Goal: Task Accomplishment & Management: Manage account settings

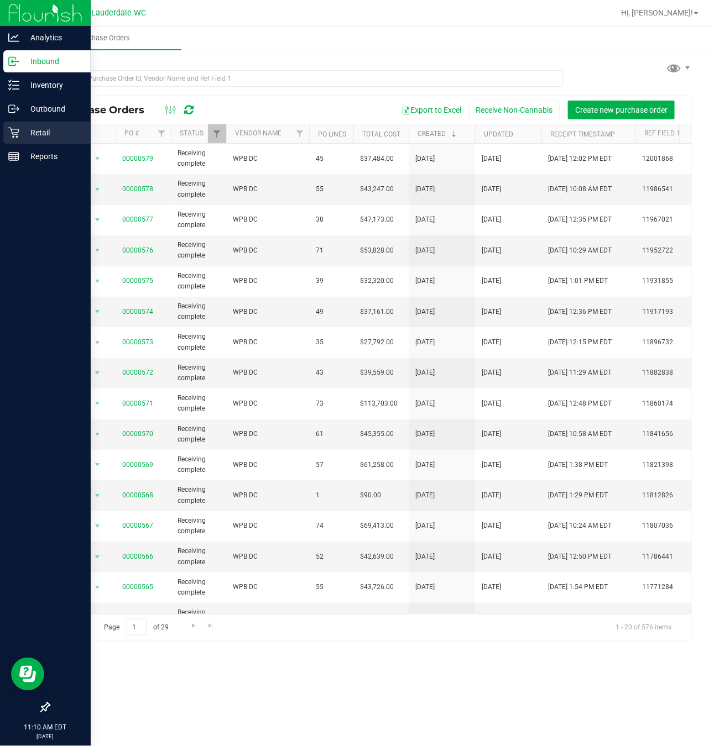
click at [14, 133] on icon at bounding box center [13, 133] width 11 height 11
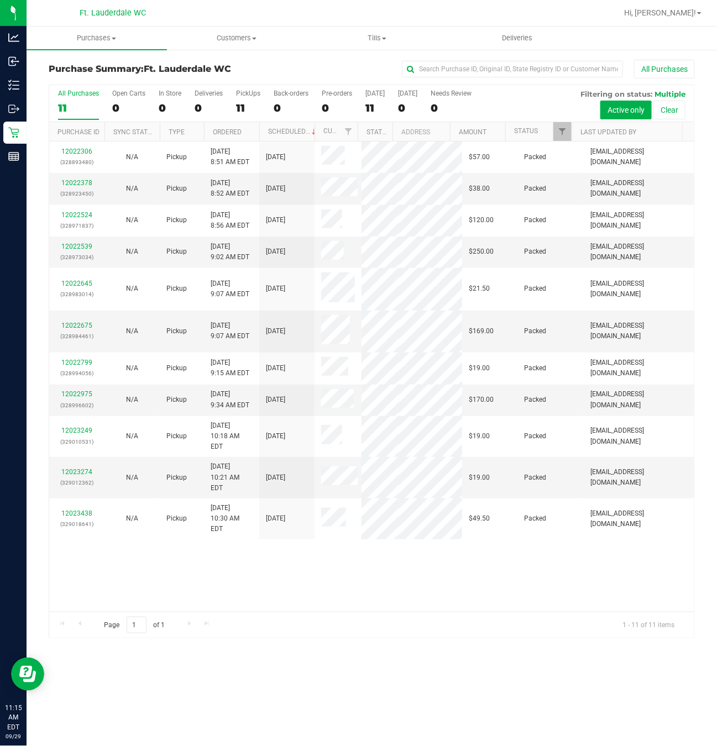
click at [341, 614] on div "Page 1 of 1 1 - 11 of 11 items" at bounding box center [371, 625] width 645 height 27
click at [176, 603] on div "12022306 (328893480) N/A Pickup [DATE] 8:51 AM EDT 9/29/2025 $57.00 Packed [EMA…" at bounding box center [371, 377] width 645 height 470
click at [297, 90] on div "Back-orders" at bounding box center [291, 94] width 35 height 8
click at [0, 0] on input "Back-orders 0" at bounding box center [0, 0] width 0 height 0
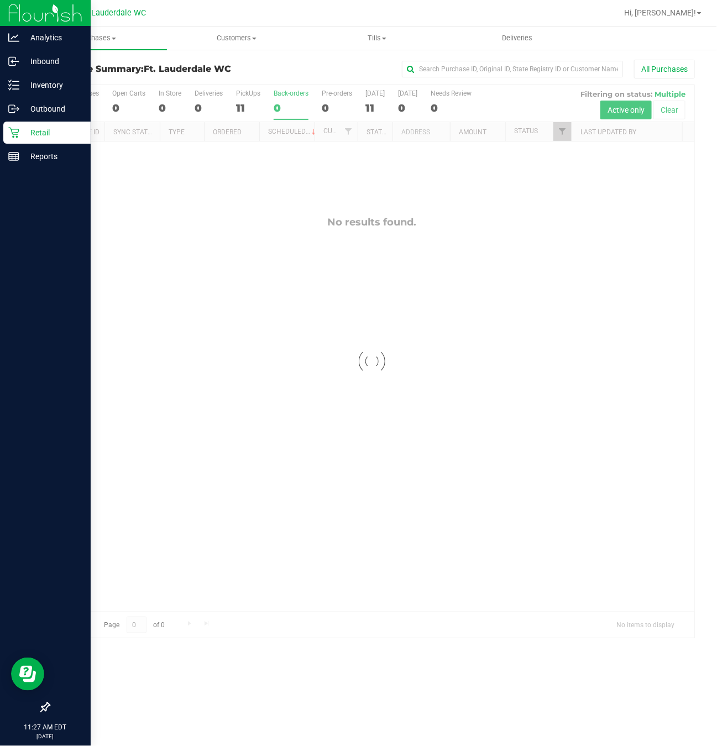
click at [8, 126] on div "Retail" at bounding box center [46, 133] width 87 height 22
click at [17, 128] on icon at bounding box center [13, 132] width 11 height 11
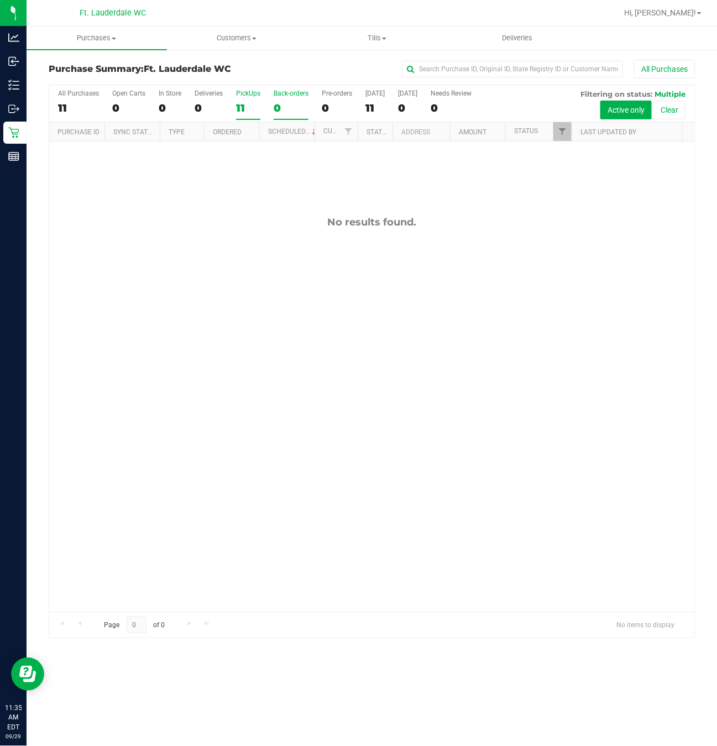
click at [245, 106] on div "11" at bounding box center [248, 108] width 24 height 13
click at [0, 0] on input "PickUps 11" at bounding box center [0, 0] width 0 height 0
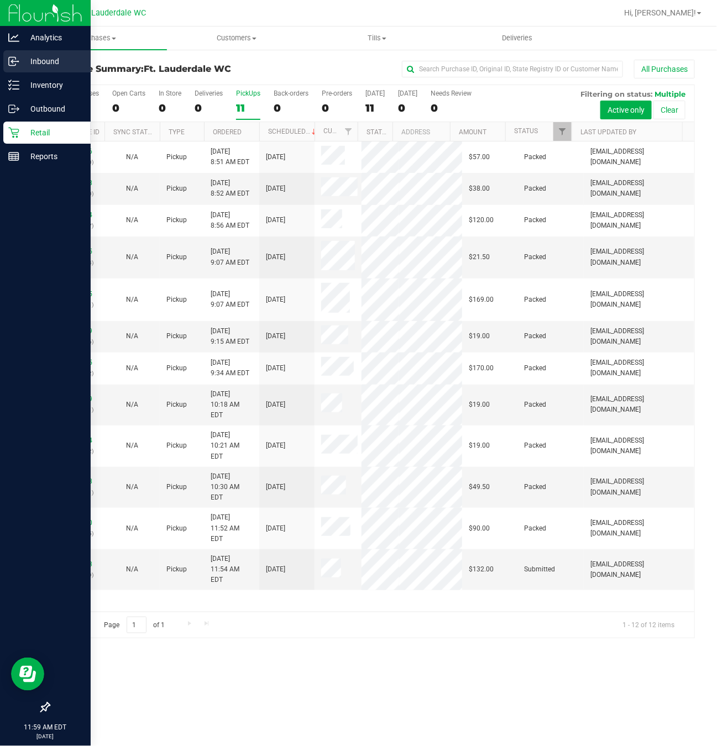
click at [32, 60] on p "Inbound" at bounding box center [52, 61] width 66 height 13
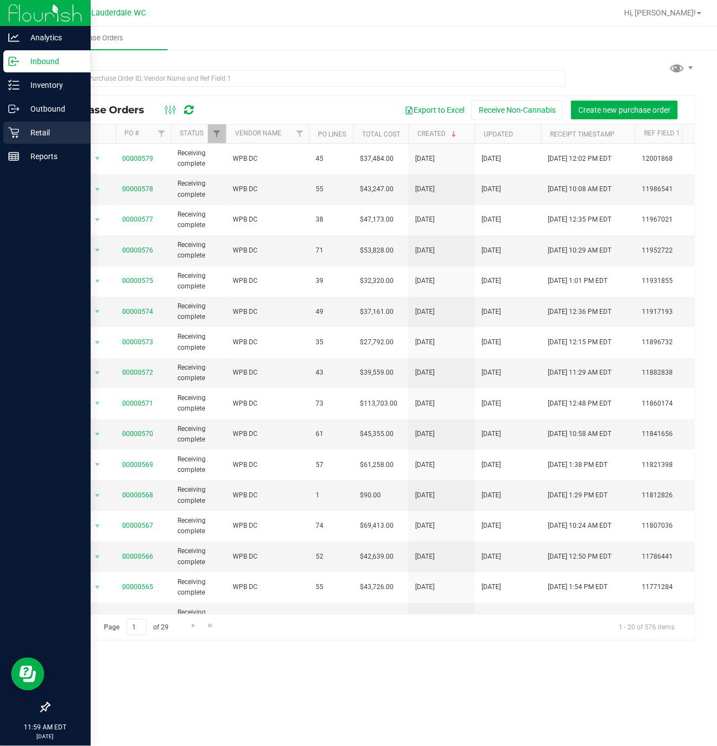
click at [8, 136] on icon at bounding box center [13, 132] width 11 height 11
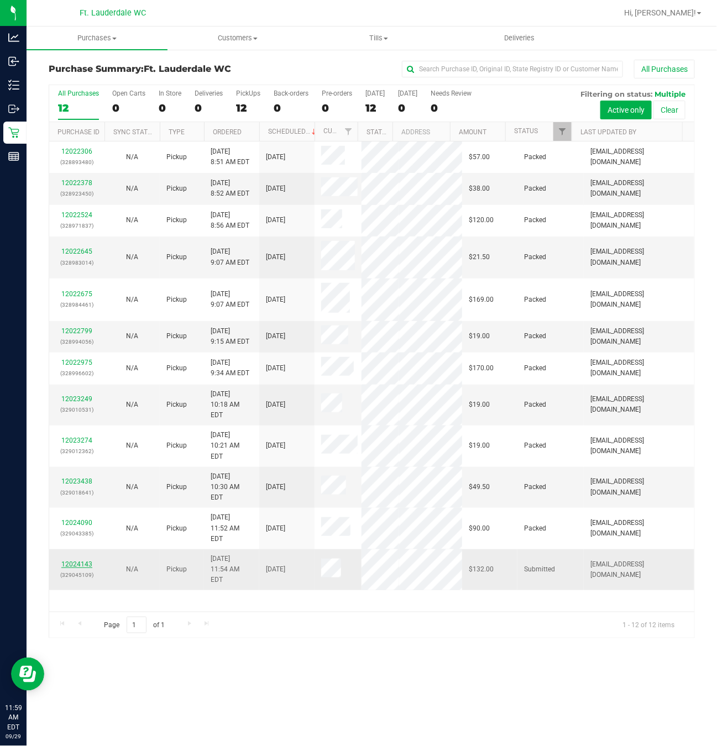
click at [66, 568] on link "12024143" at bounding box center [76, 565] width 31 height 8
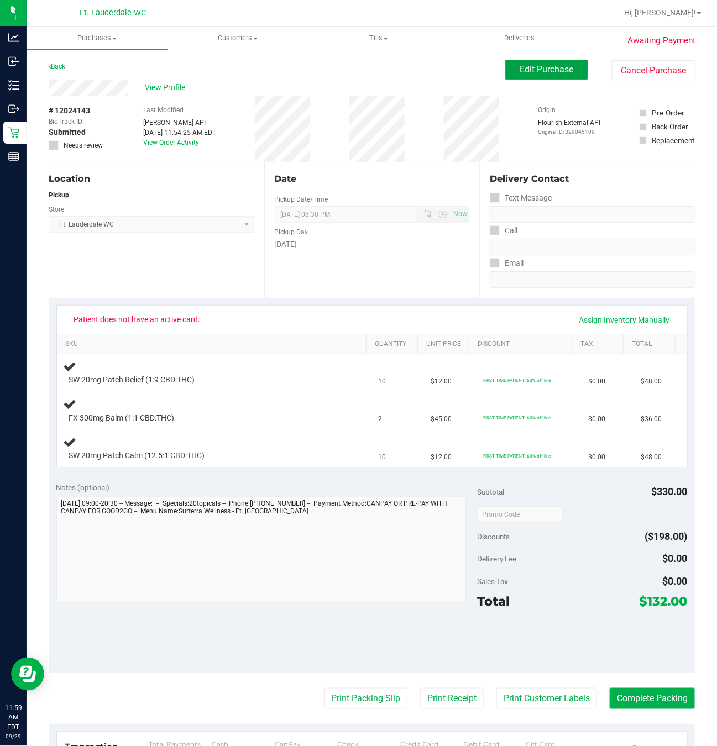
click at [520, 70] on span "Edit Purchase" at bounding box center [547, 69] width 54 height 11
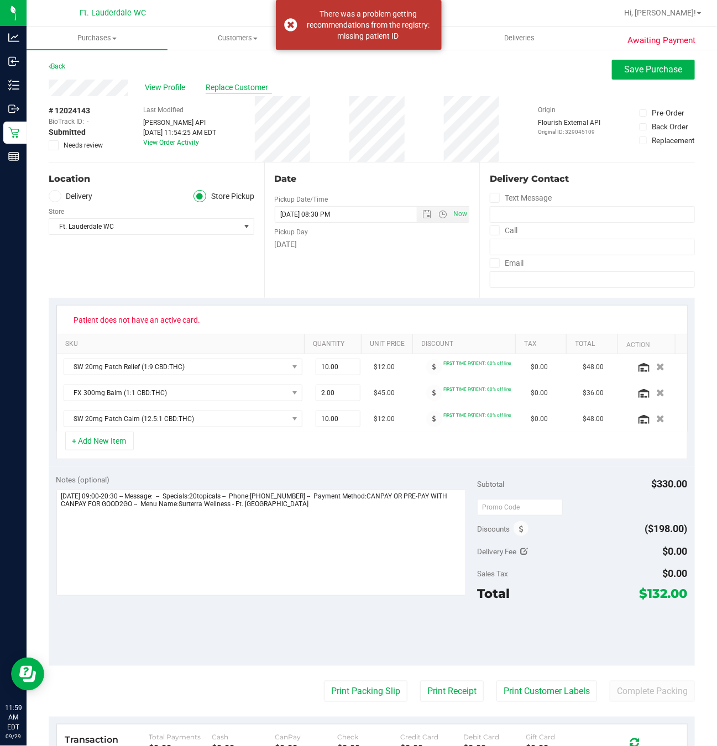
click at [239, 88] on span "Replace Customer" at bounding box center [239, 88] width 66 height 12
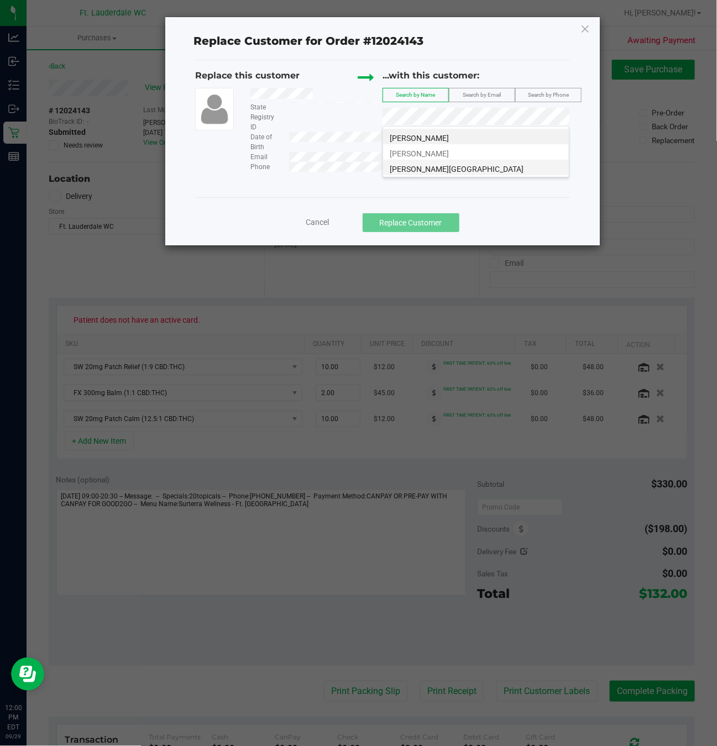
click at [453, 165] on li "Stacey Beach" at bounding box center [476, 167] width 186 height 15
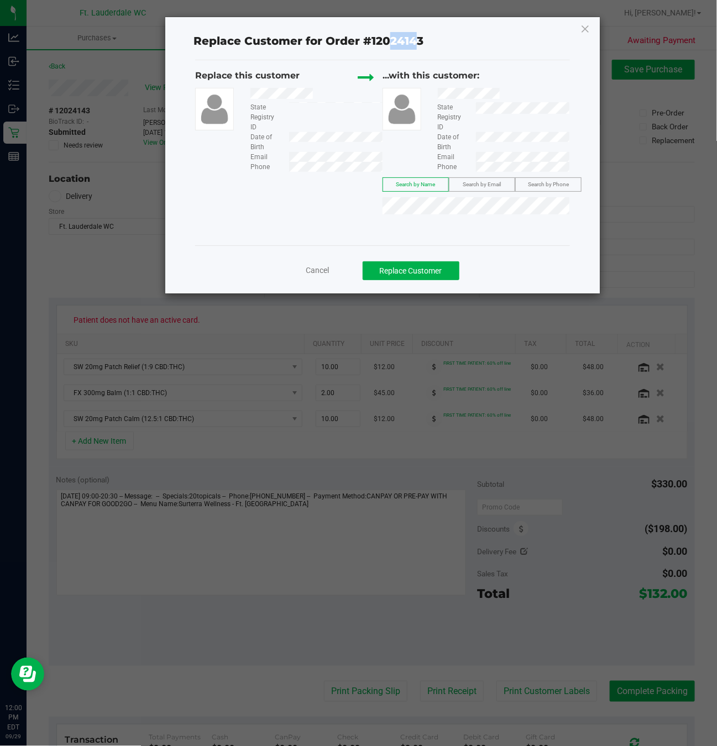
drag, startPoint x: 391, startPoint y: 24, endPoint x: 412, endPoint y: 53, distance: 35.7
click at [412, 53] on div "Replace Customer for Order #12024143" at bounding box center [382, 41] width 374 height 38
click at [584, 30] on icon at bounding box center [585, 29] width 10 height 18
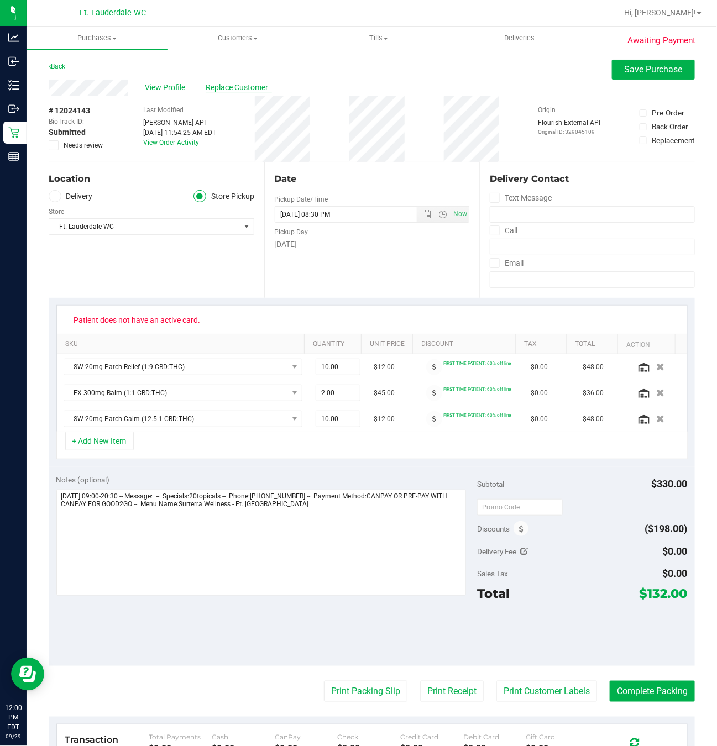
click at [228, 85] on span "Replace Customer" at bounding box center [239, 88] width 66 height 12
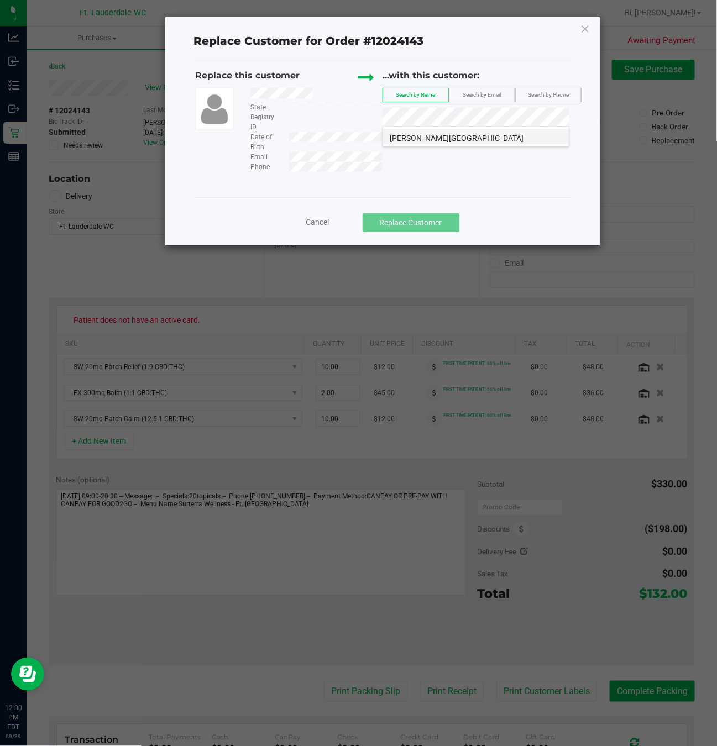
click at [449, 140] on li "Stacey Beach" at bounding box center [476, 136] width 186 height 15
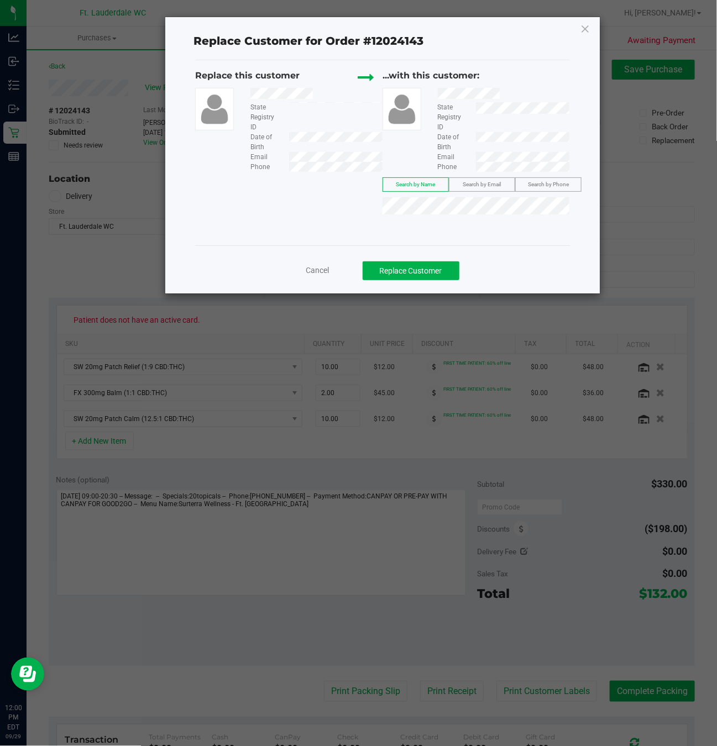
click at [312, 271] on span "Cancel" at bounding box center [317, 270] width 23 height 9
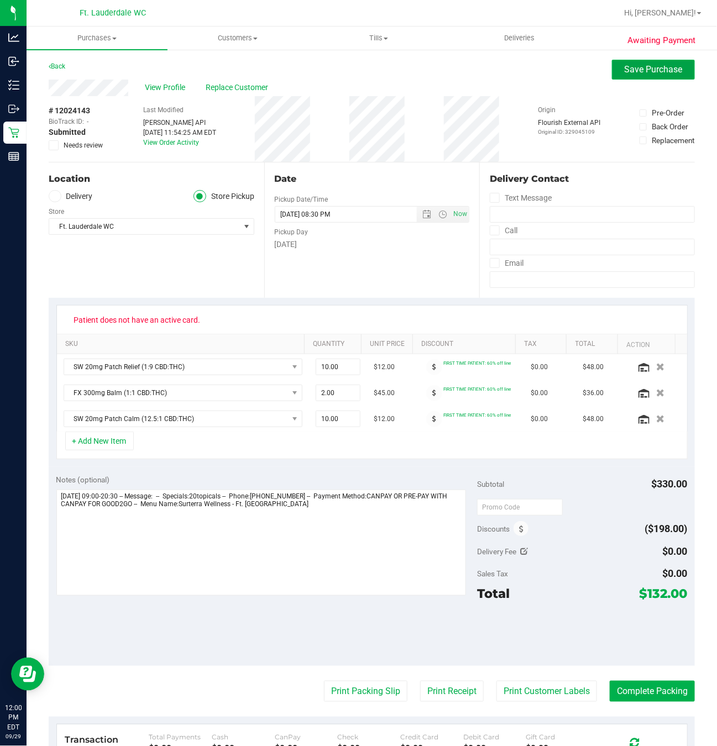
click at [625, 70] on span "Save Purchase" at bounding box center [654, 69] width 58 height 11
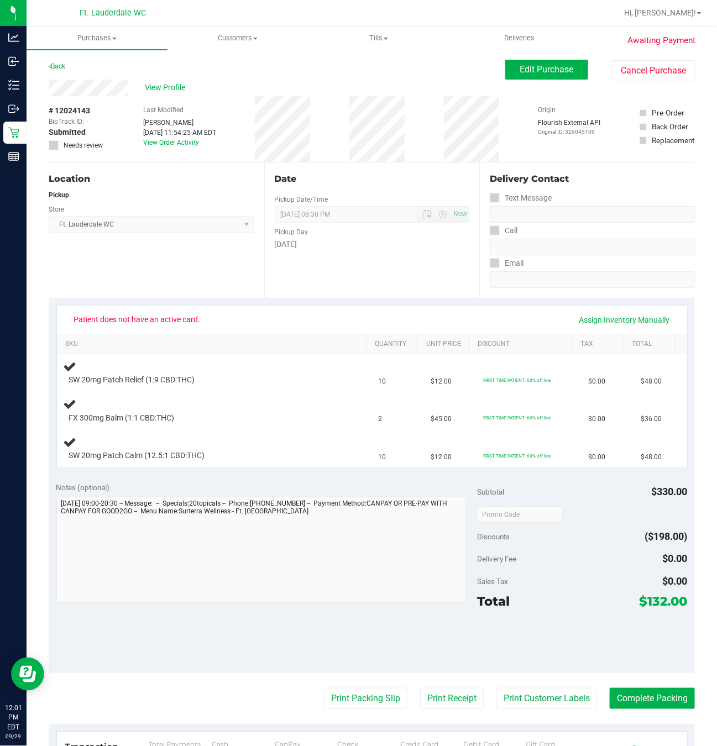
click at [107, 78] on div "Back Edit Purchase Cancel Purchase" at bounding box center [372, 70] width 646 height 20
click at [506, 74] on button "Edit Purchase" at bounding box center [546, 70] width 83 height 20
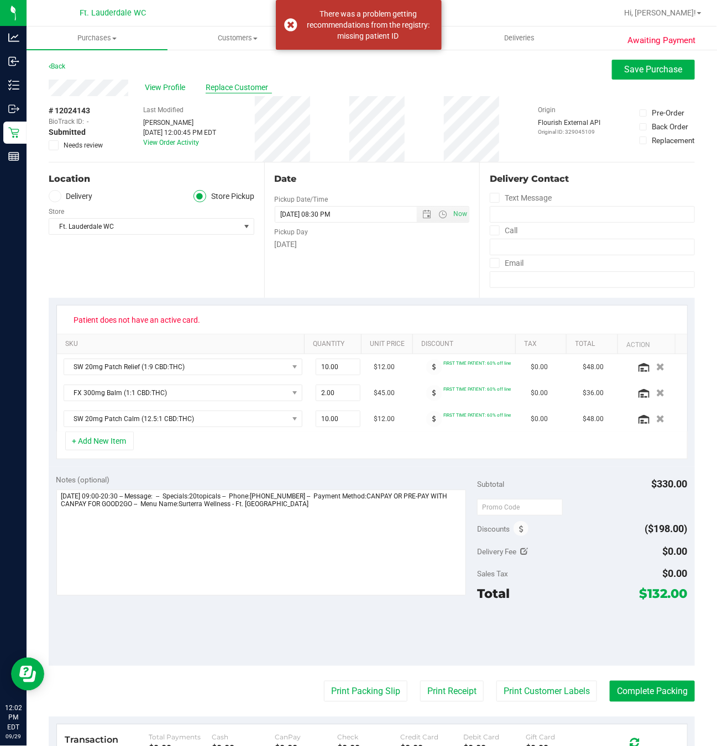
click at [247, 91] on span "Replace Customer" at bounding box center [239, 88] width 66 height 12
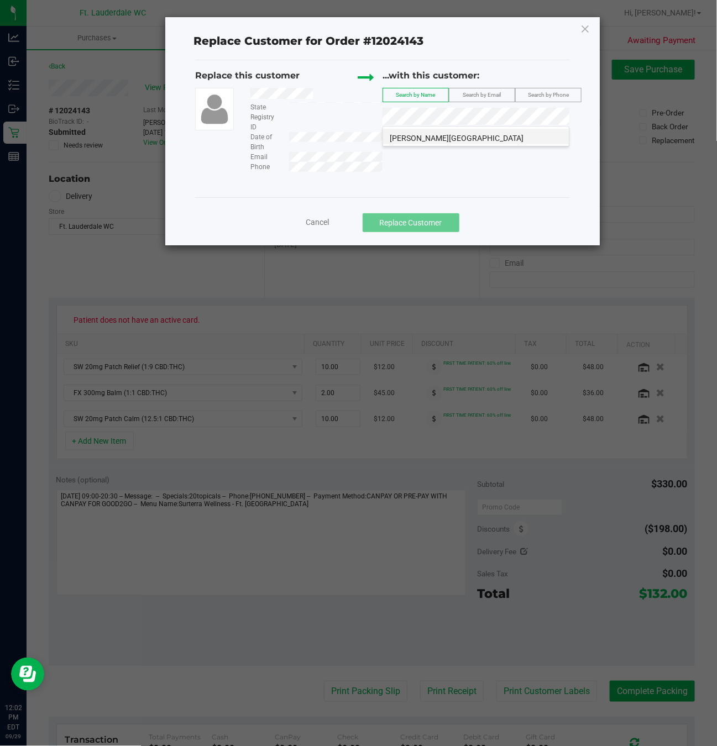
click at [467, 142] on li "Stacey Beach" at bounding box center [476, 136] width 186 height 15
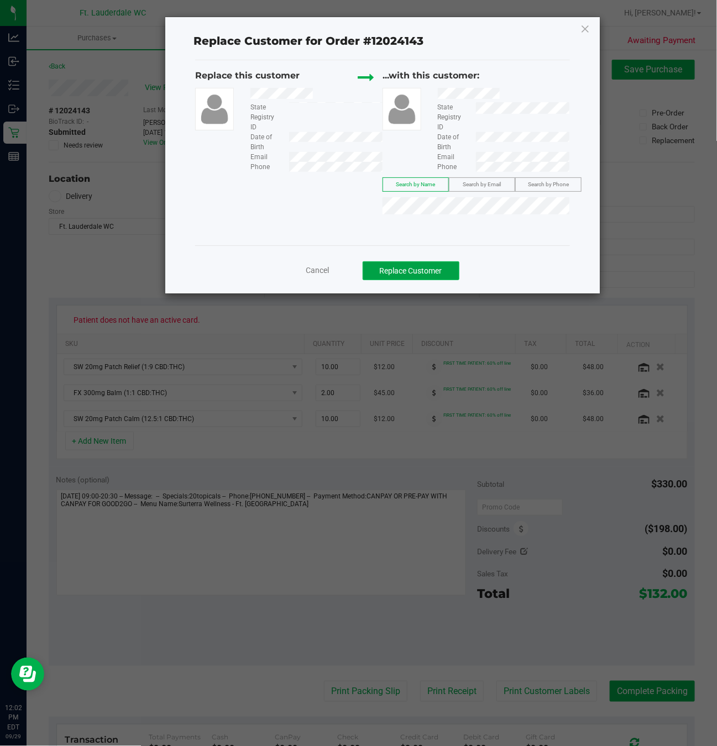
click at [443, 274] on button "Replace Customer" at bounding box center [411, 270] width 97 height 19
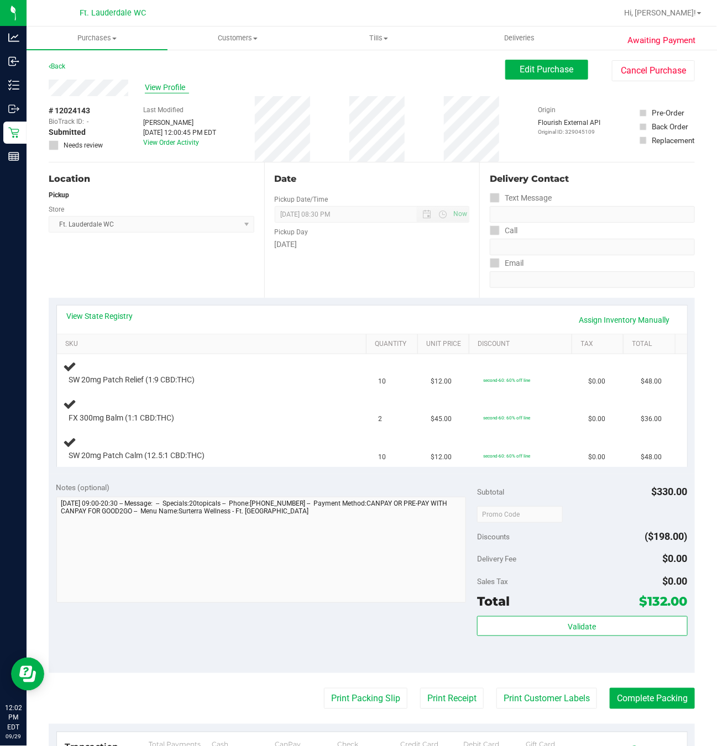
click at [151, 88] on span "View Profile" at bounding box center [167, 88] width 44 height 12
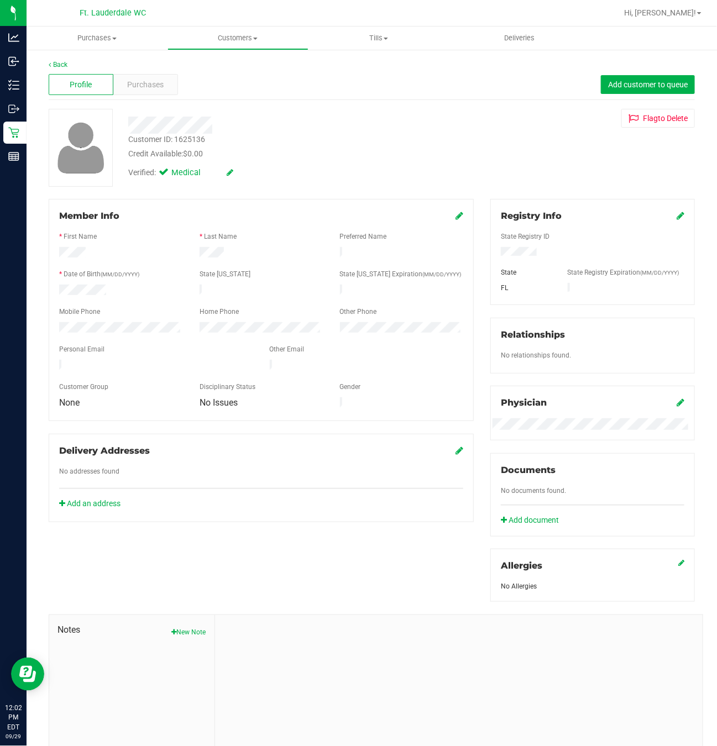
click at [154, 95] on div "Profile Purchases Add customer to queue" at bounding box center [372, 85] width 646 height 30
click at [154, 95] on div "Purchases" at bounding box center [145, 84] width 65 height 21
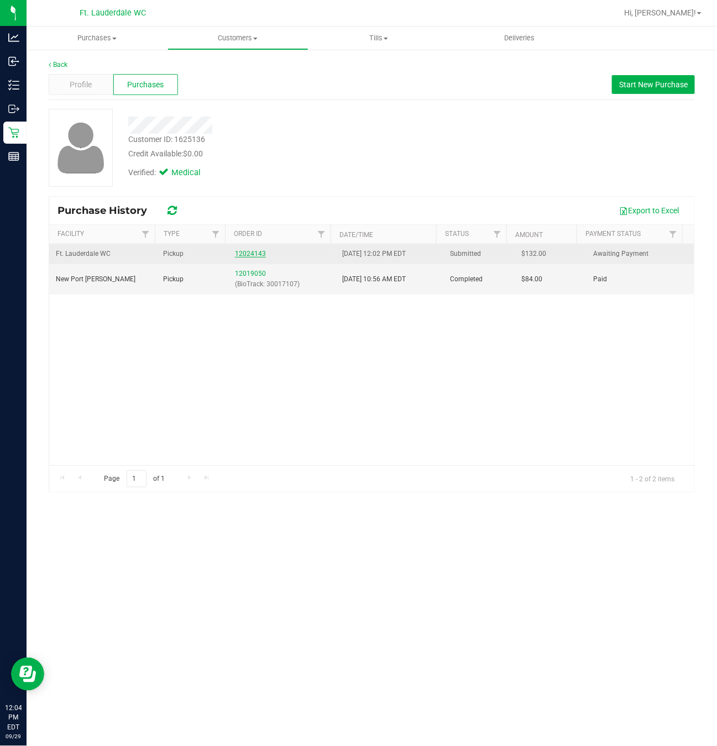
click at [249, 253] on link "12024143" at bounding box center [250, 254] width 31 height 8
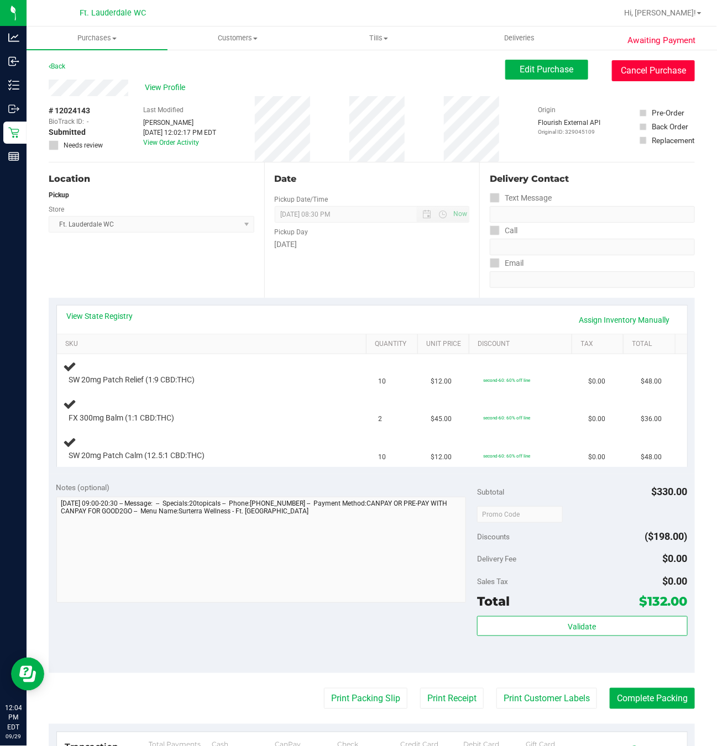
click at [639, 80] on button "Cancel Purchase" at bounding box center [653, 70] width 83 height 21
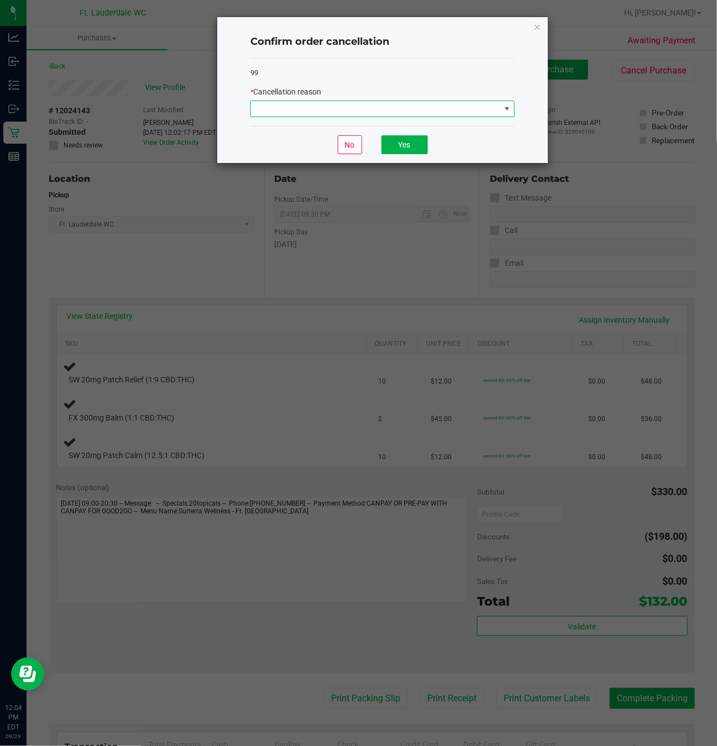
click at [347, 102] on span at bounding box center [375, 108] width 249 height 15
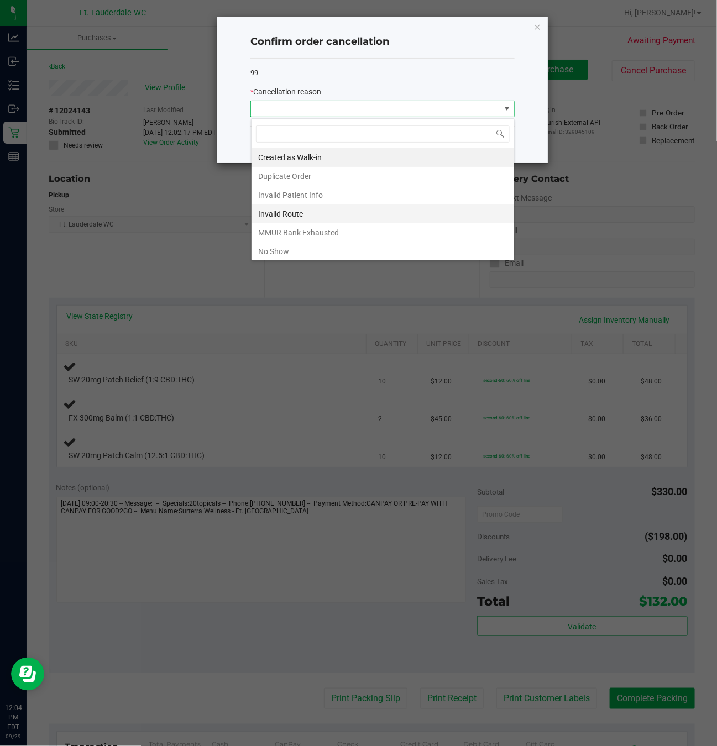
scroll to position [63, 0]
click at [292, 205] on li "Other" at bounding box center [383, 211] width 263 height 19
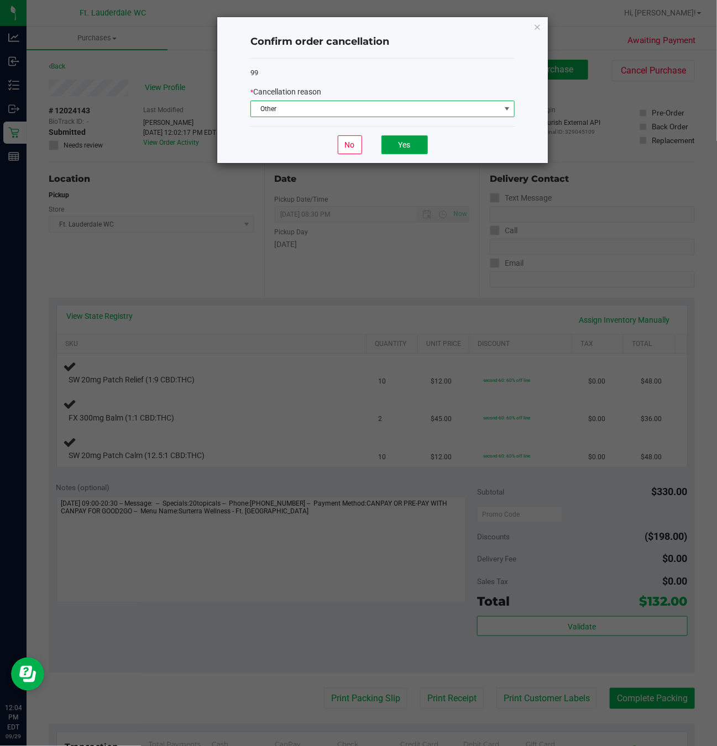
click at [425, 141] on button "Yes" at bounding box center [404, 144] width 46 height 19
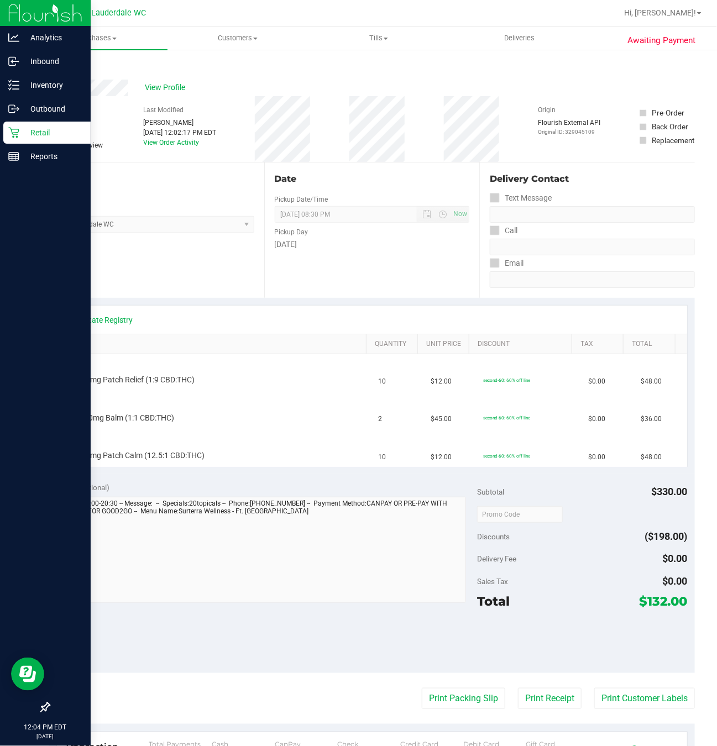
click at [13, 133] on icon at bounding box center [13, 132] width 11 height 11
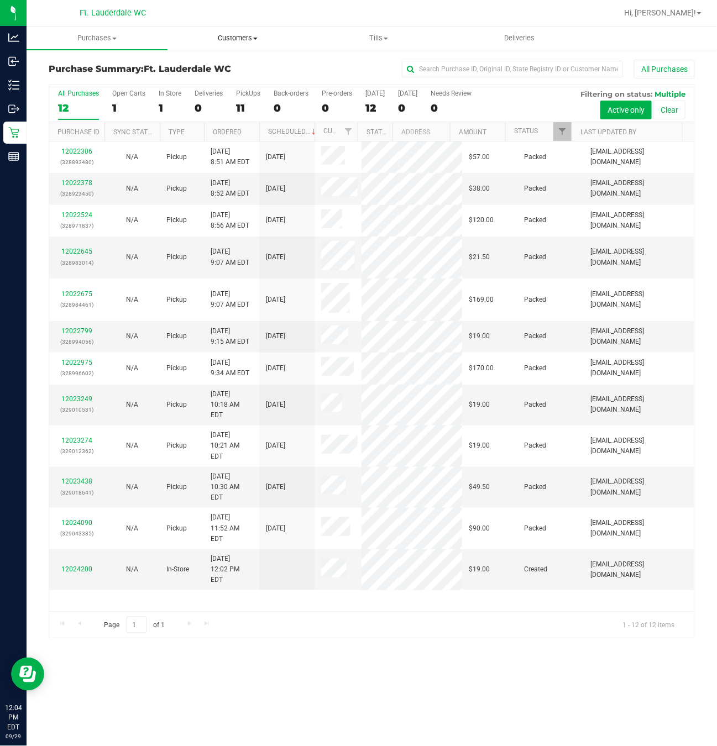
click at [237, 33] on span "Customers" at bounding box center [238, 38] width 140 height 10
click at [242, 69] on span "All customers" at bounding box center [208, 66] width 80 height 9
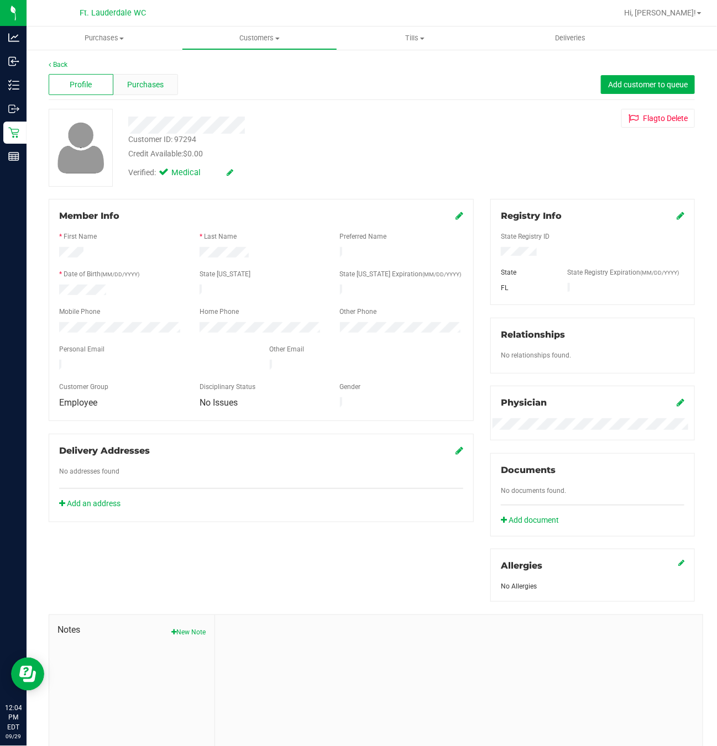
click at [141, 88] on span "Purchases" at bounding box center [145, 85] width 36 height 12
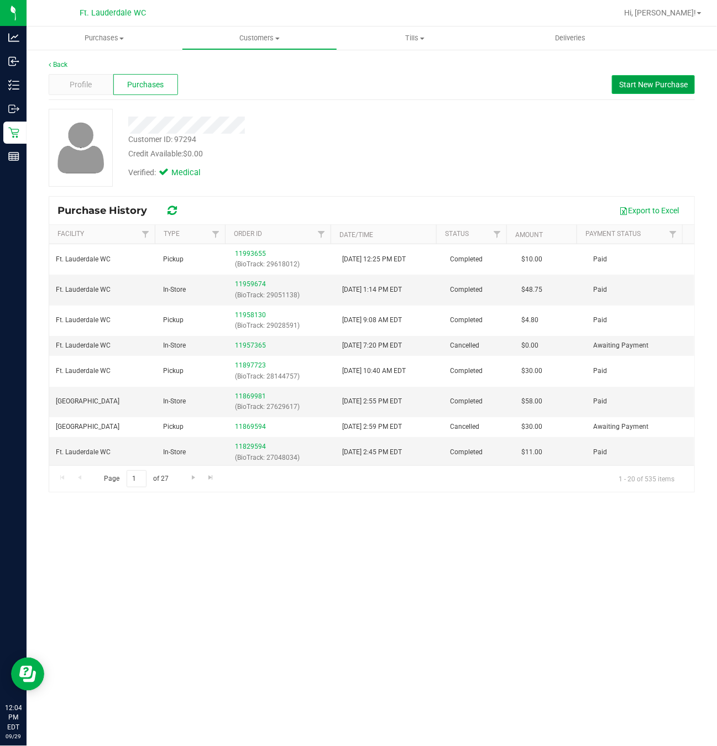
click at [636, 80] on span "Start New Purchase" at bounding box center [653, 84] width 69 height 9
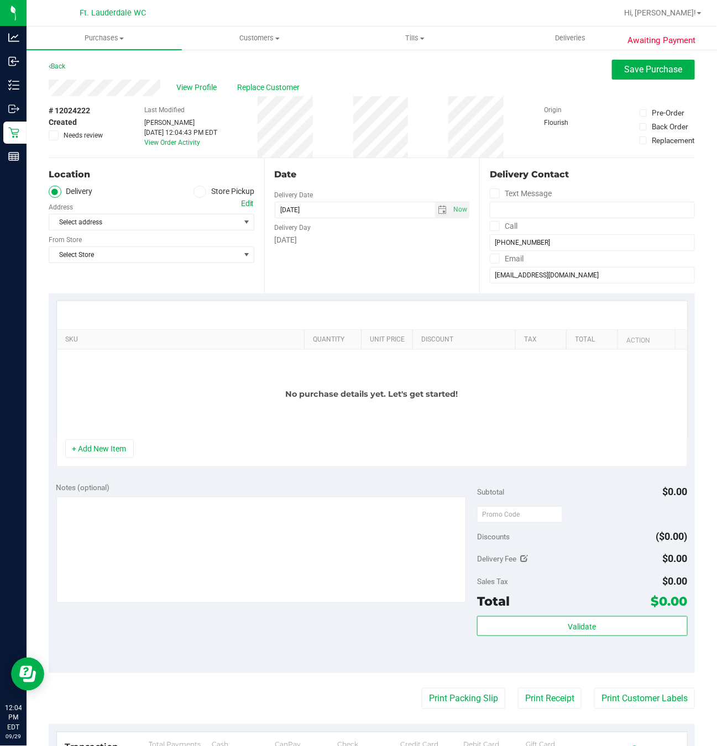
click at [193, 196] on label "Store Pickup" at bounding box center [223, 192] width 61 height 13
click at [0, 0] on input "Store Pickup" at bounding box center [0, 0] width 0 height 0
click at [176, 229] on span "Select Store" at bounding box center [144, 221] width 191 height 15
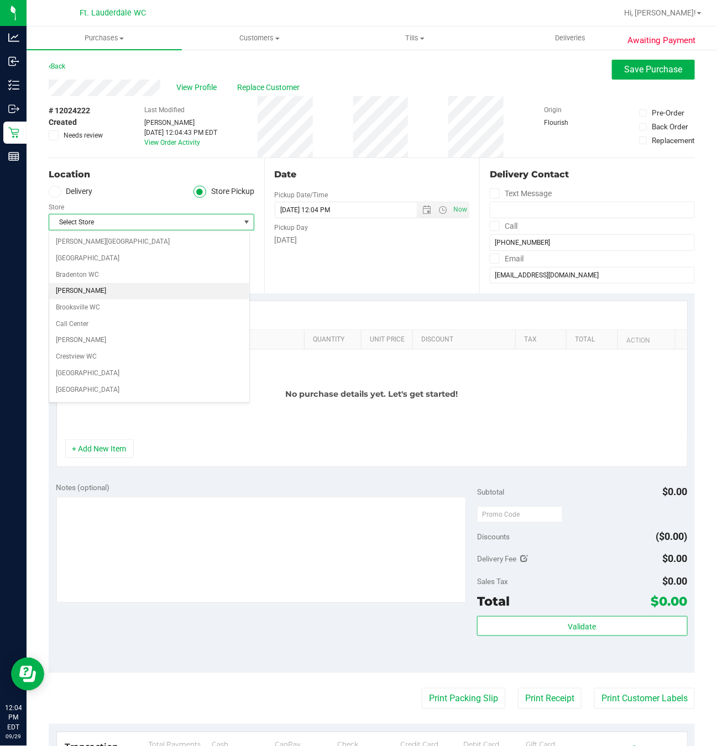
scroll to position [83, 0]
click at [90, 359] on li "Ft. Lauderdale WC" at bounding box center [149, 356] width 200 height 17
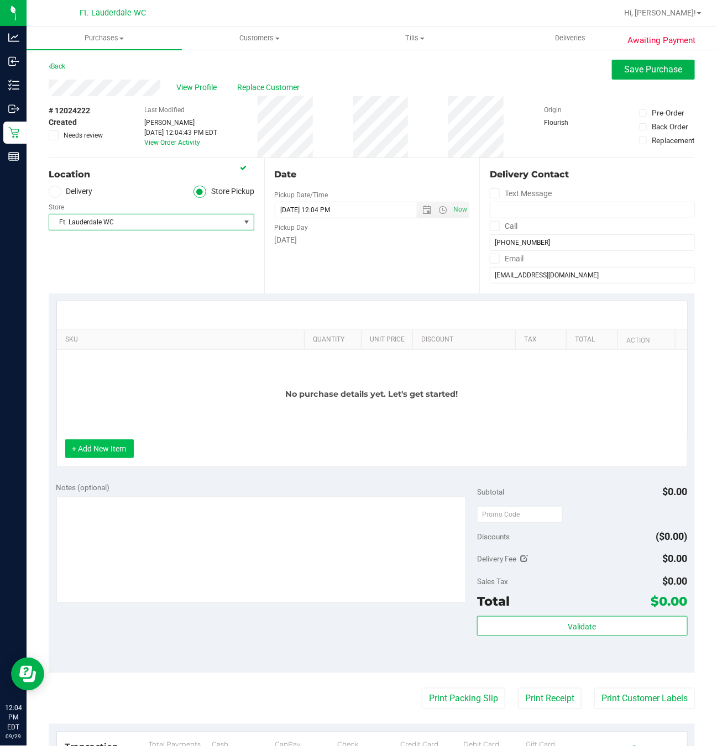
click at [112, 450] on button "+ Add New Item" at bounding box center [99, 449] width 69 height 19
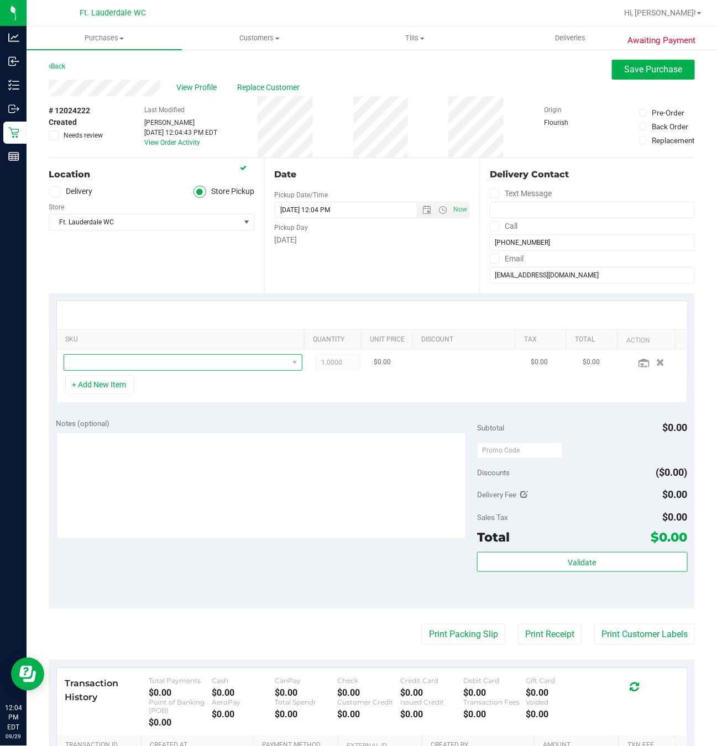
click at [133, 367] on span "NO DATA FOUND" at bounding box center [176, 362] width 224 height 15
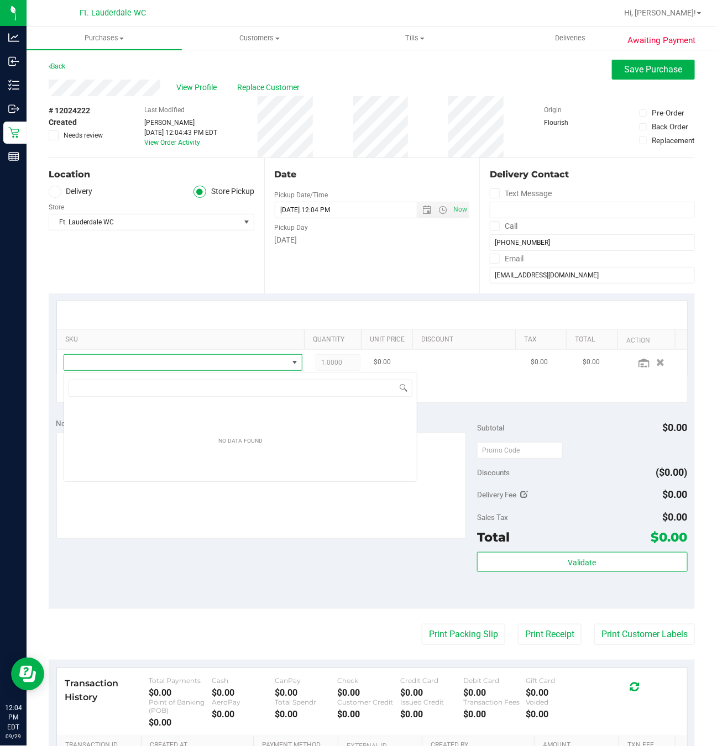
scroll to position [17, 229]
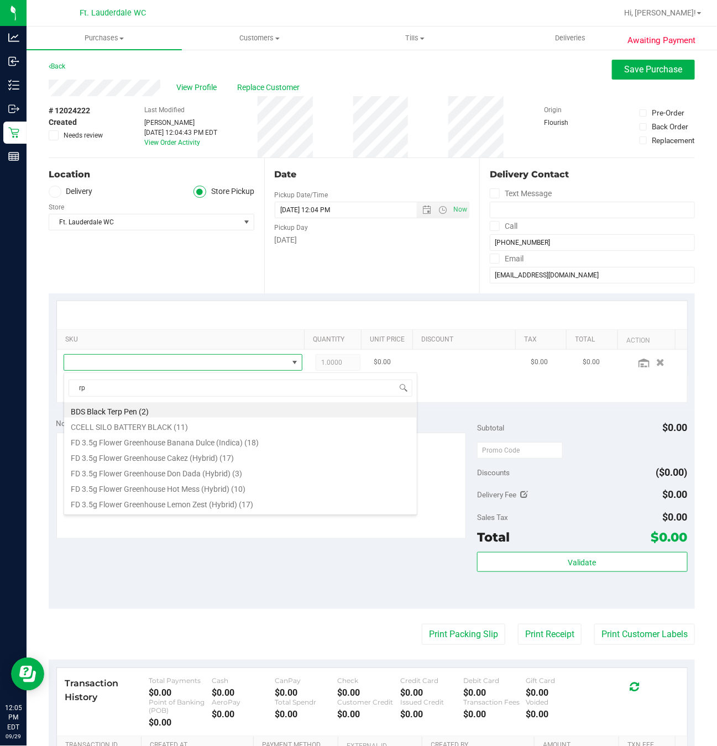
type input "rpb"
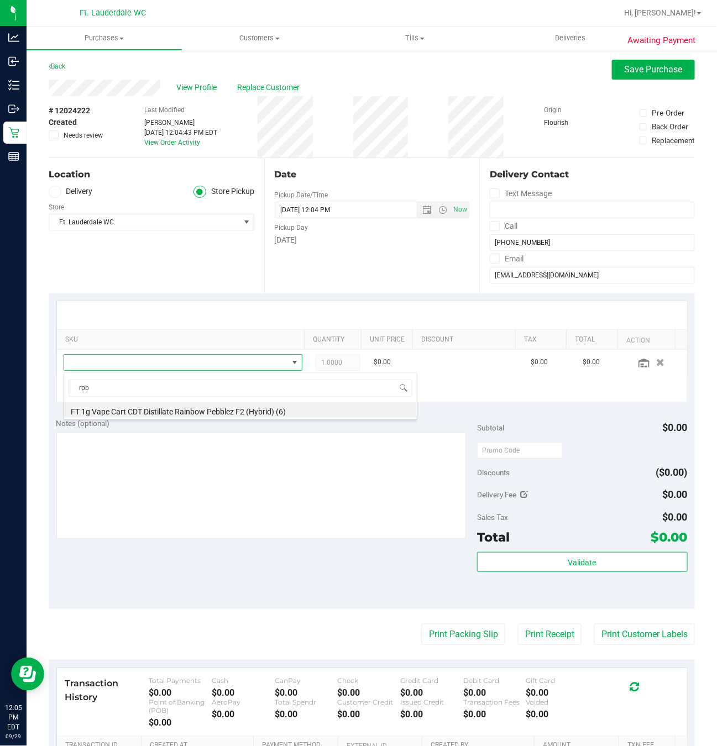
click at [149, 420] on div "rpb FT 1g Vape Cart CDT Distillate Rainbow Pebblez F2 (Hybrid) (6)" at bounding box center [241, 397] width 354 height 48
click at [151, 407] on li "FT 1g Vape Cart CDT Distillate Rainbow Pebblez F2 (Hybrid) (6)" at bounding box center [240, 409] width 353 height 15
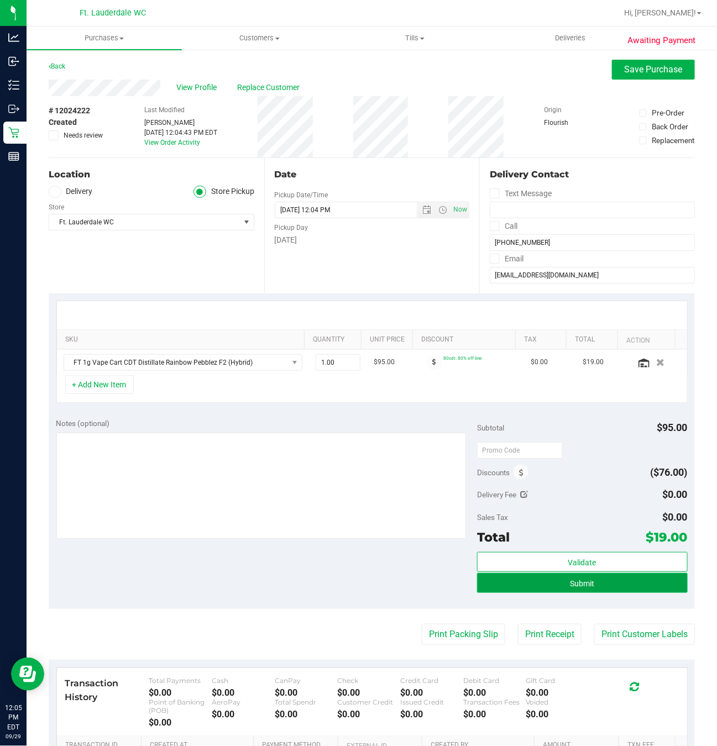
click at [585, 590] on button "Submit" at bounding box center [582, 583] width 211 height 20
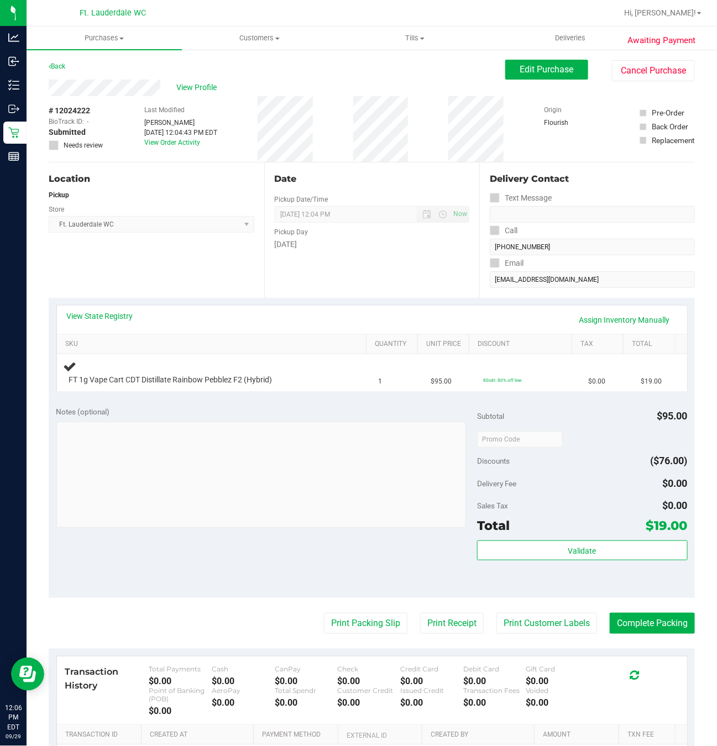
click at [166, 598] on div "Notes (optional) Subtotal $95.00 Discounts ($76.00) Delivery Fee $0.00 Sales Ta…" at bounding box center [372, 498] width 646 height 199
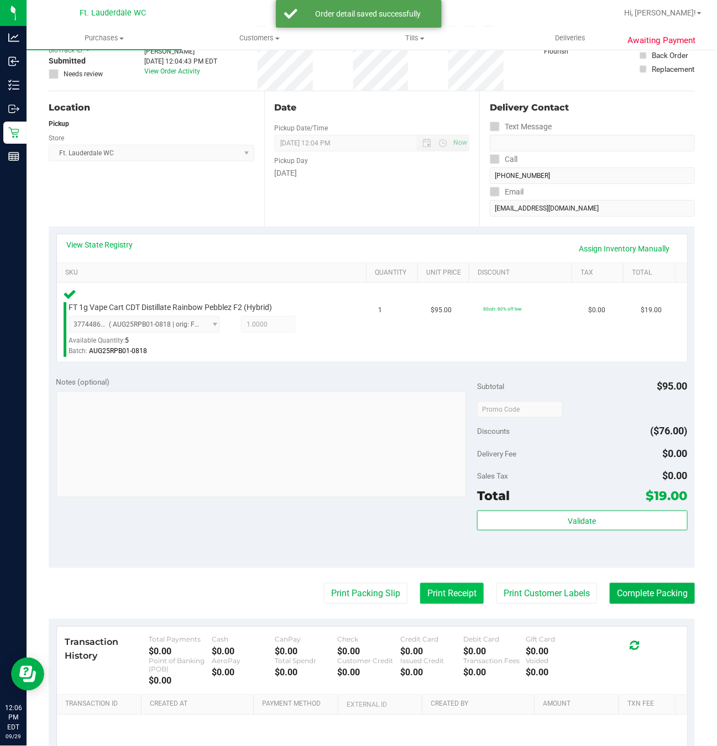
scroll to position [166, 0]
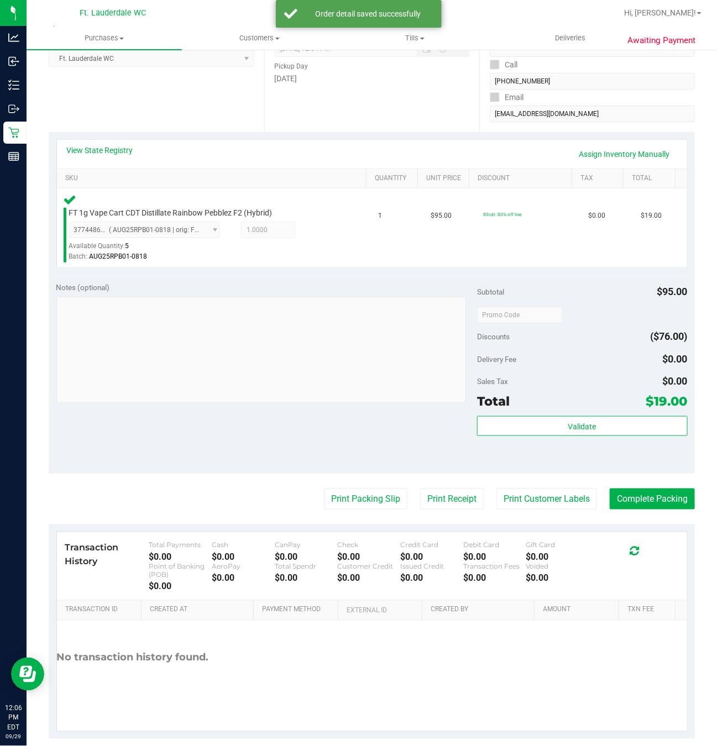
click at [483, 440] on div "Validate" at bounding box center [582, 441] width 211 height 50
click at [488, 423] on button "Validate" at bounding box center [582, 426] width 211 height 20
click at [355, 494] on button "Print Packing Slip" at bounding box center [365, 499] width 83 height 21
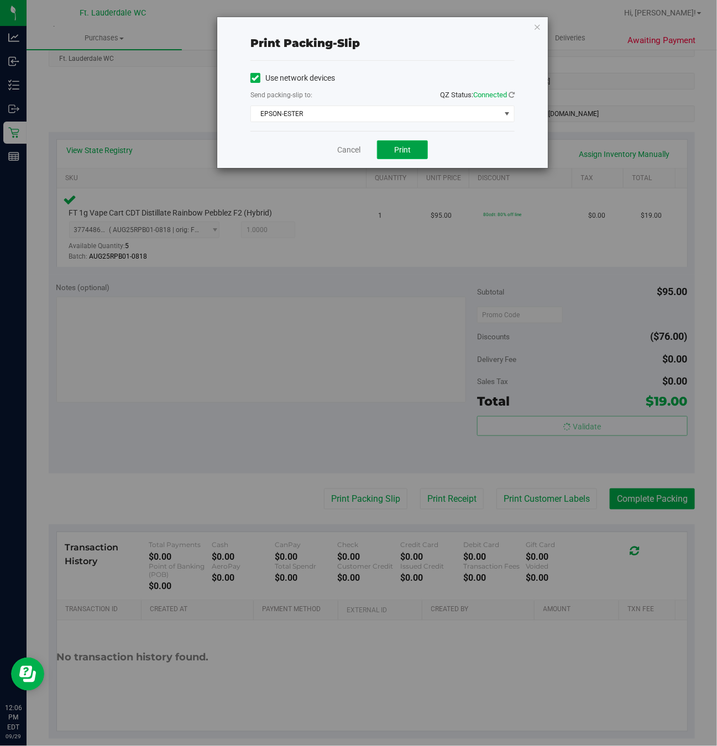
click at [411, 148] on button "Print" at bounding box center [402, 149] width 51 height 19
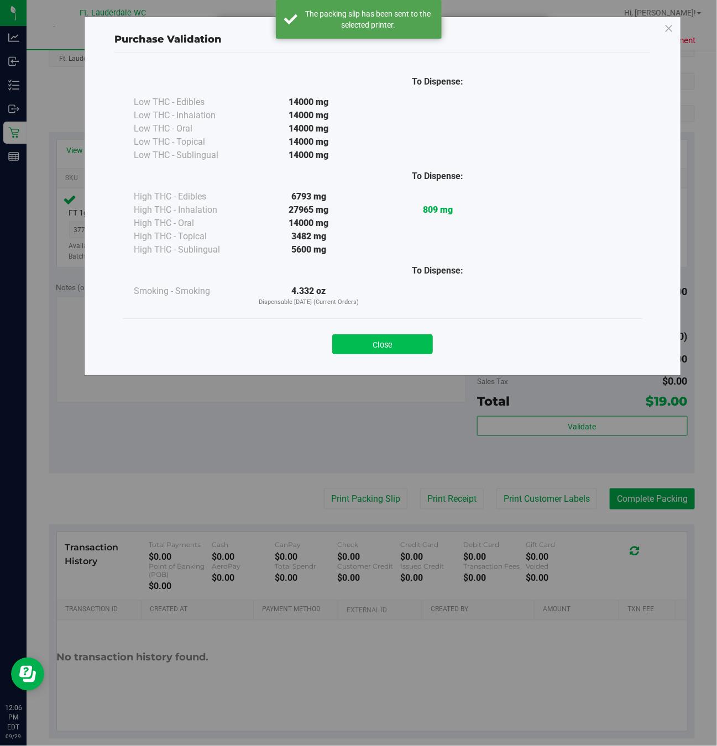
click at [354, 349] on button "Close" at bounding box center [382, 344] width 101 height 20
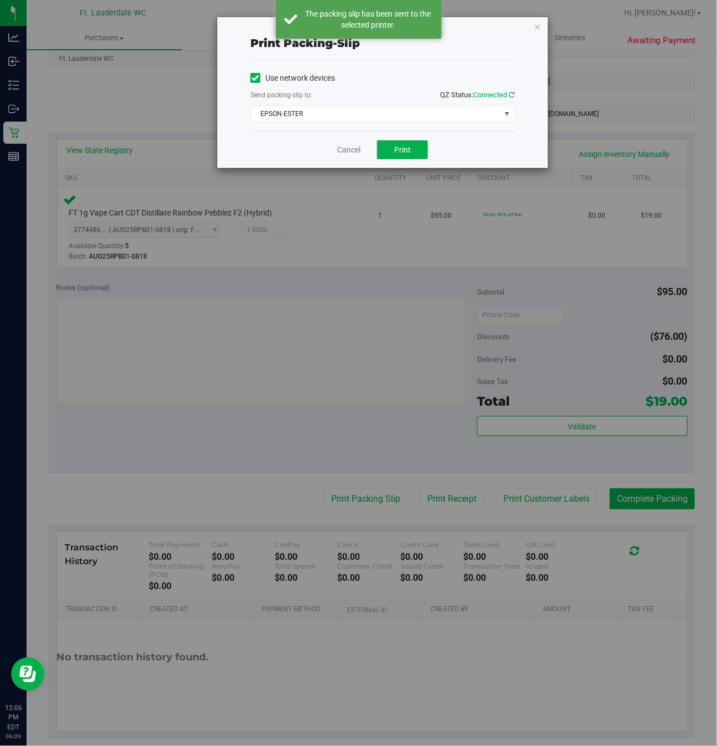
click at [353, 161] on div "Cancel Print" at bounding box center [382, 149] width 264 height 37
click at [352, 156] on link "Cancel" at bounding box center [348, 150] width 23 height 12
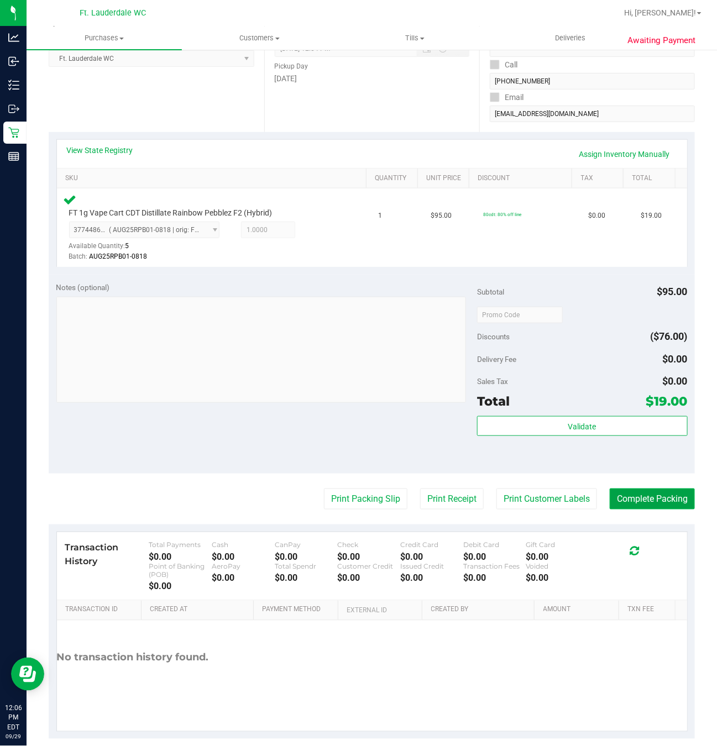
click at [627, 501] on button "Complete Packing" at bounding box center [652, 499] width 85 height 21
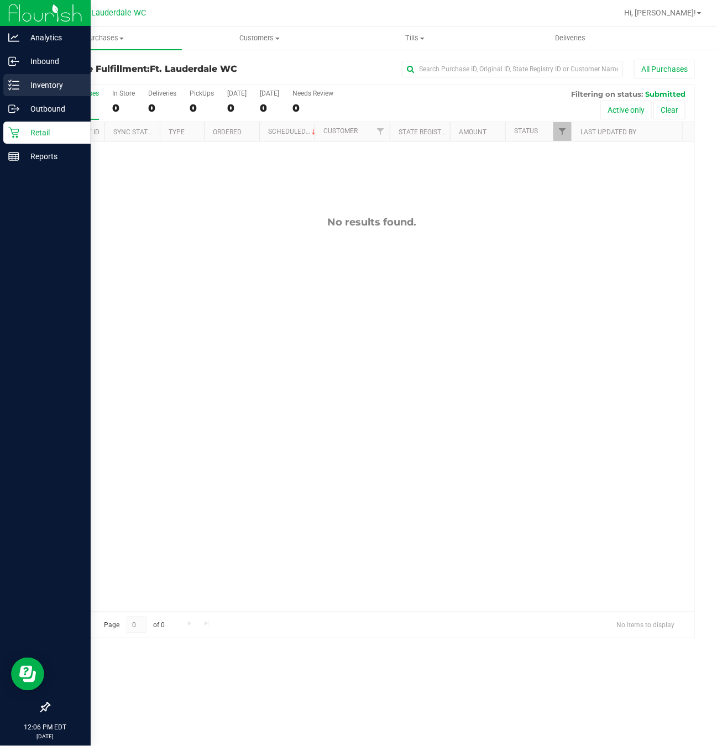
click at [27, 90] on p "Inventory" at bounding box center [52, 85] width 66 height 13
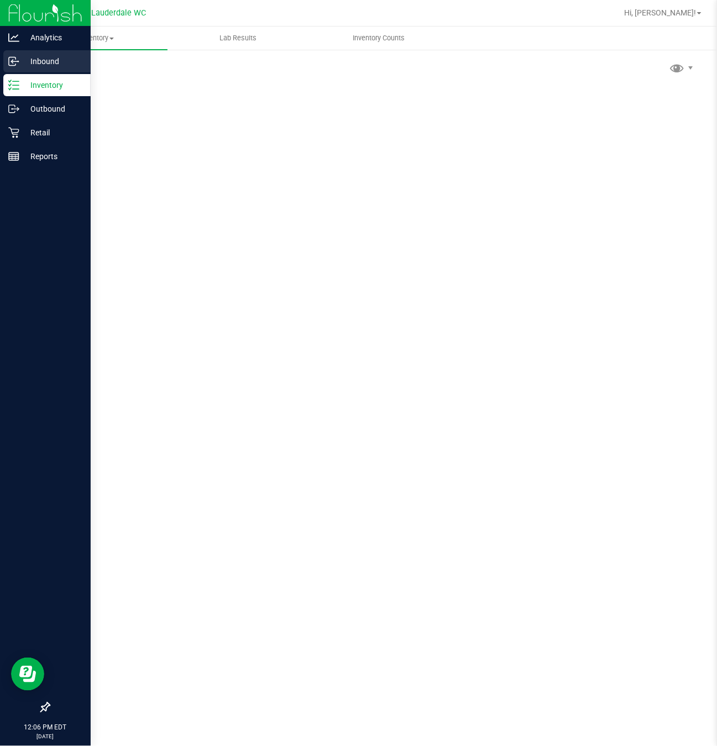
click at [35, 62] on p "Inbound" at bounding box center [52, 61] width 66 height 13
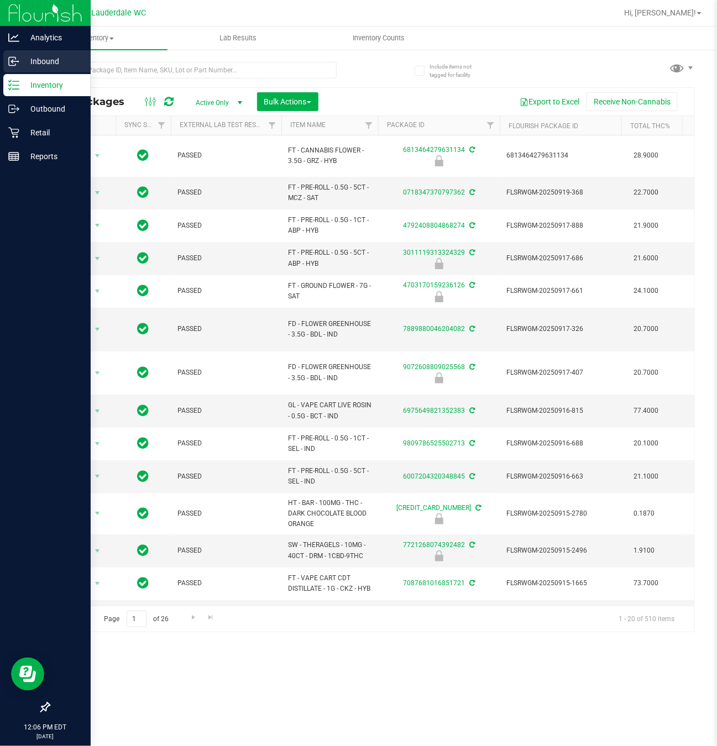
click at [23, 61] on p "Inbound" at bounding box center [52, 61] width 66 height 13
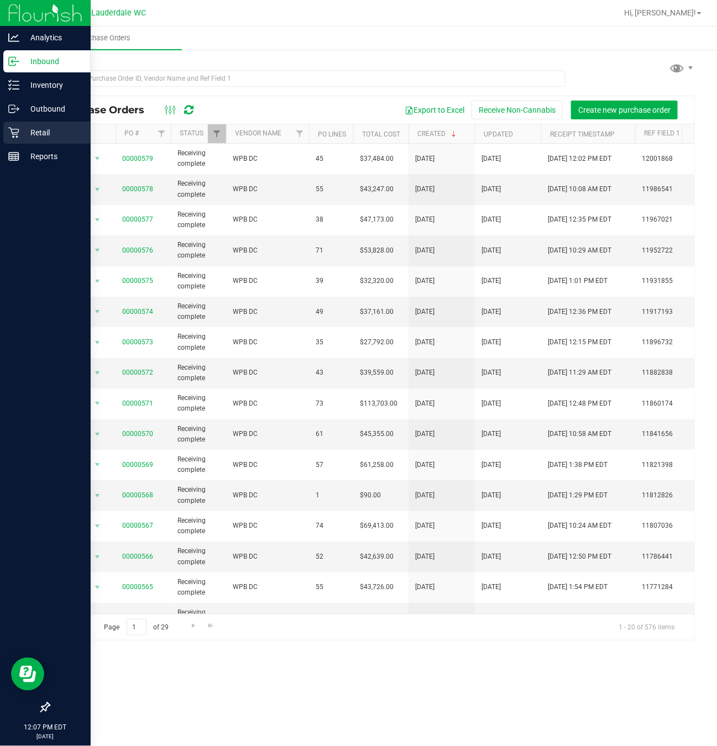
click at [15, 134] on icon at bounding box center [13, 133] width 11 height 11
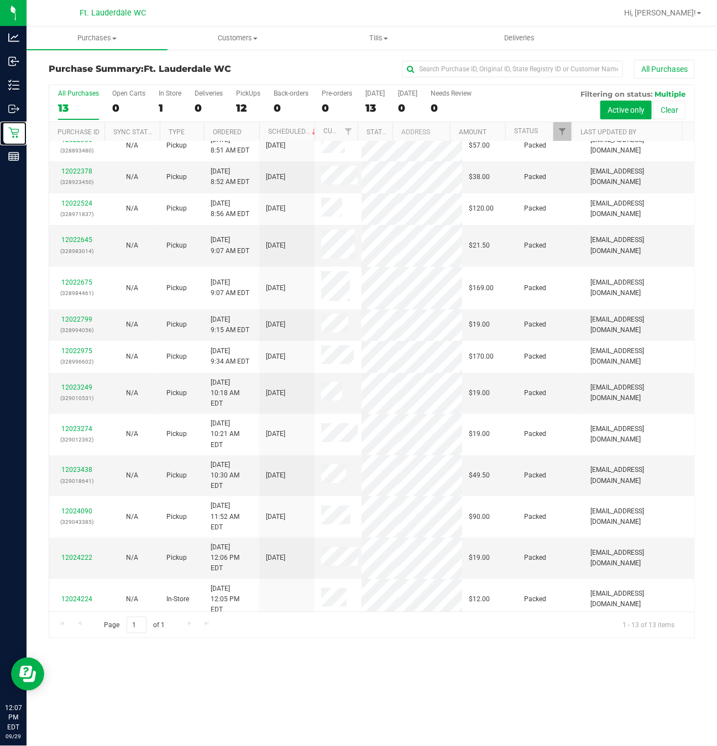
scroll to position [15, 0]
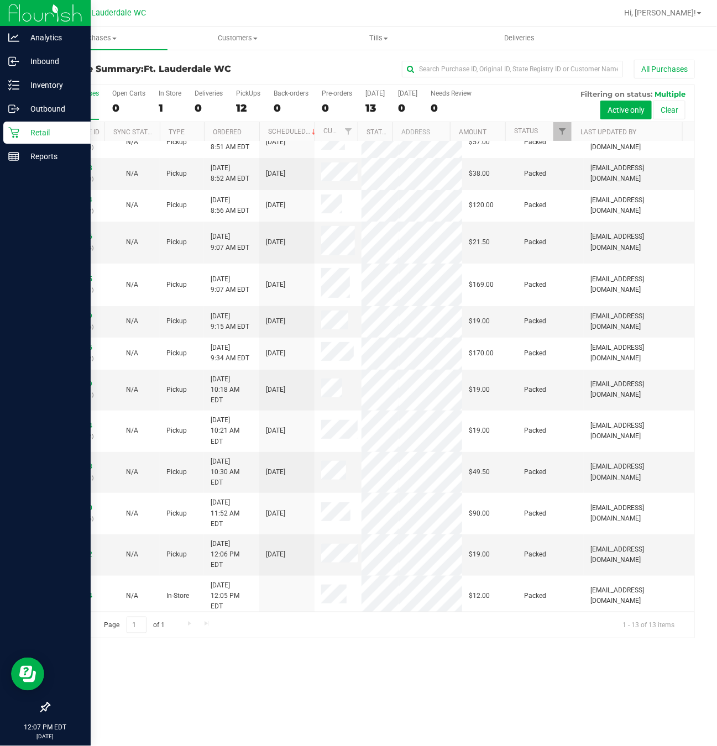
click at [20, 138] on p "Retail" at bounding box center [52, 132] width 66 height 13
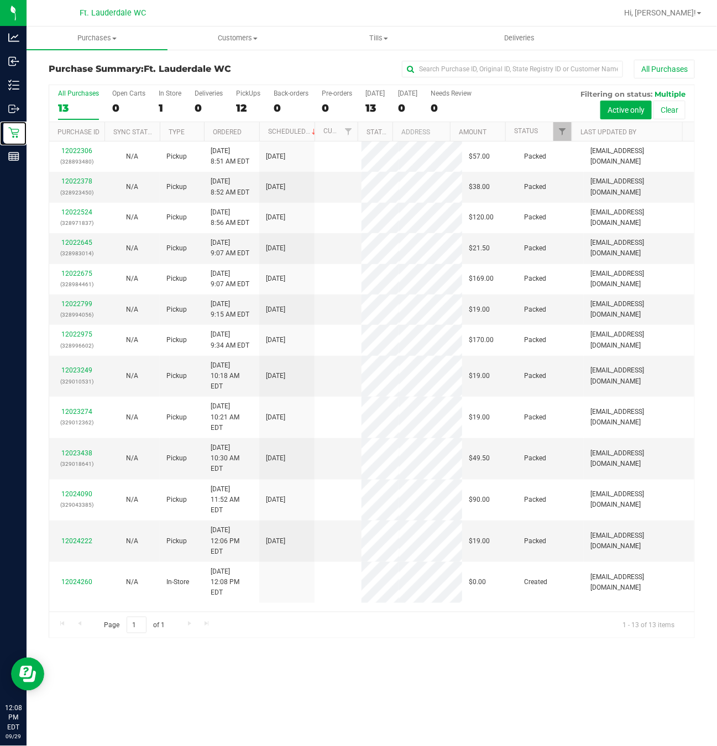
scroll to position [0, 0]
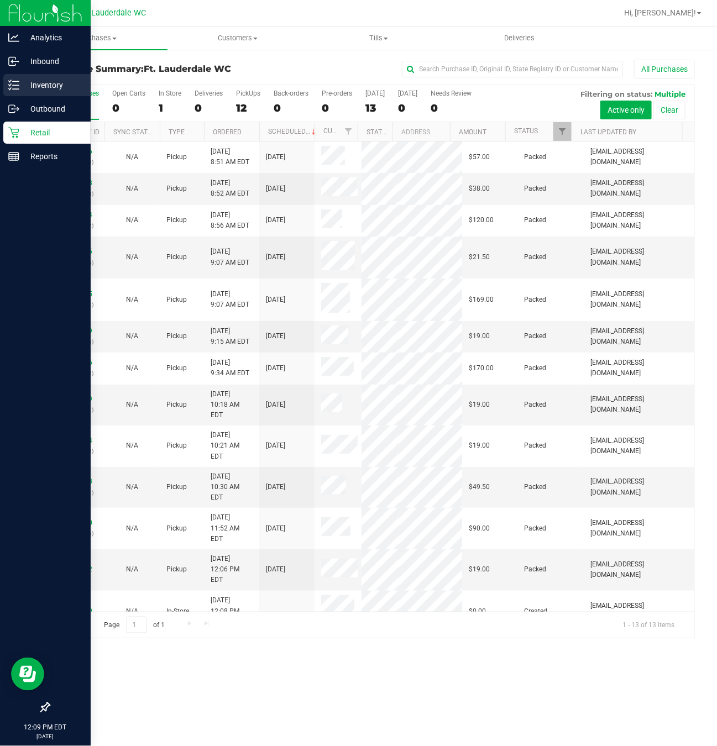
click at [39, 77] on div "Inventory" at bounding box center [46, 85] width 87 height 22
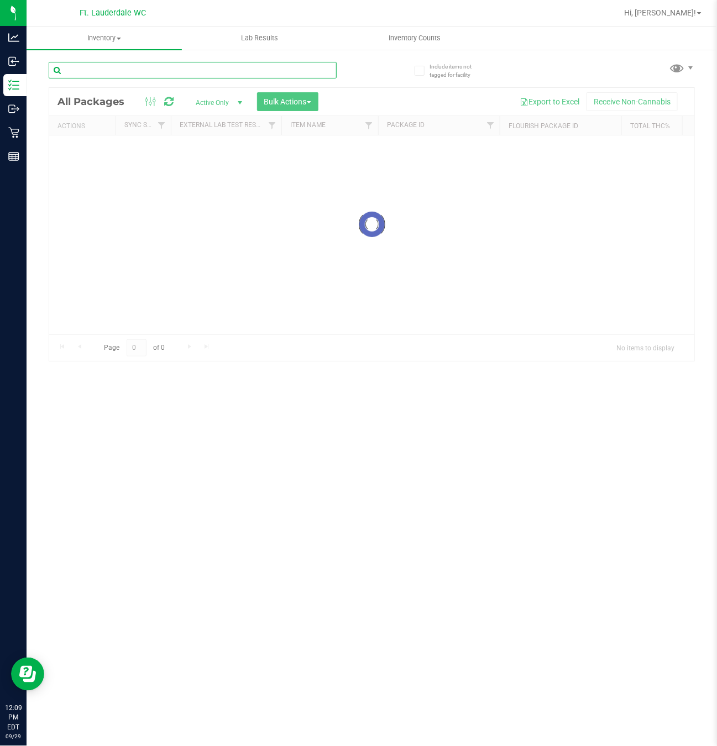
click at [149, 75] on input "text" at bounding box center [193, 70] width 288 height 17
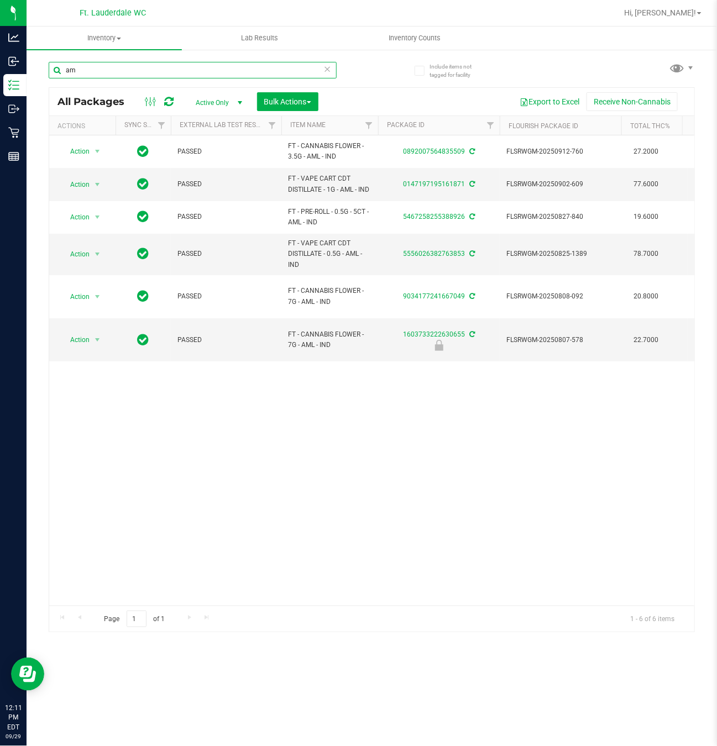
type input "a"
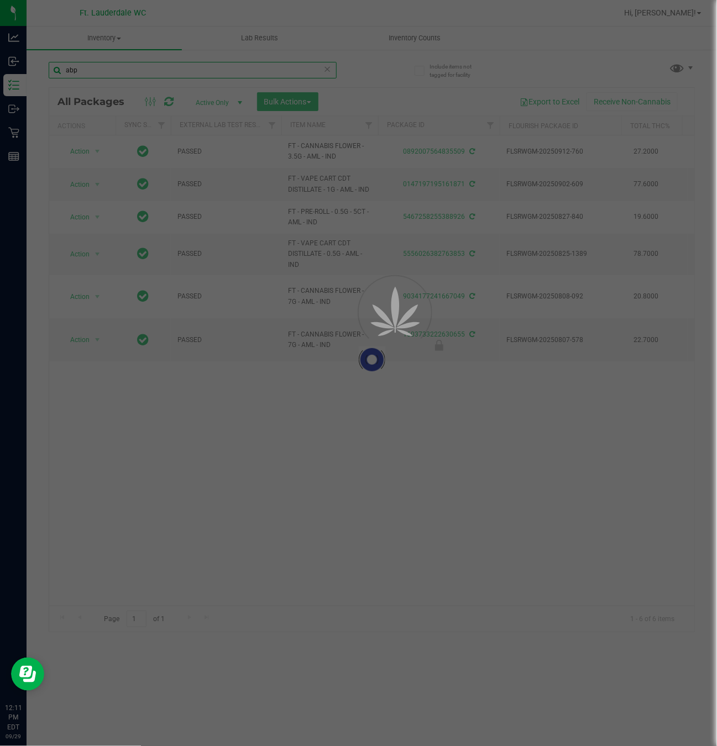
type input "abp"
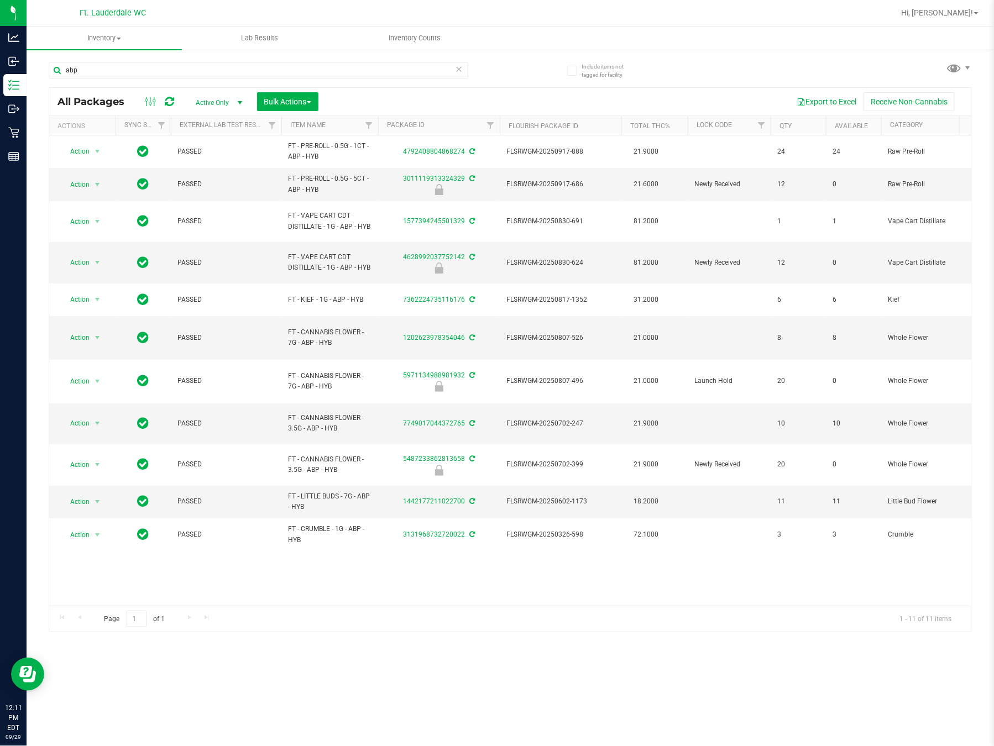
click at [396, 586] on div "Action Action Adjust qty Create package Edit attributes Global inventory Locate…" at bounding box center [510, 370] width 922 height 470
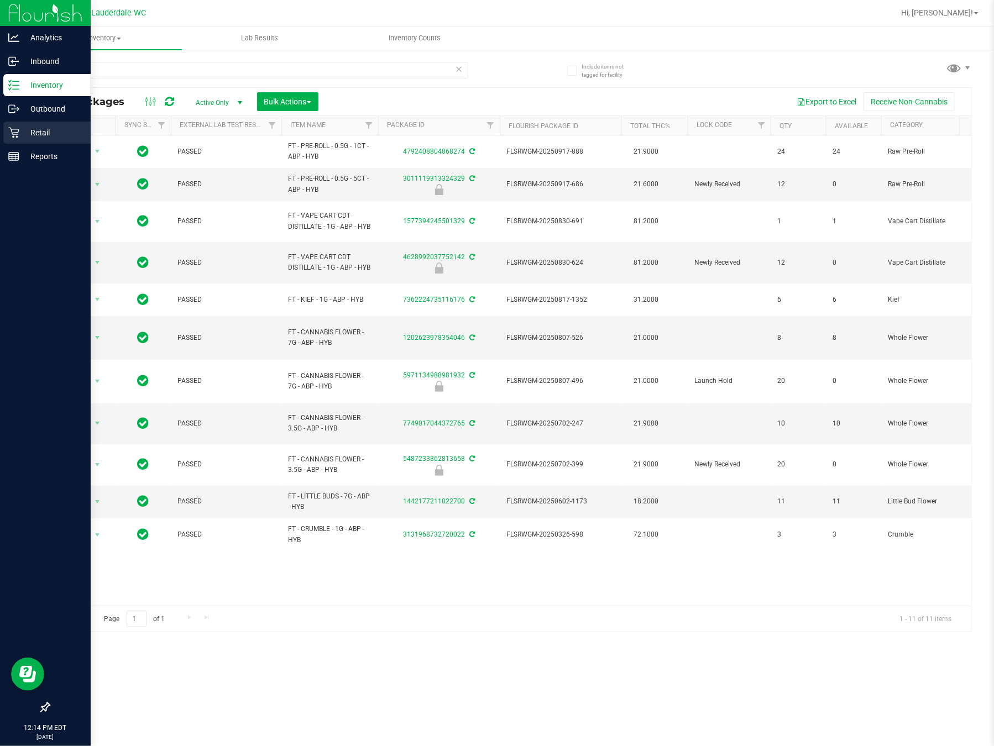
click at [14, 123] on div "Retail" at bounding box center [46, 133] width 87 height 22
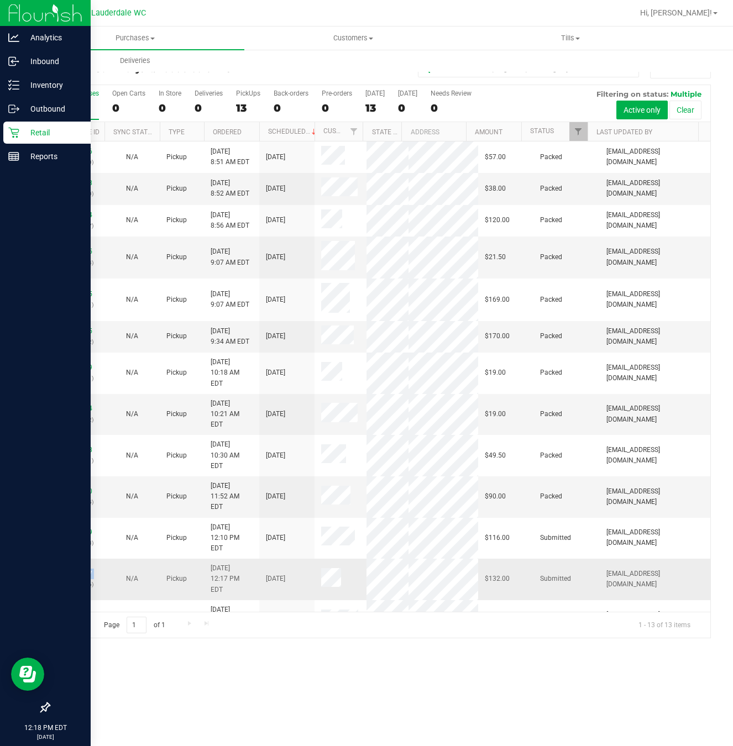
click at [80, 569] on div "12024337 (329054316)" at bounding box center [77, 579] width 42 height 21
click at [90, 570] on link "12024337" at bounding box center [76, 574] width 31 height 8
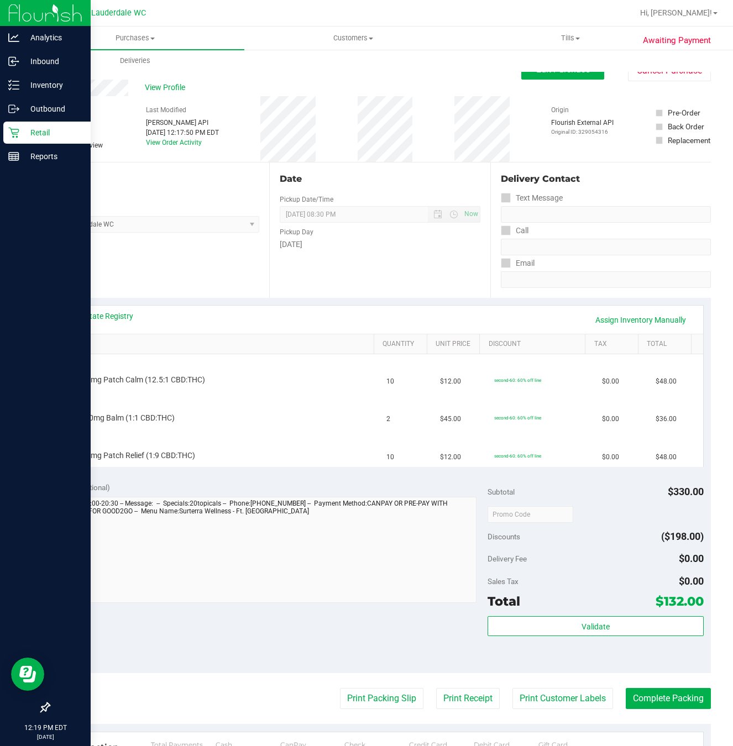
click at [226, 253] on div "Location Pickup Store Ft. Lauderdale WC Select Store [PERSON_NAME][GEOGRAPHIC_D…" at bounding box center [159, 230] width 221 height 135
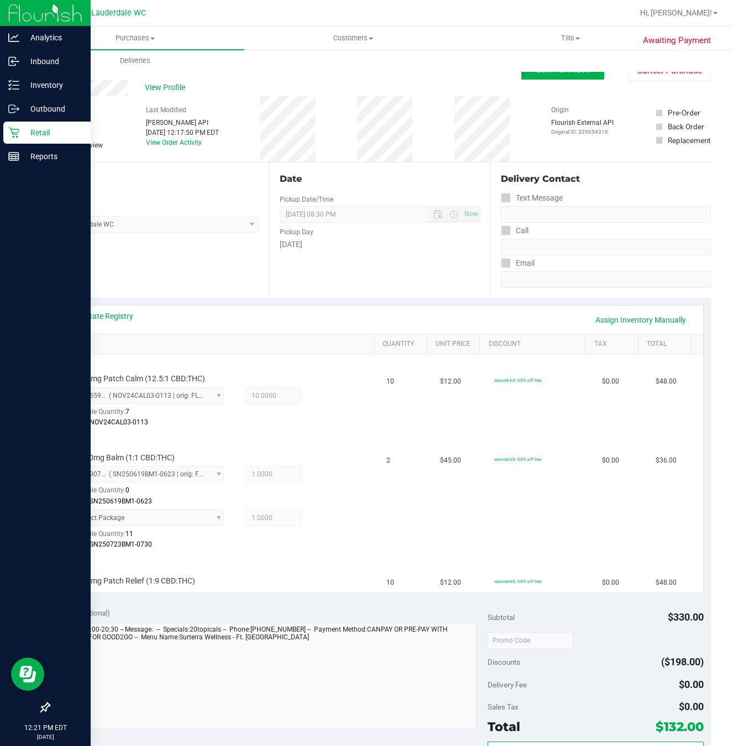
click at [195, 273] on div "Location Pickup Store Ft. Lauderdale WC Select Store [PERSON_NAME][GEOGRAPHIC_D…" at bounding box center [159, 230] width 221 height 135
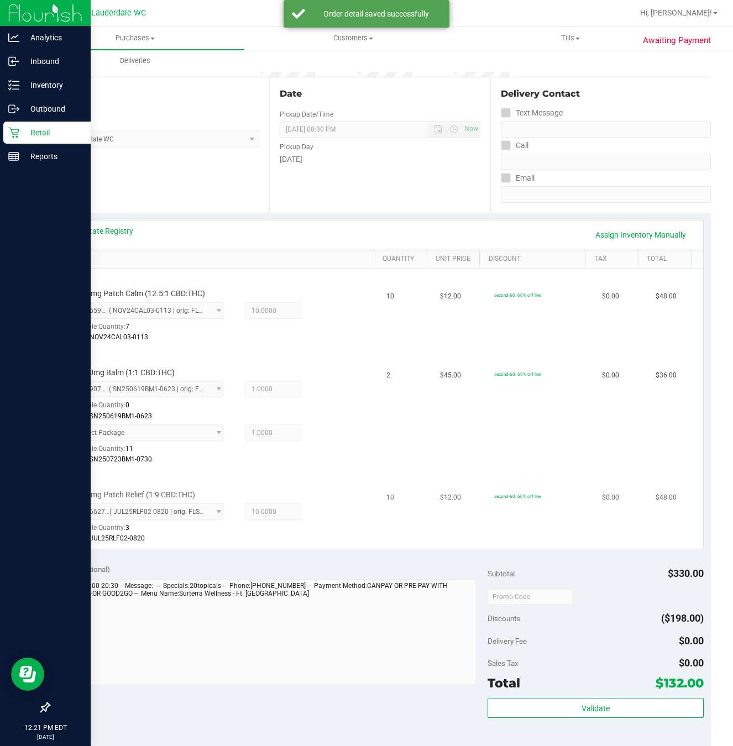
scroll to position [166, 0]
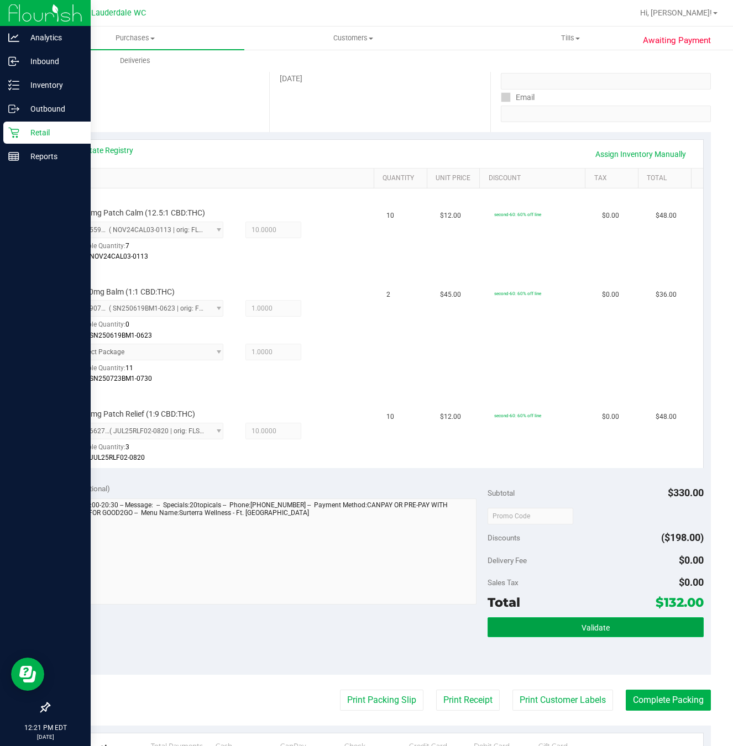
click at [582, 632] on span "Validate" at bounding box center [596, 628] width 28 height 9
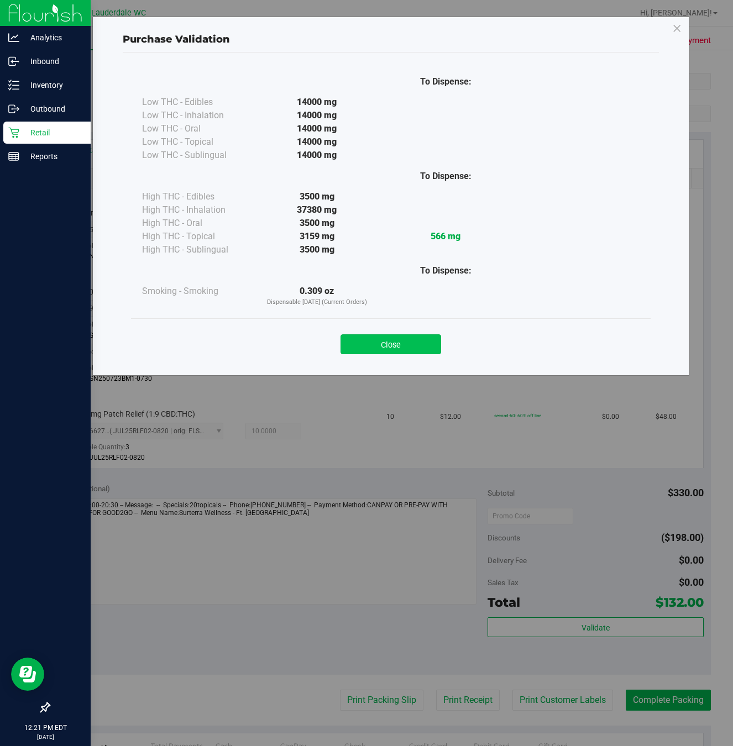
click at [423, 350] on button "Close" at bounding box center [391, 344] width 101 height 20
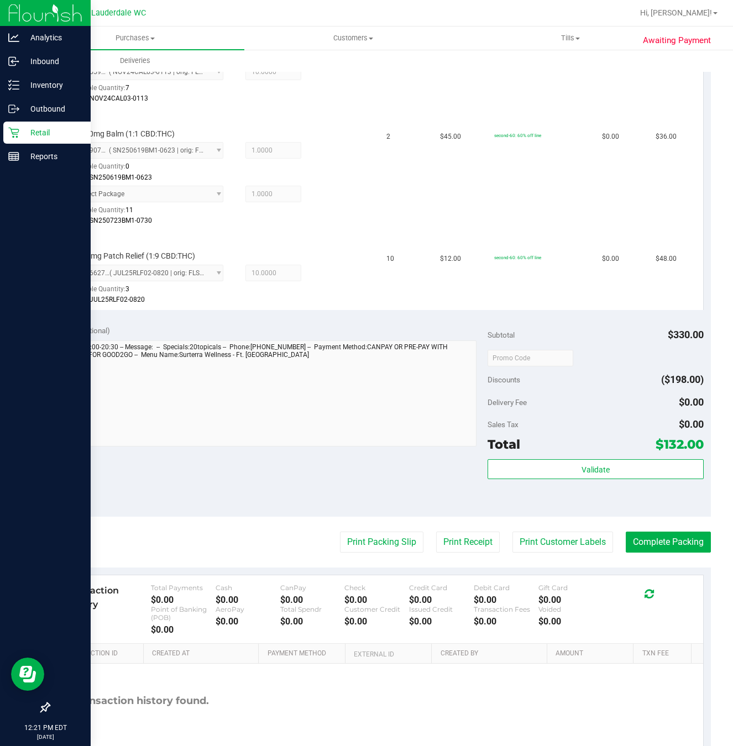
scroll to position [332, 0]
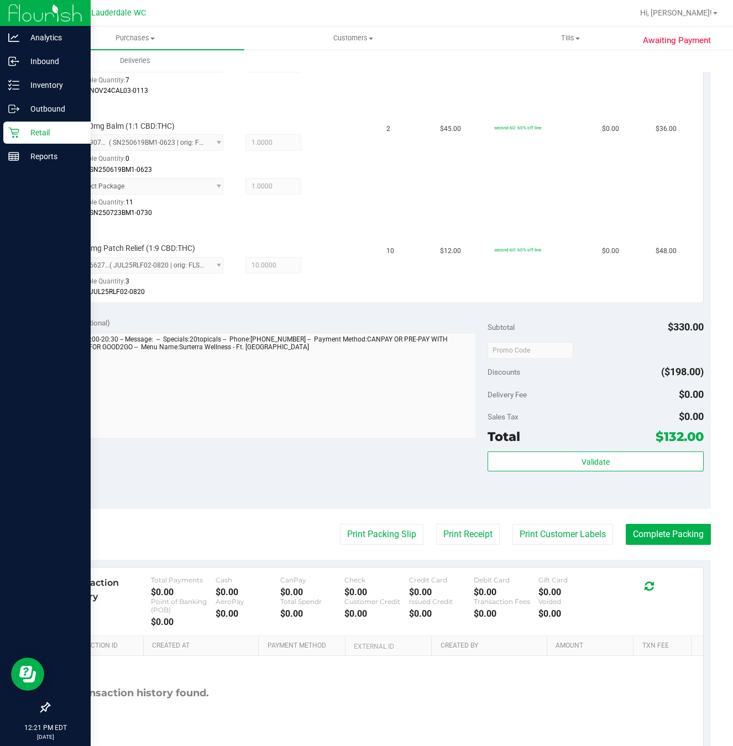
click at [451, 462] on div "Notes (optional) Subtotal $330.00 Discounts ($198.00) Delivery Fee $0.00 Sales …" at bounding box center [380, 409] width 662 height 199
click at [369, 522] on purchase-details "Back Edit Purchase Cancel Purchase View Profile # 12024337 BioTrack ID: - Submi…" at bounding box center [380, 251] width 662 height 1047
click at [370, 536] on button "Print Packing Slip" at bounding box center [381, 534] width 83 height 21
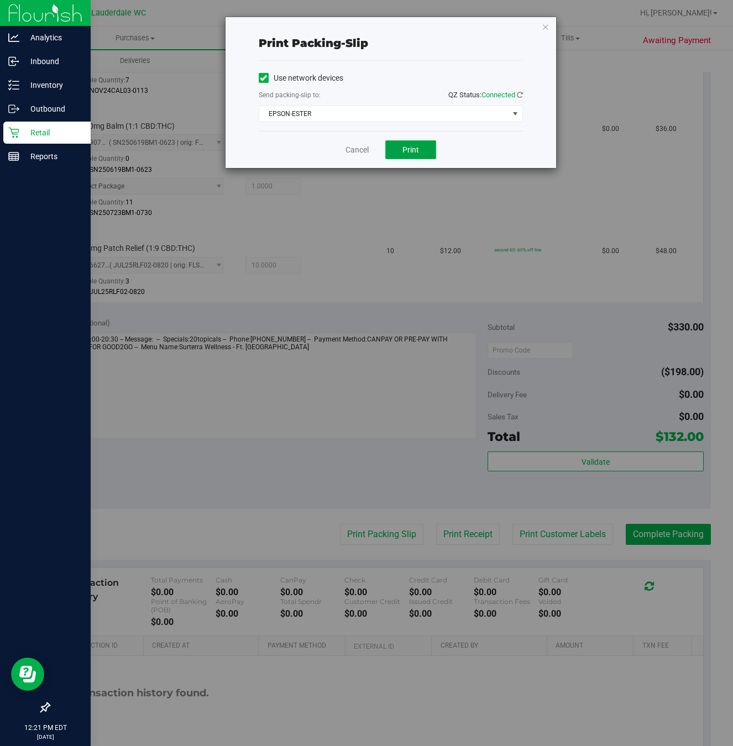
click at [420, 148] on button "Print" at bounding box center [410, 149] width 51 height 19
click at [345, 143] on div "Cancel Print" at bounding box center [391, 149] width 264 height 37
click at [350, 159] on div "Cancel Print" at bounding box center [391, 149] width 264 height 37
click at [353, 151] on link "Cancel" at bounding box center [357, 150] width 23 height 12
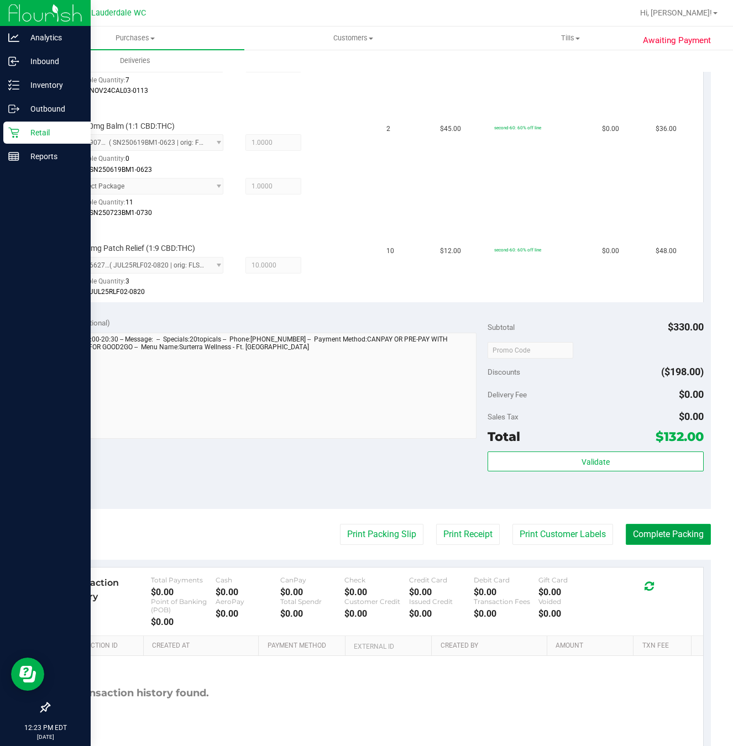
click at [678, 535] on button "Complete Packing" at bounding box center [668, 534] width 85 height 21
click at [27, 127] on p "Retail" at bounding box center [52, 132] width 66 height 13
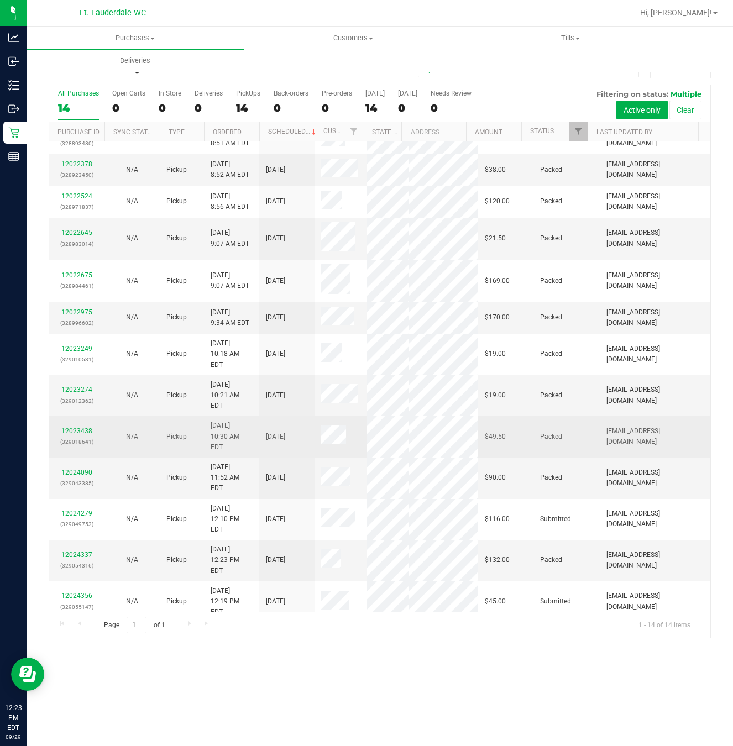
scroll to position [25, 0]
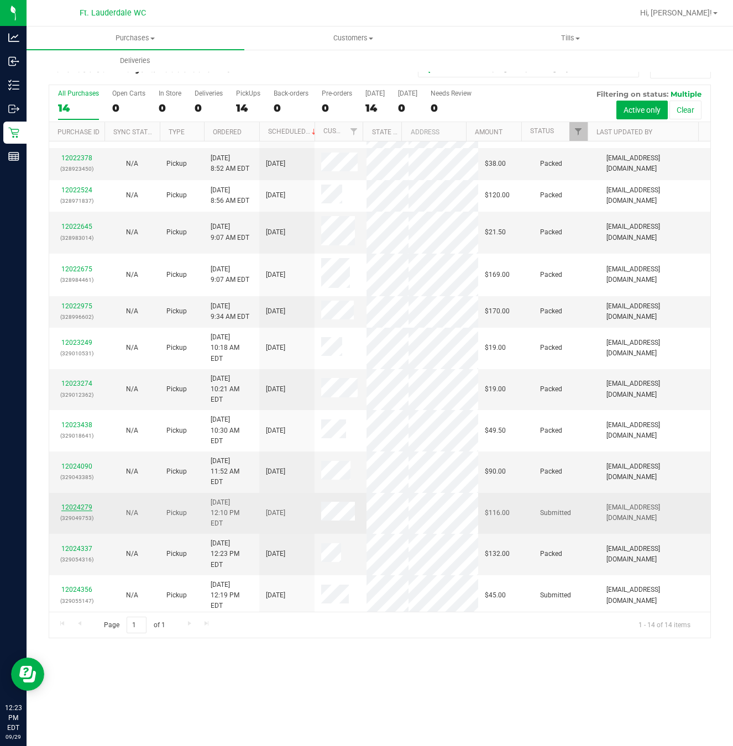
click at [91, 504] on link "12024279" at bounding box center [76, 508] width 31 height 8
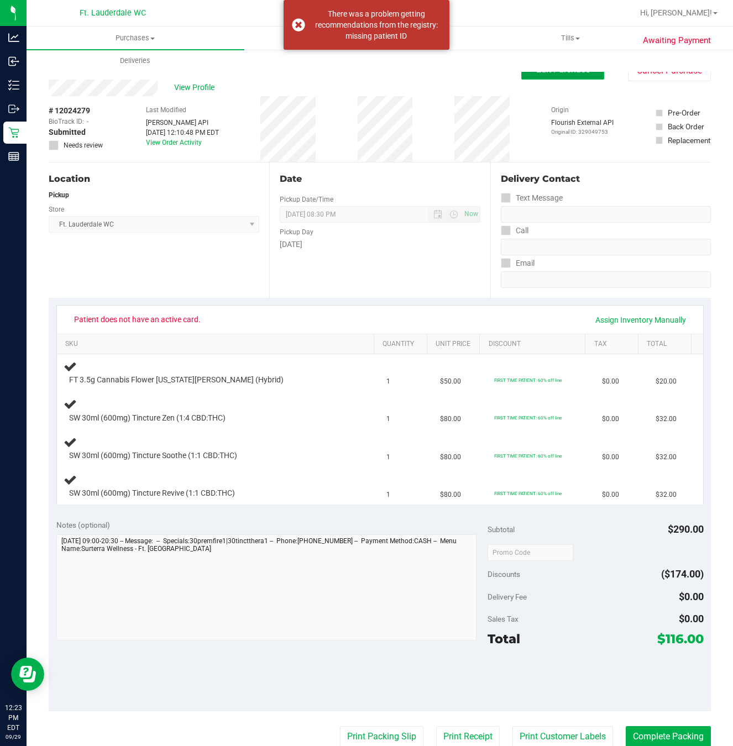
click at [566, 75] on span "Edit Purchase" at bounding box center [563, 69] width 54 height 11
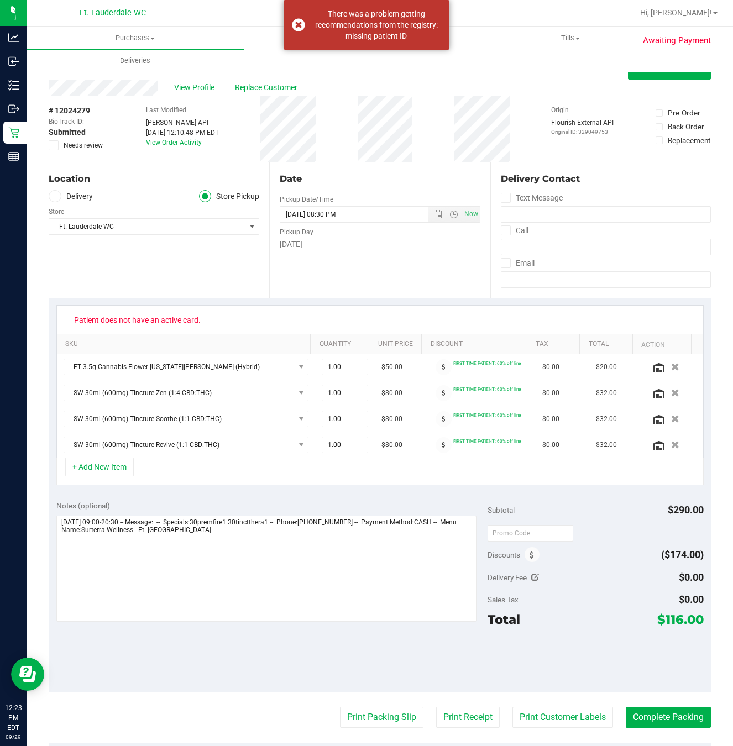
click at [269, 93] on div "View Profile Replace Customer" at bounding box center [380, 88] width 662 height 17
click at [269, 91] on span "Replace Customer" at bounding box center [268, 88] width 66 height 12
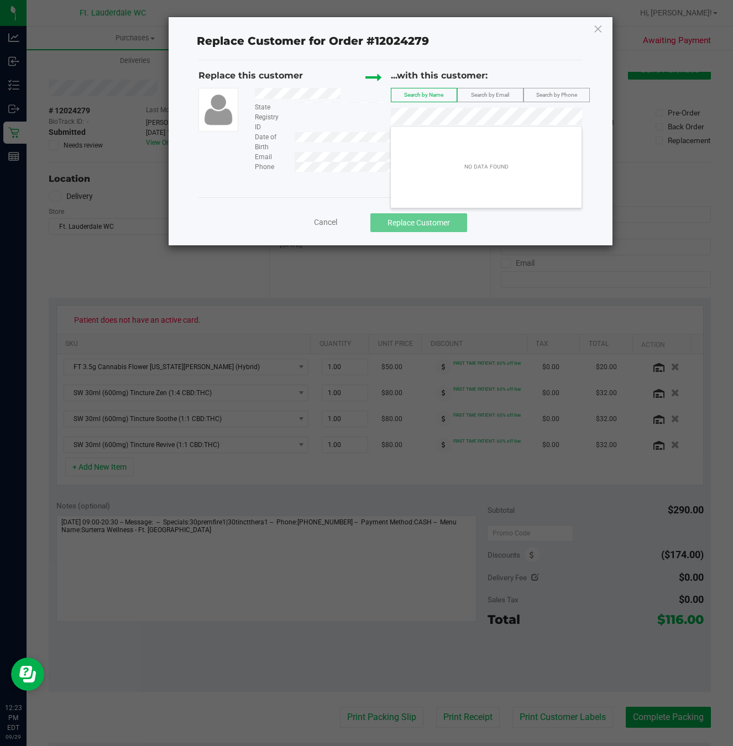
click at [327, 219] on span "Cancel" at bounding box center [325, 222] width 23 height 9
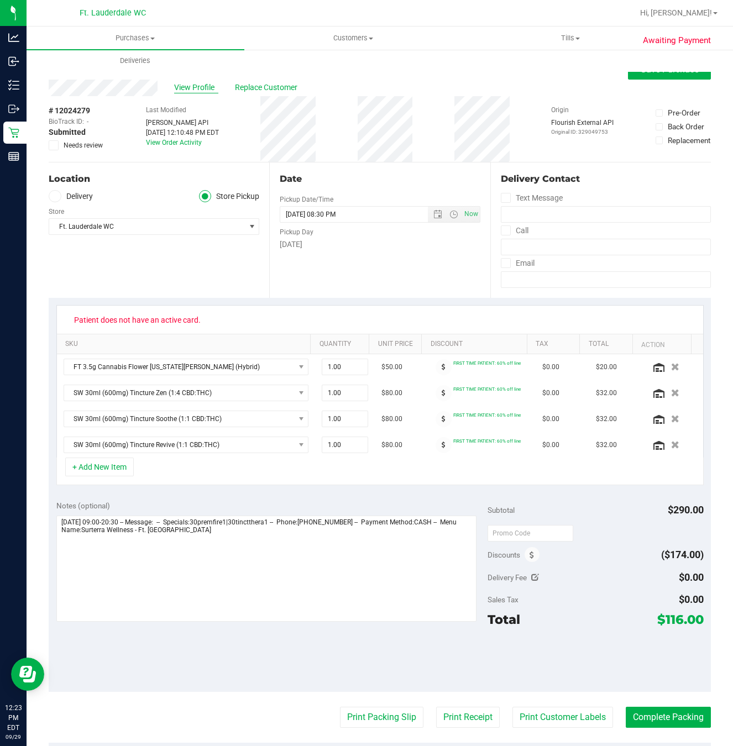
click at [204, 85] on span "View Profile" at bounding box center [196, 88] width 44 height 12
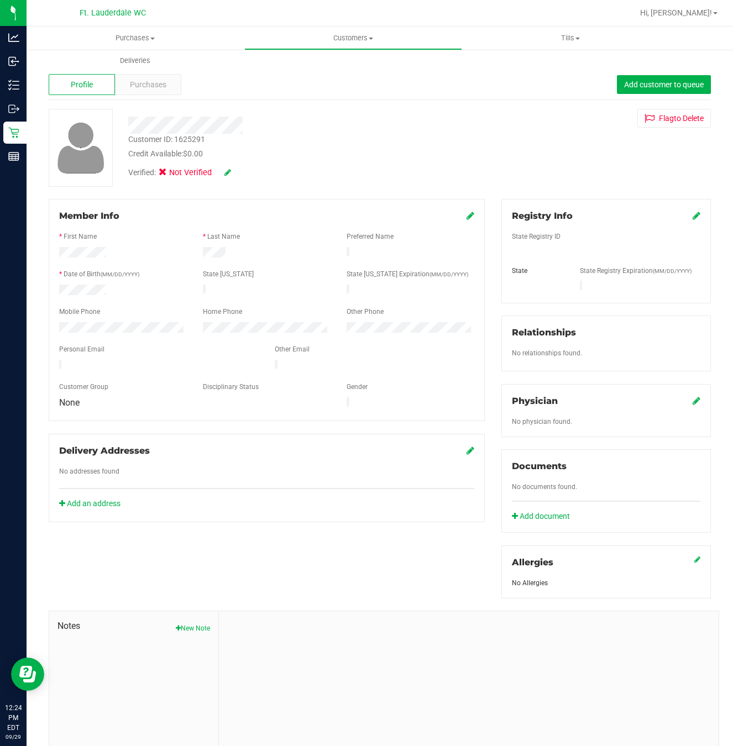
click at [352, 173] on div "Verified: Not Verified" at bounding box center [289, 172] width 339 height 24
click at [156, 83] on span "Purchases" at bounding box center [148, 85] width 36 height 12
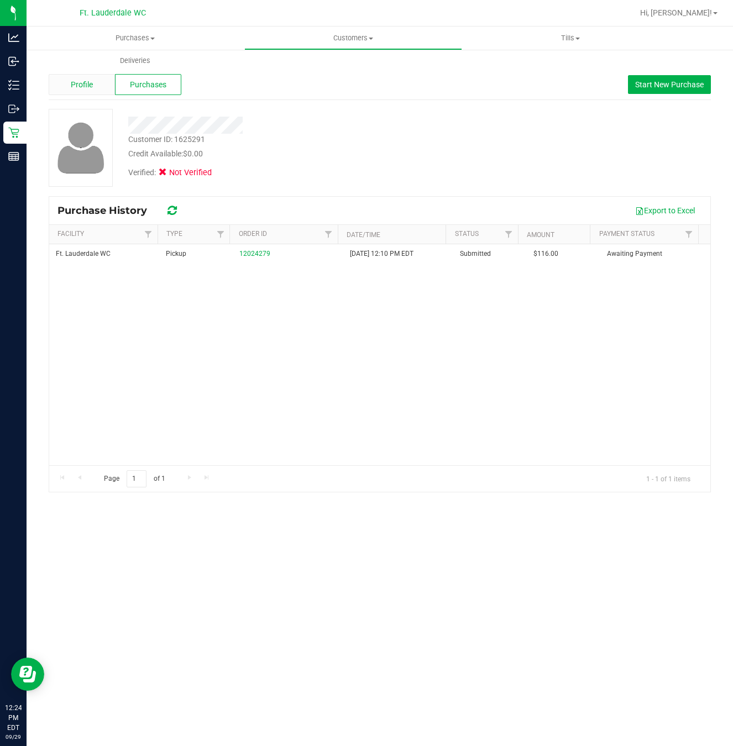
click at [88, 83] on span "Profile" at bounding box center [82, 85] width 22 height 12
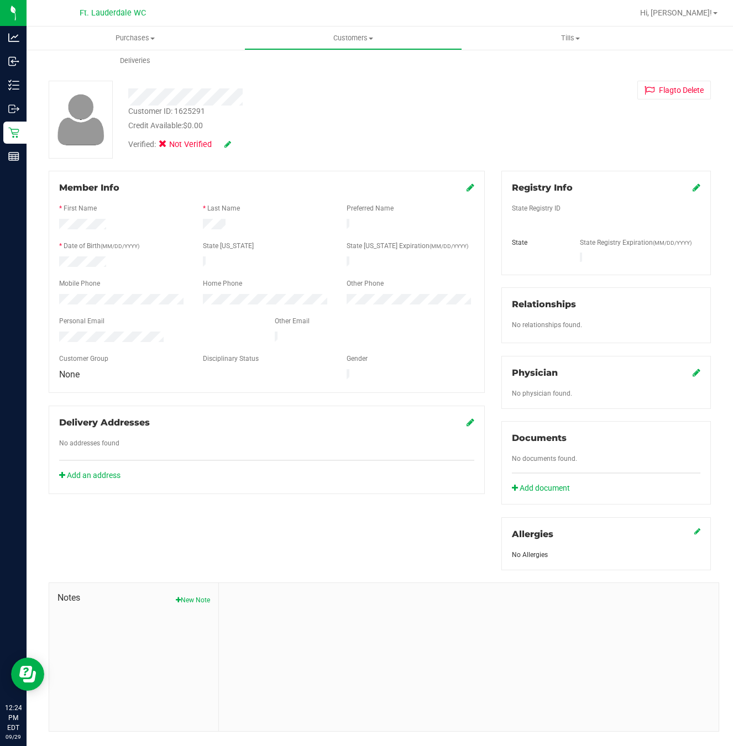
scroll to position [44, 0]
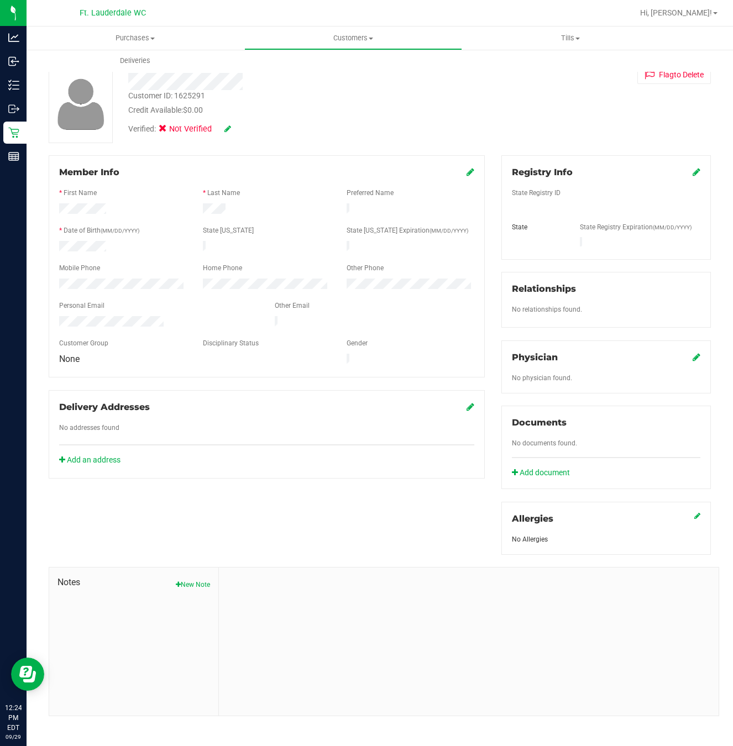
click at [320, 401] on div "Delivery Addresses" at bounding box center [266, 407] width 415 height 13
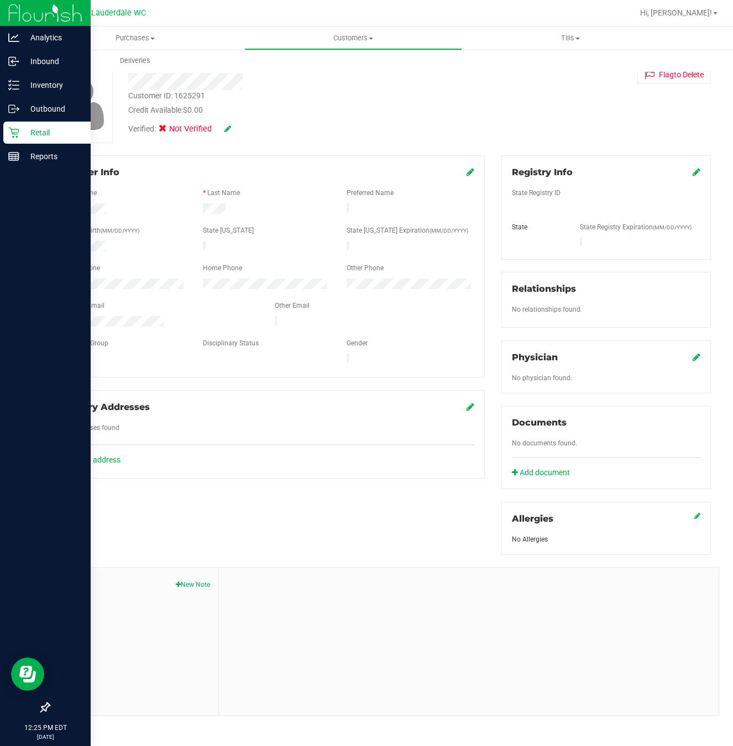
click at [17, 131] on icon at bounding box center [13, 132] width 11 height 11
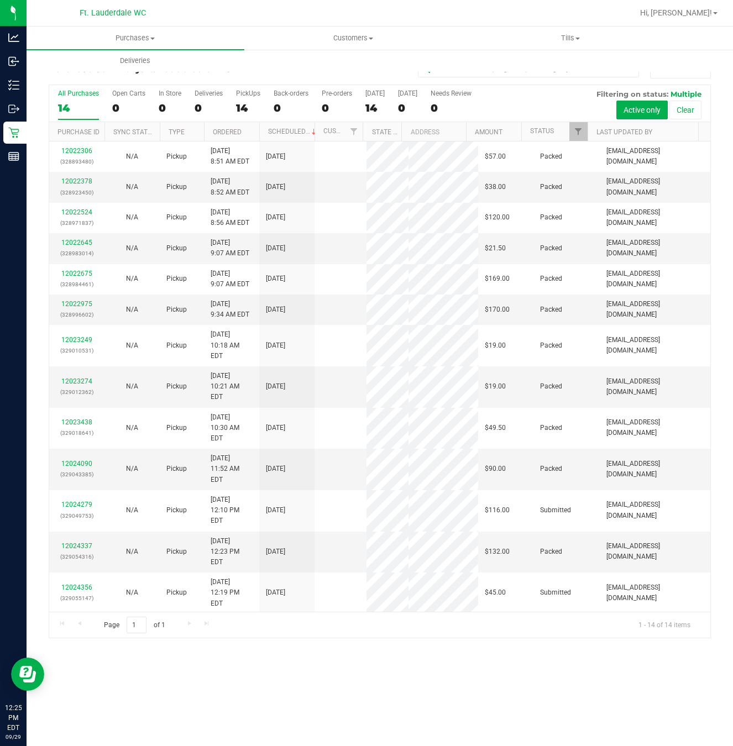
scroll to position [25, 0]
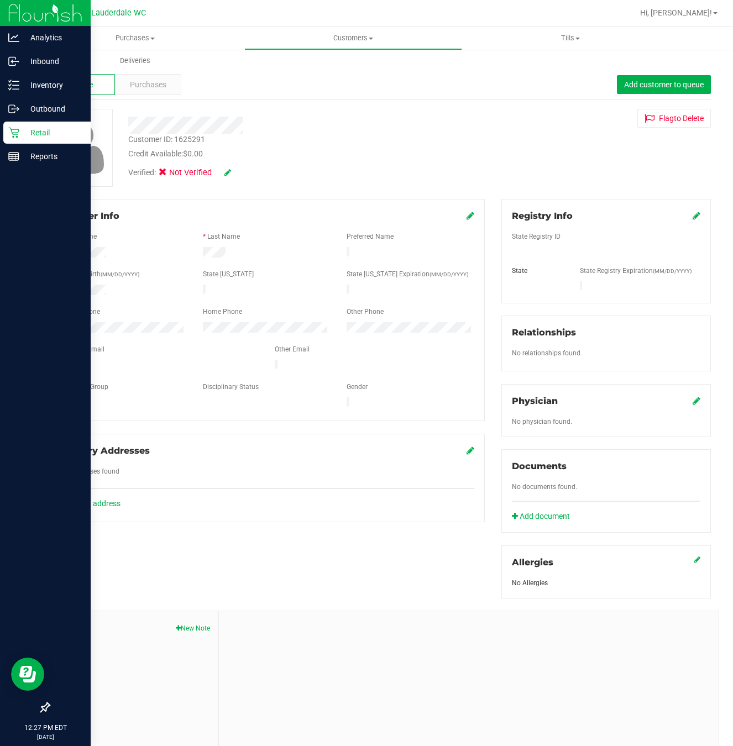
click at [7, 139] on div "Retail" at bounding box center [46, 133] width 87 height 22
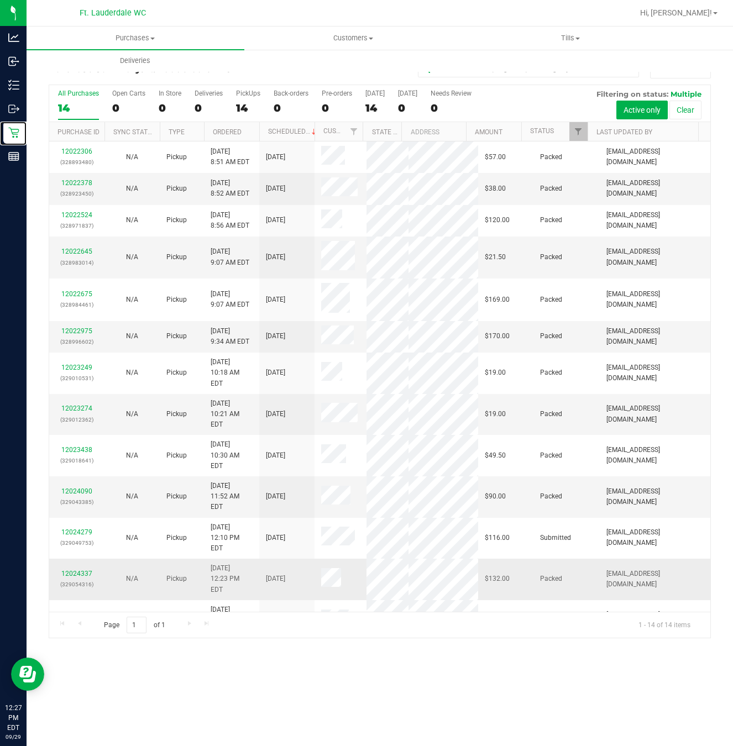
scroll to position [25, 0]
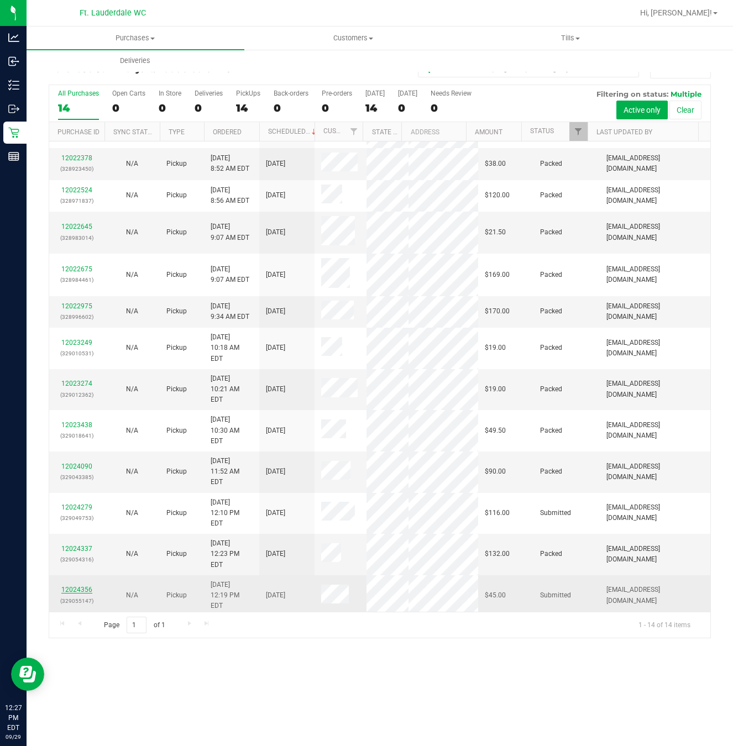
click at [80, 586] on link "12024356" at bounding box center [76, 590] width 31 height 8
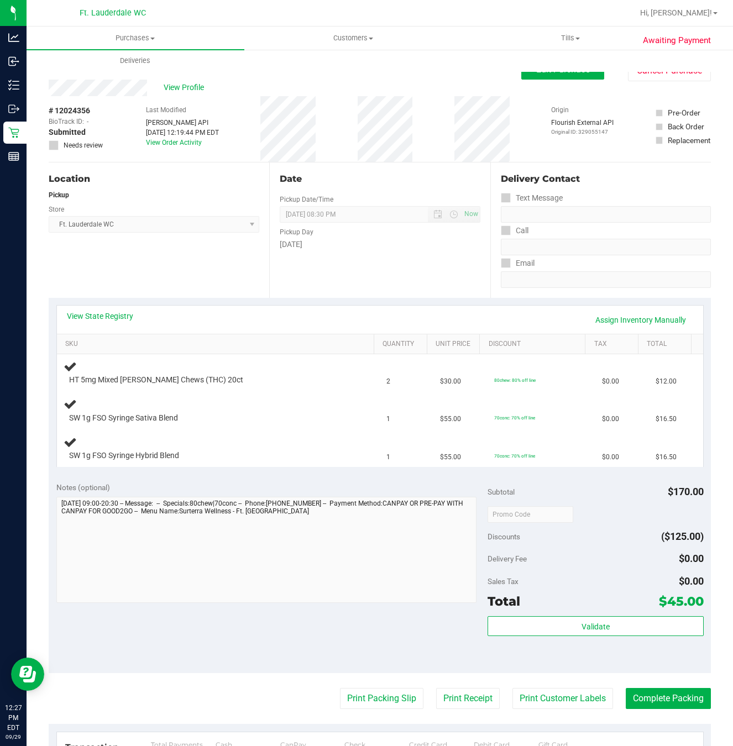
click at [388, 261] on div "Date Pickup Date/Time 09/29/2025 Now 09/29/2025 08:30 PM Now Pickup Day Monday" at bounding box center [379, 230] width 221 height 135
click at [390, 262] on div "Date Pickup Date/Time 09/29/2025 Now 09/29/2025 08:30 PM Now Pickup Day Monday" at bounding box center [379, 230] width 221 height 135
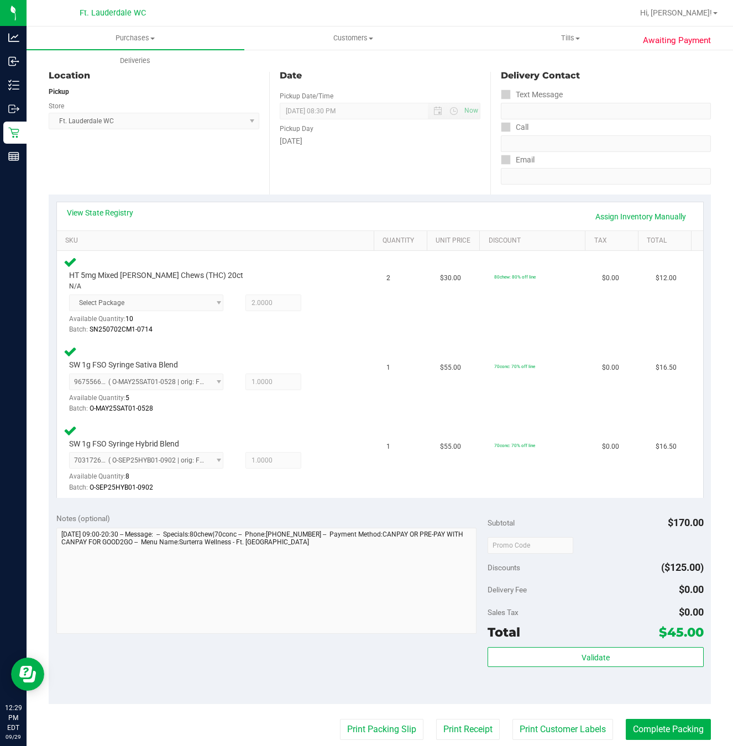
scroll to position [249, 0]
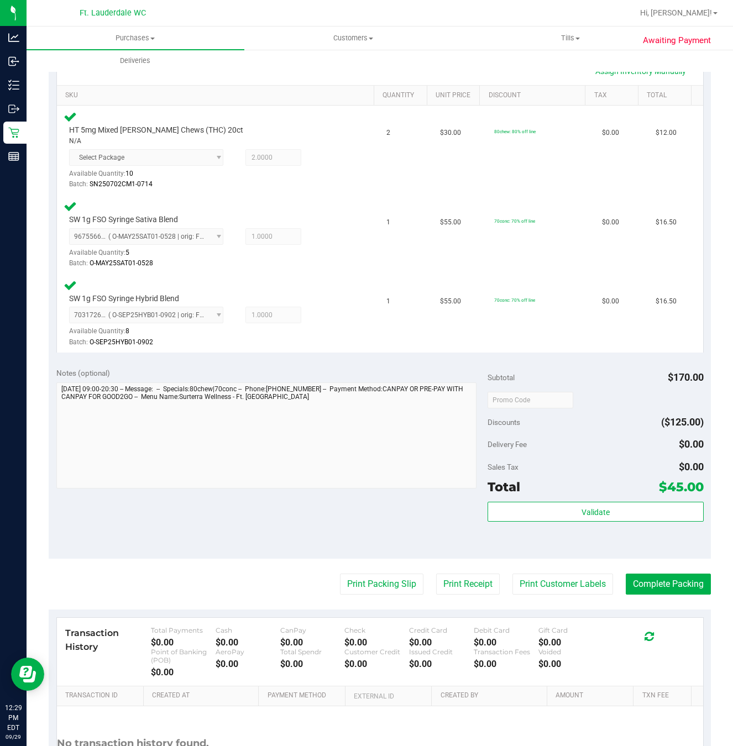
click at [539, 494] on div "Total $45.00" at bounding box center [596, 487] width 216 height 20
click at [539, 517] on button "Validate" at bounding box center [596, 512] width 216 height 20
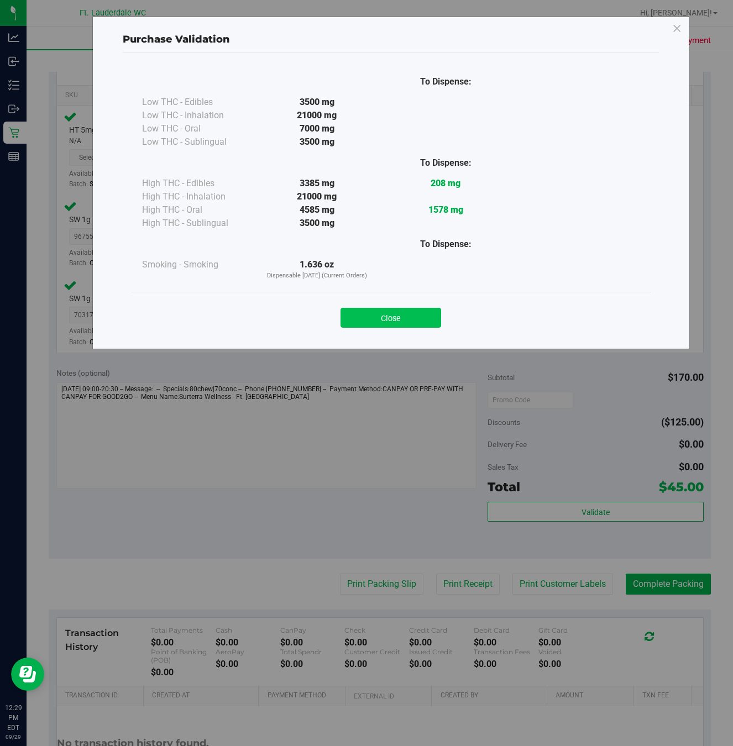
click at [395, 308] on button "Close" at bounding box center [391, 318] width 101 height 20
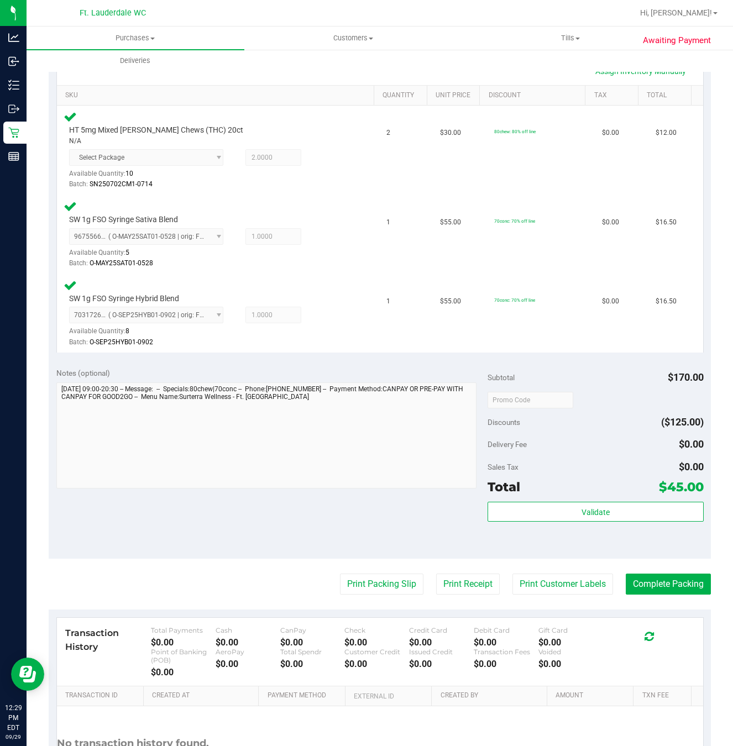
click at [352, 574] on purchase-details "Back Edit Purchase Cancel Purchase View Profile # 12024356 BioTrack ID: - Submi…" at bounding box center [380, 318] width 662 height 1014
click at [362, 585] on button "Print Packing Slip" at bounding box center [381, 584] width 83 height 21
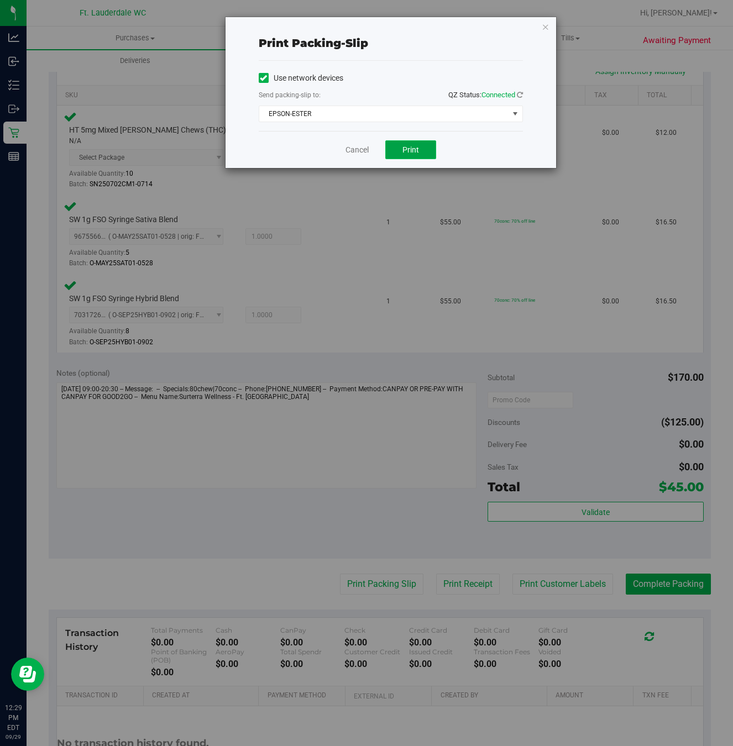
click at [413, 148] on span "Print" at bounding box center [410, 149] width 17 height 9
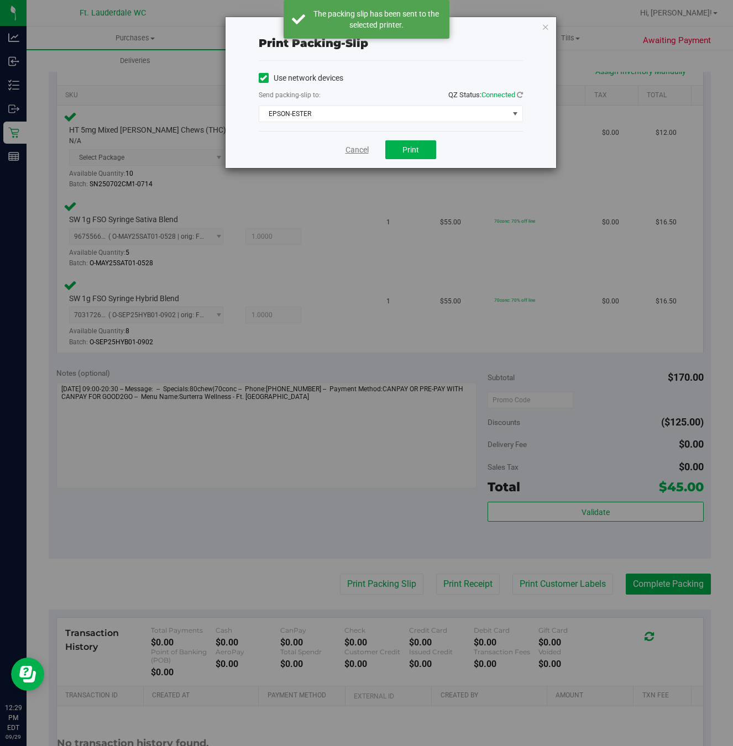
click at [350, 150] on link "Cancel" at bounding box center [357, 150] width 23 height 12
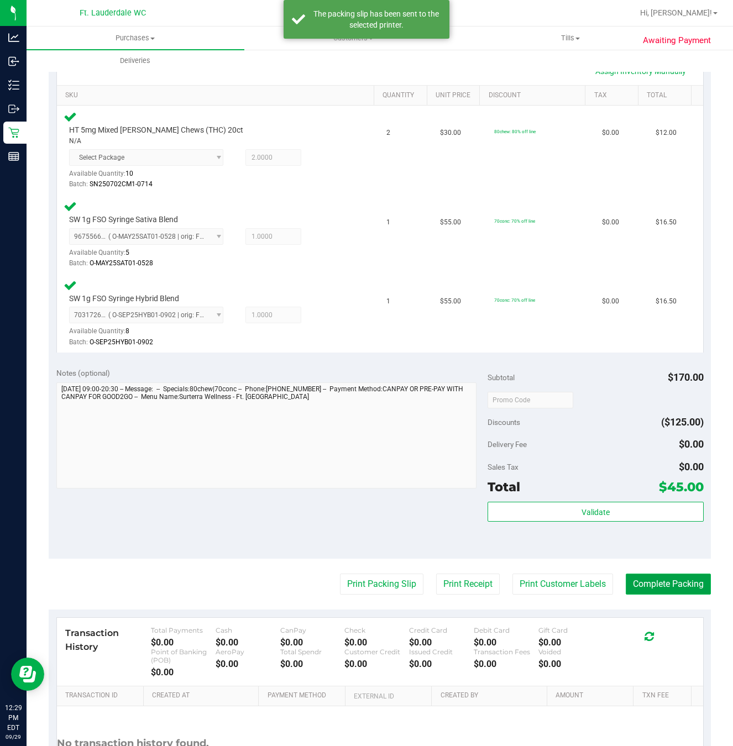
click at [655, 591] on button "Complete Packing" at bounding box center [668, 584] width 85 height 21
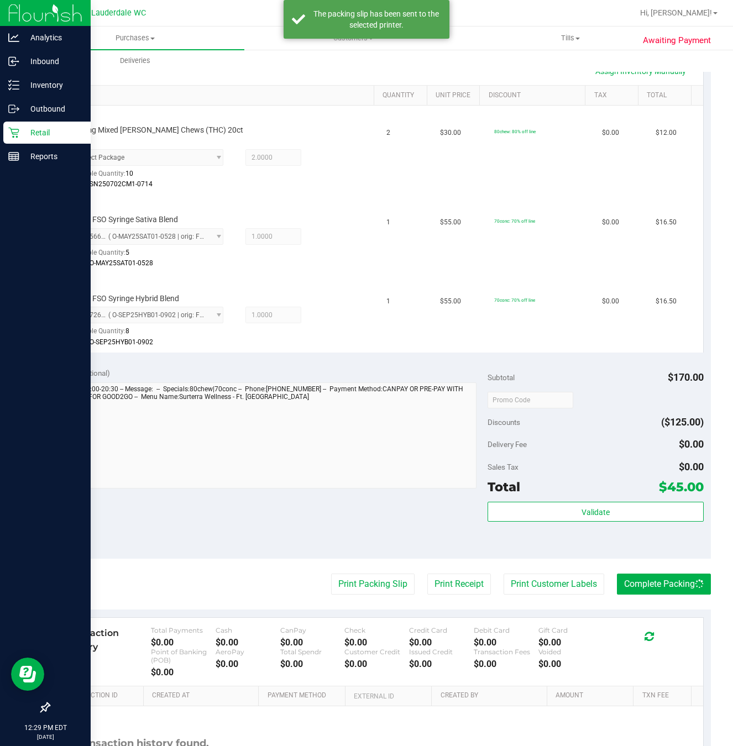
click at [14, 127] on icon at bounding box center [13, 132] width 11 height 11
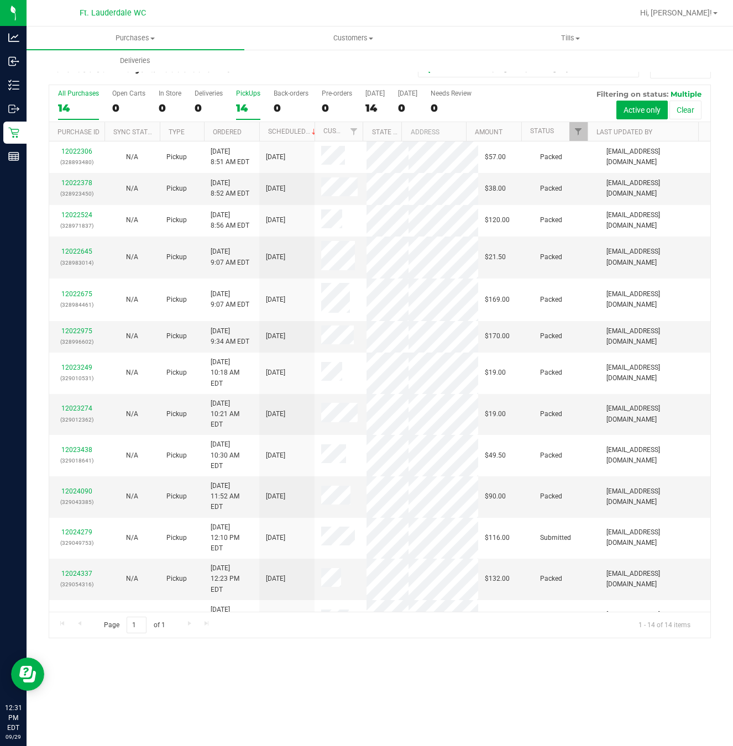
click at [240, 111] on div "14" at bounding box center [248, 108] width 24 height 13
click at [0, 0] on input "PickUps 14" at bounding box center [0, 0] width 0 height 0
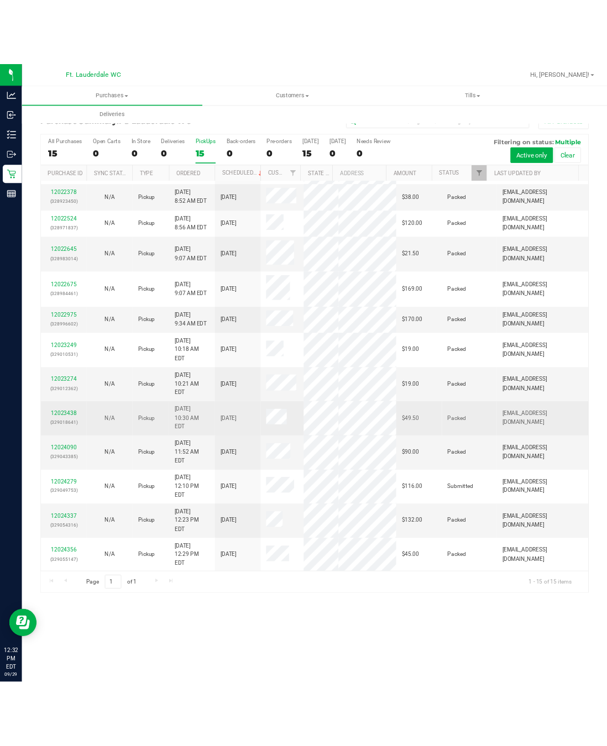
scroll to position [55, 0]
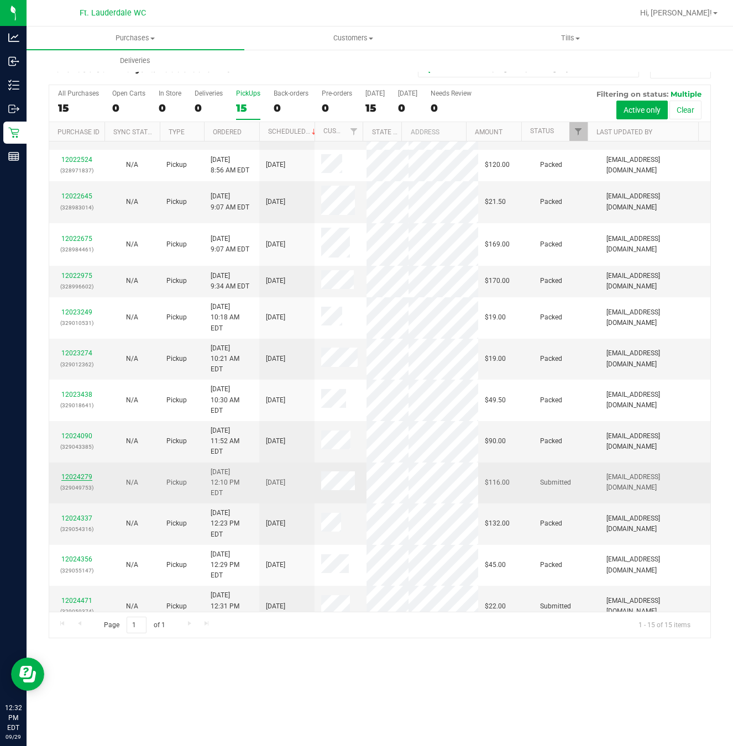
click at [78, 473] on link "12024279" at bounding box center [76, 477] width 31 height 8
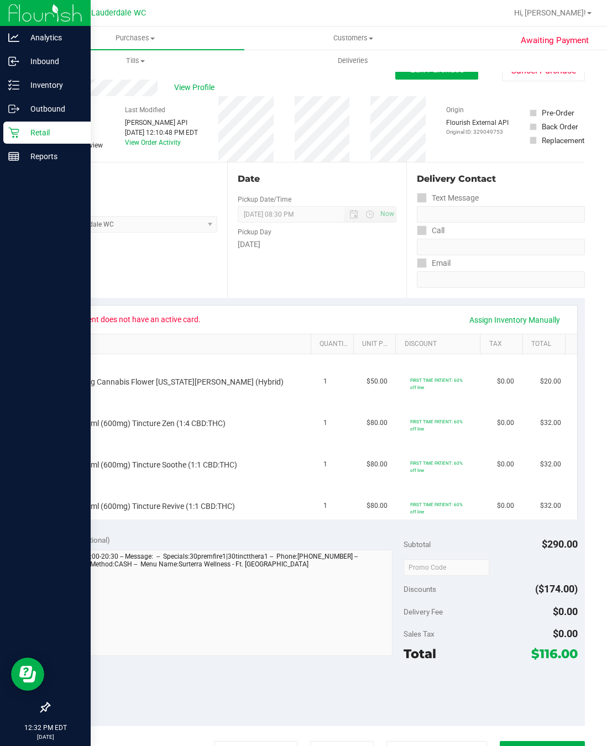
click at [17, 138] on icon at bounding box center [13, 133] width 11 height 11
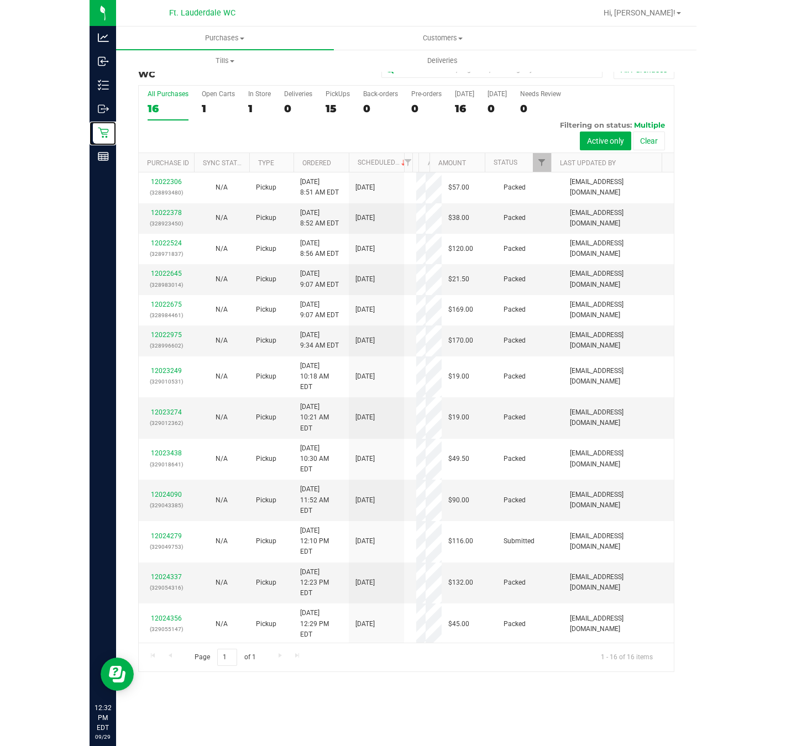
scroll to position [129, 0]
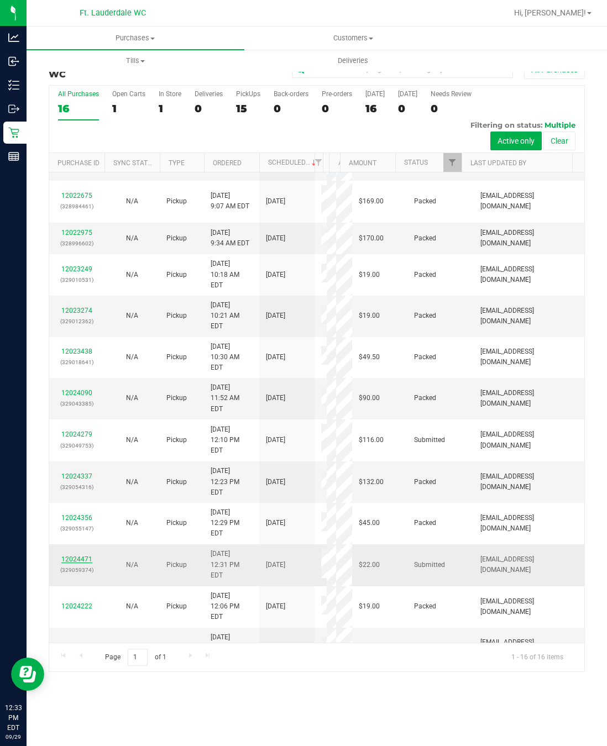
click at [74, 559] on link "12024471" at bounding box center [76, 560] width 31 height 8
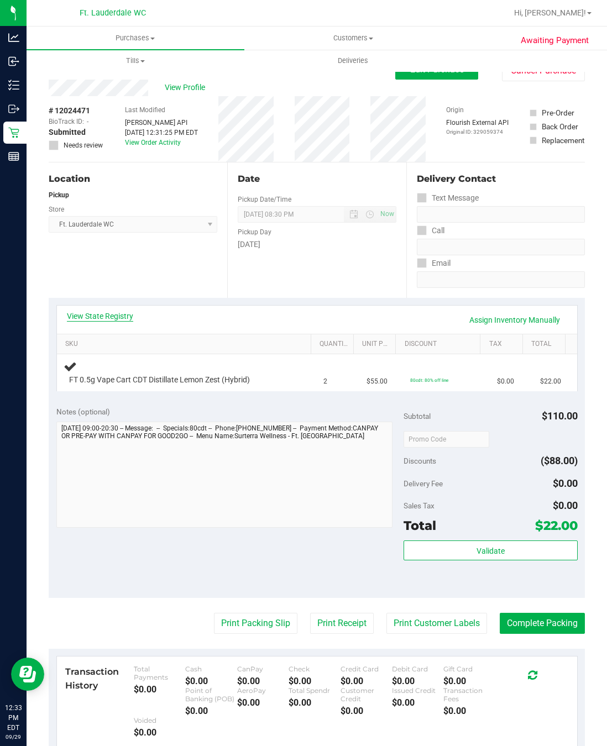
click at [123, 320] on link "View State Registry" at bounding box center [100, 316] width 66 height 11
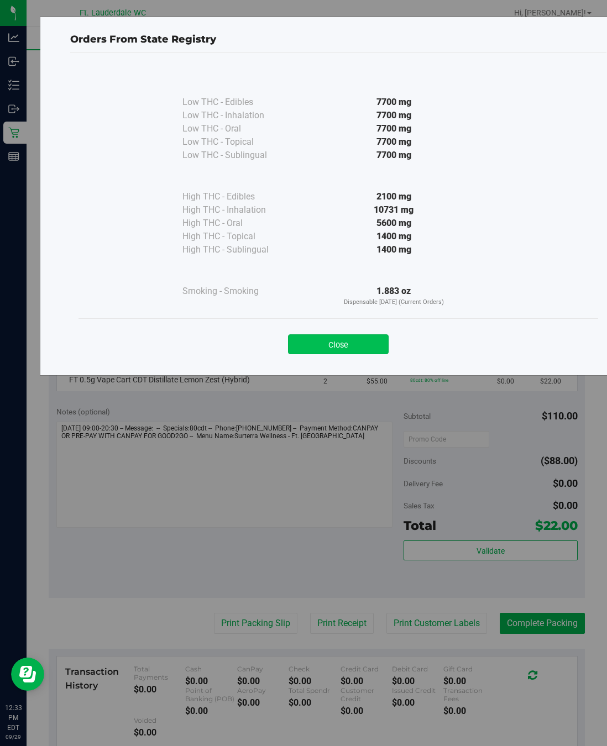
click at [373, 345] on button "Close" at bounding box center [338, 344] width 101 height 20
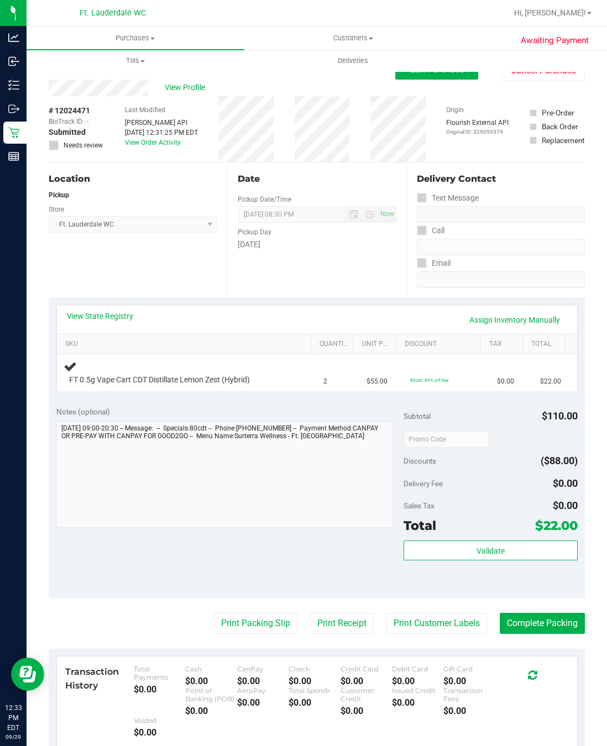
click at [137, 568] on div "Notes (optional) Subtotal $110.00 Discounts ($88.00) Delivery Fee $0.00 Sales T…" at bounding box center [317, 498] width 536 height 199
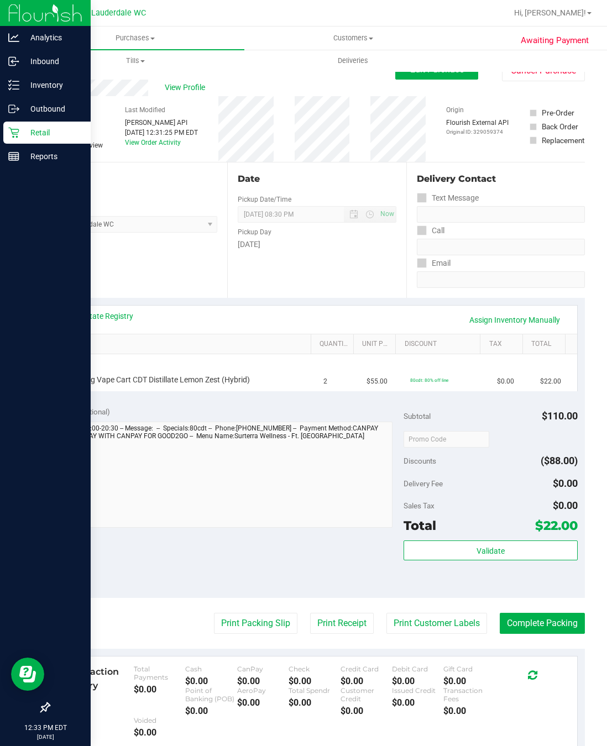
click at [40, 123] on div "Retail" at bounding box center [46, 133] width 87 height 22
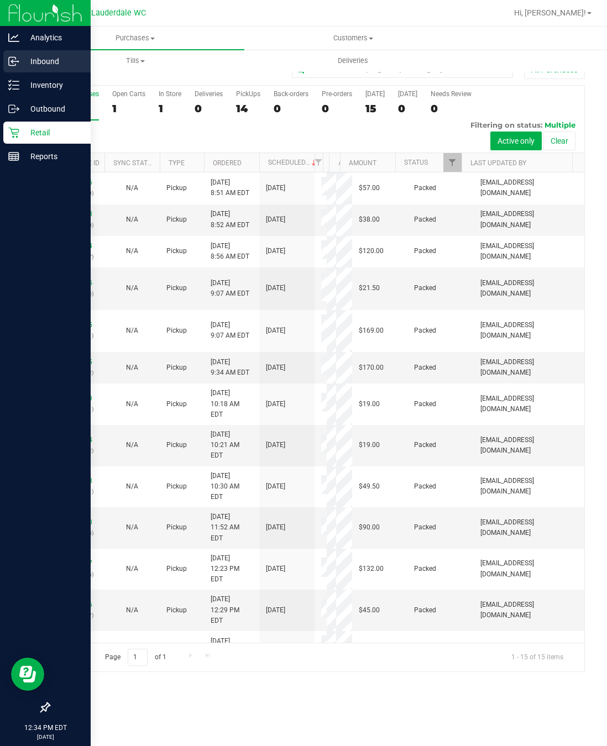
click at [22, 61] on p "Inbound" at bounding box center [52, 61] width 66 height 13
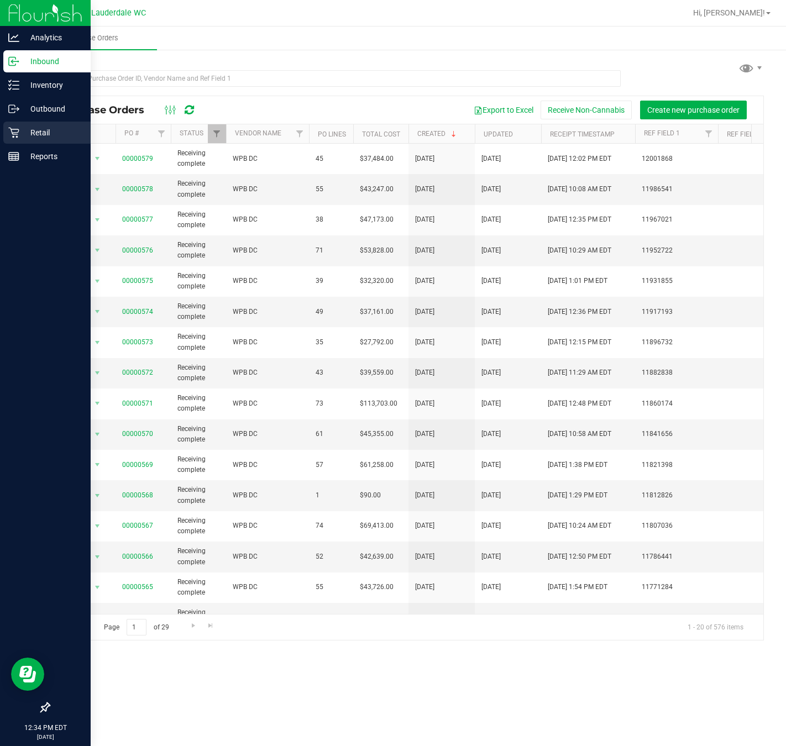
click at [12, 138] on div "Retail" at bounding box center [46, 133] width 87 height 22
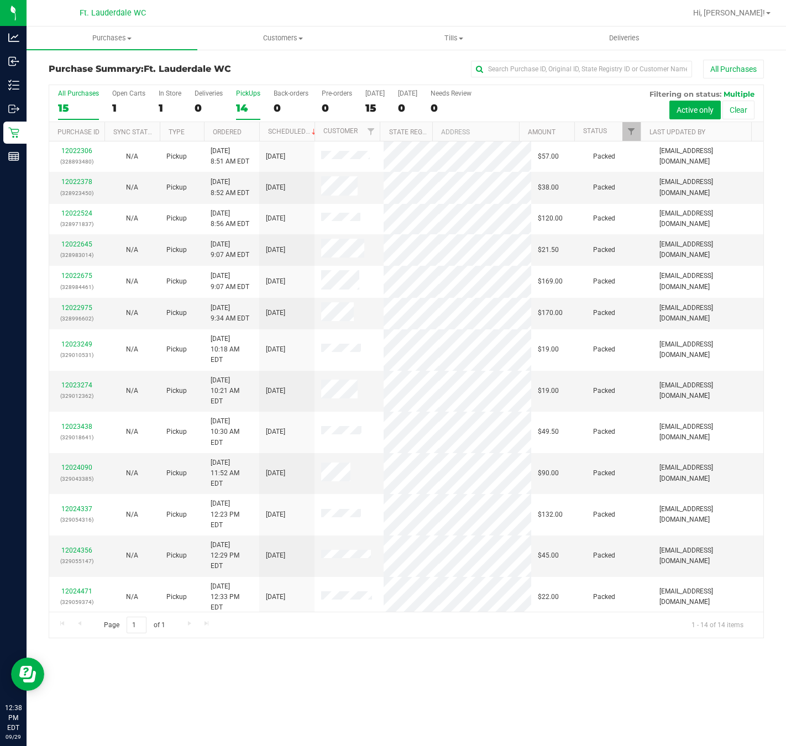
click at [239, 108] on div "14" at bounding box center [248, 108] width 24 height 13
click at [0, 0] on input "PickUps 14" at bounding box center [0, 0] width 0 height 0
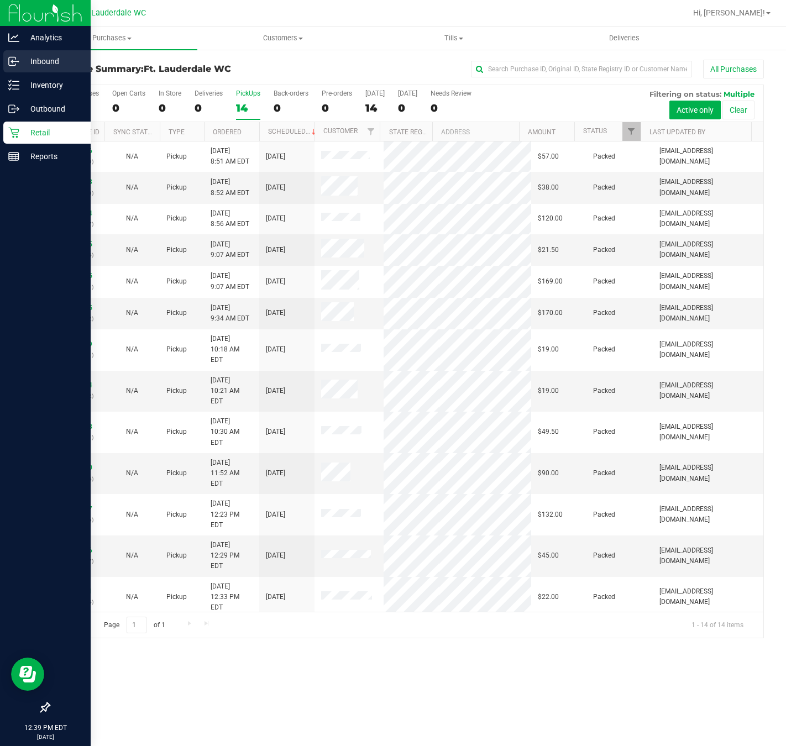
click at [22, 67] on p "Inbound" at bounding box center [52, 61] width 66 height 13
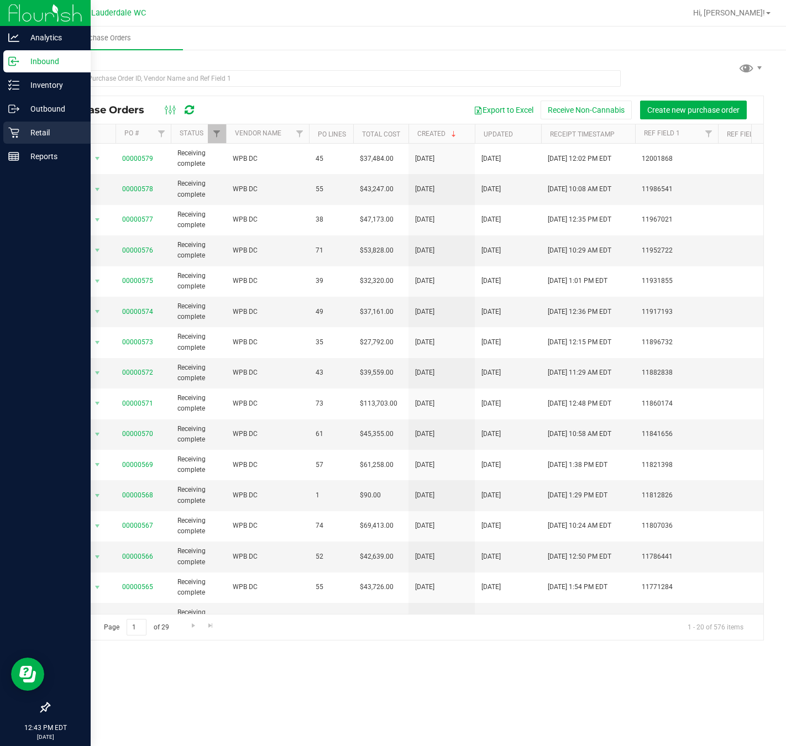
click at [24, 142] on div "Retail" at bounding box center [46, 133] width 87 height 22
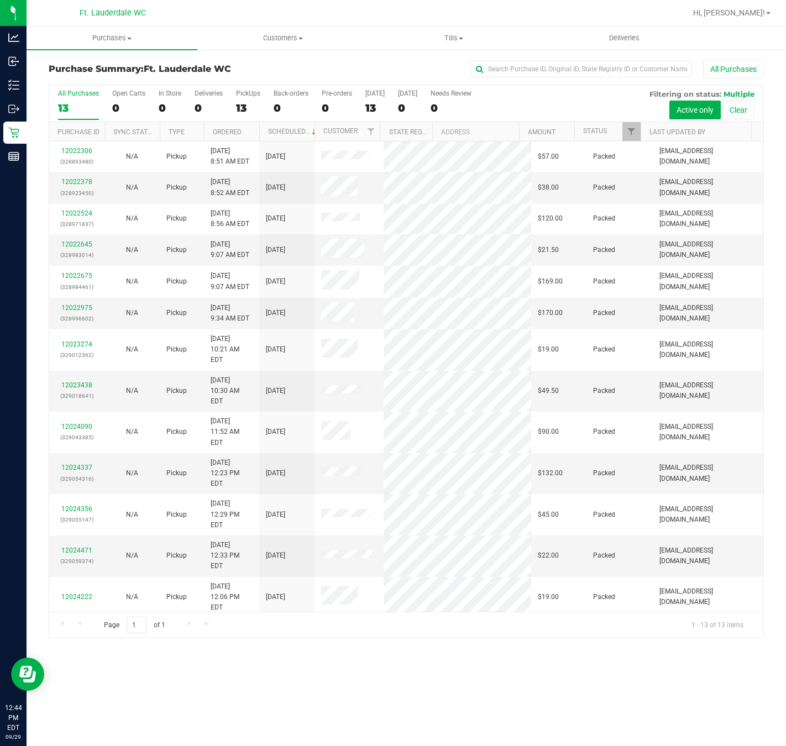
click at [312, 578] on div "12022306 (328893480) N/A Pickup 9/29/2025 8:51 AM EDT 9/29/2025 $57.00 Packed s…" at bounding box center [406, 377] width 714 height 470
click at [425, 587] on div "12022306 (328893480) N/A Pickup 9/29/2025 8:51 AM EDT 9/29/2025 $57.00 Packed s…" at bounding box center [406, 377] width 714 height 470
click at [562, 647] on div "Purchase Summary: Ft. Lauderdale WC All Purchases All Purchases 13 Open Carts 0…" at bounding box center [407, 349] width 760 height 601
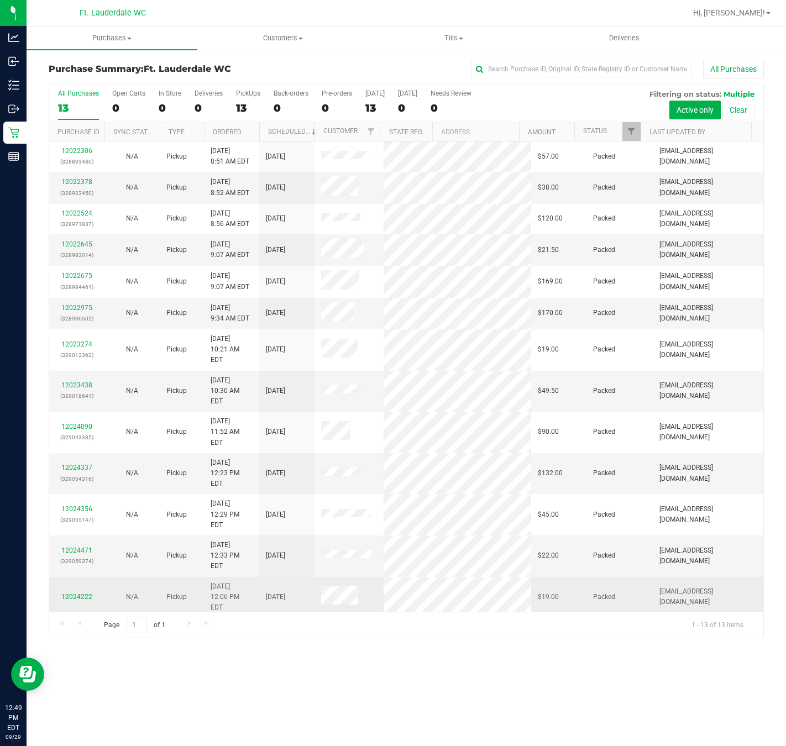
click at [56, 592] on div "12024222" at bounding box center [77, 597] width 42 height 11
click at [75, 592] on div "12024222" at bounding box center [77, 597] width 42 height 11
click at [80, 592] on div "12024222" at bounding box center [77, 597] width 42 height 11
click at [80, 593] on link "12024222" at bounding box center [76, 597] width 31 height 8
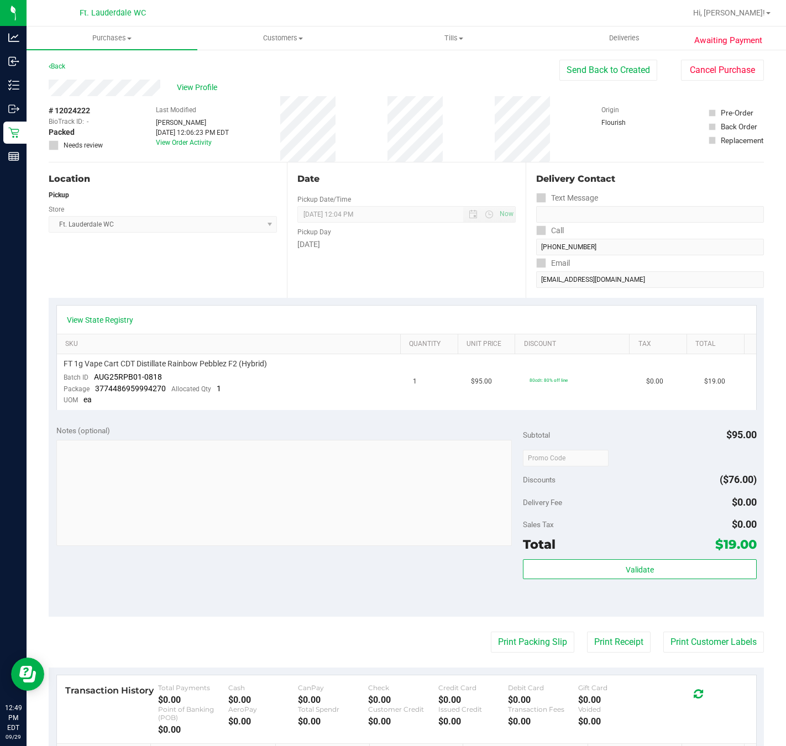
click at [242, 285] on div "Location Pickup Store Ft. Lauderdale WC Select Store [PERSON_NAME][GEOGRAPHIC_D…" at bounding box center [168, 230] width 238 height 135
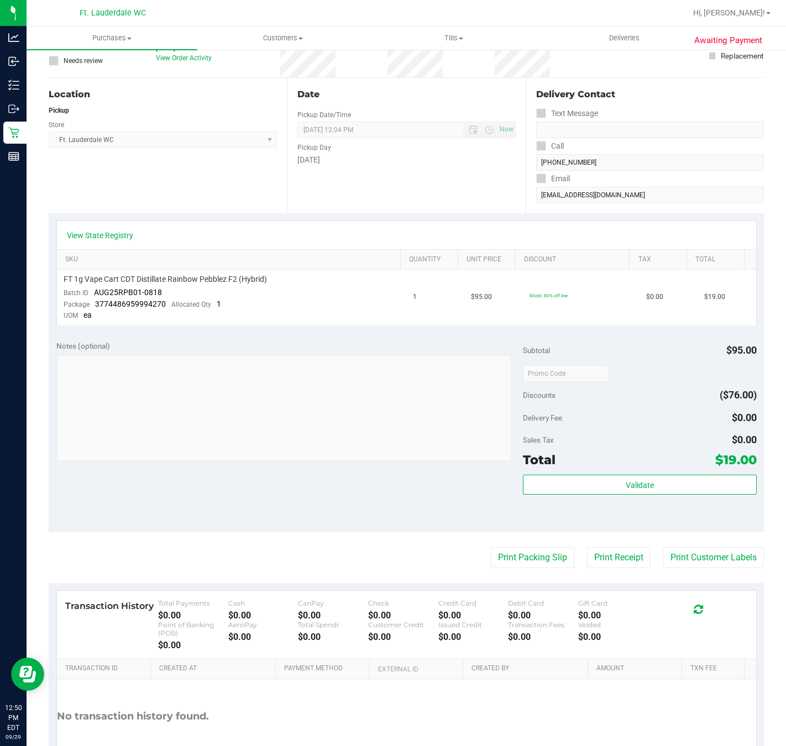
scroll to position [160, 0]
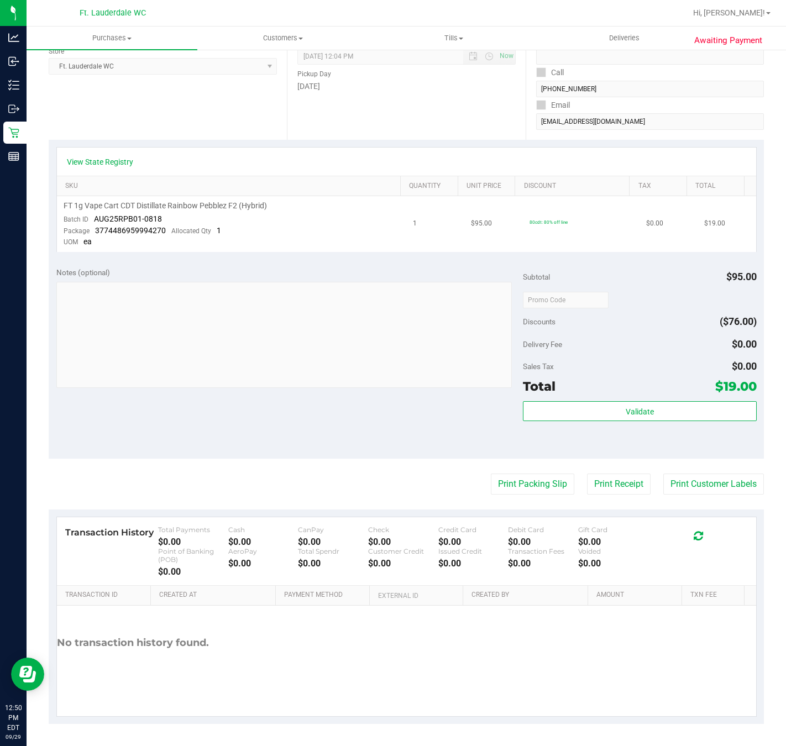
drag, startPoint x: 485, startPoint y: 222, endPoint x: 465, endPoint y: 222, distance: 19.9
click at [488, 222] on td "$95.00" at bounding box center [493, 224] width 58 height 56
drag, startPoint x: 448, startPoint y: 222, endPoint x: 716, endPoint y: 221, distance: 268.7
click at [713, 221] on tr "FT 1g Vape Cart CDT Distillate Rainbow Pebblez F2 (Hybrid) Batch ID AUG25RPB01-…" at bounding box center [406, 224] width 699 height 56
click at [430, 272] on div "Notes (optional)" at bounding box center [289, 272] width 467 height 11
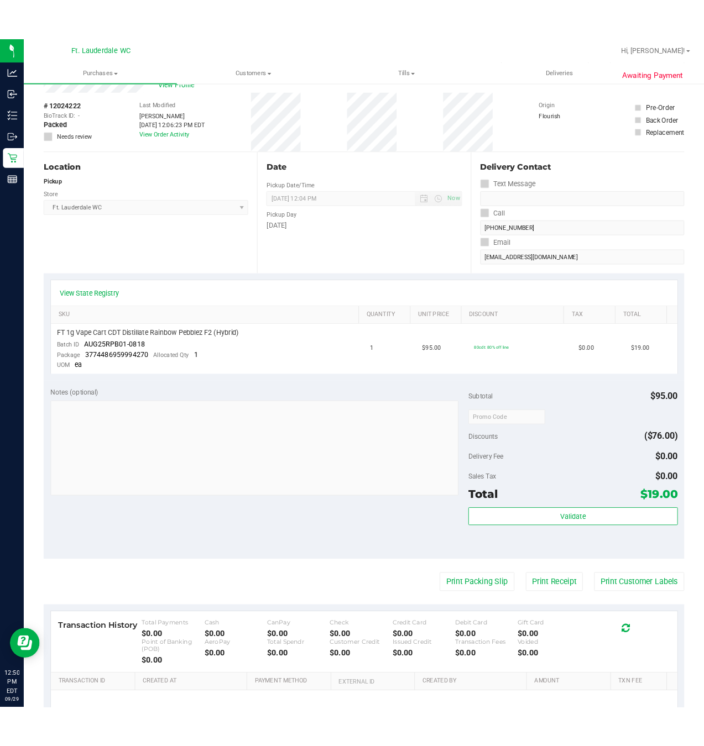
scroll to position [0, 0]
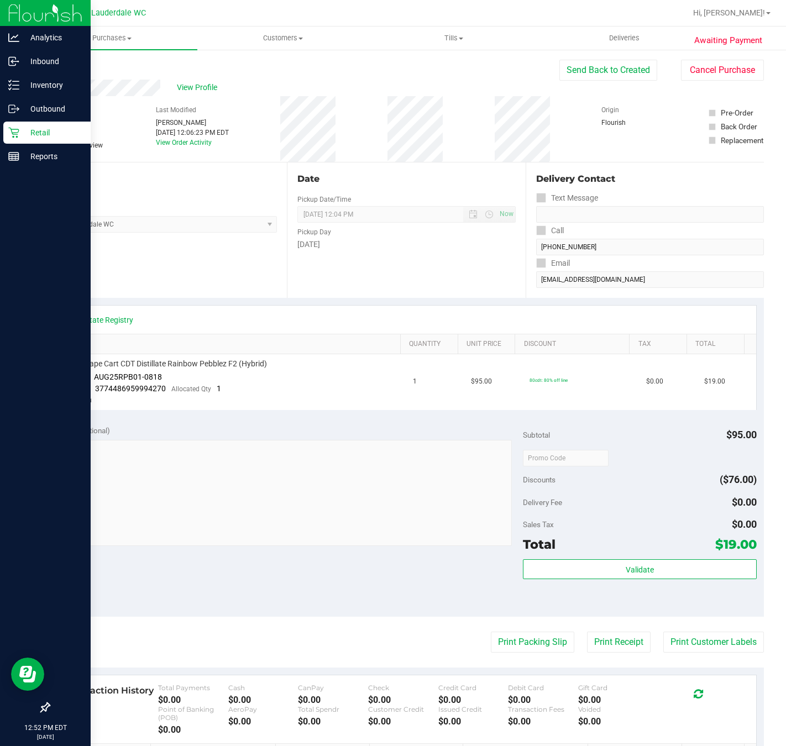
click at [24, 132] on p "Retail" at bounding box center [52, 132] width 66 height 13
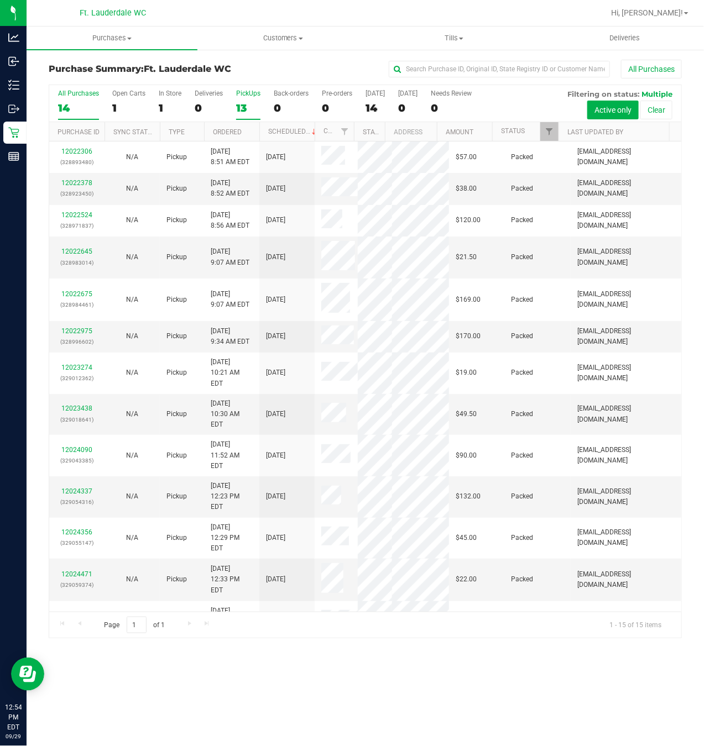
click at [238, 109] on div "13" at bounding box center [248, 108] width 24 height 13
click at [0, 0] on input "PickUps 13" at bounding box center [0, 0] width 0 height 0
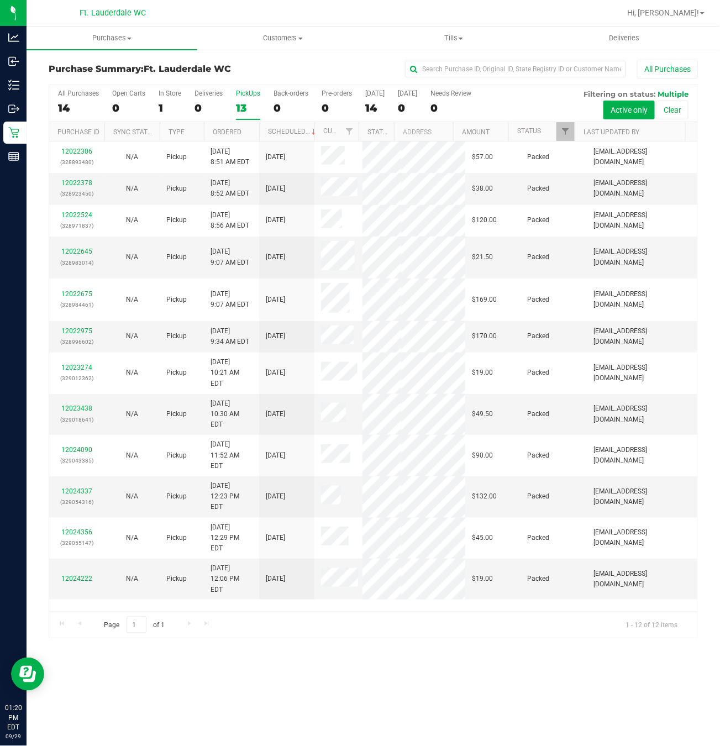
click at [253, 107] on div "13" at bounding box center [248, 108] width 24 height 13
click at [0, 0] on input "PickUps 13" at bounding box center [0, 0] width 0 height 0
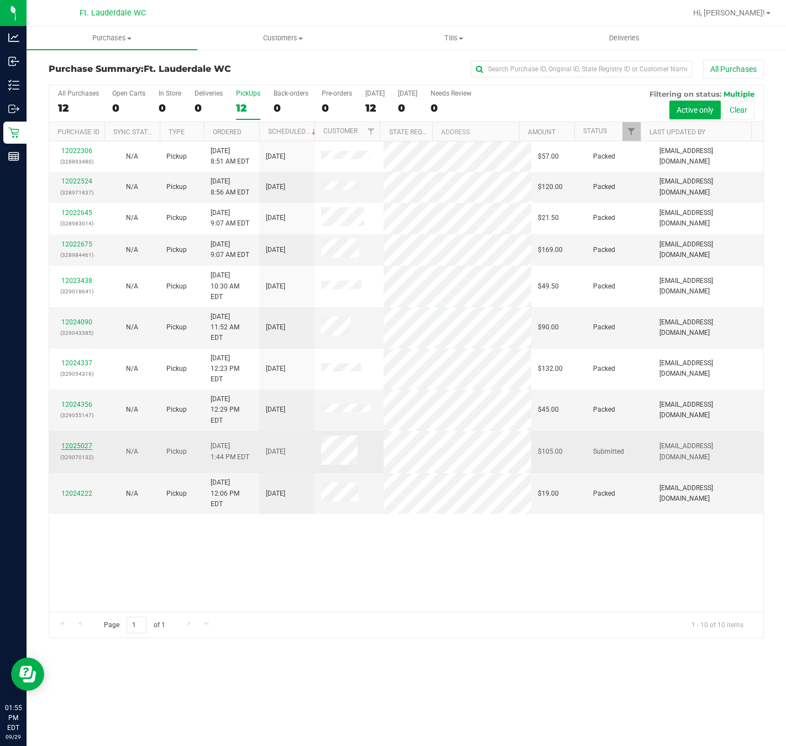
click at [87, 442] on link "12025027" at bounding box center [76, 446] width 31 height 8
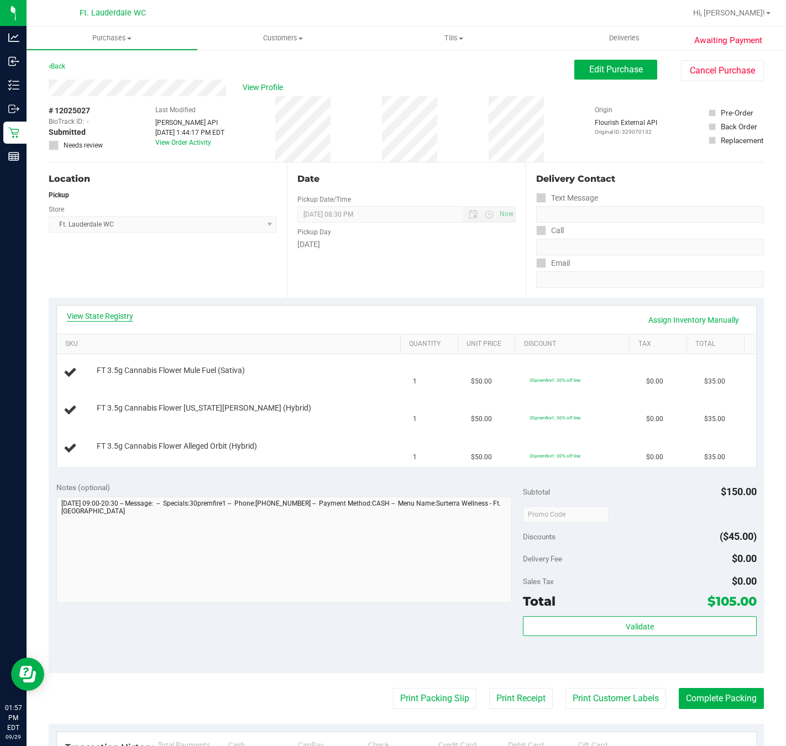
click at [100, 312] on link "View State Registry" at bounding box center [100, 316] width 66 height 11
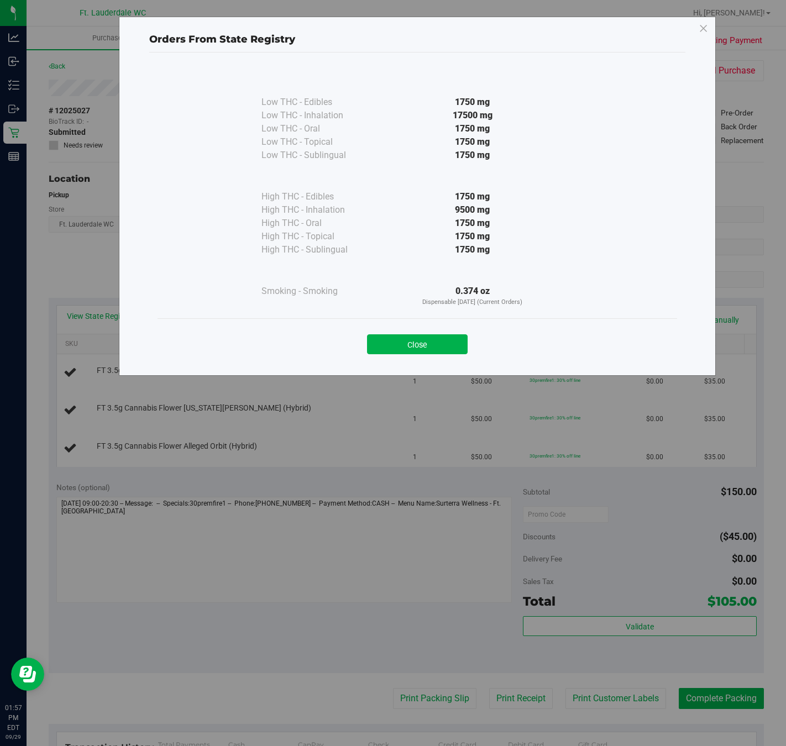
click at [442, 333] on div "Close" at bounding box center [417, 341] width 503 height 28
click at [435, 345] on button "Close" at bounding box center [417, 344] width 101 height 20
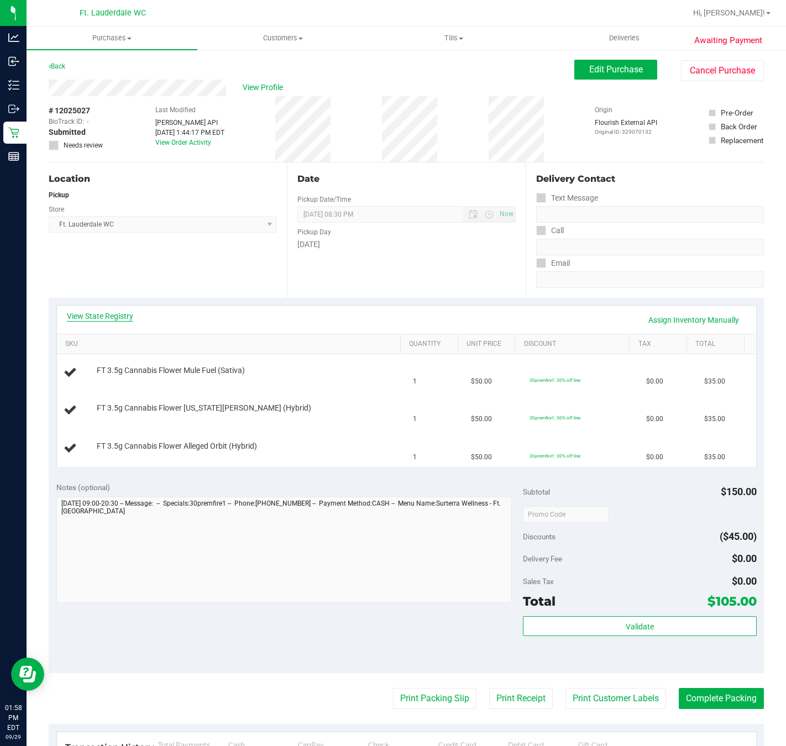
click at [116, 313] on link "View State Registry" at bounding box center [100, 316] width 66 height 11
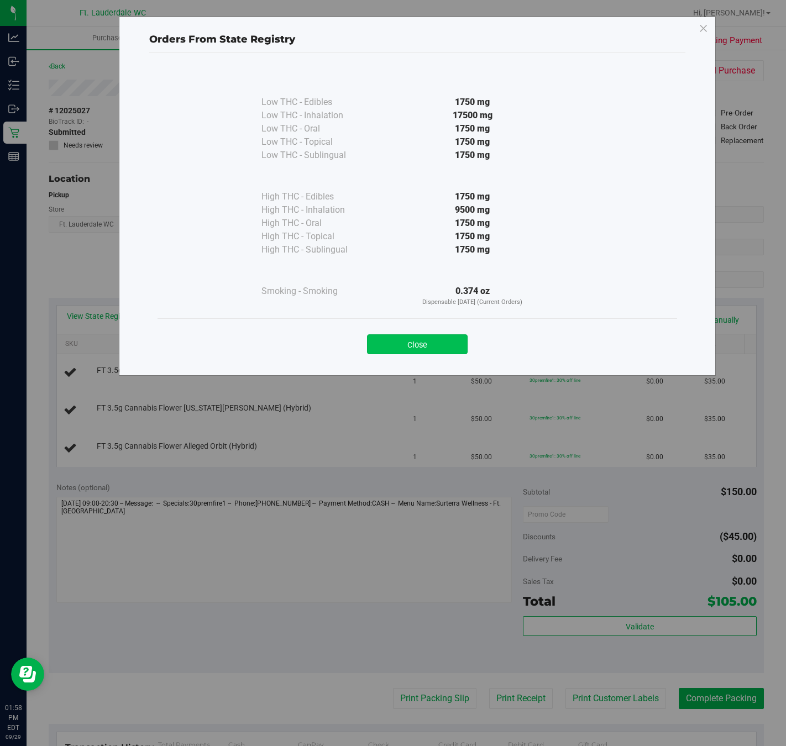
click at [394, 342] on button "Close" at bounding box center [417, 344] width 101 height 20
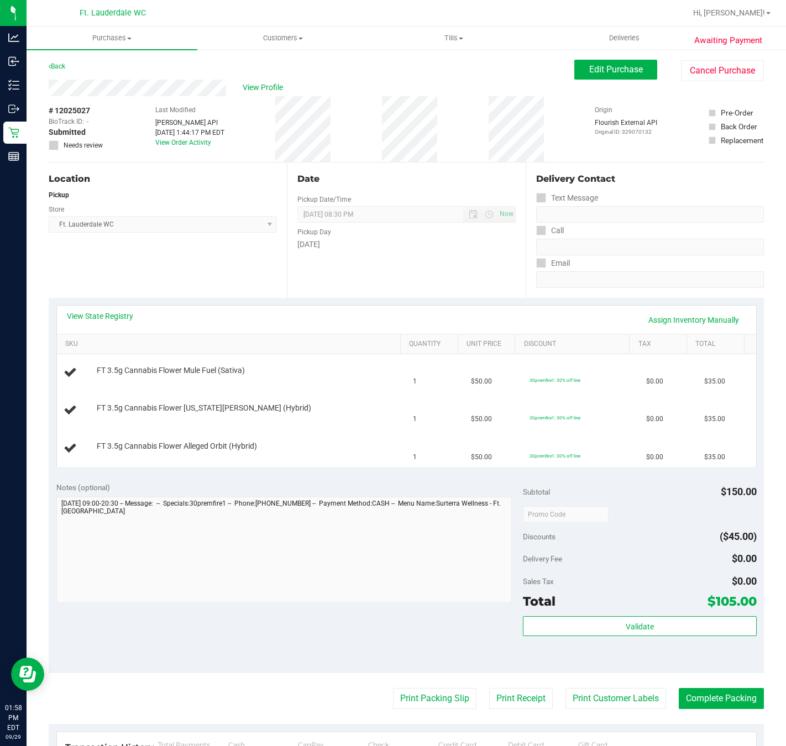
click at [380, 640] on div "Notes (optional) Subtotal $150.00 Discounts ($45.00) Delivery Fee $0.00 Sales T…" at bounding box center [406, 573] width 715 height 199
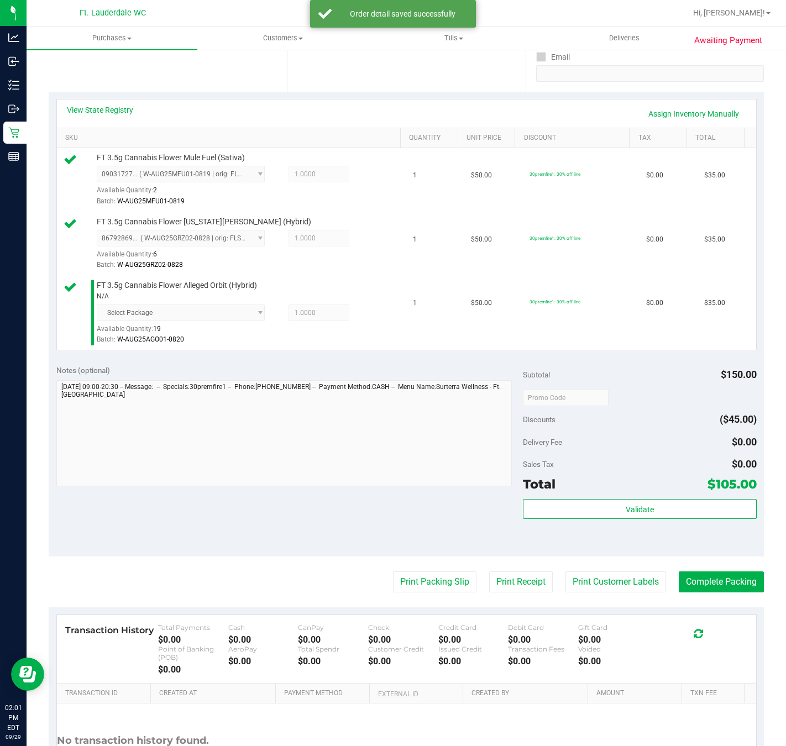
scroll to position [310, 0]
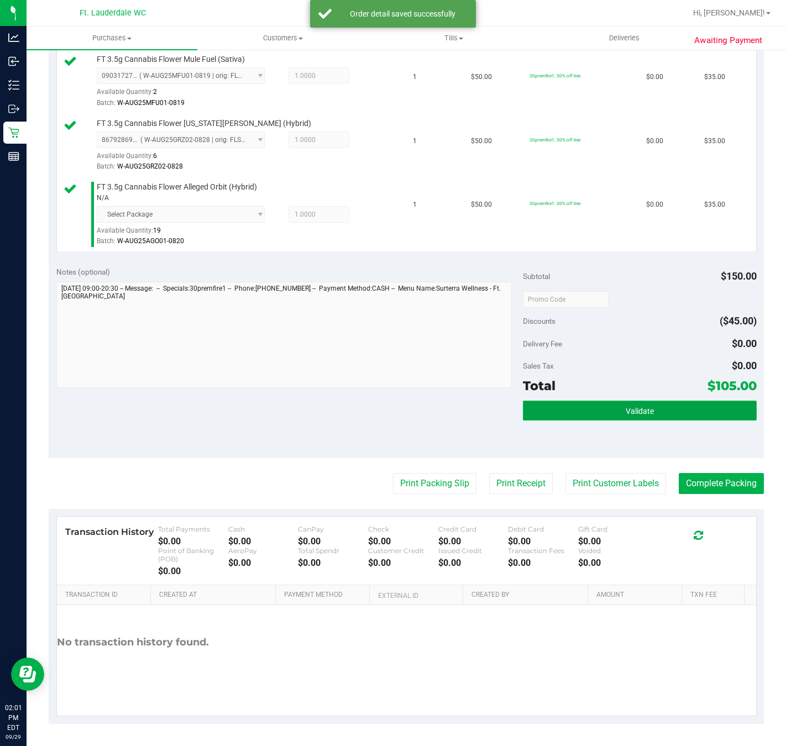
click at [587, 405] on button "Validate" at bounding box center [639, 411] width 233 height 20
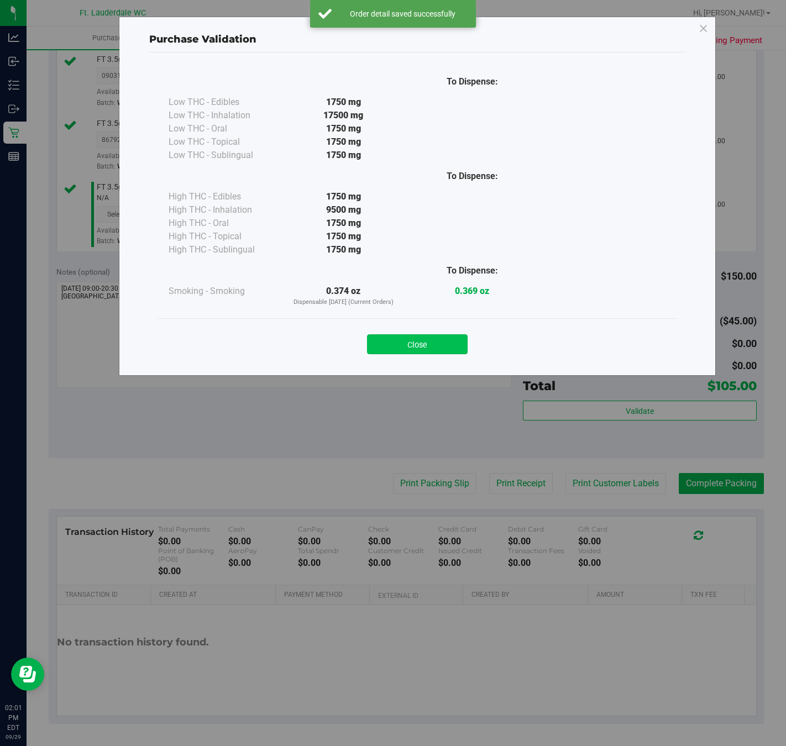
click at [418, 346] on button "Close" at bounding box center [417, 344] width 101 height 20
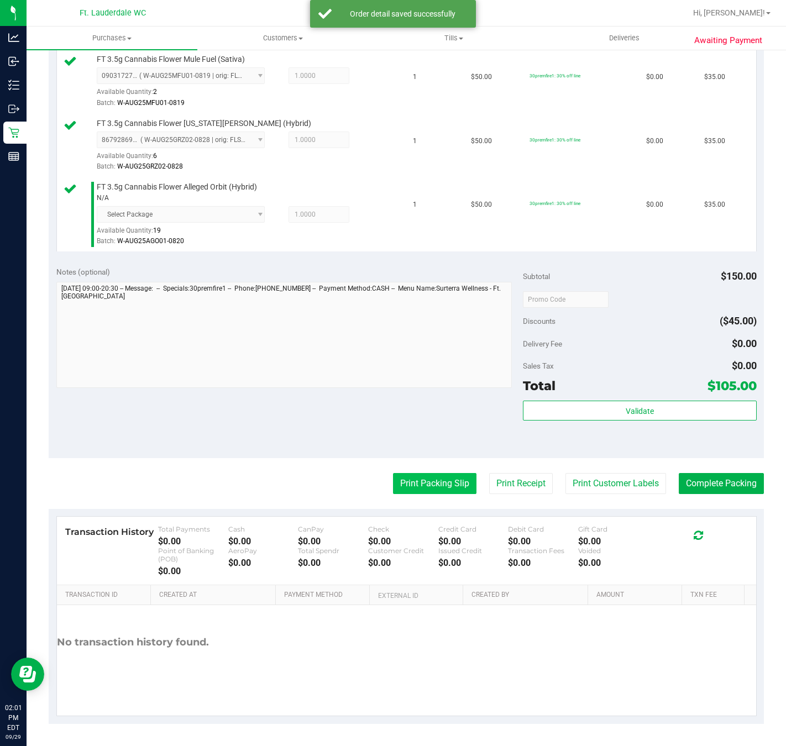
click at [416, 483] on button "Print Packing Slip" at bounding box center [434, 483] width 83 height 21
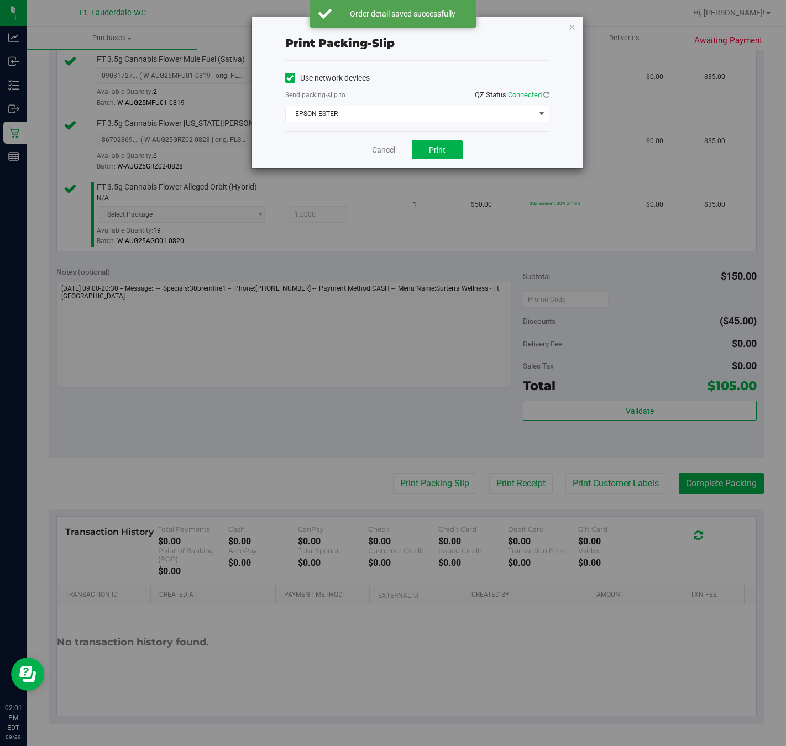
click at [425, 130] on div "Use network devices Send packing-slip to: QZ Status: Connected EPSON-ESTER Choo…" at bounding box center [417, 96] width 264 height 70
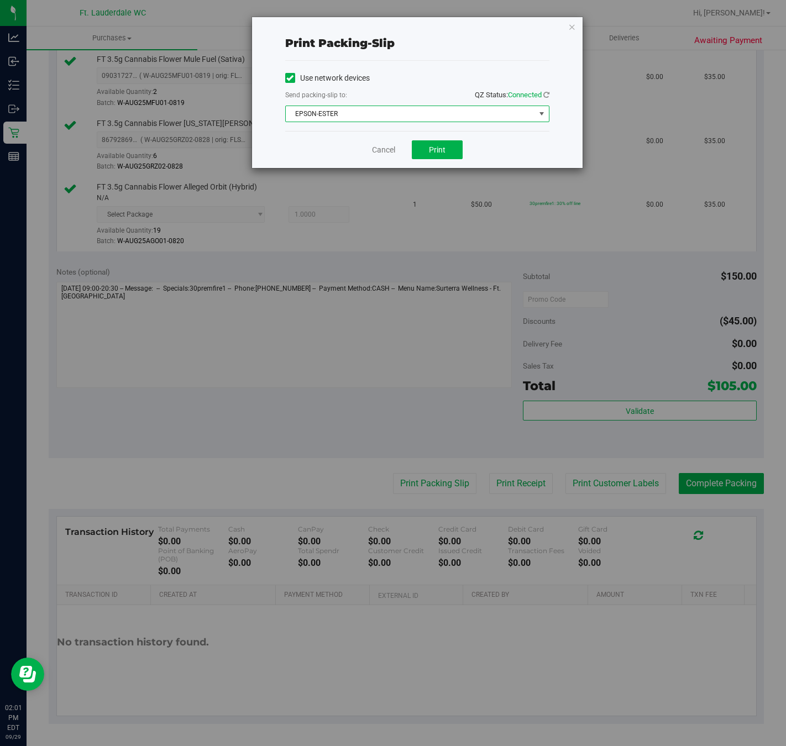
click at [425, 115] on span "EPSON-ESTER" at bounding box center [410, 113] width 249 height 15
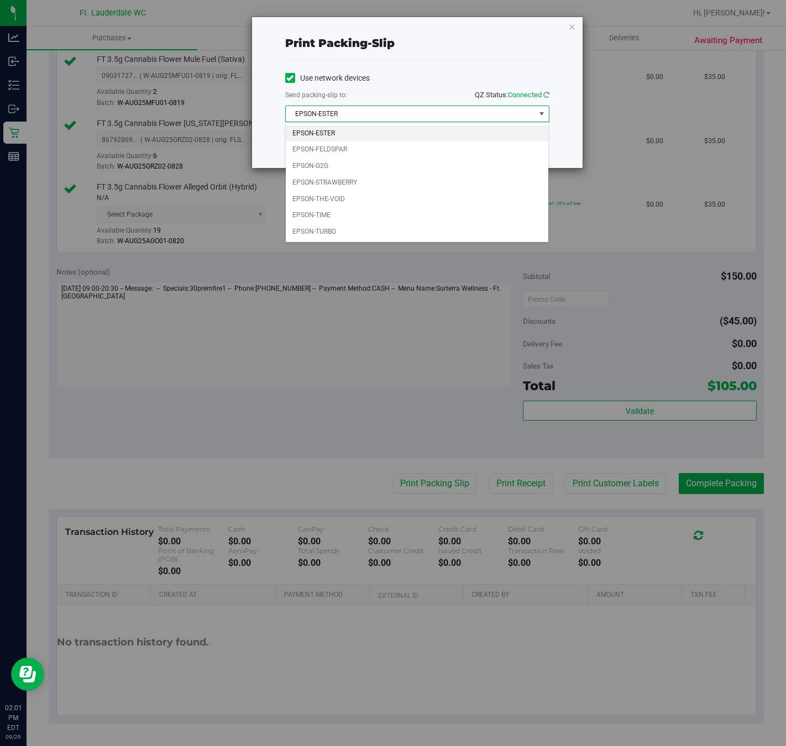
click at [425, 115] on span "EPSON-ESTER" at bounding box center [410, 113] width 249 height 15
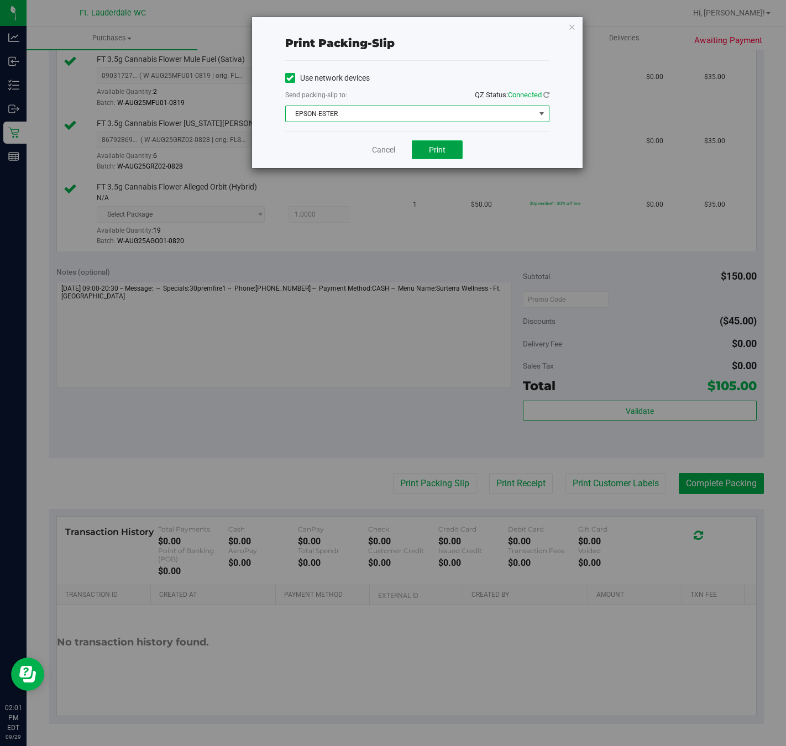
click at [442, 154] on span "Print" at bounding box center [437, 149] width 17 height 9
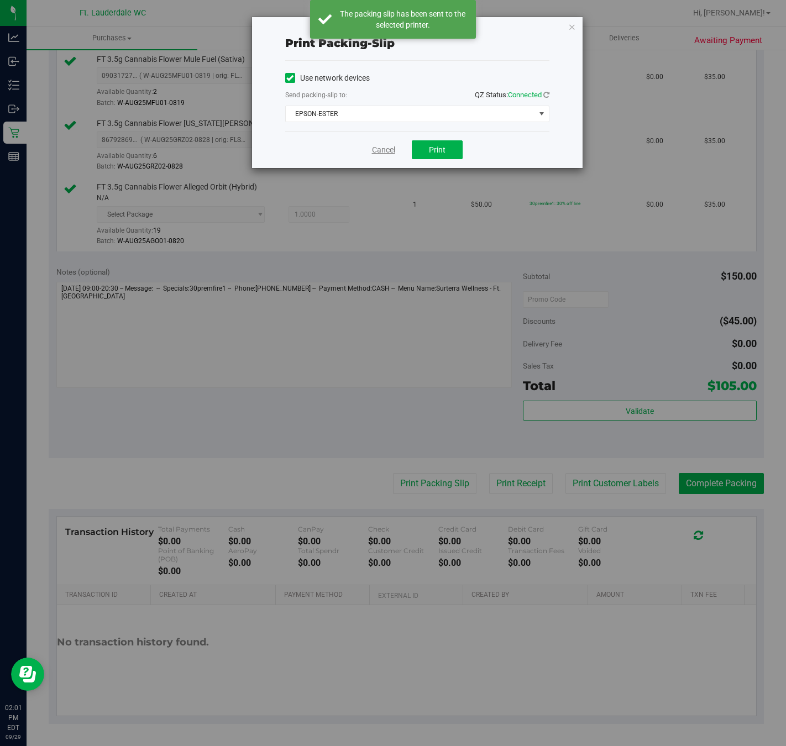
click at [378, 156] on link "Cancel" at bounding box center [383, 150] width 23 height 12
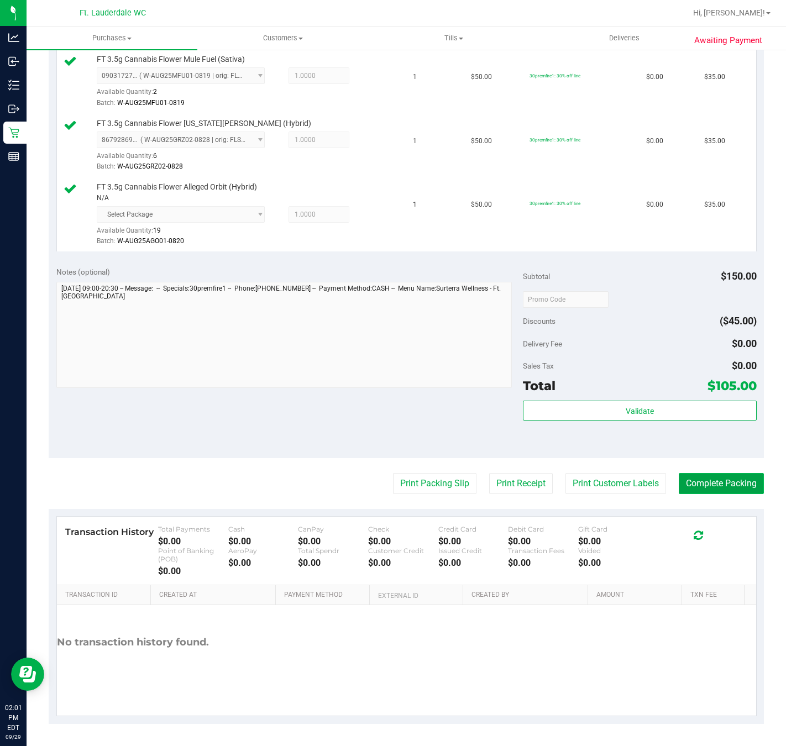
click at [685, 480] on button "Complete Packing" at bounding box center [721, 483] width 85 height 21
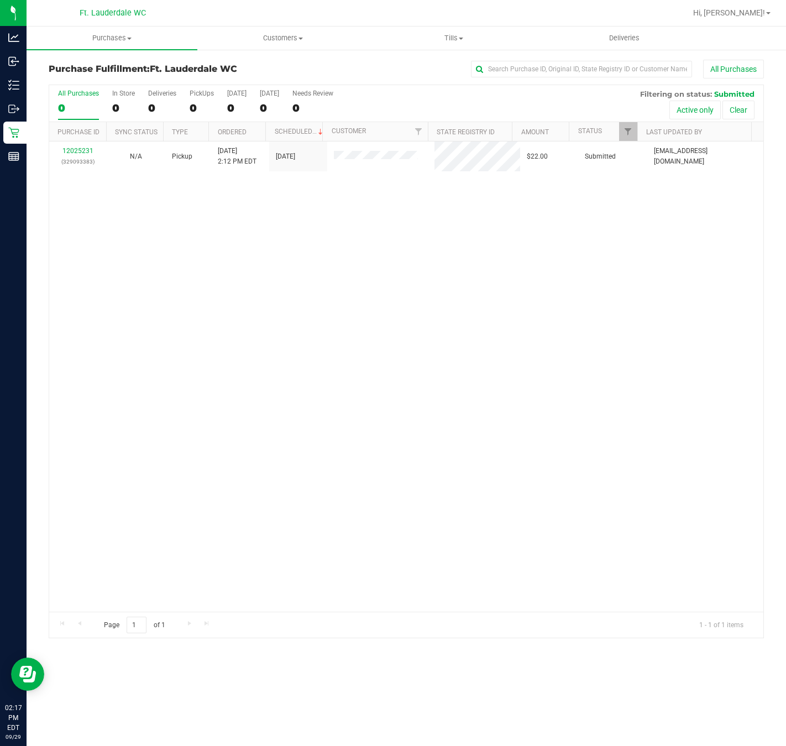
click at [339, 435] on div "12025231 (329093383) N/A Pickup 9/29/2025 2:12 PM EDT 9/29/2025 $22.00 Submitte…" at bounding box center [406, 377] width 714 height 470
click at [244, 376] on div "12025231 (329093383) N/A Pickup 9/29/2025 2:12 PM EDT 9/29/2025 $22.00 Submitte…" at bounding box center [406, 377] width 714 height 470
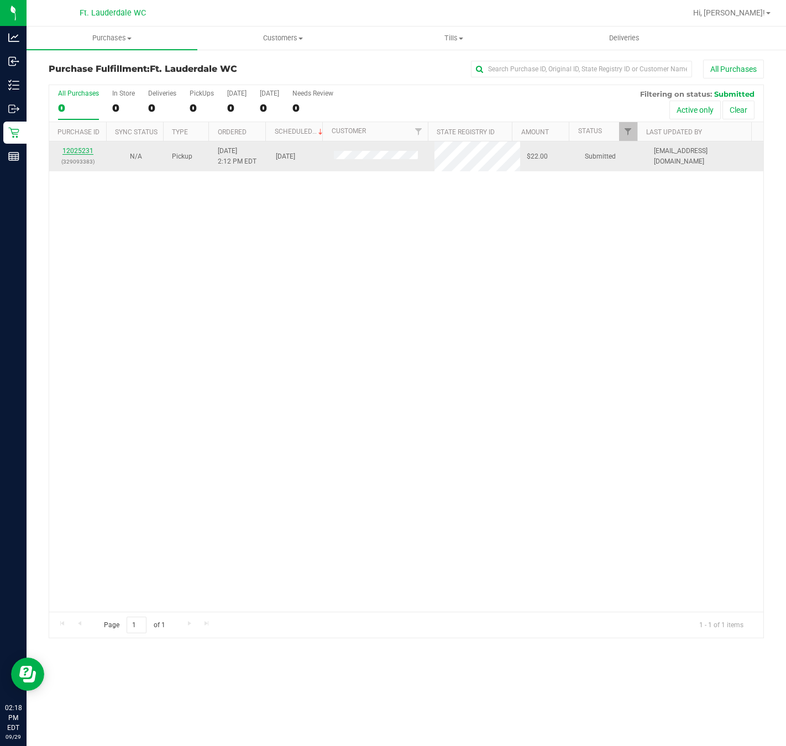
click at [80, 150] on link "12025231" at bounding box center [77, 151] width 31 height 8
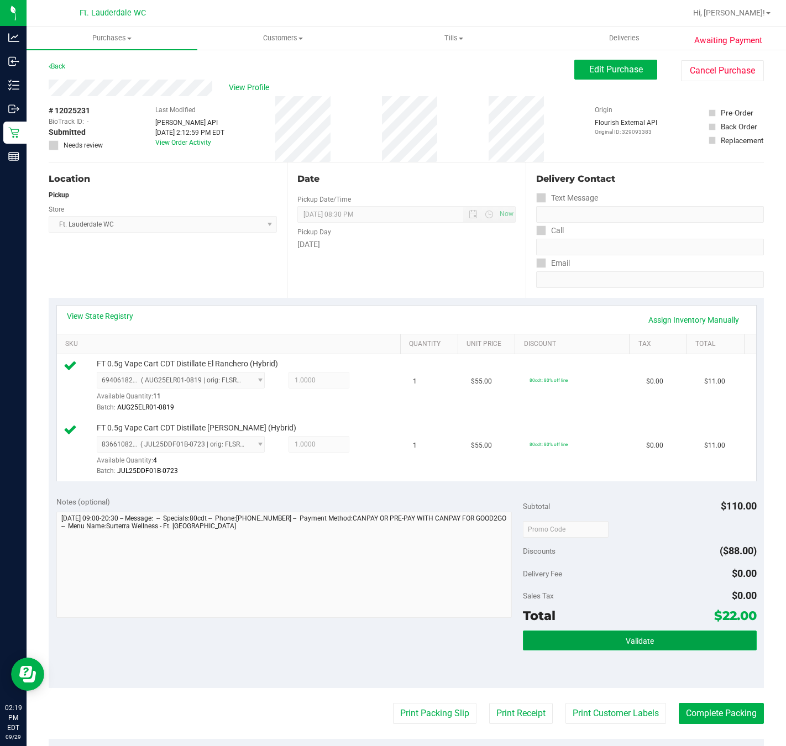
click at [636, 643] on span "Validate" at bounding box center [640, 641] width 28 height 9
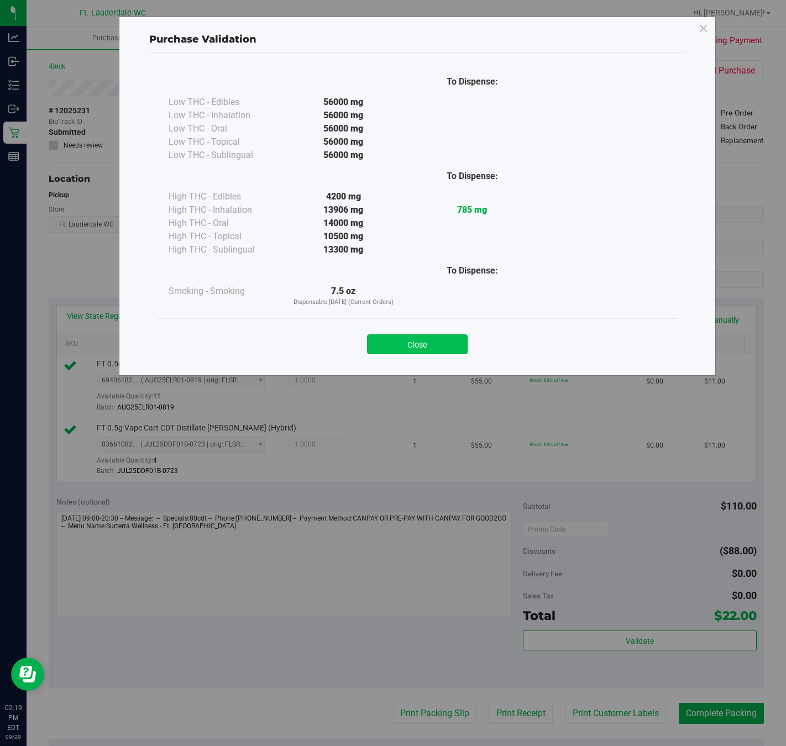
click at [403, 342] on button "Close" at bounding box center [417, 344] width 101 height 20
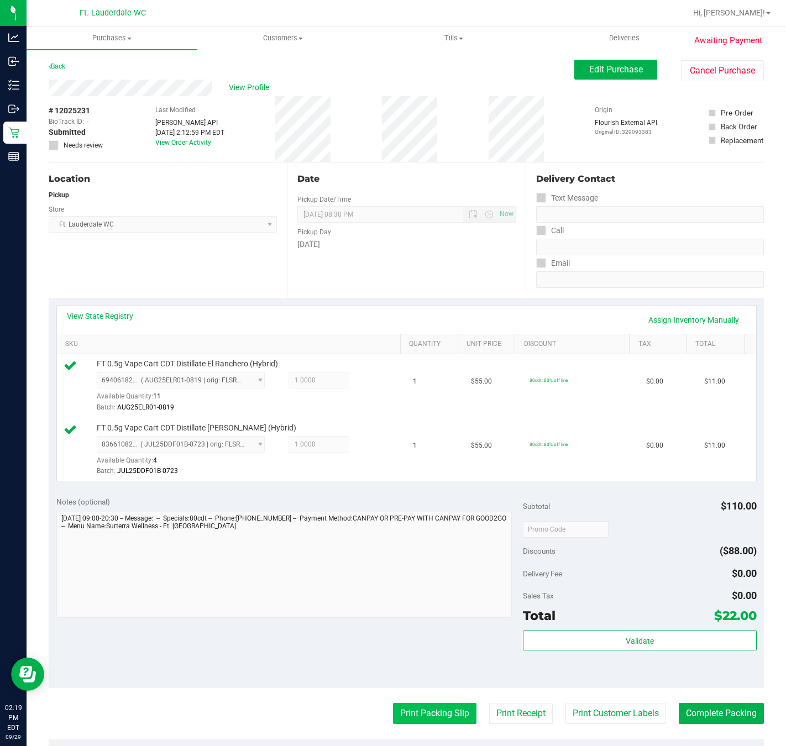
click at [438, 709] on button "Print Packing Slip" at bounding box center [434, 713] width 83 height 21
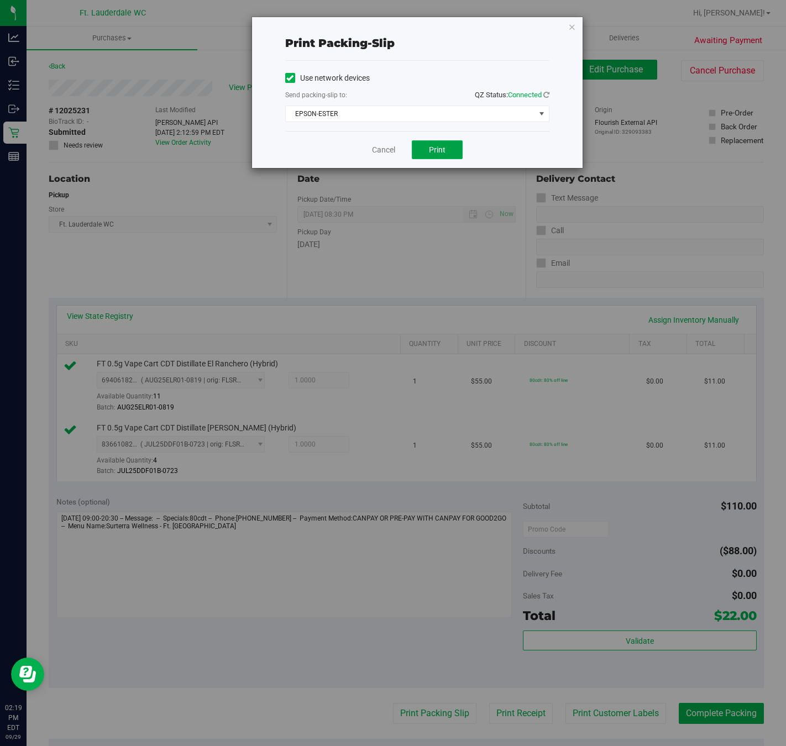
click at [436, 149] on span "Print" at bounding box center [437, 149] width 17 height 9
click at [388, 151] on link "Cancel" at bounding box center [383, 150] width 23 height 12
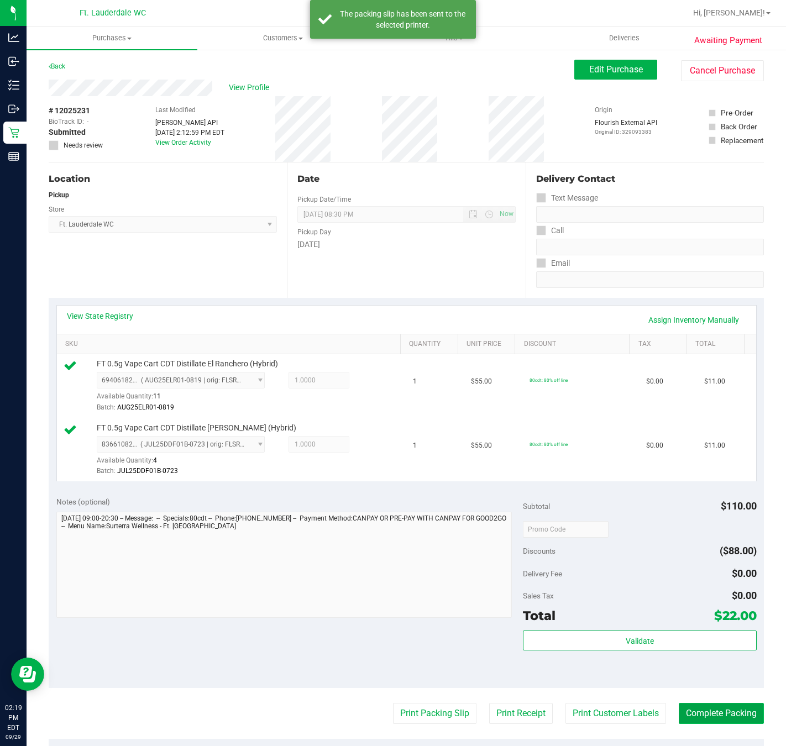
click at [712, 714] on button "Complete Packing" at bounding box center [721, 713] width 85 height 21
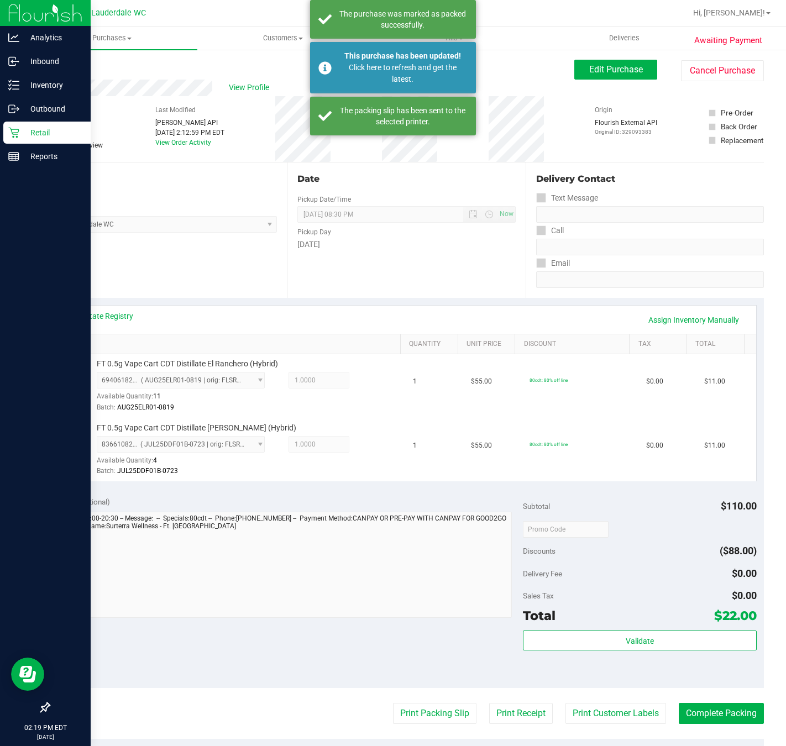
click at [25, 131] on p "Retail" at bounding box center [52, 132] width 66 height 13
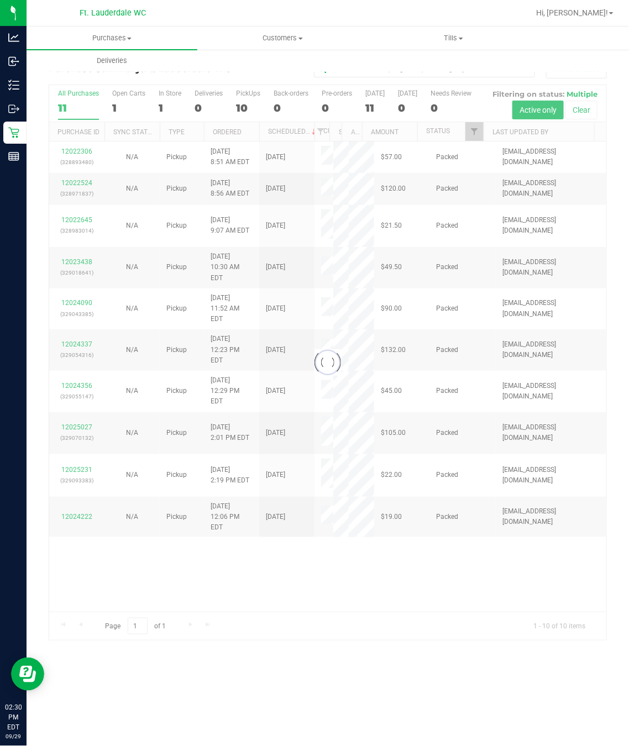
click at [352, 620] on div at bounding box center [327, 362] width 557 height 555
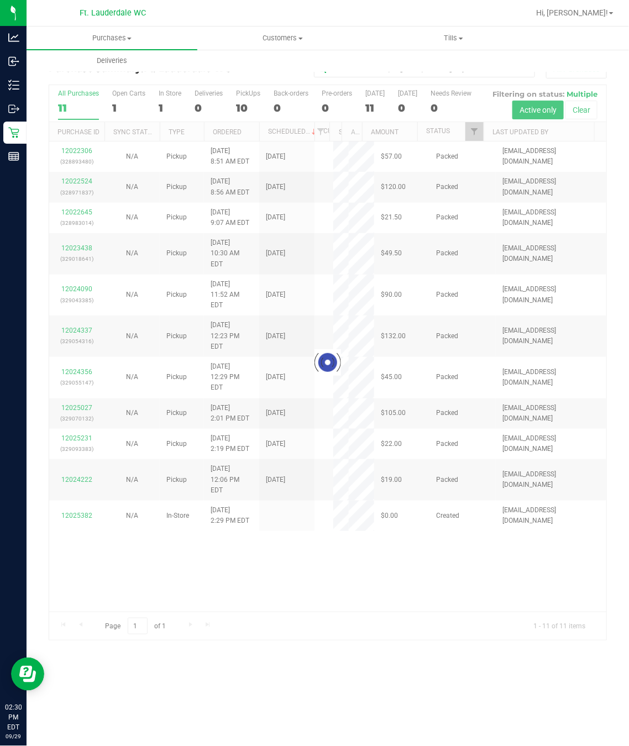
click at [352, 617] on div at bounding box center [327, 362] width 557 height 555
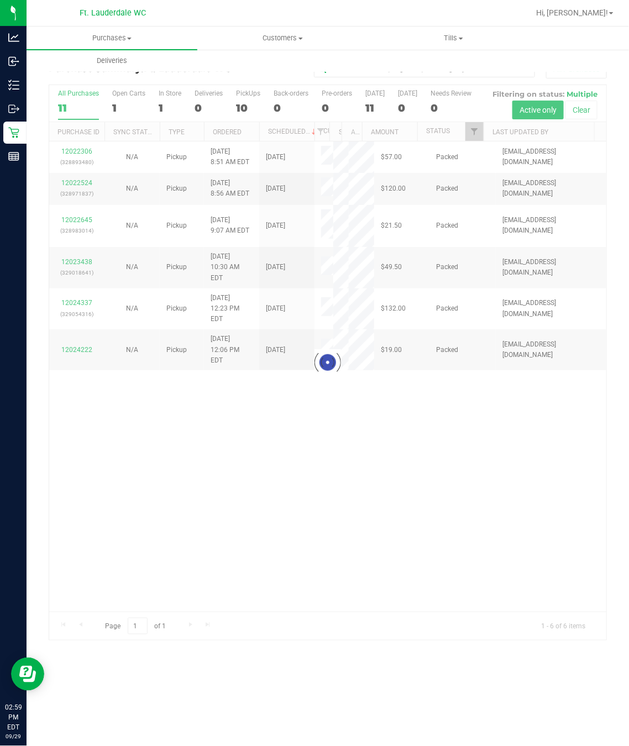
click at [289, 488] on div at bounding box center [327, 362] width 557 height 555
click at [242, 102] on div at bounding box center [327, 362] width 557 height 555
click at [243, 110] on div at bounding box center [327, 362] width 557 height 555
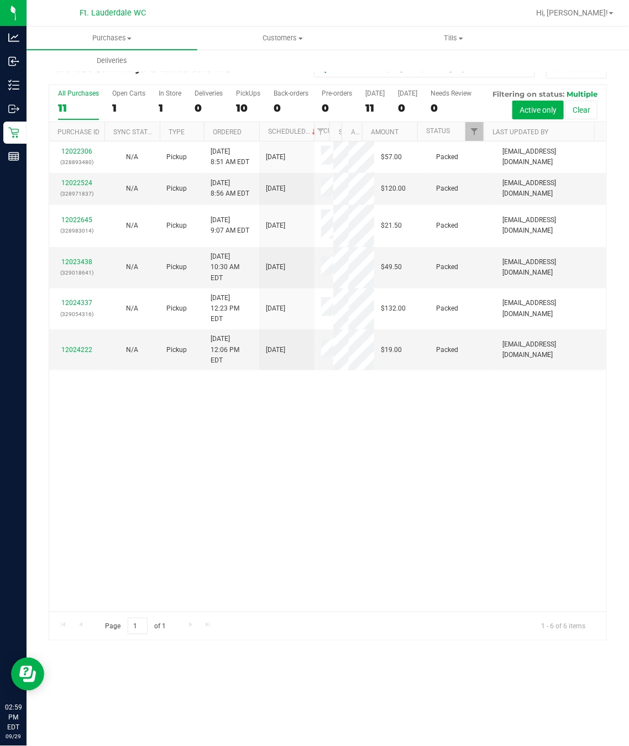
click at [243, 110] on div "10" at bounding box center [248, 108] width 24 height 13
click at [0, 0] on input "PickUps 10" at bounding box center [0, 0] width 0 height 0
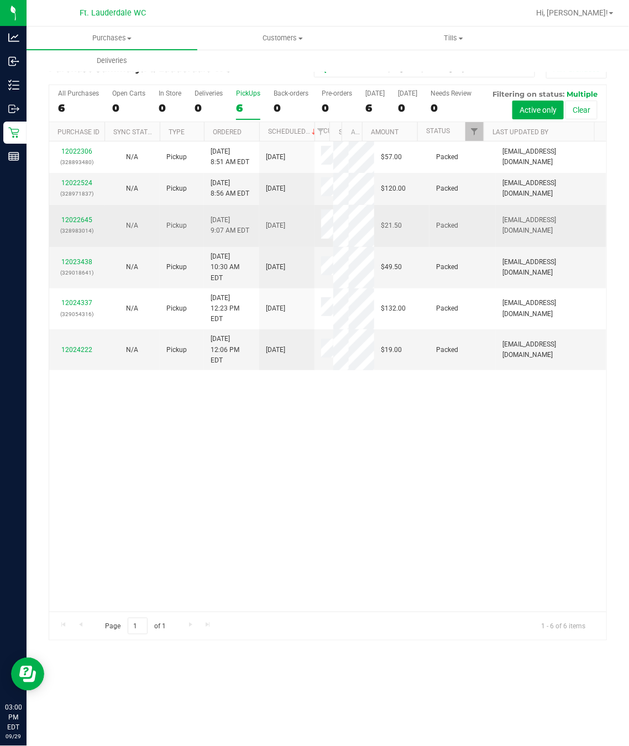
drag, startPoint x: 258, startPoint y: 511, endPoint x: 240, endPoint y: 244, distance: 267.0
click at [259, 505] on div "12022306 (328893480) N/A Pickup 9/29/2025 8:51 AM EDT 9/29/2025 $57.00 Packed s…" at bounding box center [327, 377] width 557 height 470
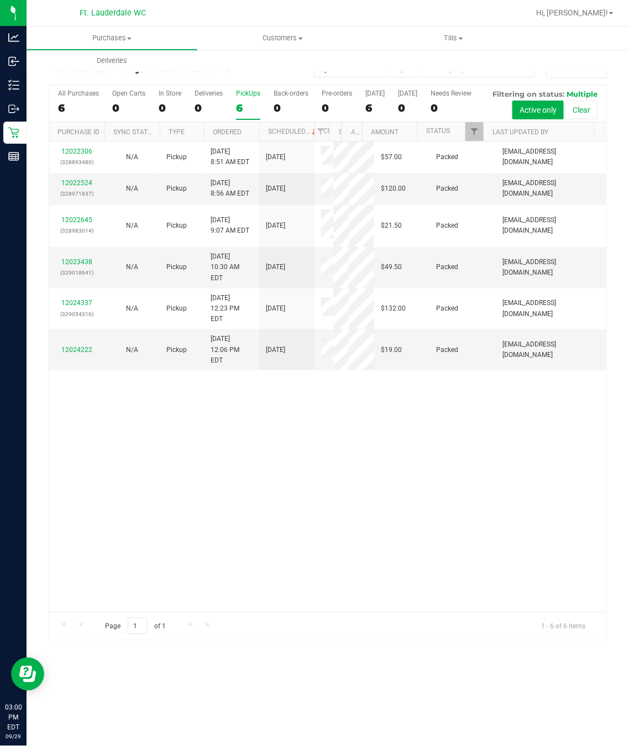
click at [239, 108] on div "6" at bounding box center [248, 108] width 24 height 13
click at [0, 0] on input "PickUps 6" at bounding box center [0, 0] width 0 height 0
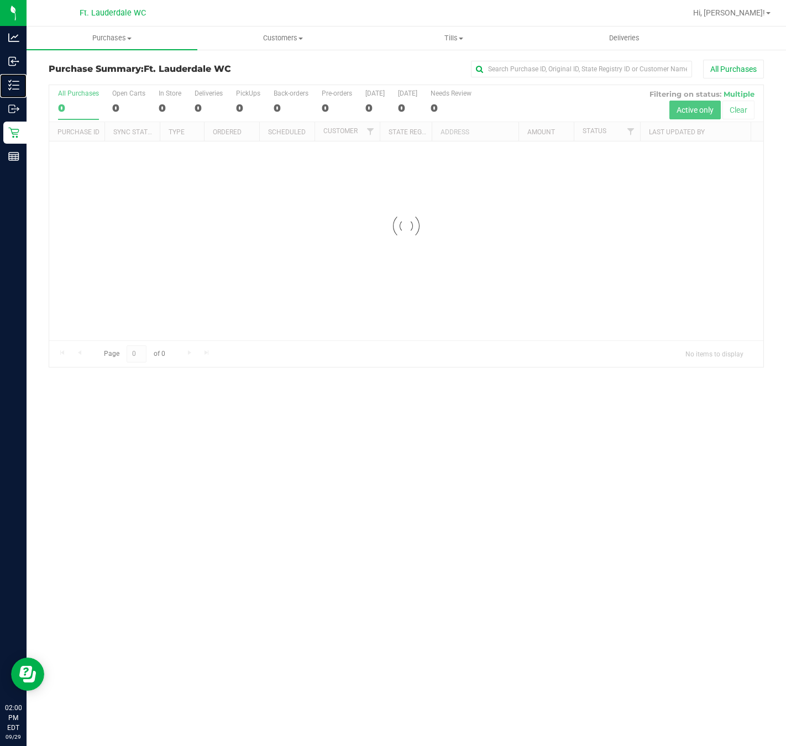
click at [17, 80] on icon at bounding box center [13, 85] width 11 height 11
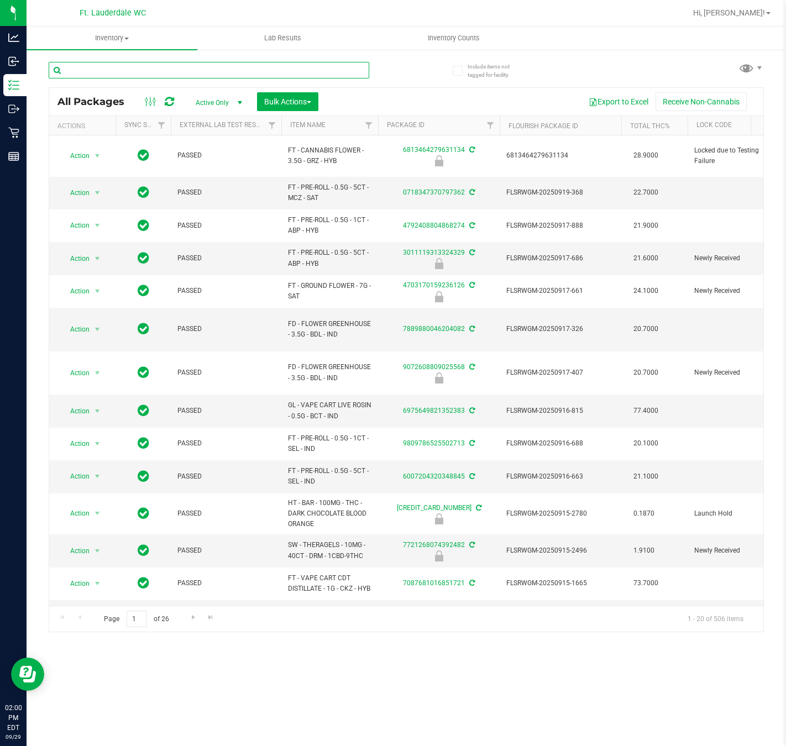
click at [146, 68] on input "text" at bounding box center [209, 70] width 321 height 17
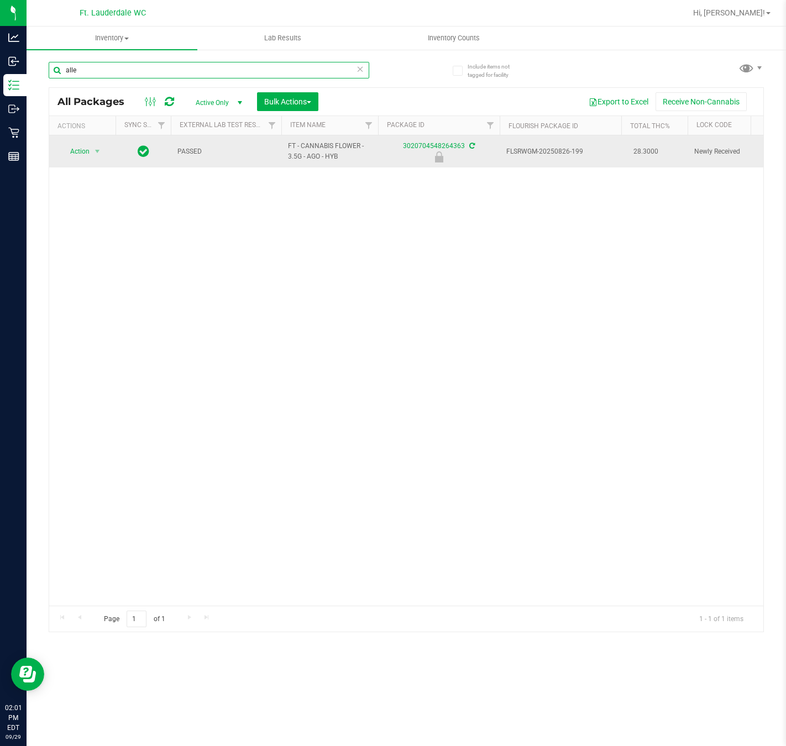
type input "alle"
click at [90, 159] on span "Action" at bounding box center [75, 151] width 30 height 15
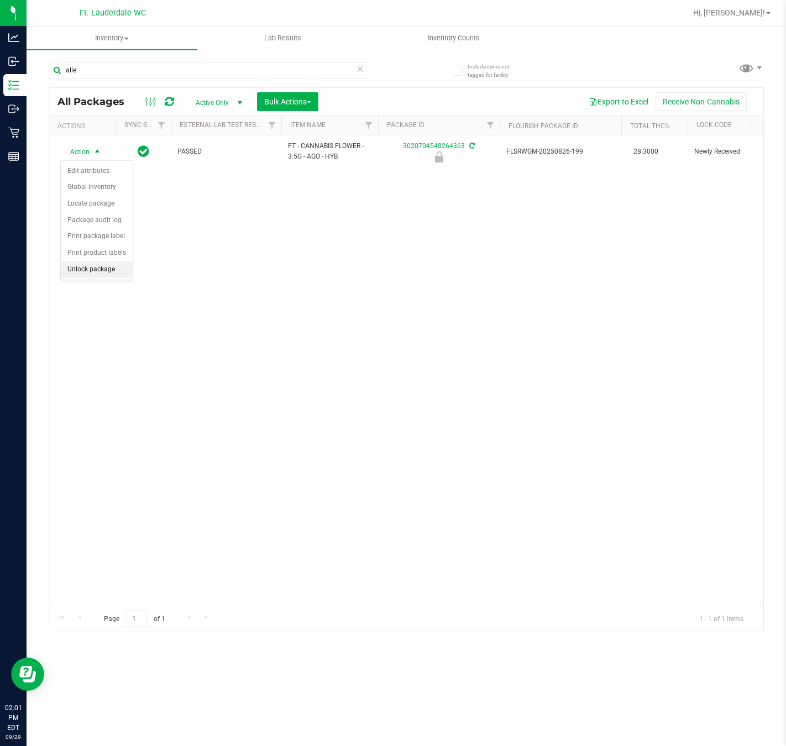
click at [95, 273] on li "Unlock package" at bounding box center [97, 269] width 72 height 17
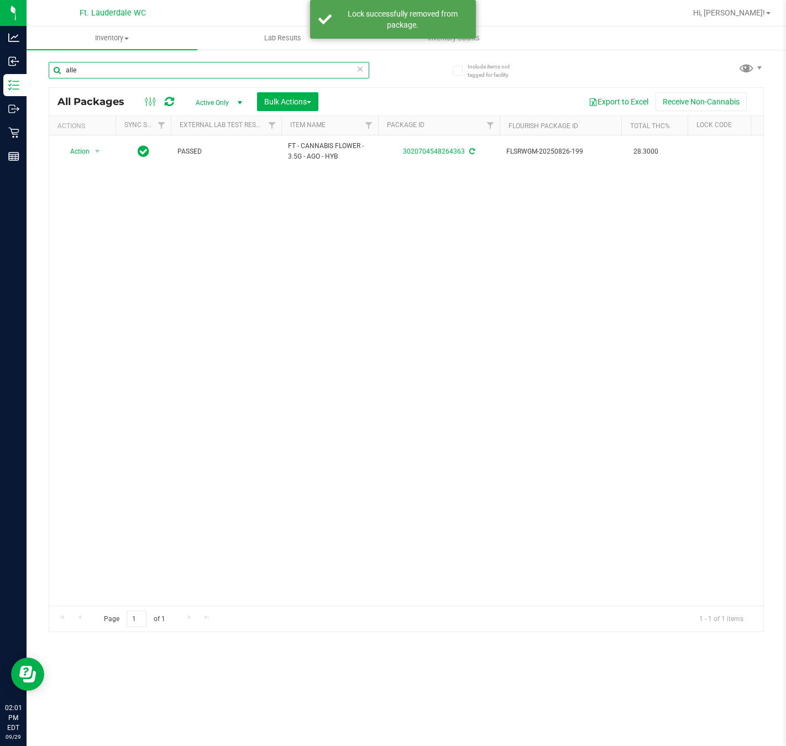
click at [100, 70] on input "alle" at bounding box center [209, 70] width 321 height 17
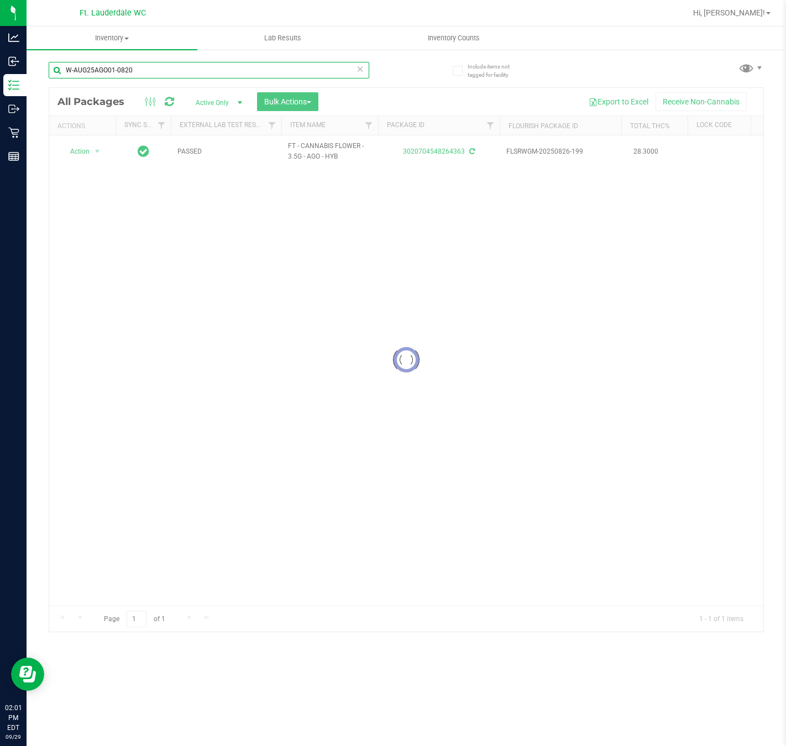
type input "W-AUG25AGO01-0820"
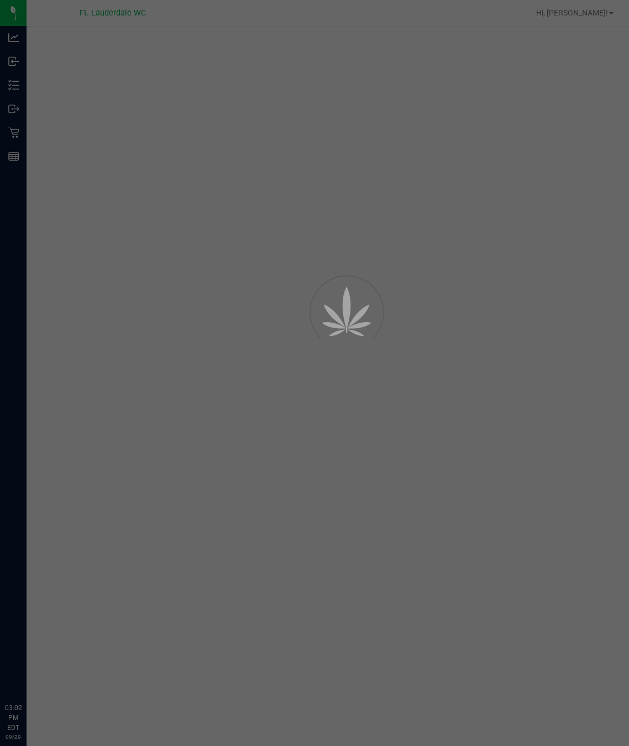
click at [302, 569] on div at bounding box center [314, 373] width 629 height 746
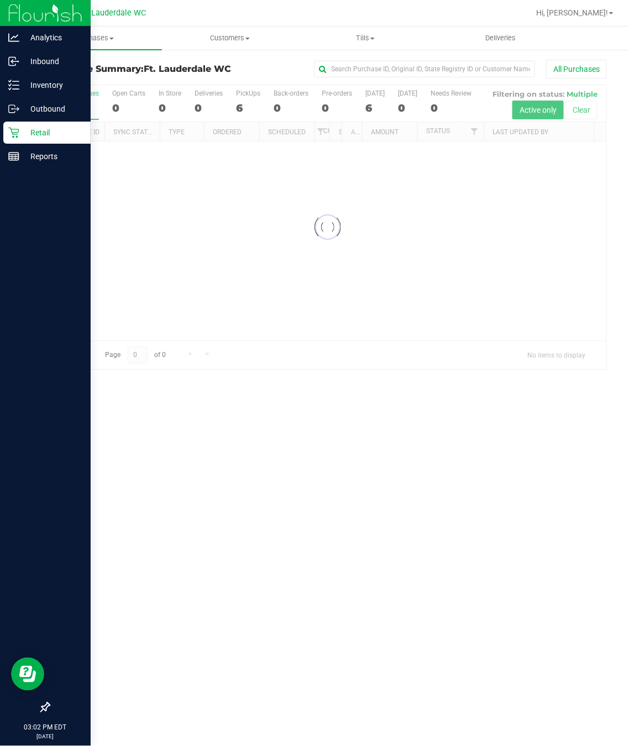
click at [22, 135] on p "Retail" at bounding box center [52, 132] width 66 height 13
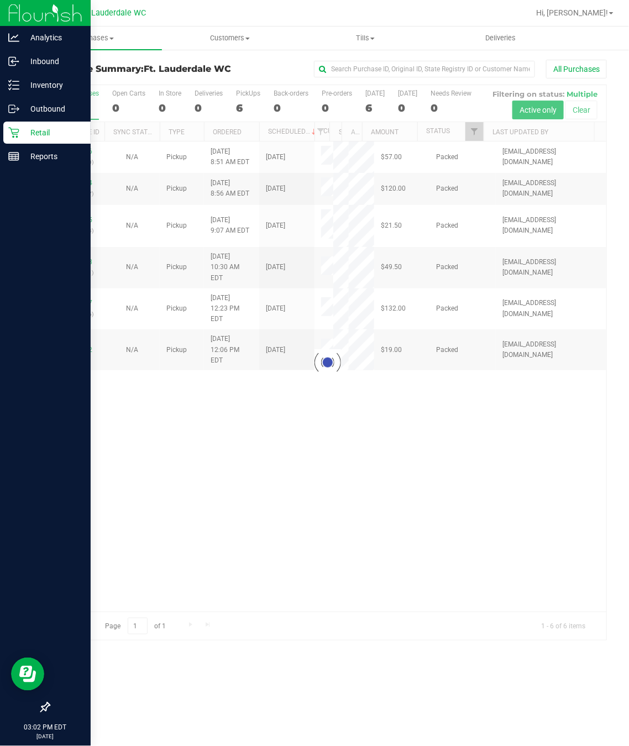
click at [22, 135] on p "Retail" at bounding box center [52, 132] width 66 height 13
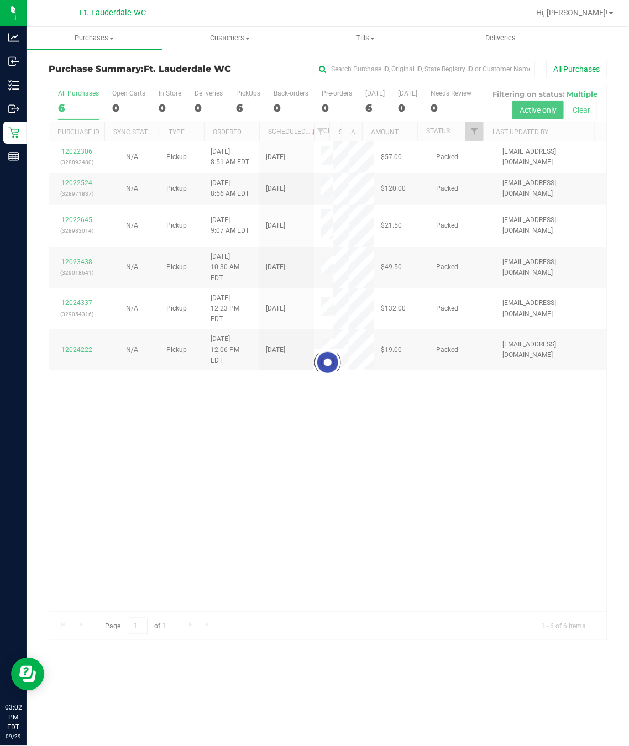
click at [243, 493] on div at bounding box center [327, 362] width 557 height 555
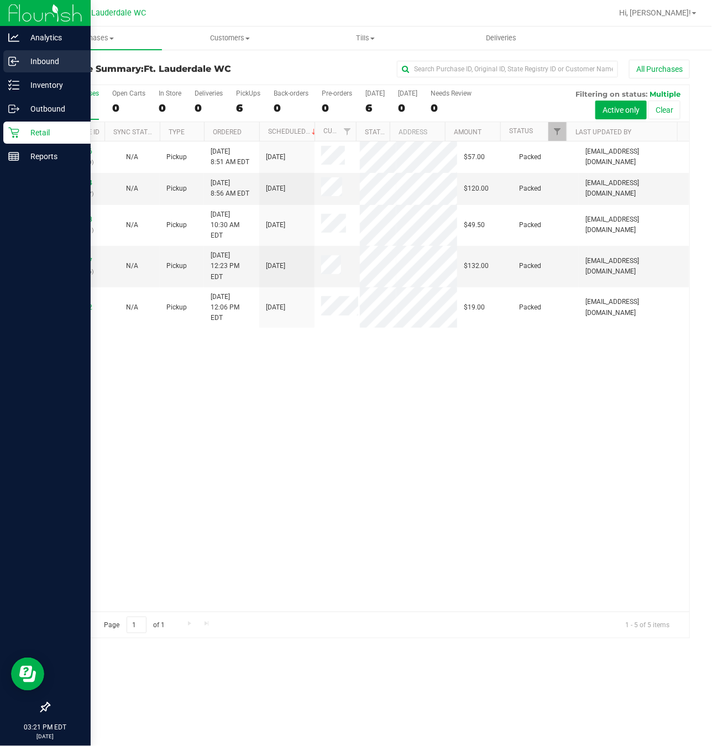
click at [30, 56] on p "Inbound" at bounding box center [52, 61] width 66 height 13
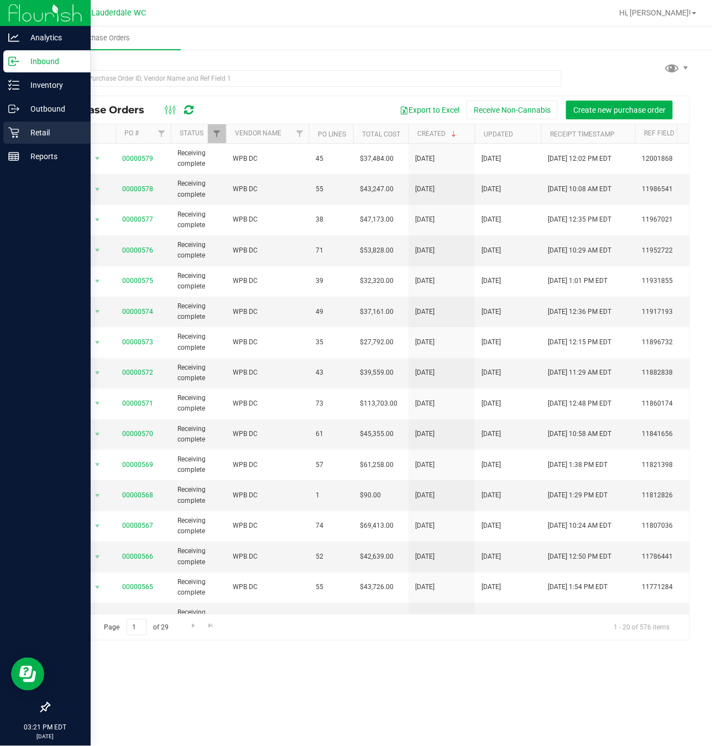
click at [11, 134] on icon at bounding box center [13, 132] width 11 height 11
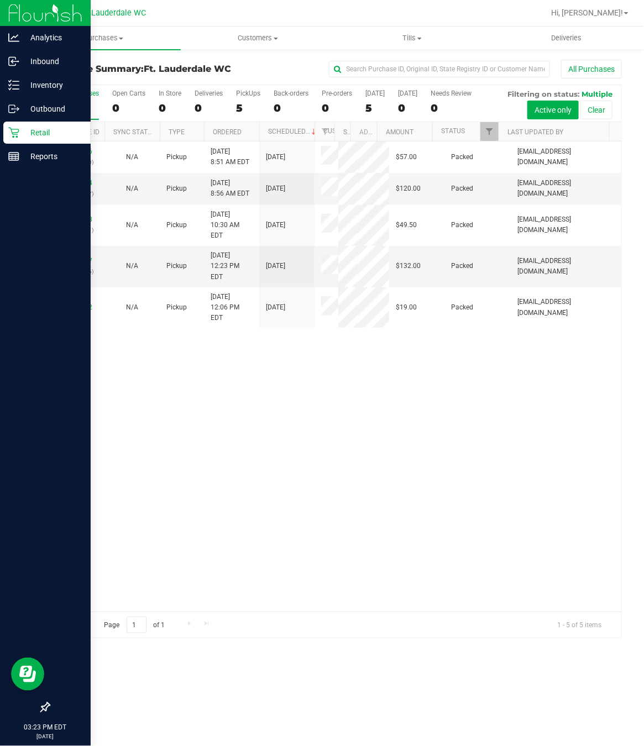
click at [7, 134] on div "Retail" at bounding box center [46, 133] width 87 height 22
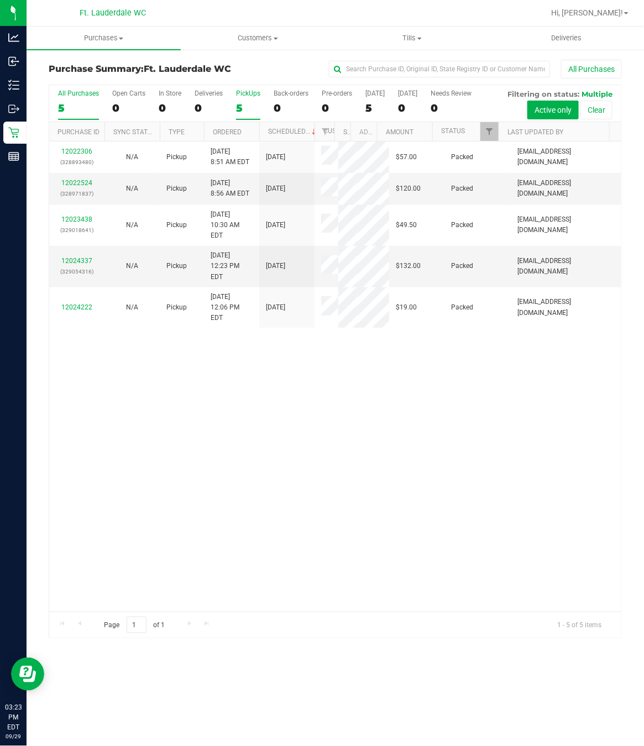
click at [256, 108] on div "5" at bounding box center [248, 108] width 24 height 13
click at [0, 0] on input "PickUps 5" at bounding box center [0, 0] width 0 height 0
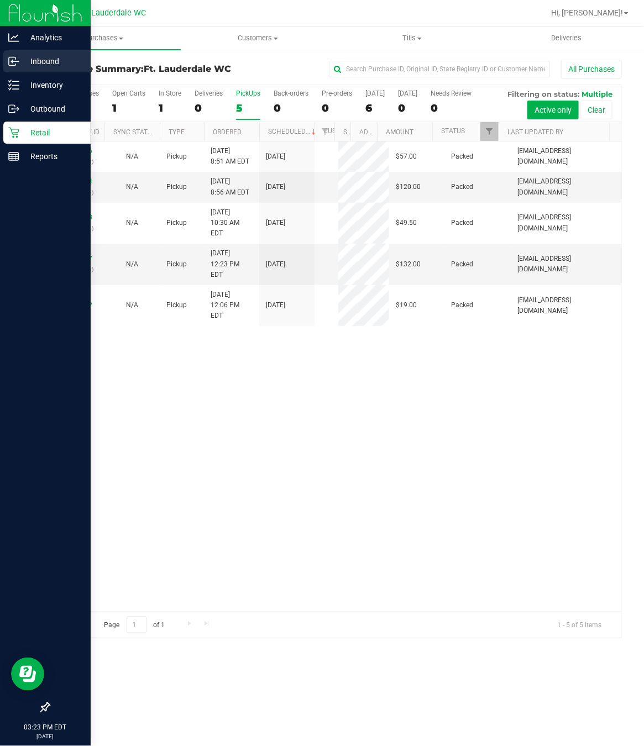
click at [18, 61] on circle at bounding box center [18, 62] width 2 height 2
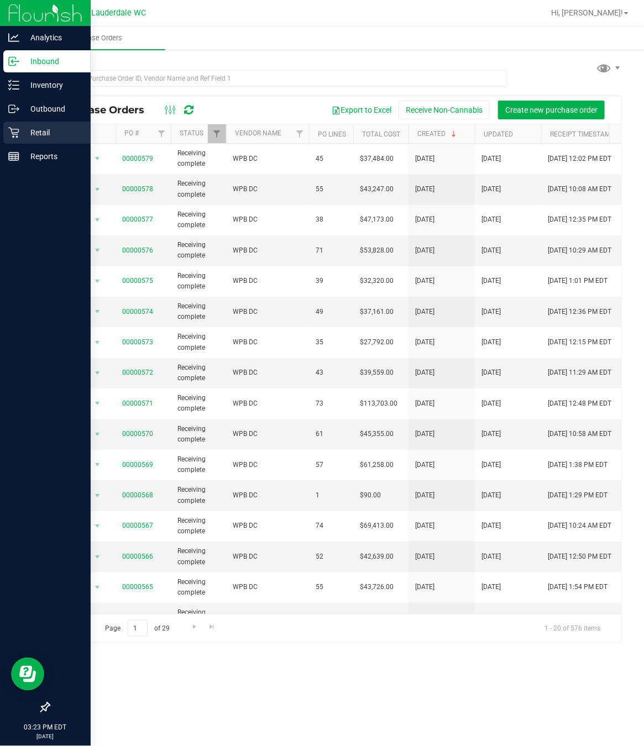
click at [10, 133] on icon at bounding box center [13, 132] width 11 height 11
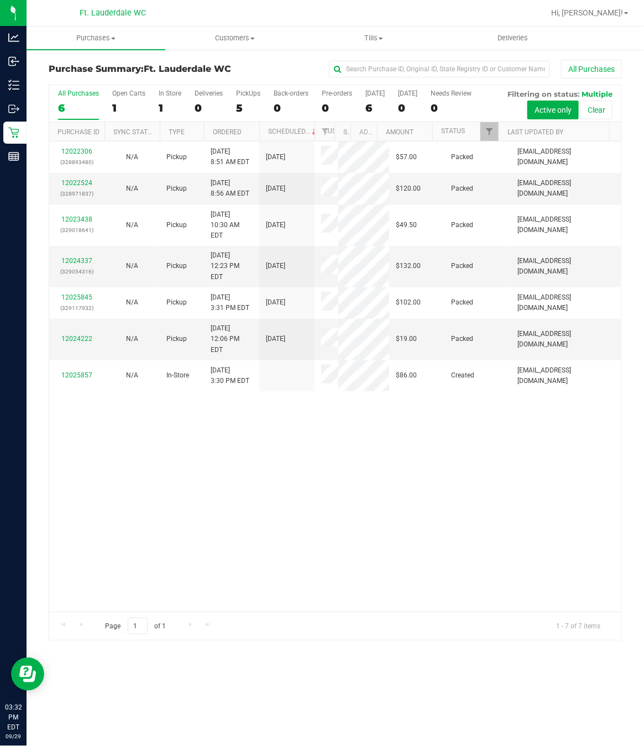
click at [312, 511] on div "12022306 (328893480) N/A Pickup [DATE] 8:51 AM EDT 9/29/2025 $57.00 Packed [EMA…" at bounding box center [335, 377] width 572 height 470
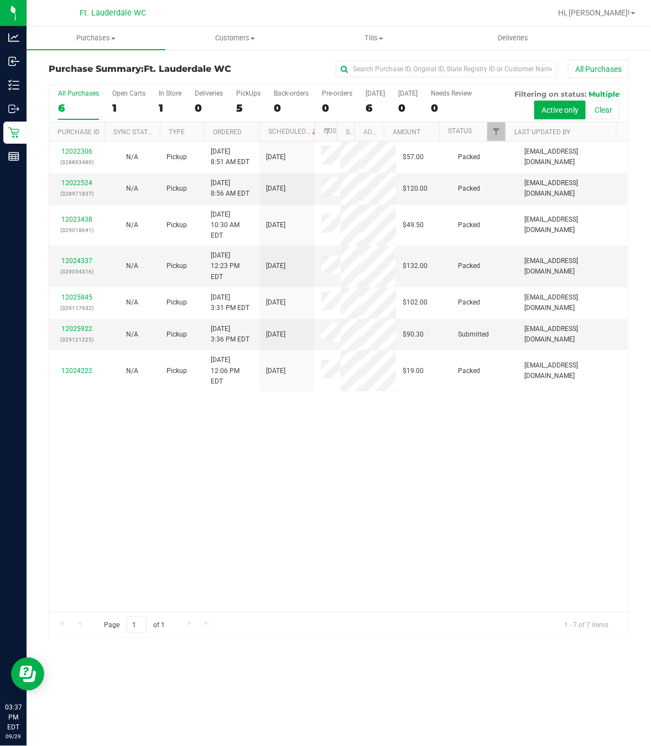
click at [279, 563] on div "12022306 (328893480) N/A Pickup [DATE] 8:51 AM EDT 9/29/2025 $57.00 Packed [EMA…" at bounding box center [338, 377] width 579 height 470
click at [100, 350] on td "12025922 (329121225)" at bounding box center [76, 335] width 55 height 32
click at [91, 333] on link "12025922" at bounding box center [76, 329] width 31 height 8
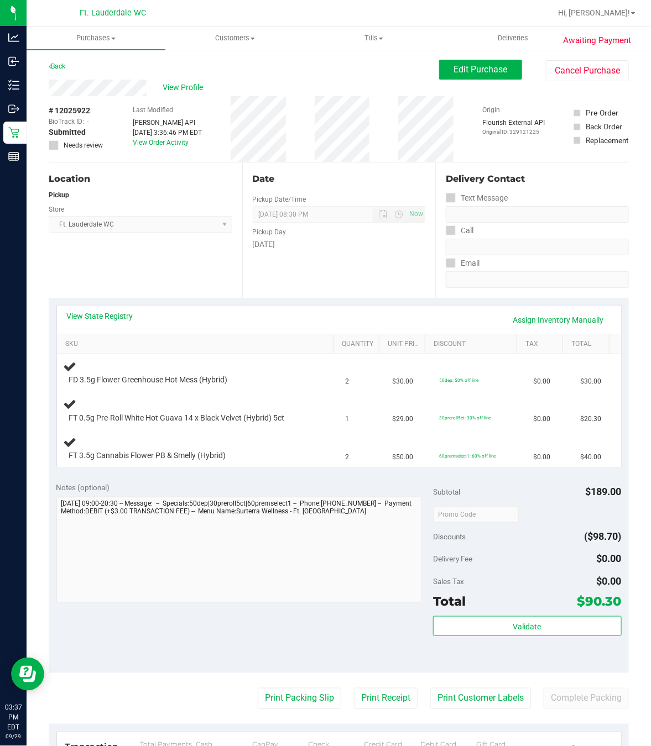
click at [188, 266] on div "Location Pickup Store Ft. Lauderdale WC Select Store [PERSON_NAME][GEOGRAPHIC_D…" at bounding box center [145, 230] width 193 height 135
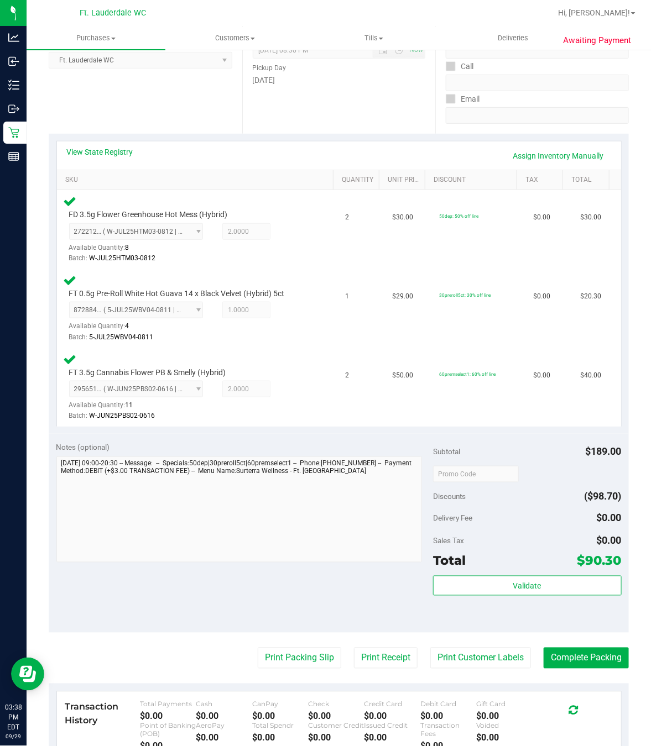
scroll to position [332, 0]
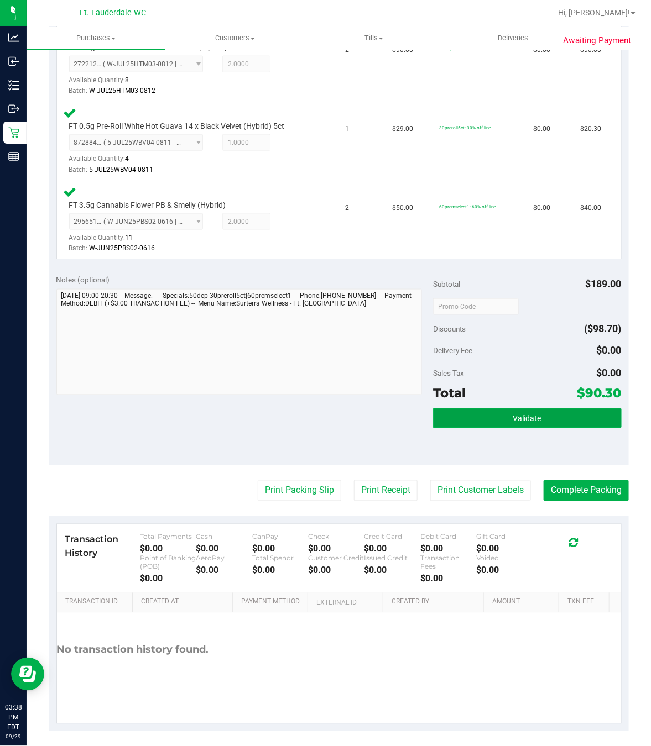
click at [462, 428] on button "Validate" at bounding box center [527, 419] width 189 height 20
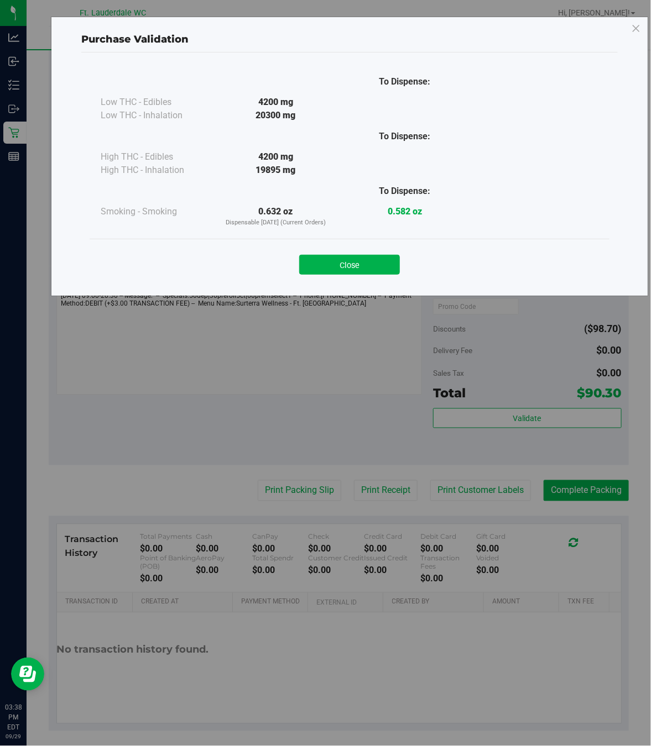
click at [342, 248] on div "Close" at bounding box center [349, 262] width 503 height 28
click at [345, 259] on button "Close" at bounding box center [349, 265] width 101 height 20
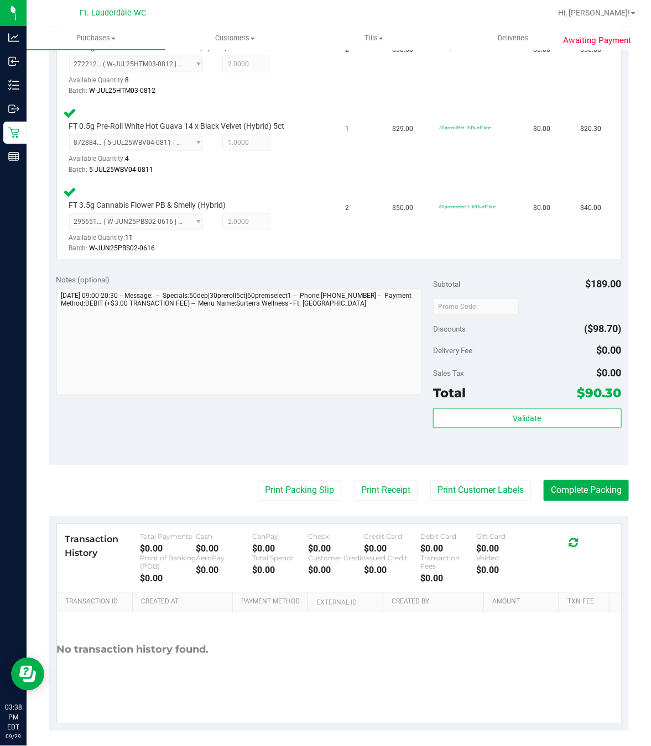
click at [325, 482] on purchase-details "Back Edit Purchase Cancel Purchase View Profile # 12025922 BioTrack ID: - Submi…" at bounding box center [339, 229] width 580 height 1003
click at [322, 490] on button "Print Packing Slip" at bounding box center [299, 490] width 83 height 21
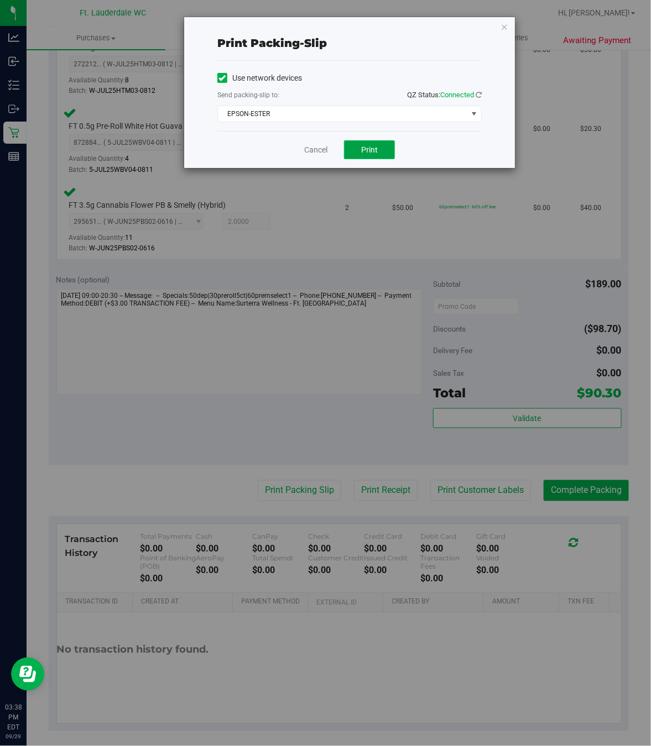
click at [365, 143] on button "Print" at bounding box center [369, 149] width 51 height 19
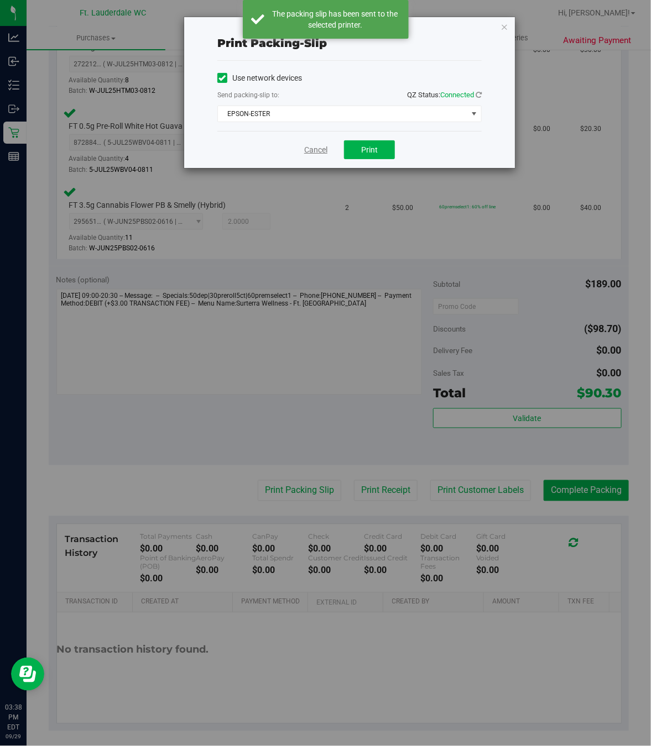
click at [312, 150] on link "Cancel" at bounding box center [315, 150] width 23 height 12
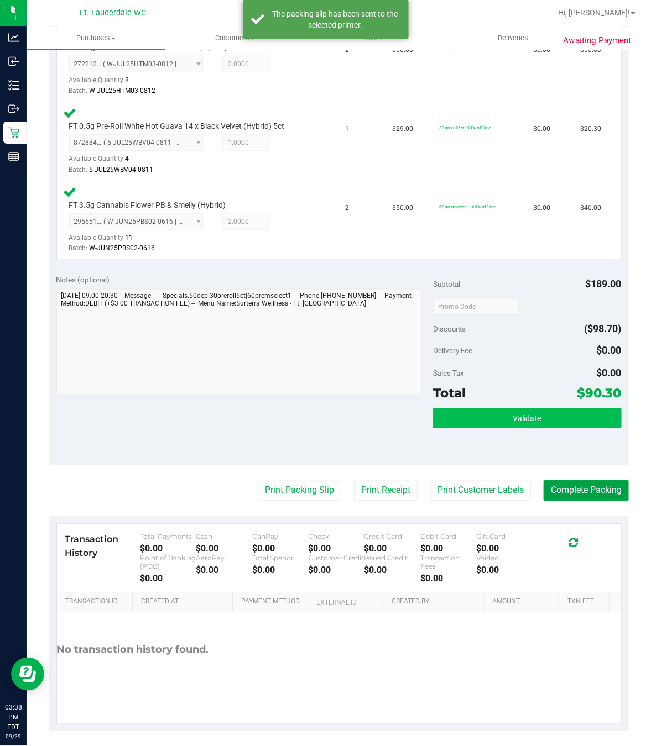
drag, startPoint x: 596, startPoint y: 491, endPoint x: 475, endPoint y: 421, distance: 140.0
click at [596, 491] on button "Complete Packing" at bounding box center [585, 490] width 85 height 21
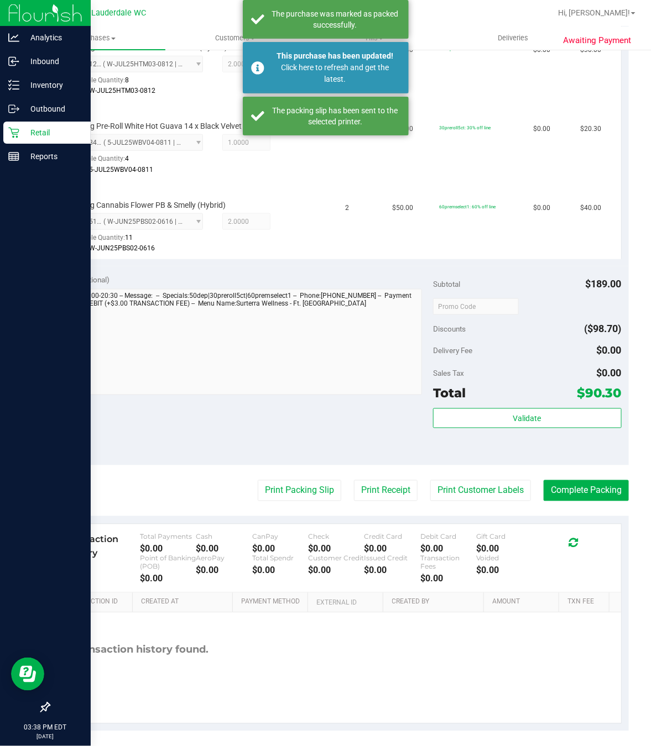
click at [20, 133] on p "Retail" at bounding box center [52, 132] width 66 height 13
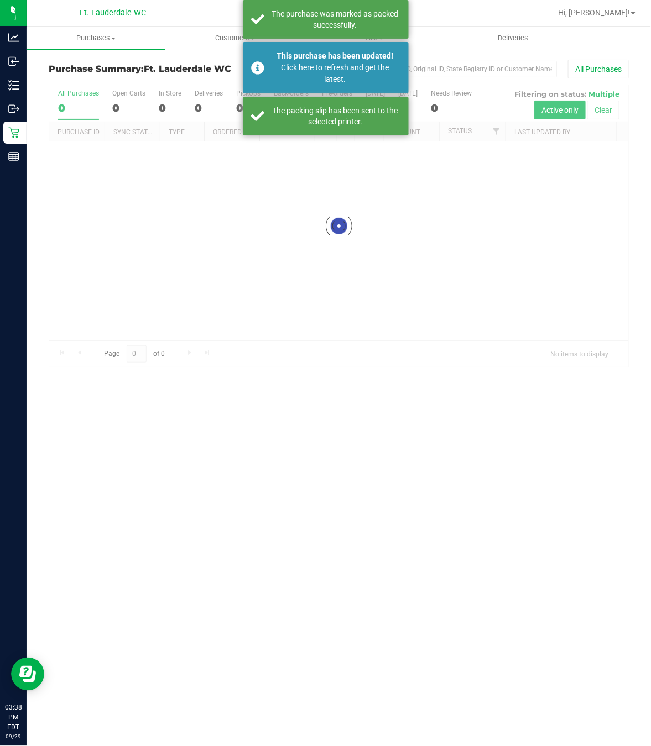
click at [259, 392] on div "Purchases Summary of purchases Fulfillment All purchases Customers All customer…" at bounding box center [339, 387] width 624 height 720
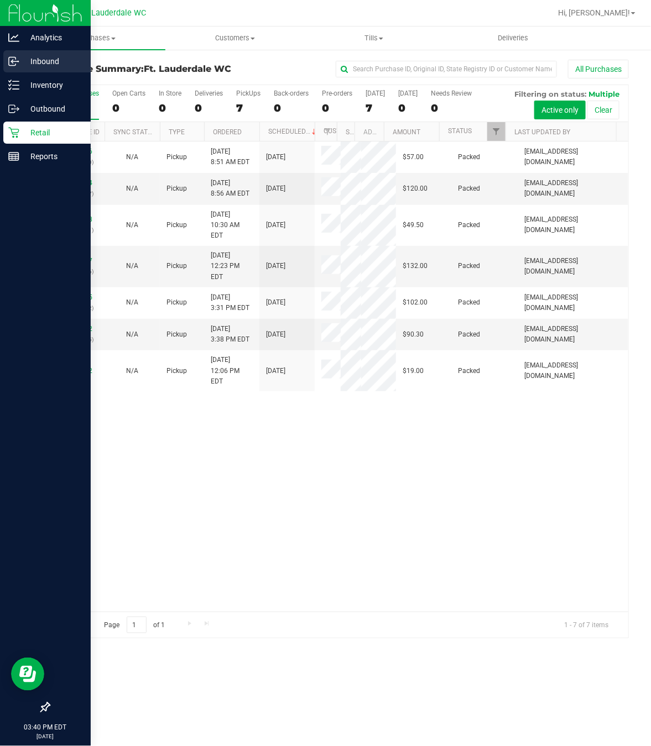
click at [20, 64] on p "Inbound" at bounding box center [52, 61] width 66 height 13
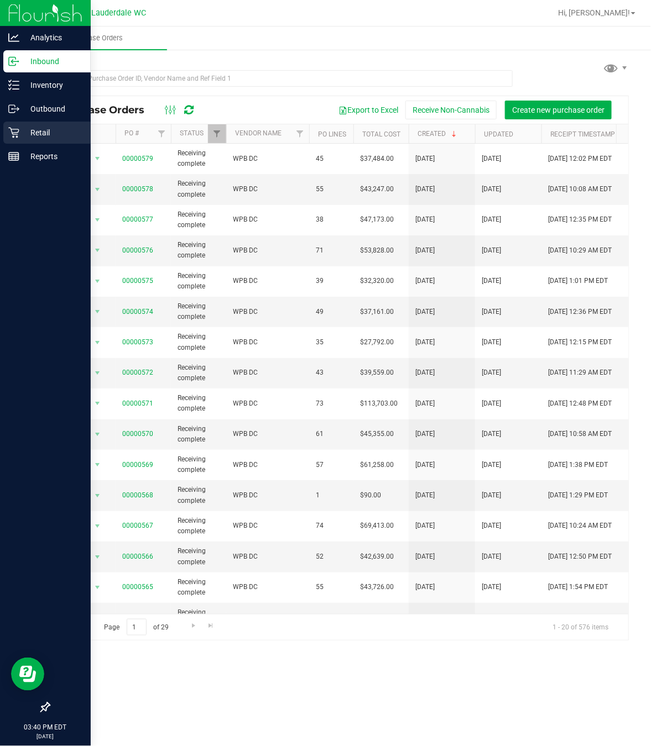
click at [18, 135] on icon at bounding box center [13, 132] width 11 height 11
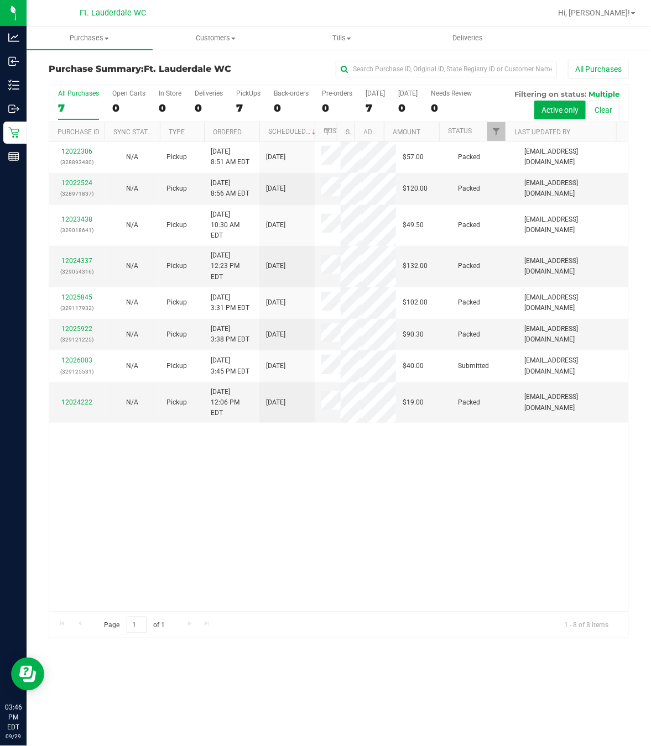
click at [276, 456] on div "12022306 (328893480) N/A Pickup [DATE] 8:51 AM EDT 9/29/2025 $57.00 Packed [EMA…" at bounding box center [338, 377] width 579 height 470
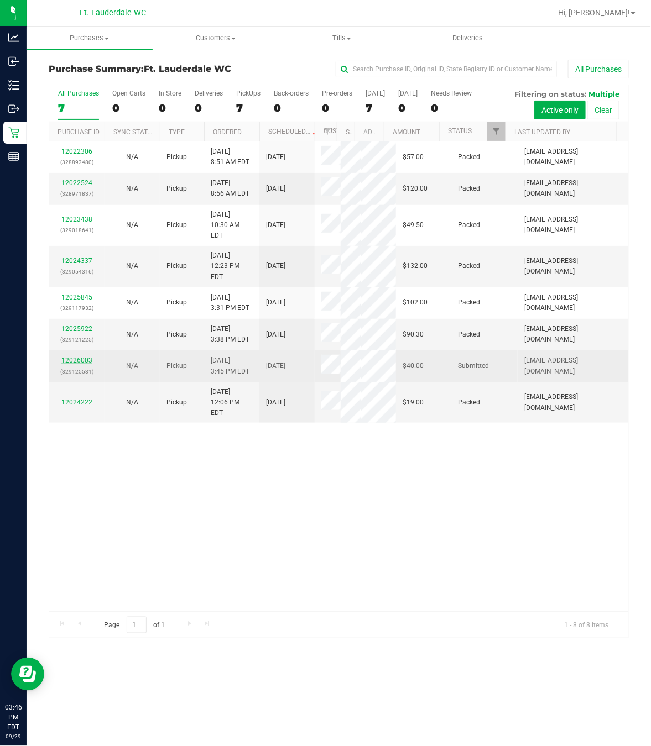
click at [86, 364] on link "12026003" at bounding box center [76, 361] width 31 height 8
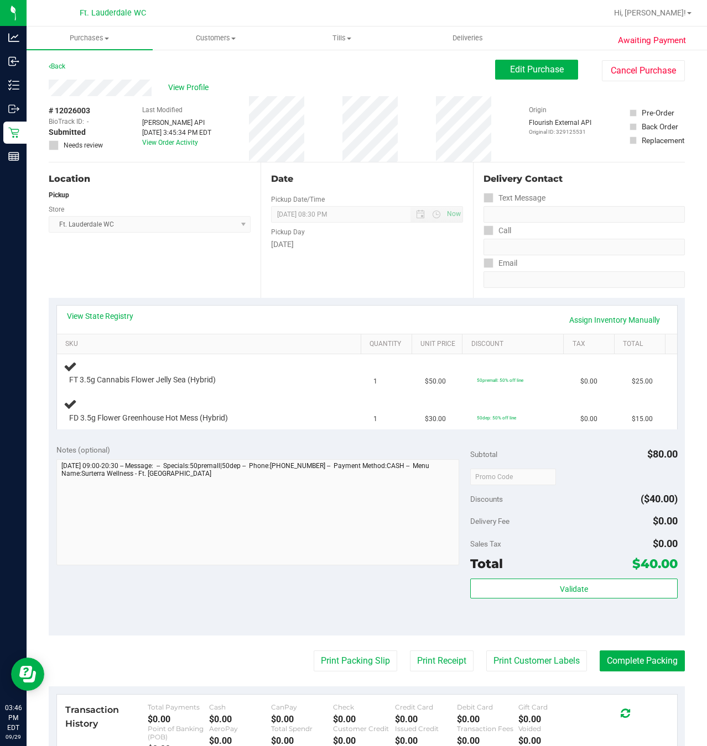
click at [156, 289] on div "Location Pickup Store Ft. Lauderdale WC Select Store [PERSON_NAME][GEOGRAPHIC_D…" at bounding box center [155, 230] width 212 height 135
click at [160, 284] on div "Location Pickup Store Ft. Lauderdale WC Select Store [PERSON_NAME][GEOGRAPHIC_D…" at bounding box center [155, 230] width 212 height 135
click at [161, 284] on div "Location Pickup Store Ft. Lauderdale WC Select Store [PERSON_NAME][GEOGRAPHIC_D…" at bounding box center [155, 230] width 212 height 135
click at [165, 284] on div "Location Pickup Store Ft. Lauderdale WC Select Store [PERSON_NAME][GEOGRAPHIC_D…" at bounding box center [155, 230] width 212 height 135
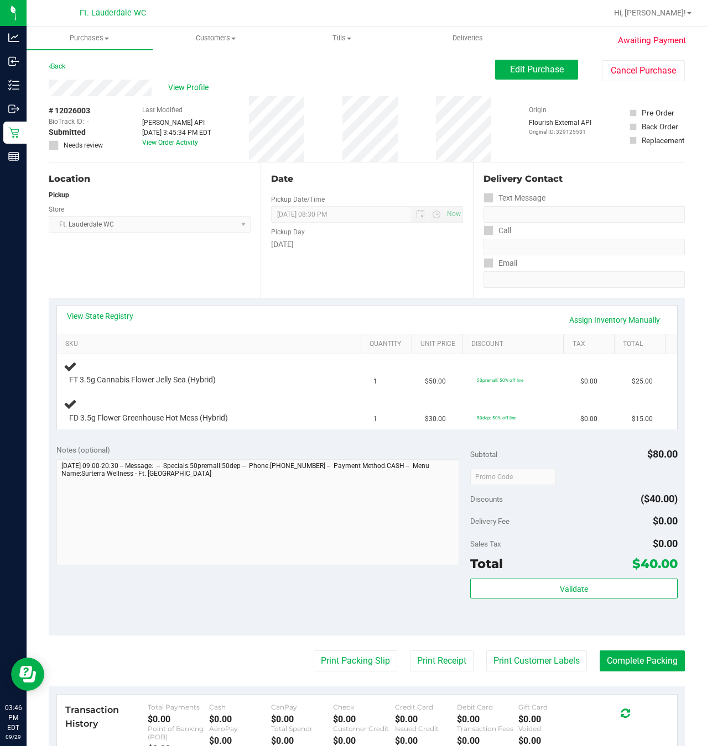
click at [169, 285] on div "Location Pickup Store Ft. Lauderdale WC Select Store [PERSON_NAME][GEOGRAPHIC_D…" at bounding box center [155, 230] width 212 height 135
click at [170, 286] on div "Location Pickup Store Ft. Lauderdale WC Select Store [PERSON_NAME][GEOGRAPHIC_D…" at bounding box center [155, 230] width 212 height 135
click at [170, 269] on div "Location Pickup Store Ft. Lauderdale WC Select Store [PERSON_NAME][GEOGRAPHIC_D…" at bounding box center [155, 230] width 212 height 135
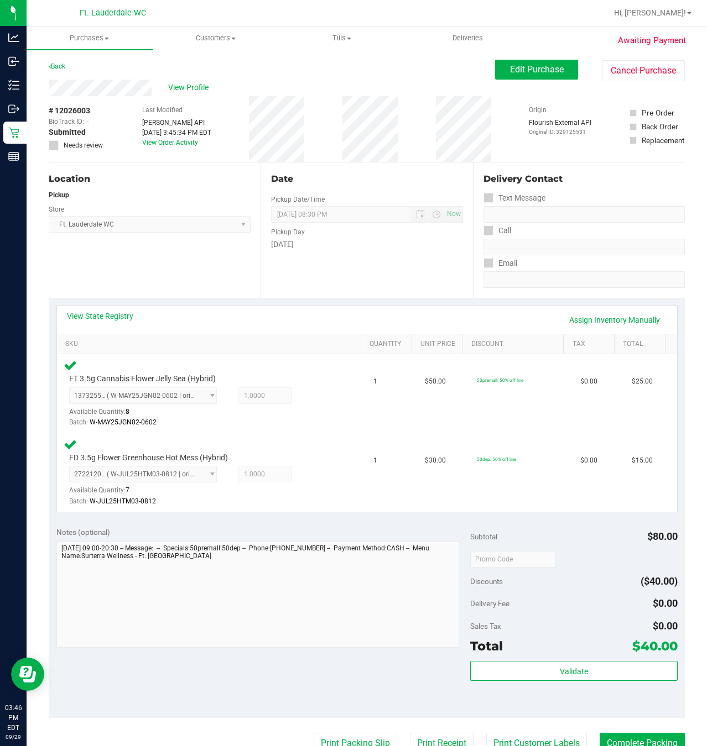
scroll to position [249, 0]
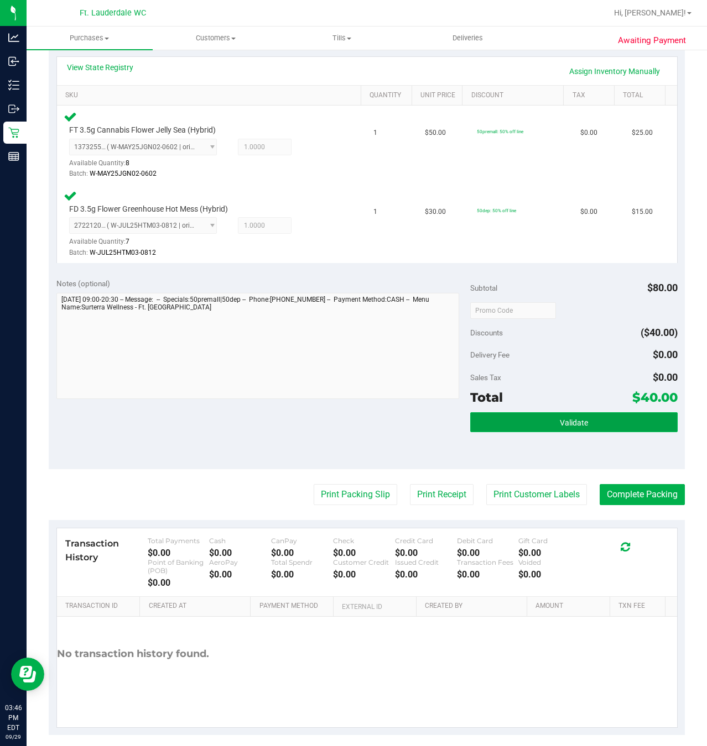
click at [563, 421] on span "Validate" at bounding box center [573, 422] width 28 height 9
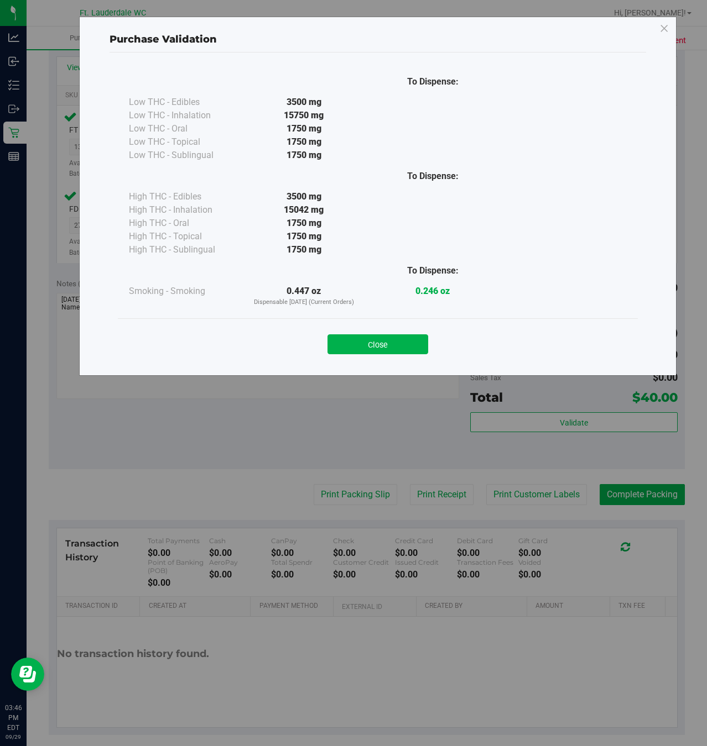
click at [405, 330] on div "Close" at bounding box center [377, 341] width 503 height 28
click at [401, 353] on button "Close" at bounding box center [377, 344] width 101 height 20
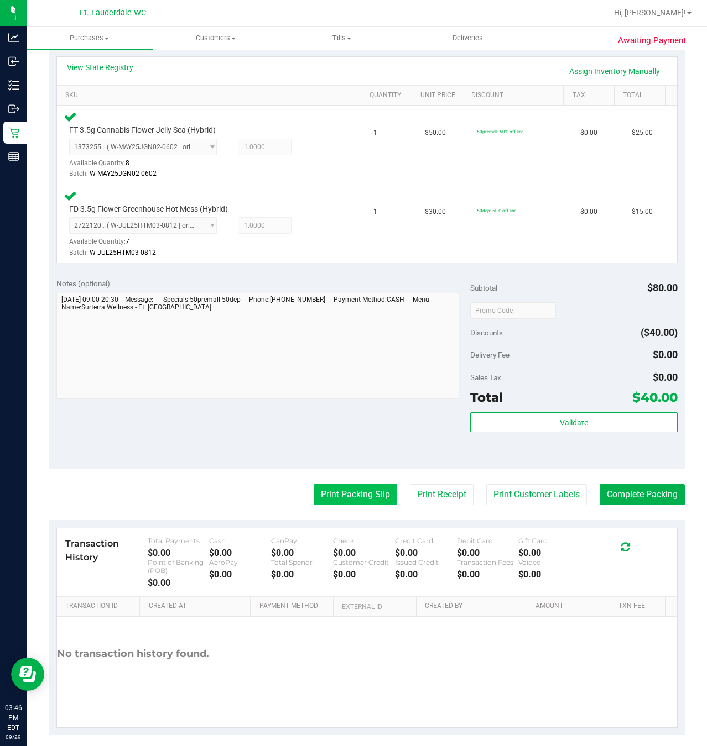
click at [340, 496] on button "Print Packing Slip" at bounding box center [354, 494] width 83 height 21
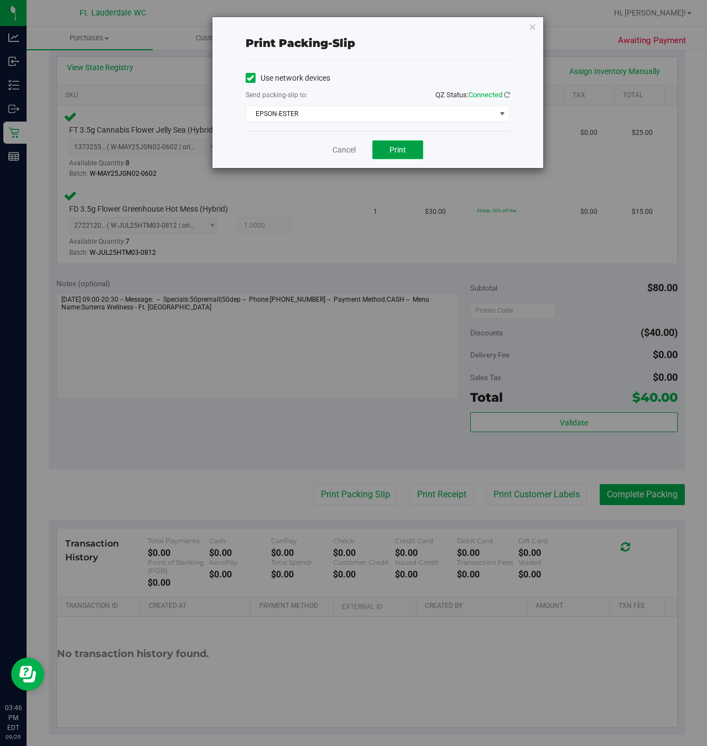
click at [385, 150] on button "Print" at bounding box center [397, 149] width 51 height 19
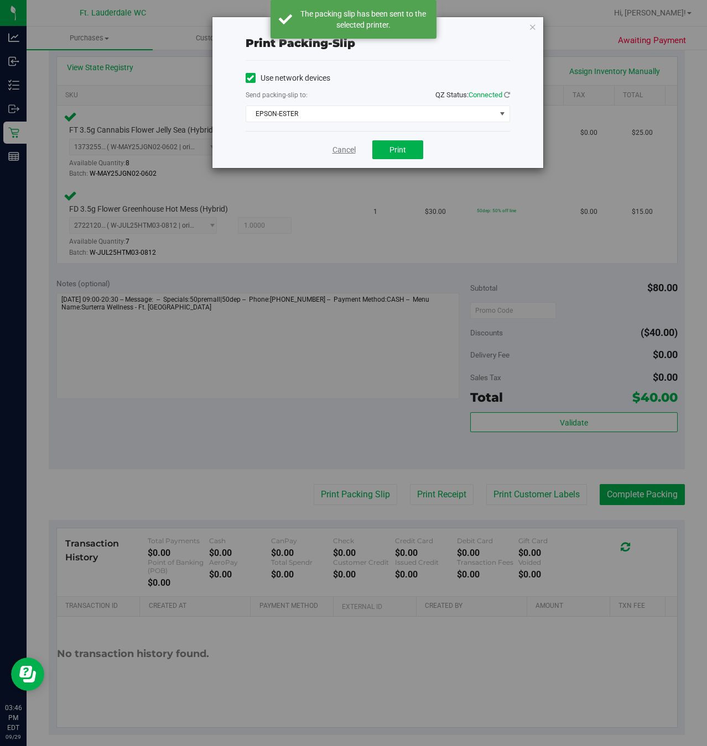
click at [341, 154] on link "Cancel" at bounding box center [343, 150] width 23 height 12
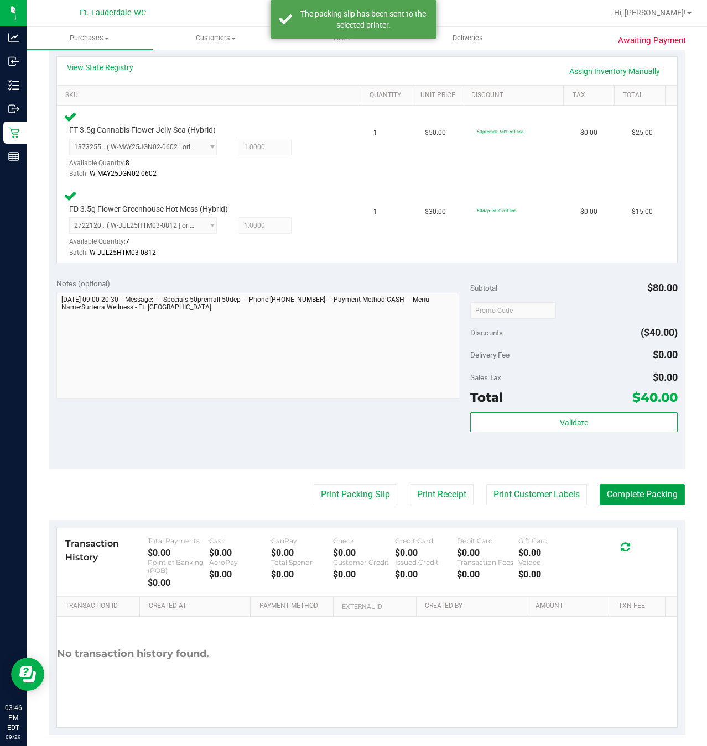
click at [621, 500] on button "Complete Packing" at bounding box center [641, 494] width 85 height 21
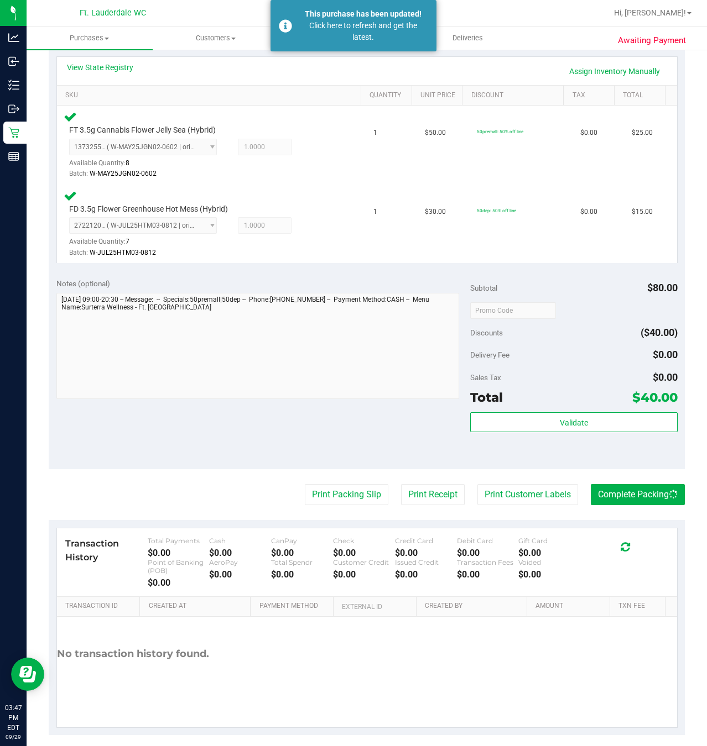
click at [30, 124] on div "Awaiting Payment Back Edit Purchase Cancel Purchase View Profile # 12026003 Bio…" at bounding box center [367, 279] width 680 height 958
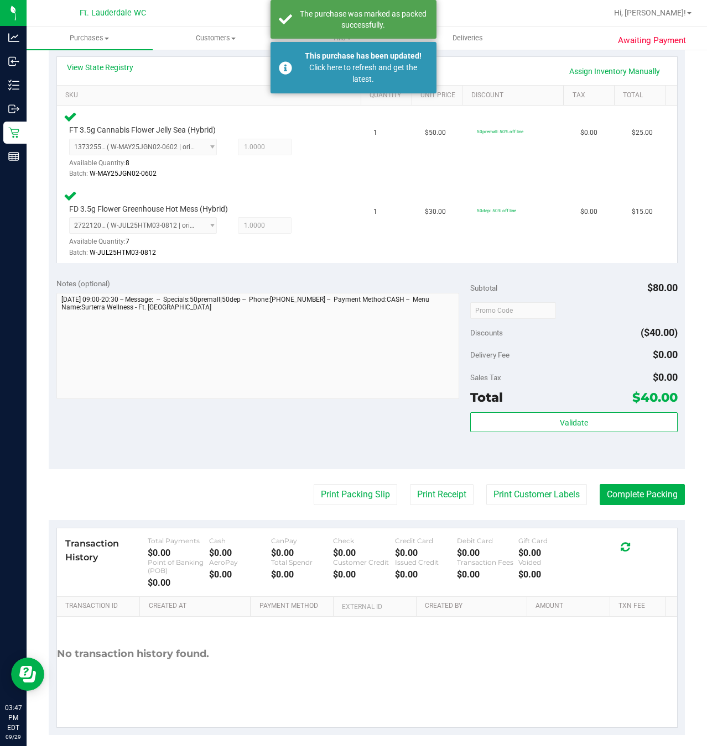
click at [27, 127] on div "Awaiting Payment Back Edit Purchase Cancel Purchase View Profile # 12026003 Bio…" at bounding box center [367, 279] width 680 height 958
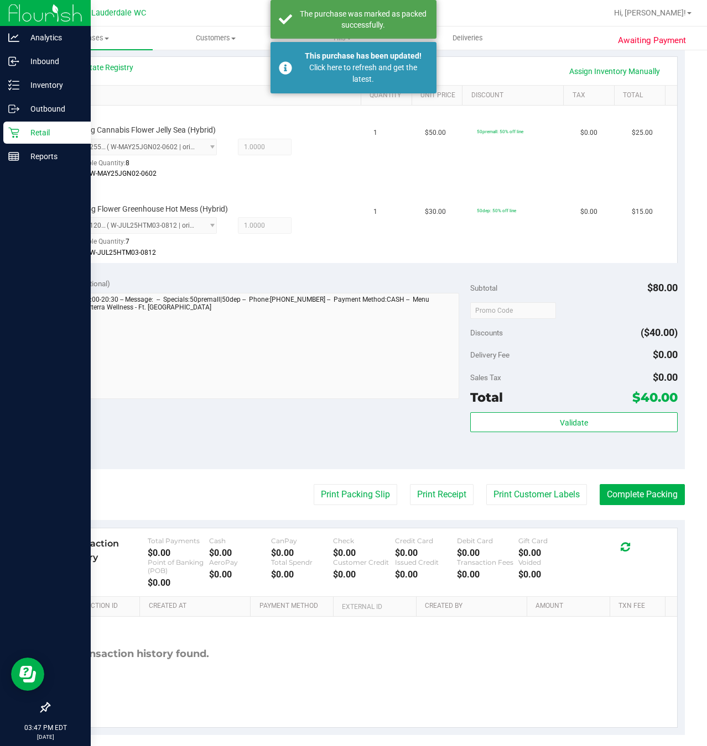
click at [20, 123] on div "Retail" at bounding box center [46, 133] width 87 height 22
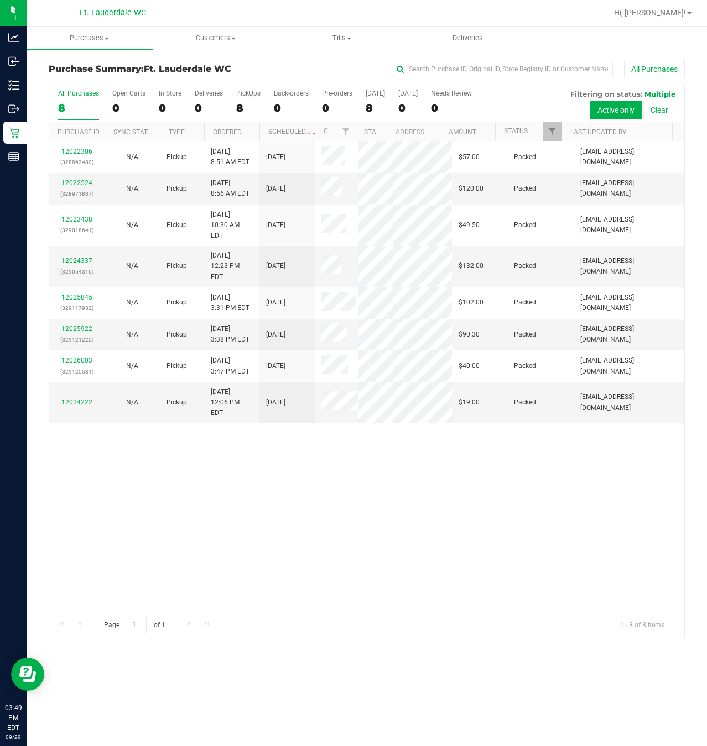
click at [380, 501] on div "12022306 (328893480) N/A Pickup [DATE] 8:51 AM EDT 9/29/2025 $57.00 Packed [EMA…" at bounding box center [366, 377] width 635 height 470
click at [239, 96] on div "PickUps" at bounding box center [248, 94] width 24 height 8
click at [0, 0] on input "PickUps 8" at bounding box center [0, 0] width 0 height 0
click at [493, 526] on div "12022306 (328893480) N/A Pickup [DATE] 8:51 AM EDT 9/29/2025 $57.00 Packed [EMA…" at bounding box center [366, 377] width 635 height 470
click at [285, 568] on div "12022306 (328893480) N/A Pickup [DATE] 8:51 AM EDT 9/29/2025 $57.00 Packed [EMA…" at bounding box center [366, 377] width 635 height 470
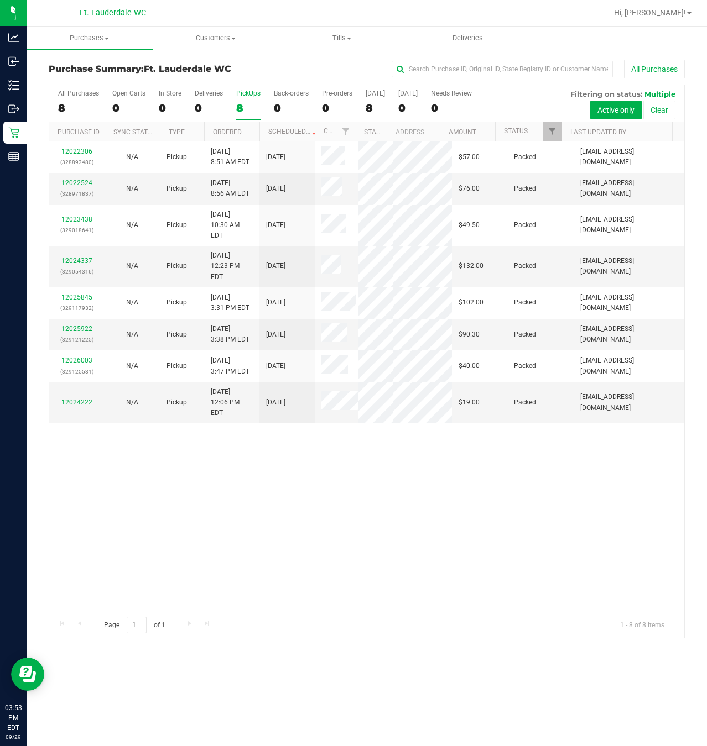
click at [254, 93] on div "PickUps" at bounding box center [248, 94] width 24 height 8
click at [0, 0] on input "PickUps 8" at bounding box center [0, 0] width 0 height 0
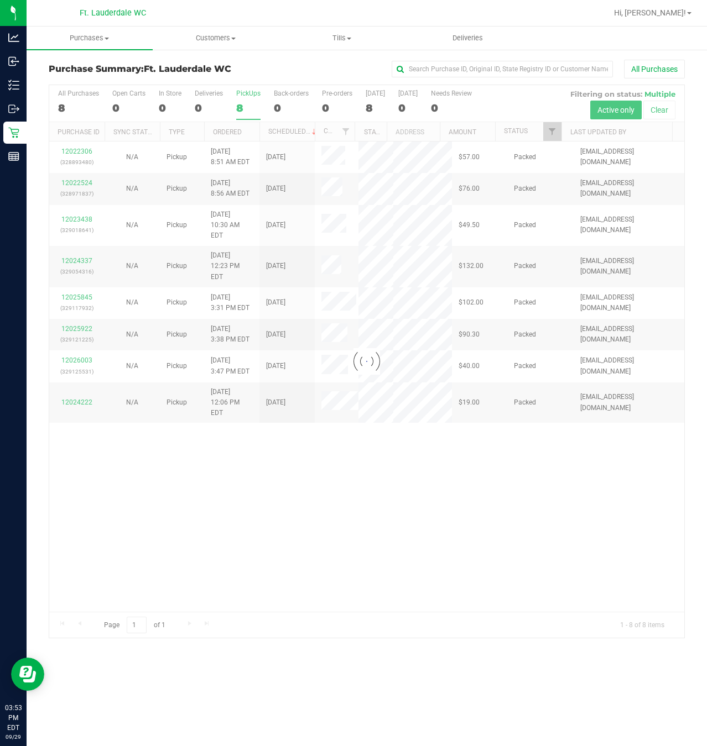
click at [246, 107] on div at bounding box center [366, 361] width 635 height 553
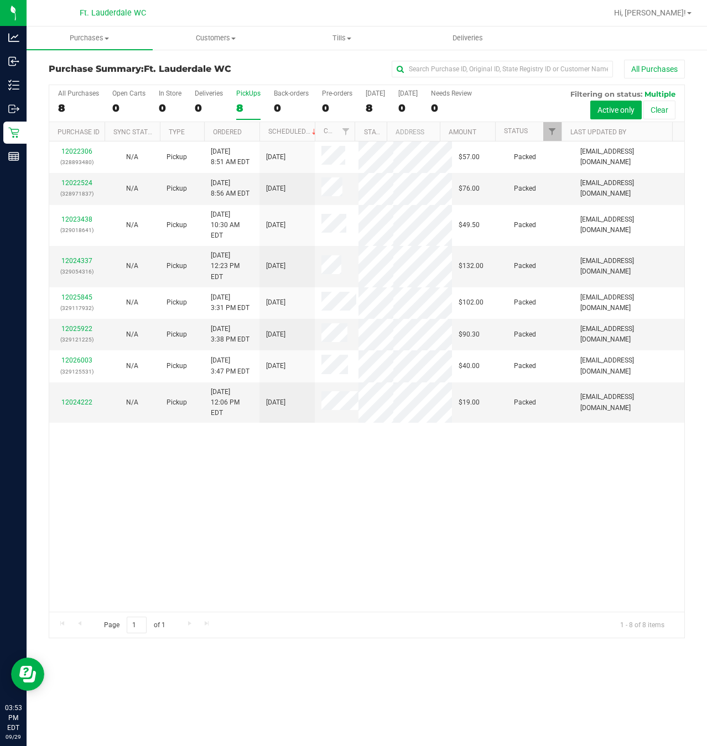
click at [404, 562] on div "12022306 (328893480) N/A Pickup [DATE] 8:51 AM EDT 9/29/2025 $57.00 Packed [EMA…" at bounding box center [366, 377] width 635 height 470
click at [239, 108] on div "8" at bounding box center [248, 108] width 24 height 13
click at [0, 0] on input "PickUps 8" at bounding box center [0, 0] width 0 height 0
click at [372, 585] on div "12022306 (328893480) N/A Pickup [DATE] 8:51 AM EDT 9/29/2025 $57.00 Packed [EMA…" at bounding box center [366, 377] width 635 height 470
click at [304, 538] on div "12022306 (328893480) N/A Pickup [DATE] 8:51 AM EDT 9/29/2025 $57.00 Packed [EMA…" at bounding box center [366, 377] width 635 height 470
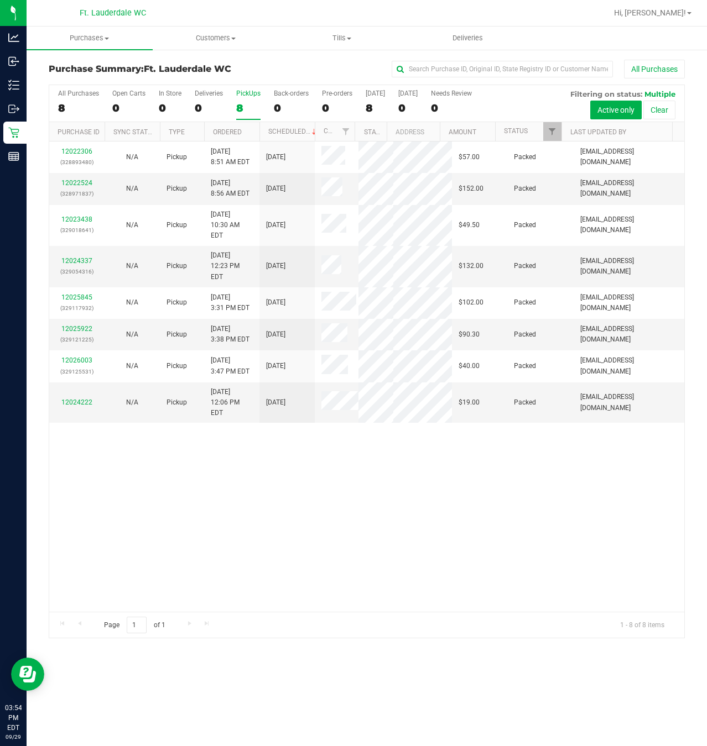
click at [242, 103] on div "8" at bounding box center [248, 108] width 24 height 13
click at [0, 0] on input "PickUps 8" at bounding box center [0, 0] width 0 height 0
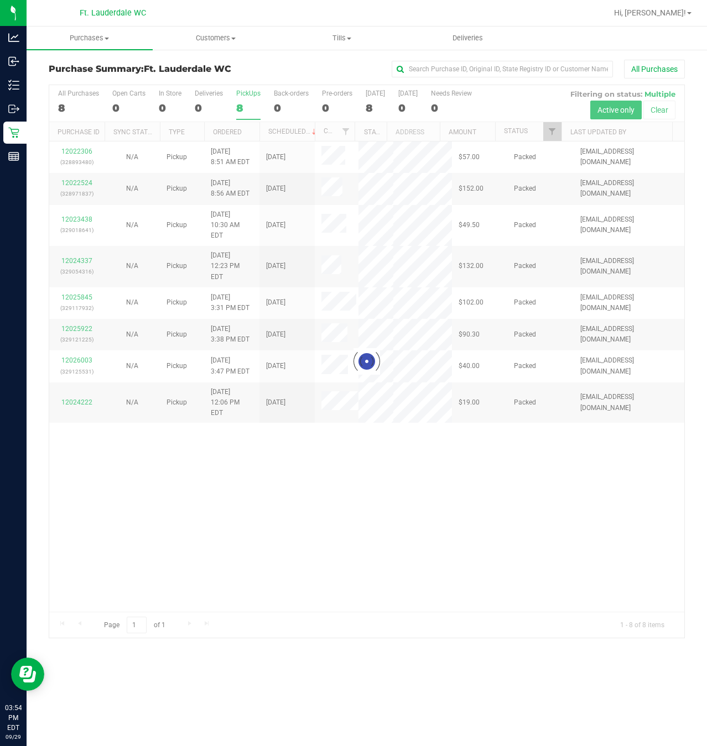
click at [259, 110] on div at bounding box center [366, 361] width 635 height 553
click at [244, 116] on div at bounding box center [366, 361] width 635 height 553
click at [245, 109] on div at bounding box center [366, 361] width 635 height 553
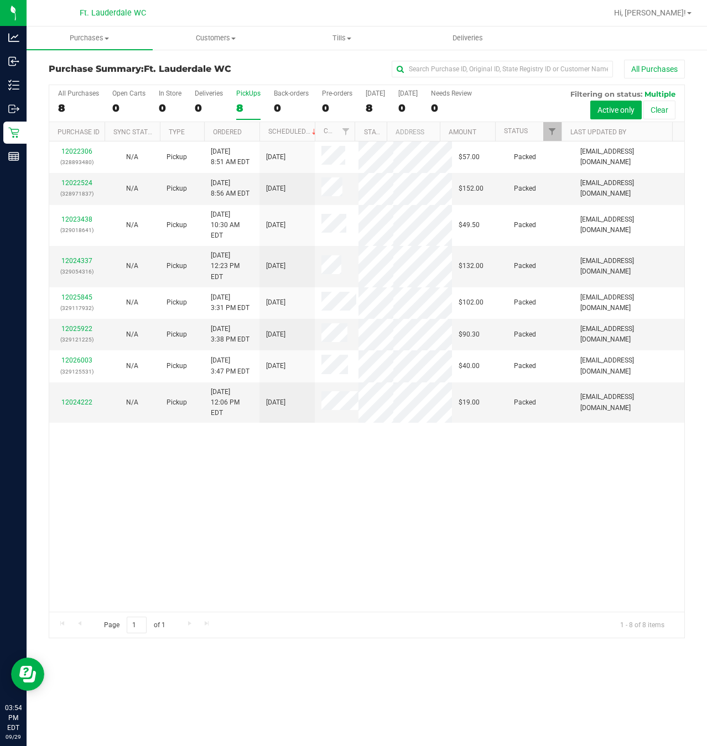
click at [373, 585] on div "12022306 (328893480) N/A Pickup [DATE] 8:51 AM EDT 9/29/2025 $57.00 Packed [EMA…" at bounding box center [366, 377] width 635 height 470
click at [240, 109] on div "8" at bounding box center [248, 108] width 24 height 13
click at [0, 0] on input "PickUps 8" at bounding box center [0, 0] width 0 height 0
click at [297, 566] on div "12022306 (328893480) N/A Pickup [DATE] 8:51 AM EDT 9/29/2025 $57.00 Packed [EMA…" at bounding box center [366, 377] width 635 height 470
click at [254, 108] on div "8" at bounding box center [248, 108] width 24 height 13
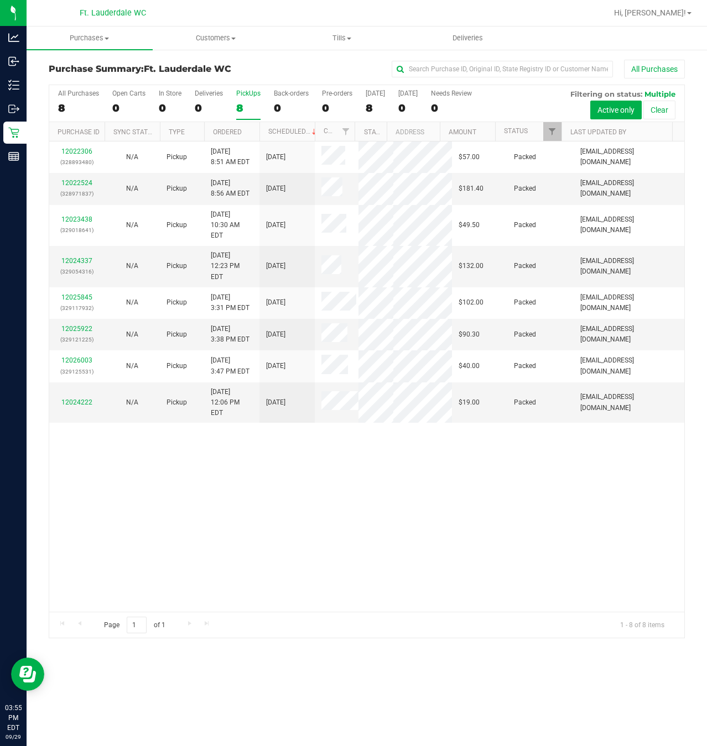
click at [0, 0] on input "PickUps 8" at bounding box center [0, 0] width 0 height 0
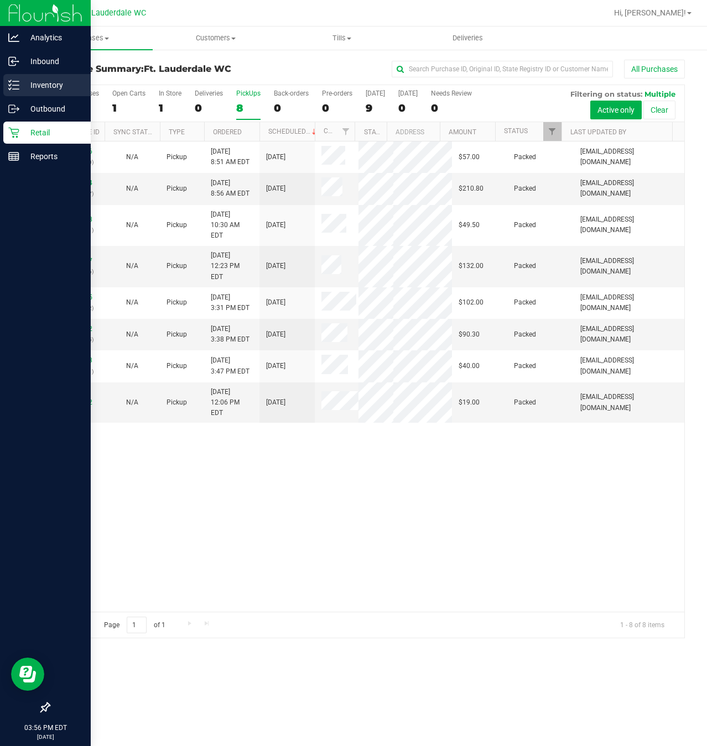
click at [15, 90] on icon at bounding box center [13, 85] width 11 height 11
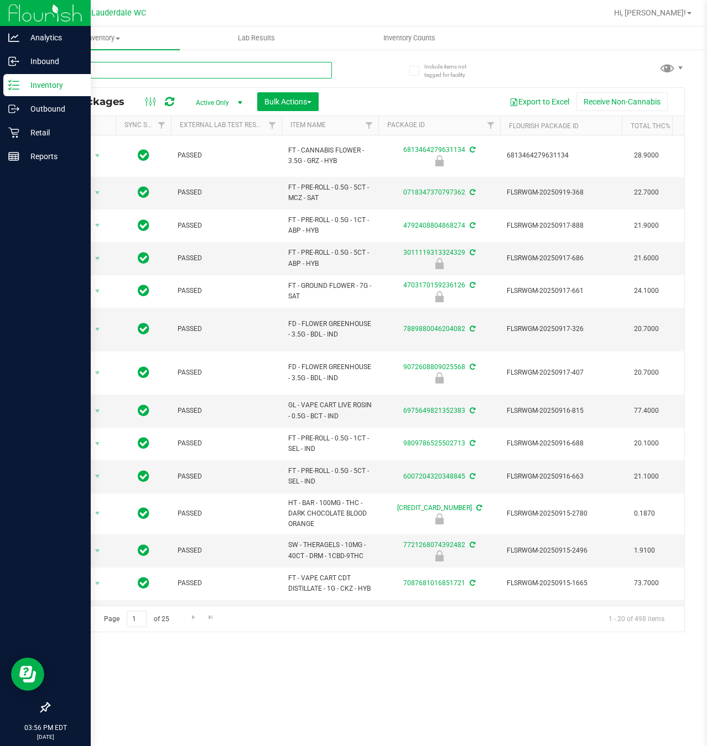
click at [161, 71] on input "text" at bounding box center [190, 70] width 283 height 17
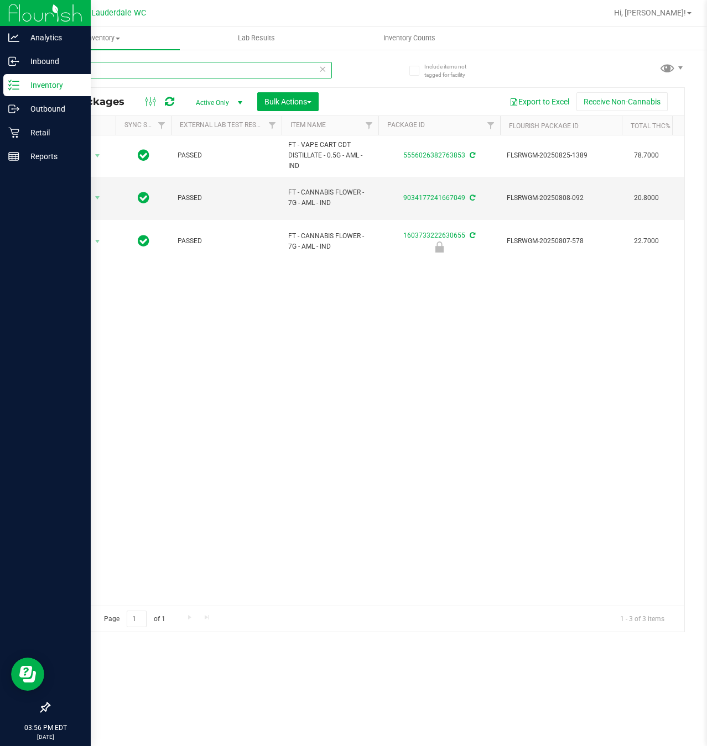
type input "aml"
click at [357, 435] on div "Action Action Adjust qty Create package Edit attributes Global inventory Locate…" at bounding box center [366, 370] width 635 height 470
click at [463, 369] on div "Action Action Adjust qty Create package Edit attributes Global inventory Locate…" at bounding box center [366, 370] width 635 height 470
click at [10, 139] on div "Retail" at bounding box center [46, 133] width 87 height 22
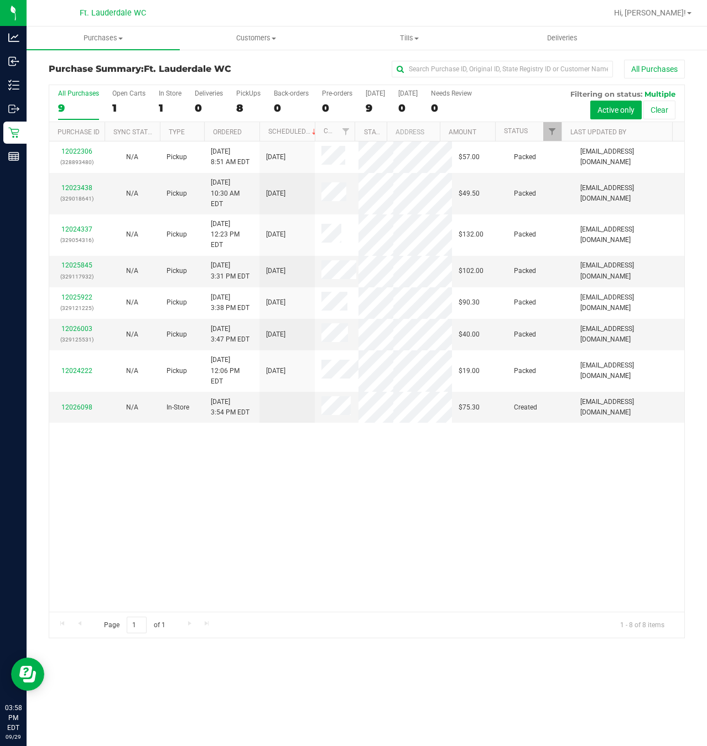
click at [360, 567] on div "12022306 (328893480) N/A Pickup [DATE] 8:51 AM EDT 9/29/2025 $57.00 Packed [EMA…" at bounding box center [366, 377] width 635 height 470
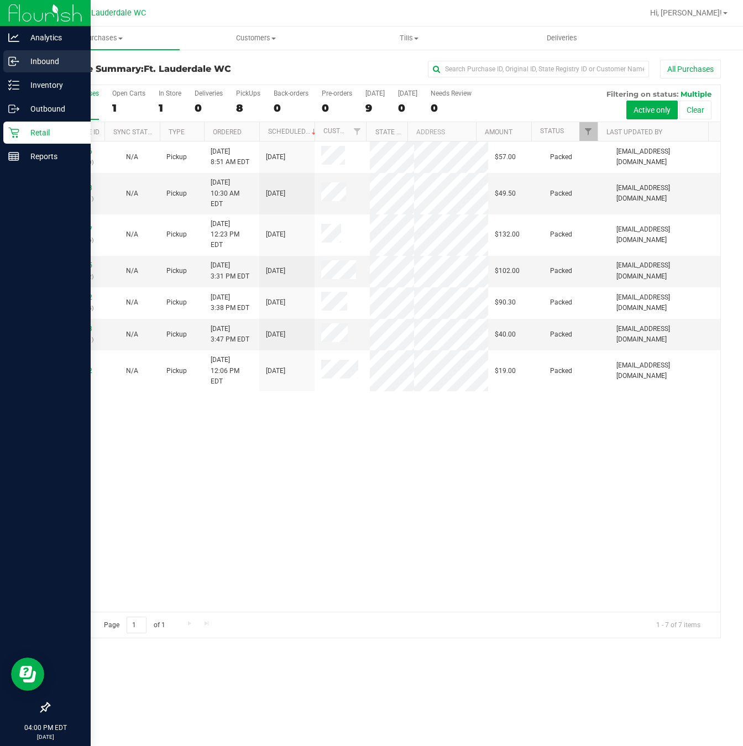
click at [22, 64] on p "Inbound" at bounding box center [52, 61] width 66 height 13
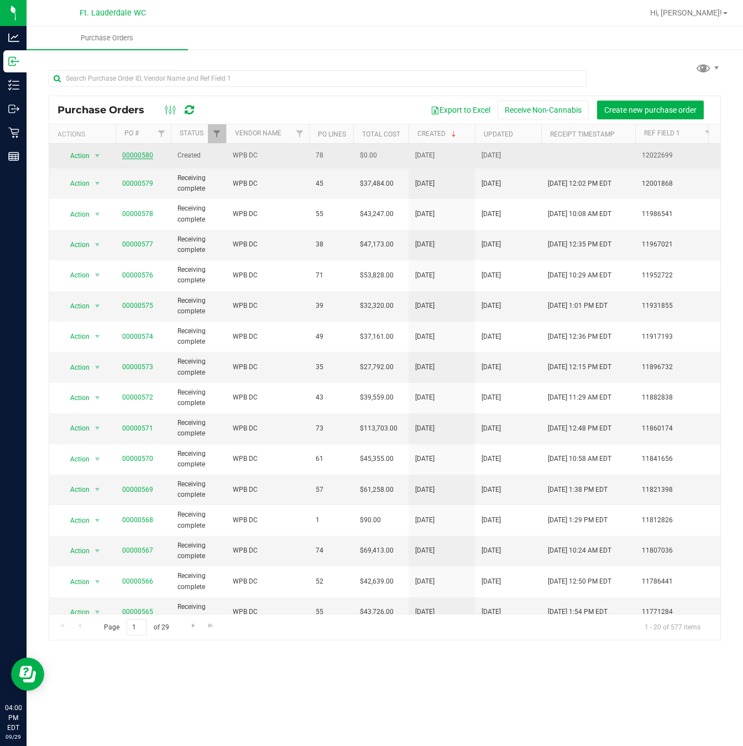
click at [139, 155] on link "00000580" at bounding box center [137, 155] width 31 height 8
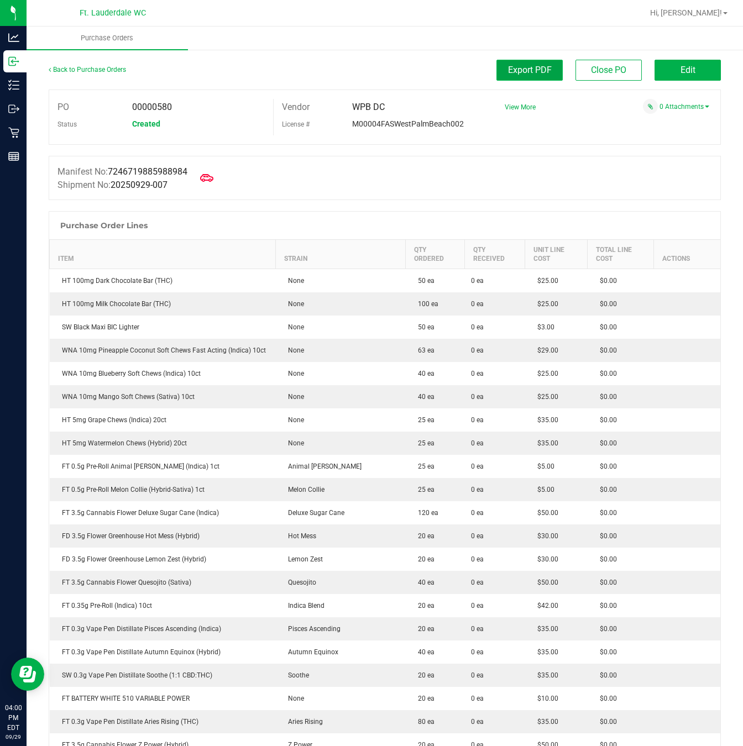
click at [522, 72] on span "Export PDF" at bounding box center [530, 70] width 44 height 11
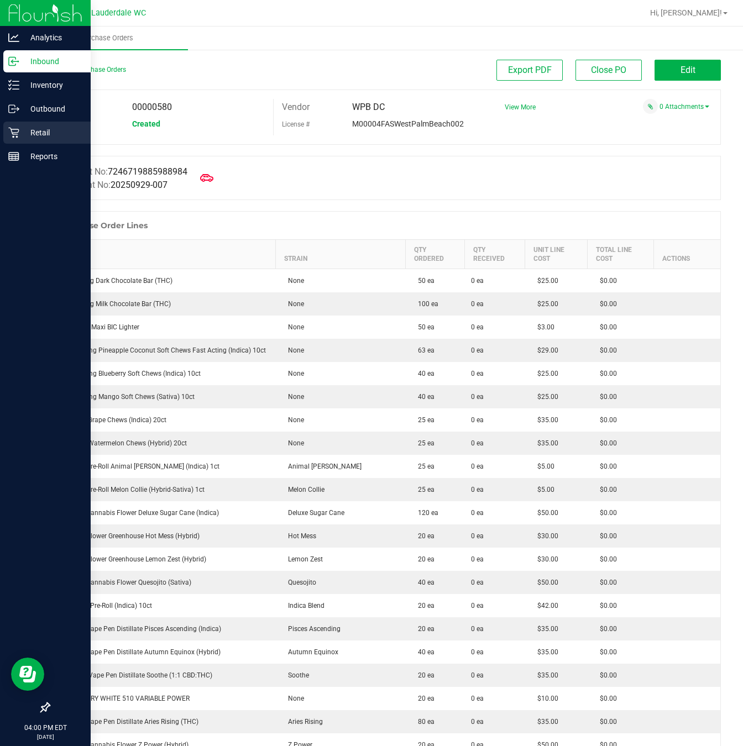
click at [25, 137] on p "Retail" at bounding box center [52, 132] width 66 height 13
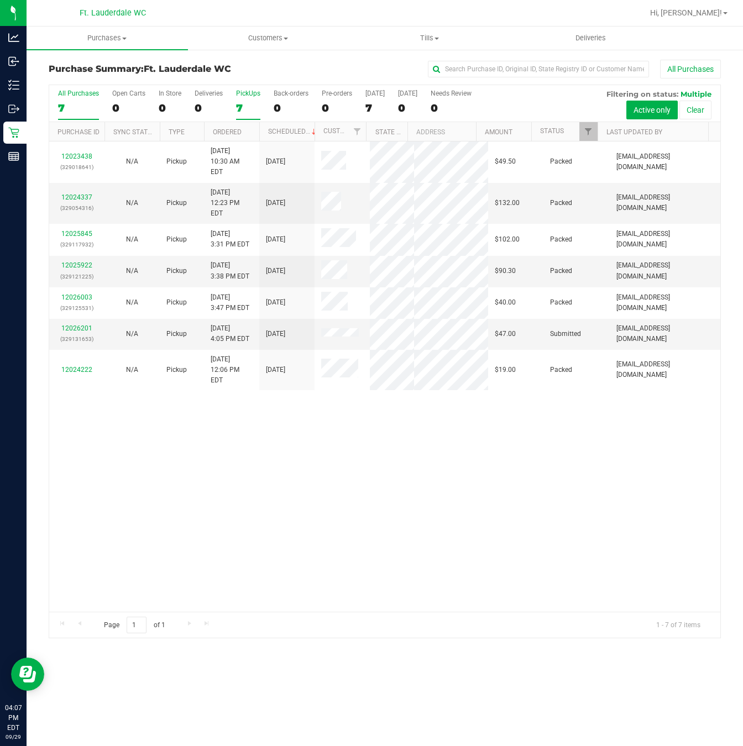
click at [239, 106] on div "7" at bounding box center [248, 108] width 24 height 13
click at [0, 0] on input "PickUps 7" at bounding box center [0, 0] width 0 height 0
click at [77, 332] on link "12026201" at bounding box center [76, 329] width 31 height 8
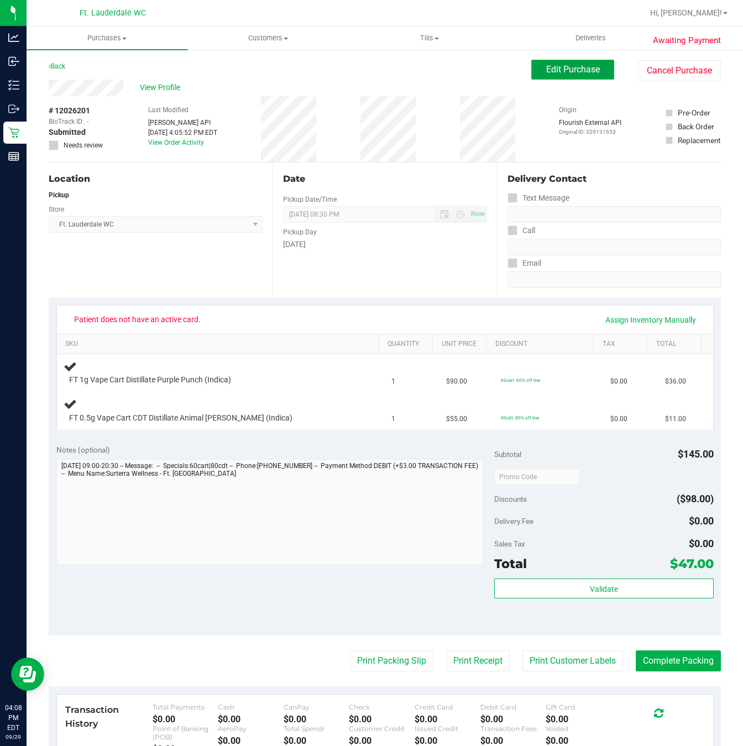
click at [563, 72] on span "Edit Purchase" at bounding box center [573, 69] width 54 height 11
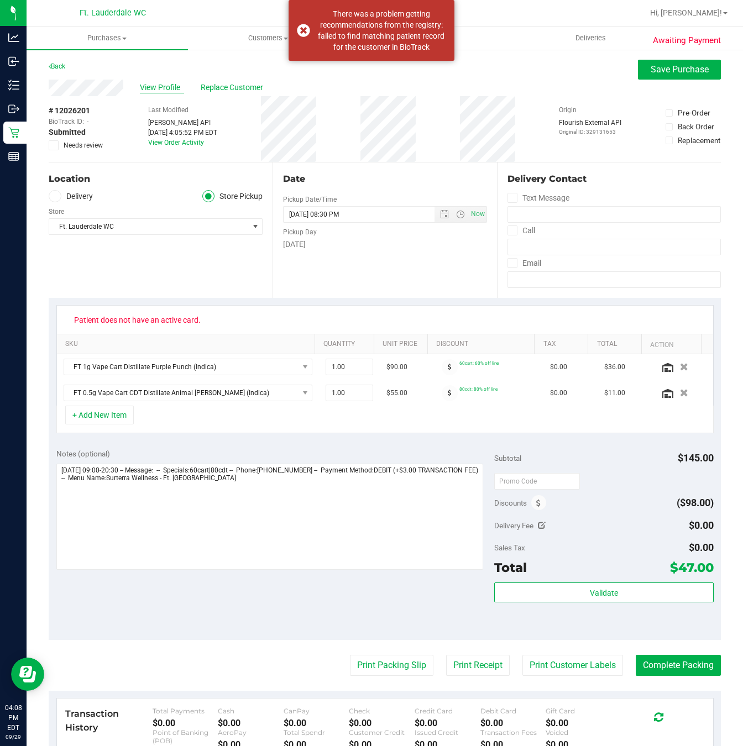
click at [155, 88] on span "View Profile" at bounding box center [162, 88] width 44 height 12
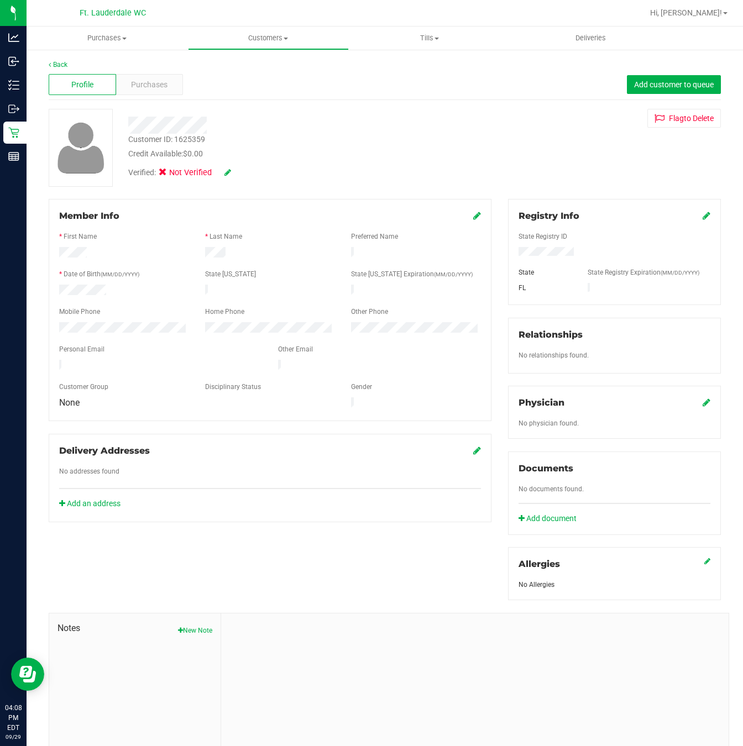
click at [629, 216] on div "Registry Info State Registry ID State State Registry Expiration (MM/DD/YYYY) [G…" at bounding box center [614, 252] width 213 height 106
click at [629, 216] on icon at bounding box center [707, 215] width 8 height 9
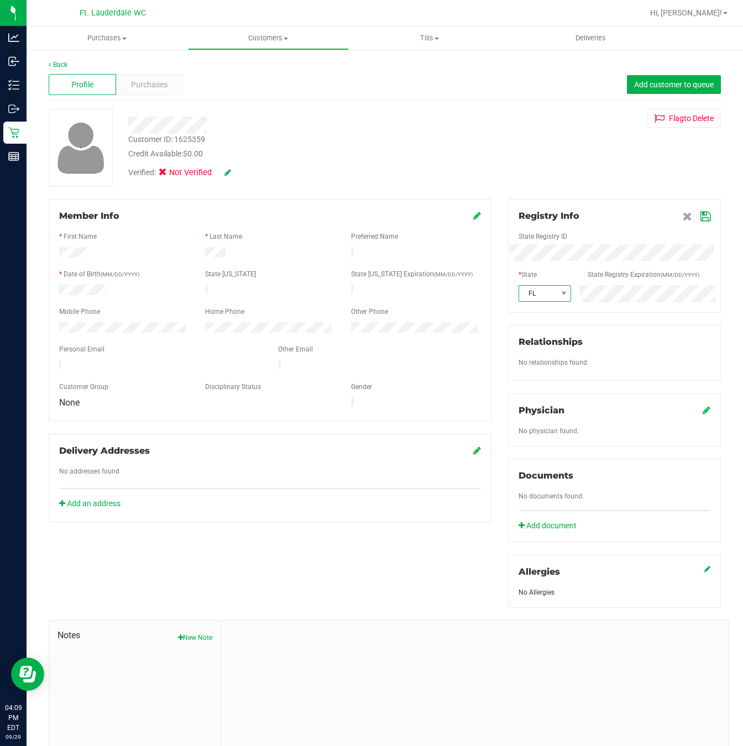
click at [561, 289] on span at bounding box center [564, 293] width 14 height 15
click at [629, 222] on span at bounding box center [697, 216] width 28 height 13
click at [629, 200] on div "Registry Info State Registry ID * State State Registry Expiration (MM/DD/YYYY) …" at bounding box center [614, 255] width 213 height 113
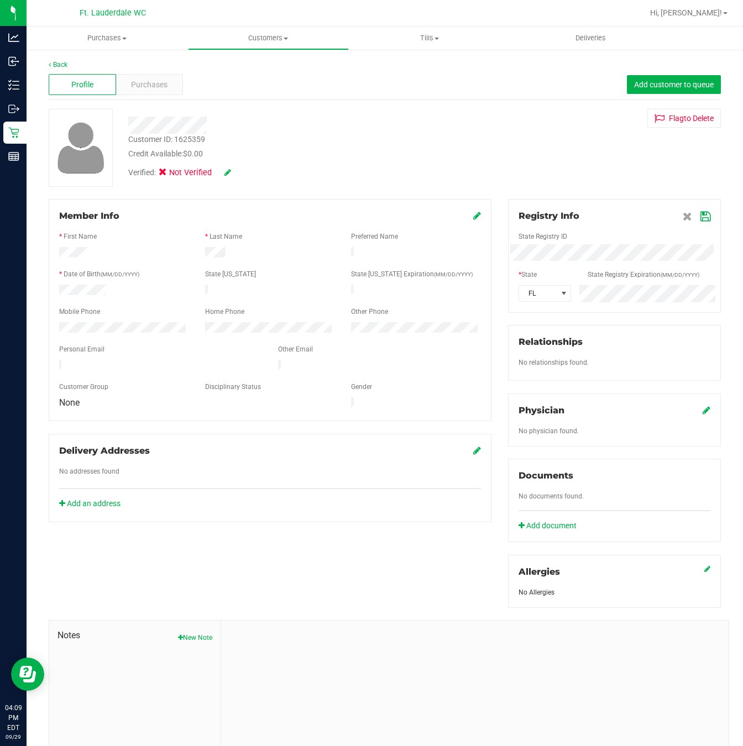
click at [629, 219] on icon at bounding box center [705, 216] width 10 height 9
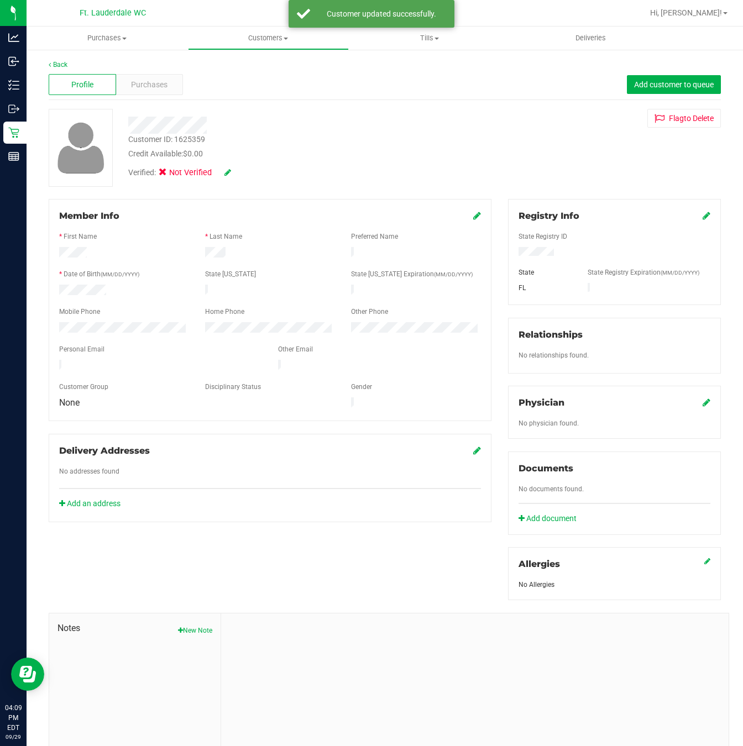
click at [473, 220] on icon at bounding box center [477, 215] width 8 height 9
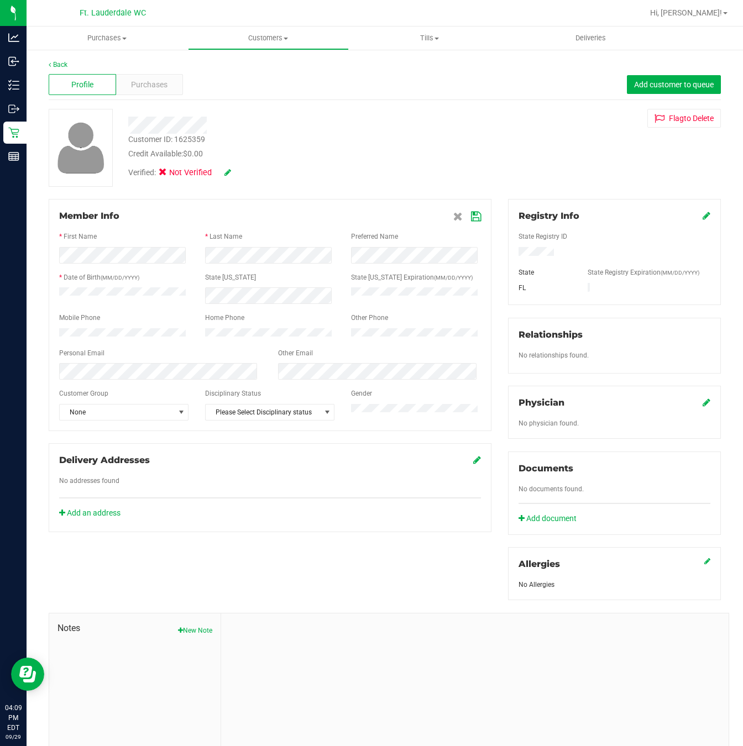
click at [471, 213] on icon at bounding box center [476, 216] width 10 height 9
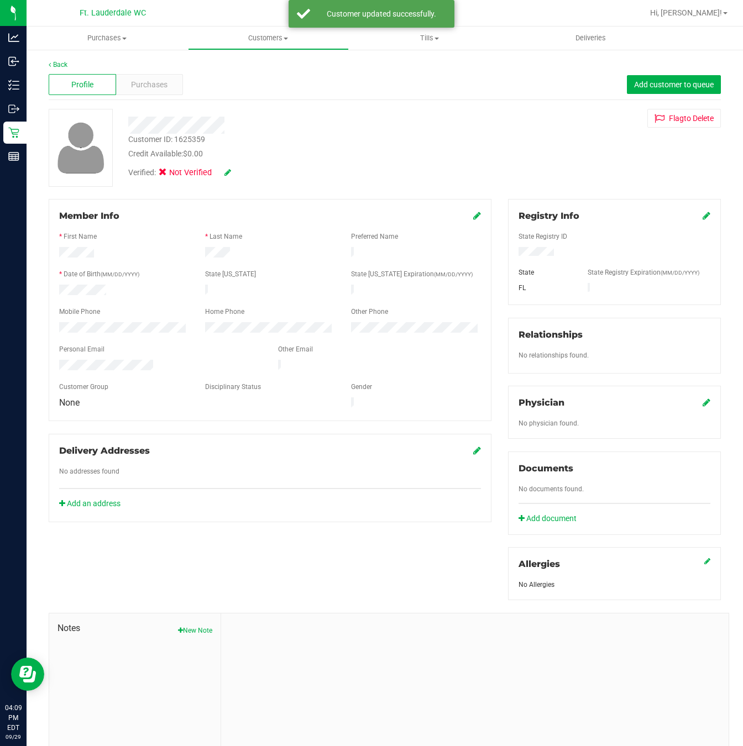
click at [229, 176] on icon at bounding box center [227, 173] width 7 height 8
click at [171, 178] on label "Medical" at bounding box center [184, 174] width 46 height 14
click at [0, 0] on input "Medical" at bounding box center [0, 0] width 0 height 0
click at [249, 178] on div "Verified: Medical" at bounding box center [292, 173] width 344 height 27
click at [247, 177] on link at bounding box center [242, 173] width 9 height 12
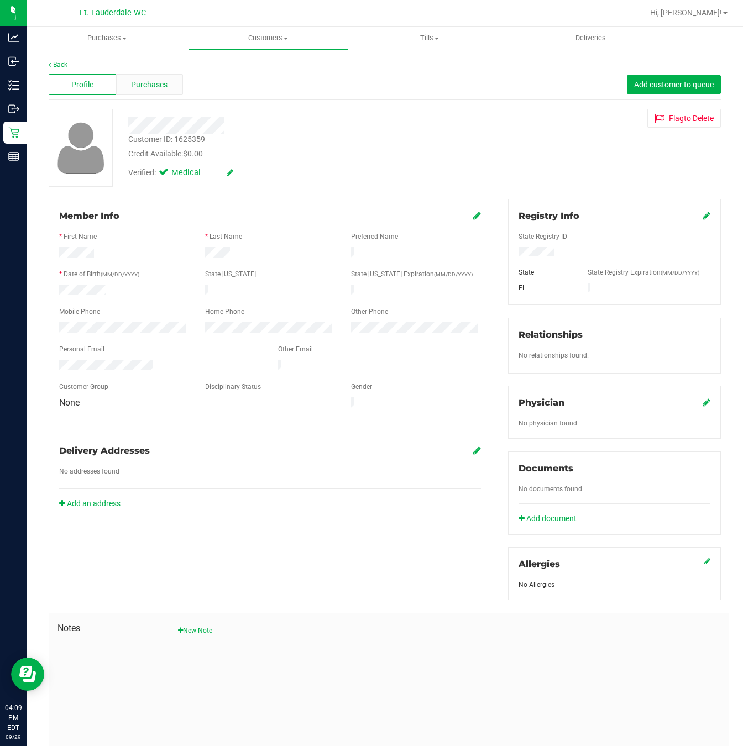
click at [163, 88] on span "Purchases" at bounding box center [149, 85] width 36 height 12
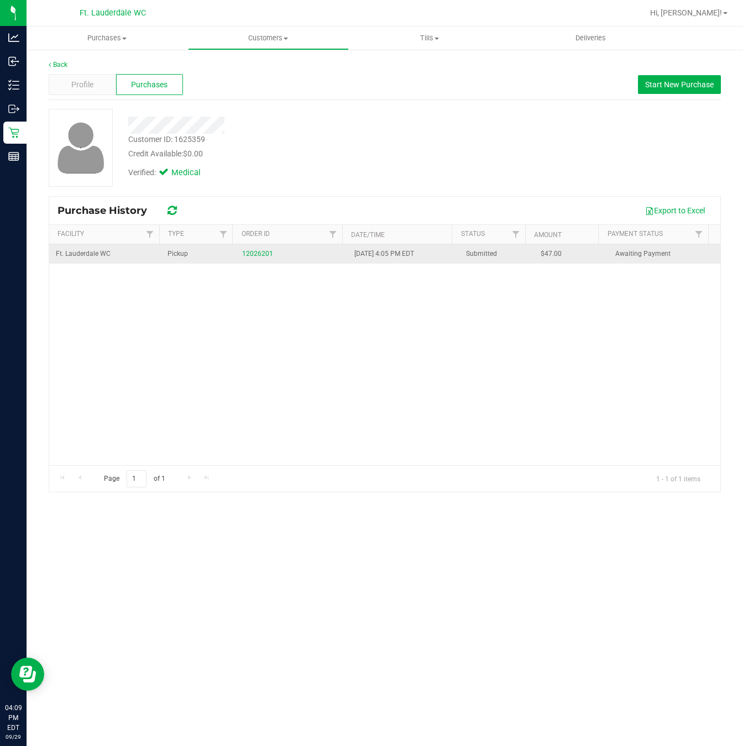
click at [256, 259] on div "12026201" at bounding box center [291, 254] width 98 height 11
click at [256, 258] on link "12026201" at bounding box center [257, 254] width 31 height 8
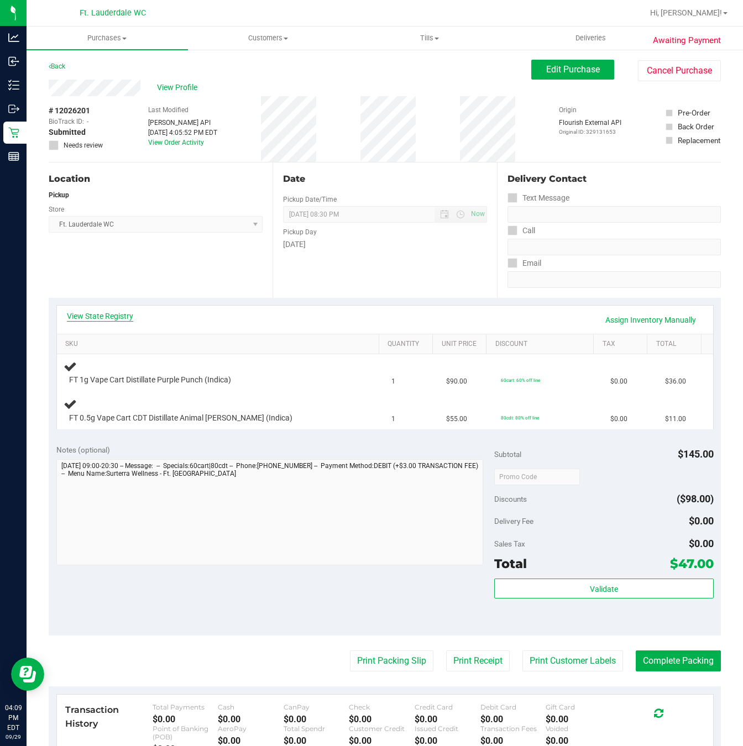
click at [113, 314] on link "View State Registry" at bounding box center [100, 316] width 66 height 11
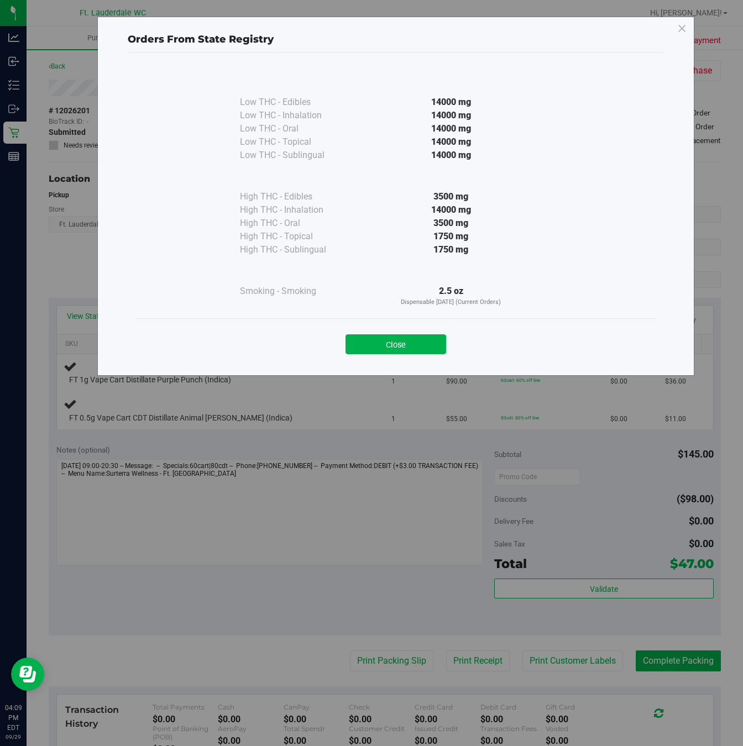
click at [440, 295] on div "Low THC - Edibles 14000 mg Low THC - Inhalation" at bounding box center [396, 209] width 536 height 313
click at [395, 343] on button "Close" at bounding box center [396, 344] width 101 height 20
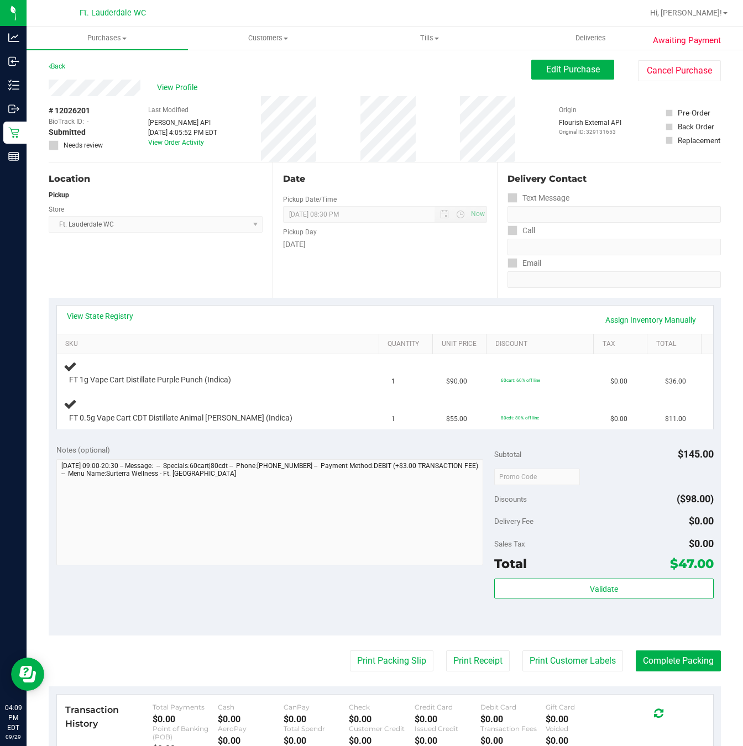
click at [176, 266] on div "Location Pickup Store Ft. Lauderdale WC Select Store [PERSON_NAME][GEOGRAPHIC_D…" at bounding box center [161, 230] width 224 height 135
click at [248, 247] on div "Location Pickup Store Ft. Lauderdale WC Select Store [PERSON_NAME][GEOGRAPHIC_D…" at bounding box center [161, 230] width 224 height 135
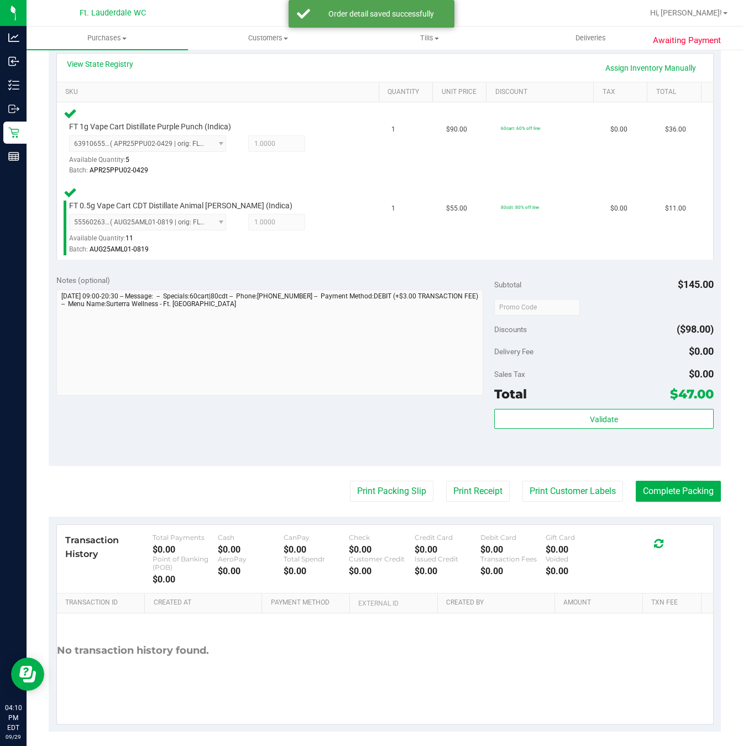
scroll to position [264, 0]
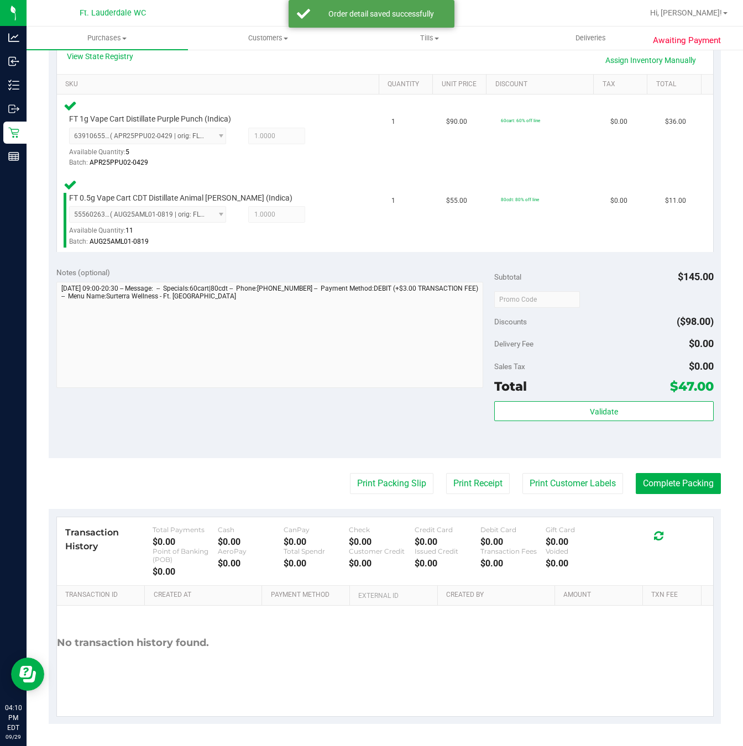
click at [552, 397] on div "Subtotal $145.00 Discounts ($98.00) Delivery Fee $0.00 Sales Tax $0.00 Total $4…" at bounding box center [603, 359] width 219 height 184
click at [554, 410] on button "Validate" at bounding box center [603, 411] width 219 height 20
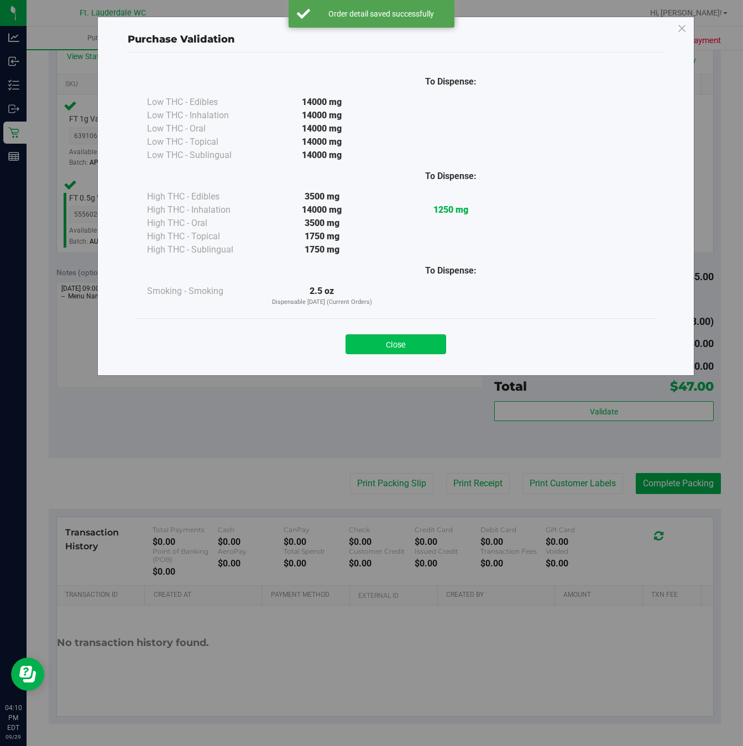
click at [420, 352] on button "Close" at bounding box center [396, 344] width 101 height 20
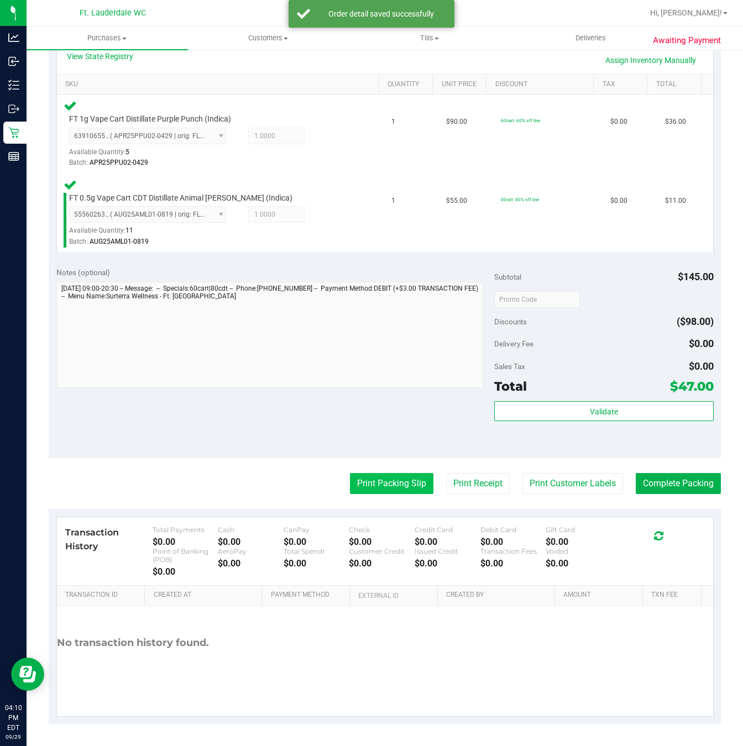
click at [384, 476] on button "Print Packing Slip" at bounding box center [391, 483] width 83 height 21
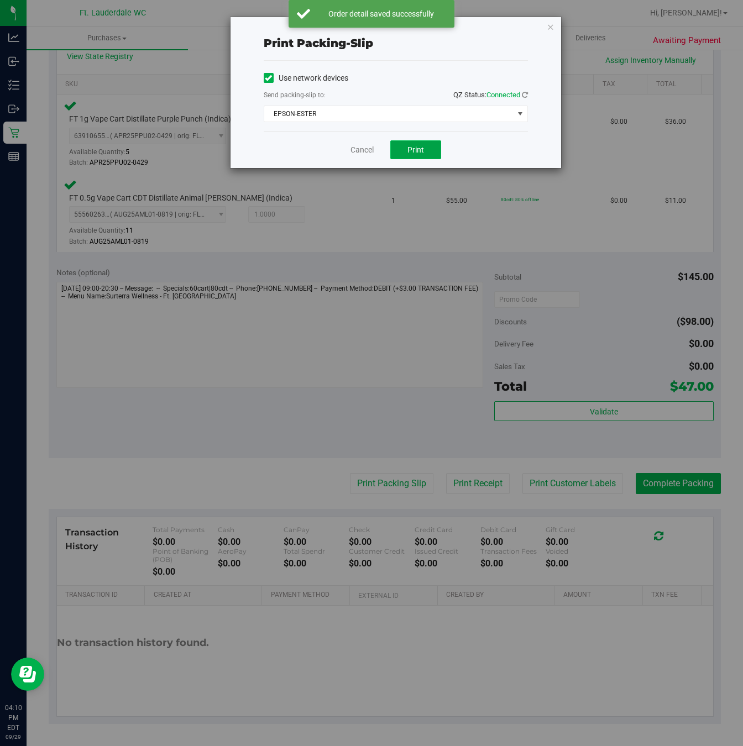
click at [425, 158] on button "Print" at bounding box center [415, 149] width 51 height 19
click at [357, 151] on link "Cancel" at bounding box center [361, 150] width 23 height 12
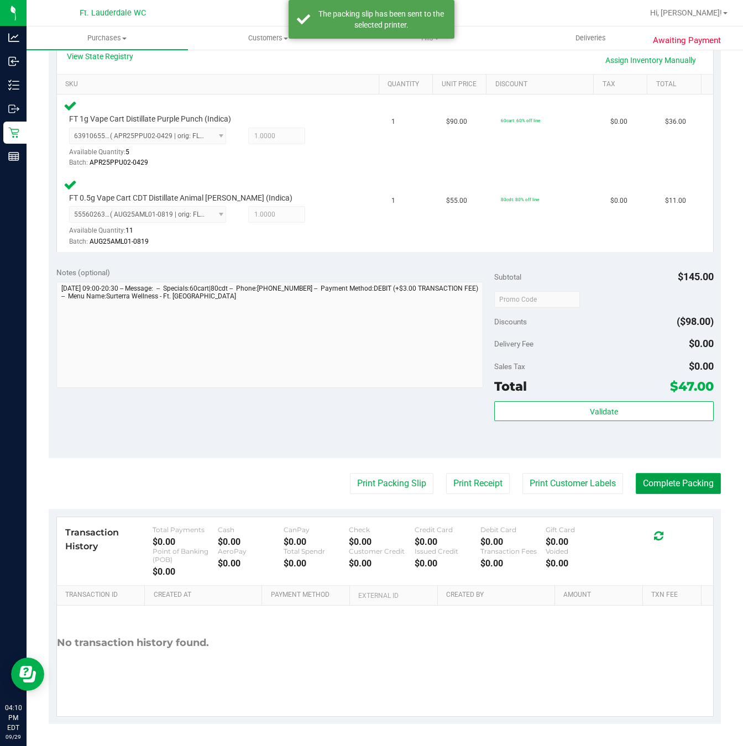
click at [629, 478] on button "Complete Packing" at bounding box center [678, 483] width 85 height 21
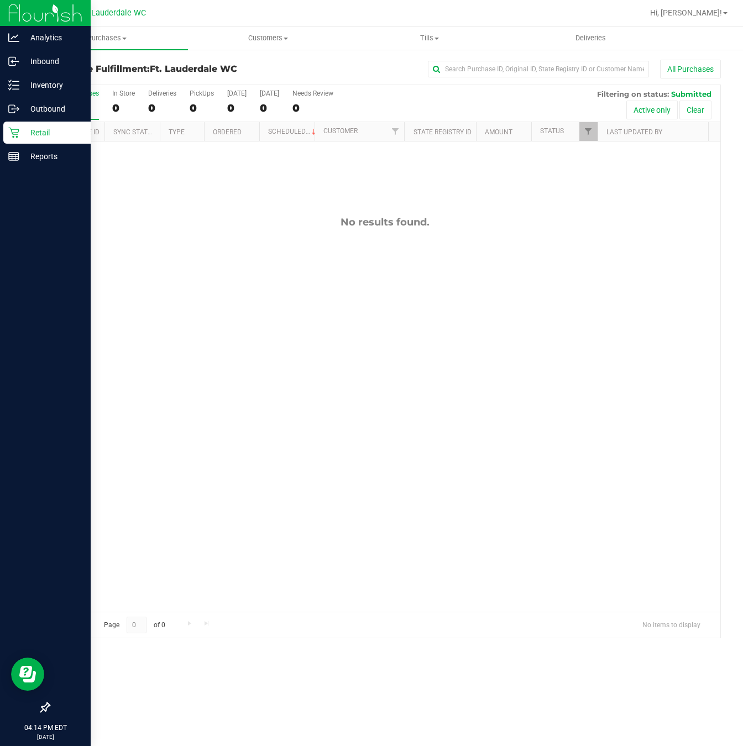
click at [5, 140] on div "Retail" at bounding box center [46, 133] width 87 height 22
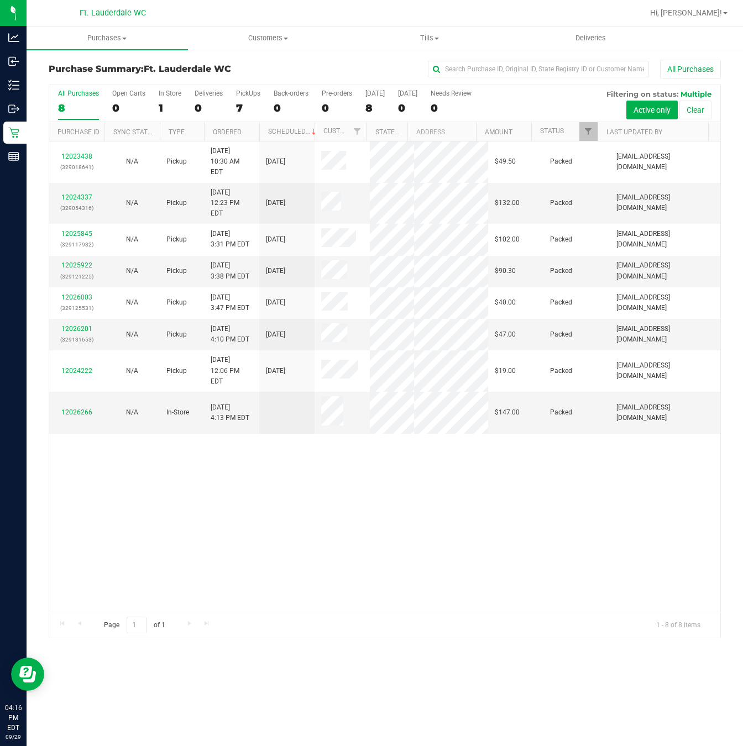
click at [388, 520] on div "12023438 (329018641) N/A Pickup [DATE] 10:30 AM EDT 9/29/2025 $49.50 Packed [EM…" at bounding box center [384, 377] width 671 height 470
click at [388, 517] on div "12023438 (329018641) N/A Pickup [DATE] 10:30 AM EDT 9/29/2025 $49.50 Packed [EM…" at bounding box center [384, 377] width 671 height 470
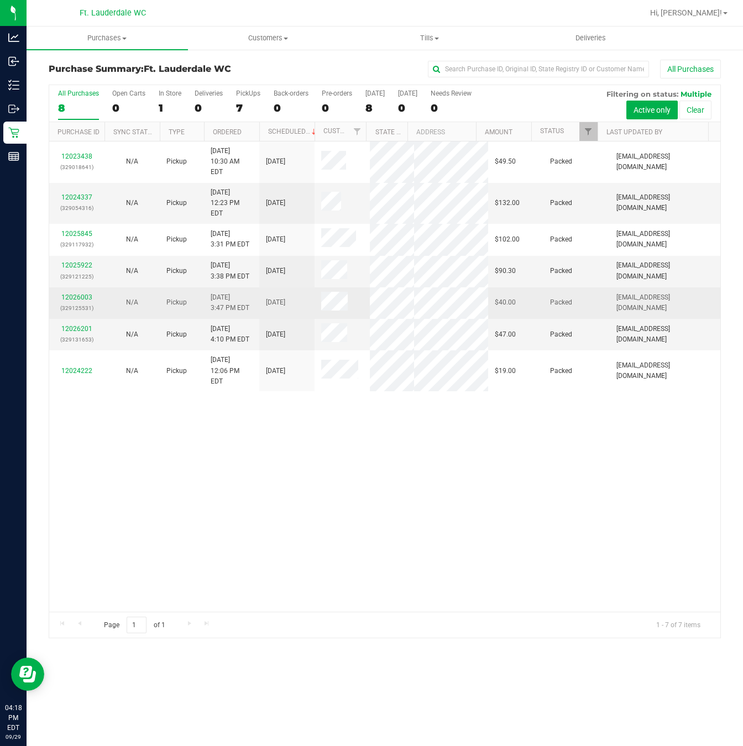
drag, startPoint x: 430, startPoint y: 495, endPoint x: 359, endPoint y: 314, distance: 194.3
click at [431, 495] on div "12023438 (329018641) N/A Pickup [DATE] 10:30 AM EDT 9/29/2025 $49.50 Packed [EM…" at bounding box center [384, 377] width 671 height 470
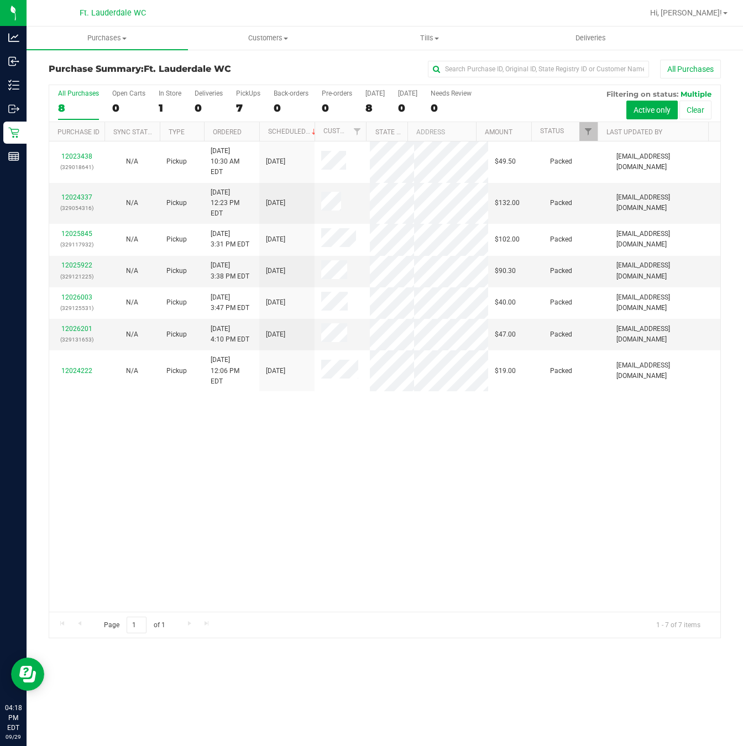
click at [260, 97] on div "All Purchases 8 Open Carts 0 In Store 1 Deliveries 0 PickUps 7 Back-orders 0 Pr…" at bounding box center [384, 103] width 671 height 37
click at [254, 103] on div "7" at bounding box center [248, 108] width 24 height 13
click at [0, 0] on input "PickUps 7" at bounding box center [0, 0] width 0 height 0
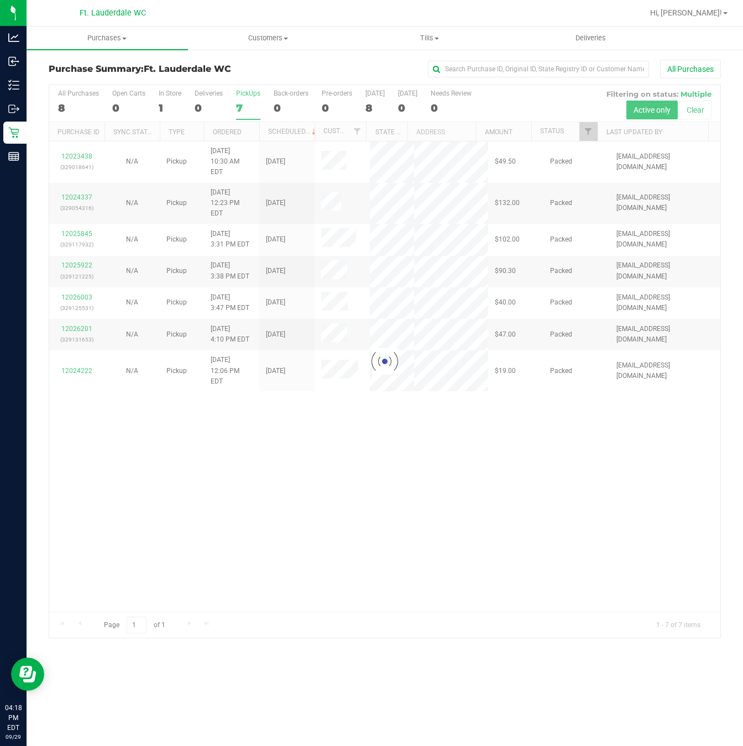
click at [254, 103] on div at bounding box center [384, 361] width 671 height 553
click at [249, 103] on div at bounding box center [384, 361] width 671 height 553
click at [171, 463] on div at bounding box center [384, 361] width 671 height 553
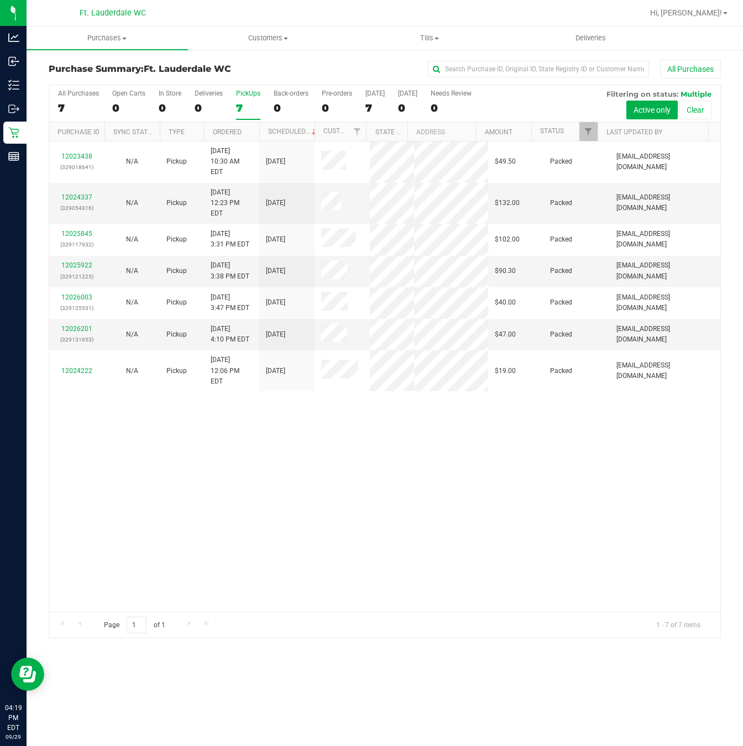
click at [161, 493] on div "12023438 (329018641) N/A Pickup [DATE] 10:30 AM EDT 9/29/2025 $49.50 Packed [EM…" at bounding box center [384, 377] width 671 height 470
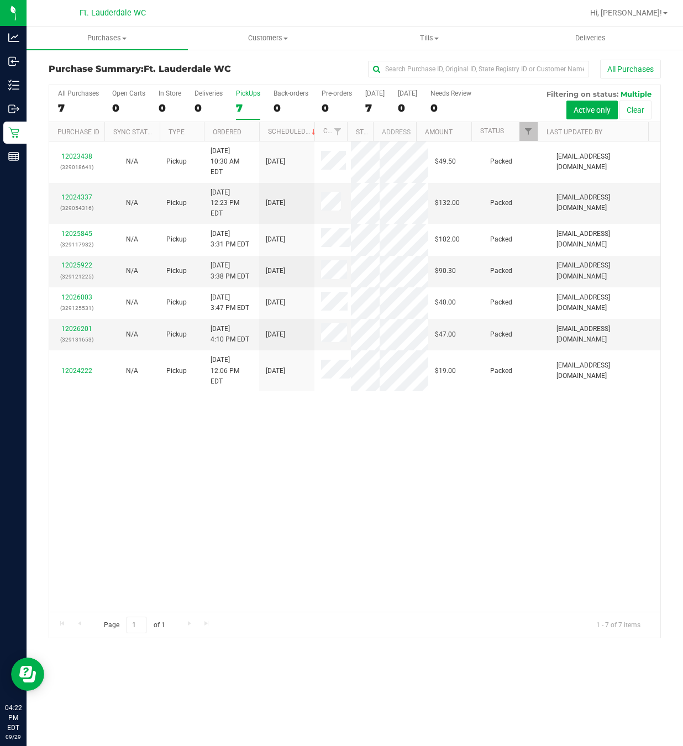
click at [292, 614] on div "Page 1 of 1 1 - 7 of 7 items" at bounding box center [354, 625] width 611 height 27
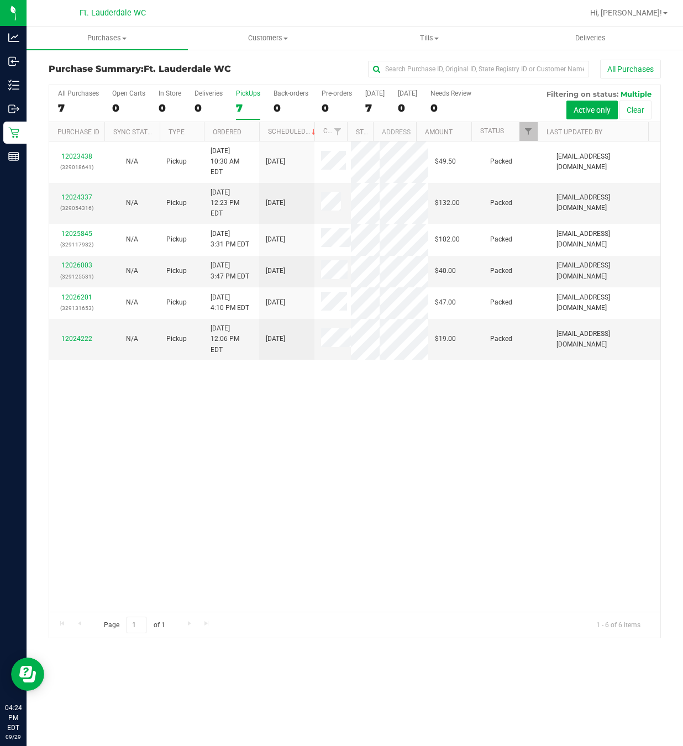
click at [190, 501] on div "12023438 (329018641) N/A Pickup [DATE] 10:30 AM EDT 9/29/2025 $49.50 Packed [EM…" at bounding box center [354, 377] width 611 height 470
click at [247, 93] on div "PickUps" at bounding box center [248, 94] width 24 height 8
click at [0, 0] on input "PickUps 7" at bounding box center [0, 0] width 0 height 0
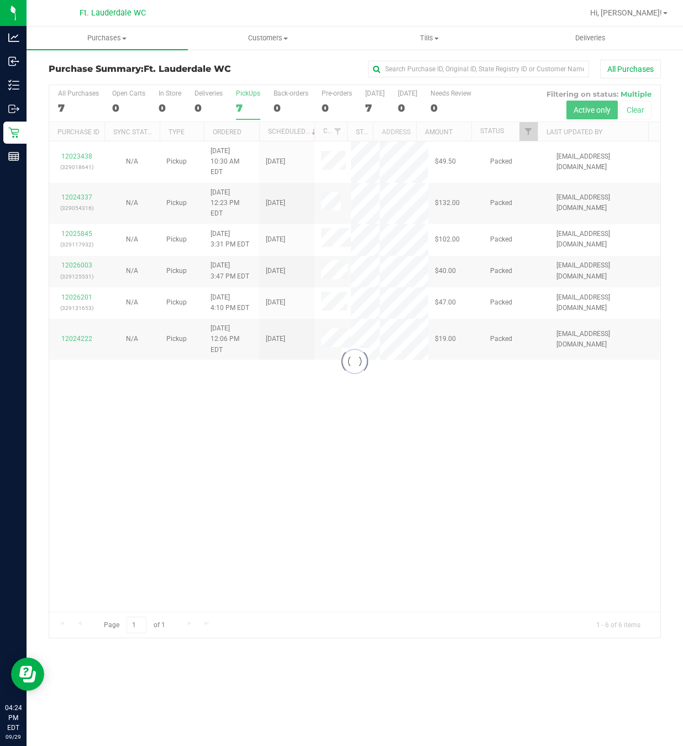
click at [249, 108] on div at bounding box center [354, 361] width 611 height 553
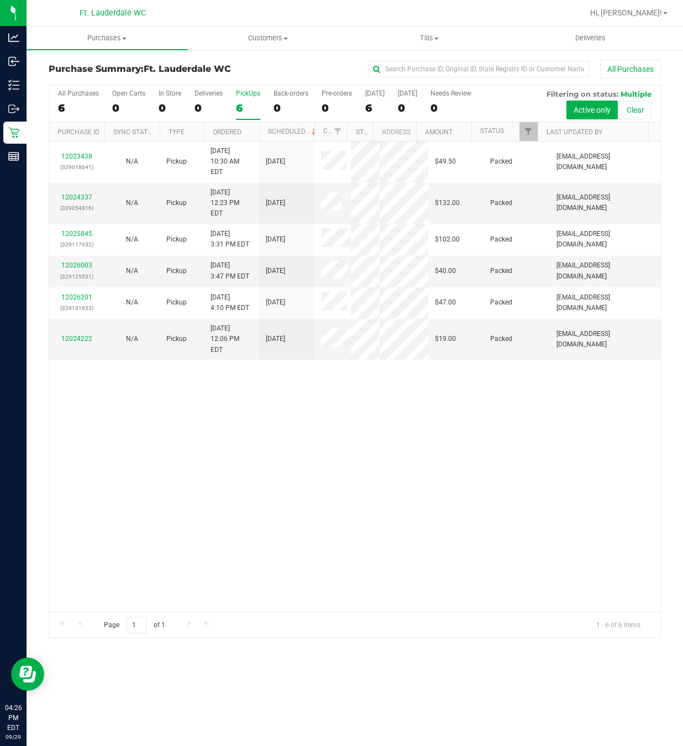
click at [259, 459] on div "12023438 (329018641) N/A Pickup [DATE] 10:30 AM EDT 9/29/2025 $49.50 Packed [EM…" at bounding box center [354, 377] width 611 height 470
click at [238, 114] on div "6" at bounding box center [248, 108] width 24 height 13
click at [0, 0] on input "PickUps 6" at bounding box center [0, 0] width 0 height 0
click at [262, 448] on div "12023438 (329018641) N/A Pickup [DATE] 10:30 AM EDT 9/29/2025 $49.50 Packed [EM…" at bounding box center [354, 377] width 611 height 470
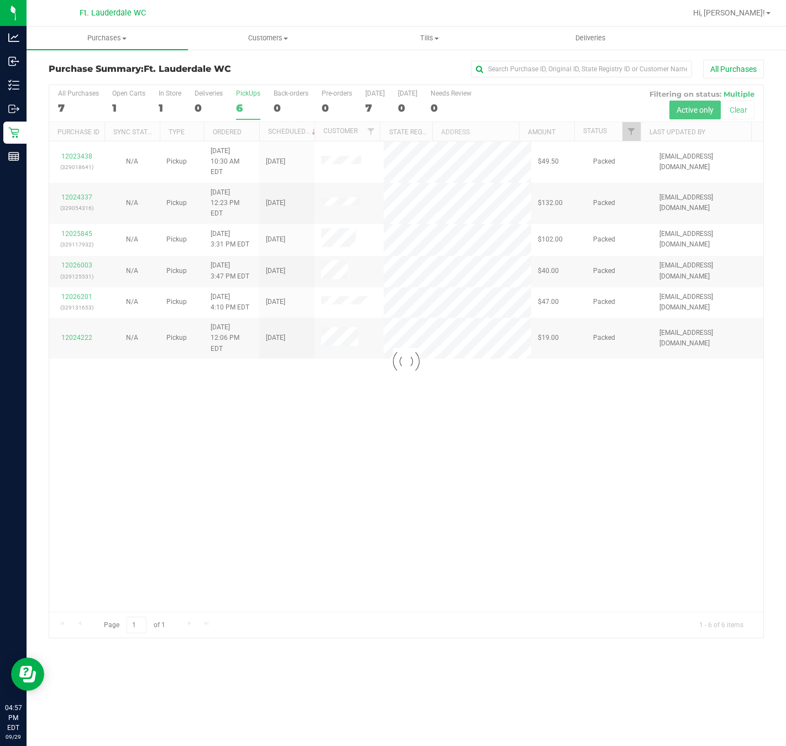
click at [373, 455] on div at bounding box center [406, 361] width 714 height 553
click at [255, 101] on div at bounding box center [406, 361] width 714 height 553
click at [239, 103] on div at bounding box center [406, 361] width 714 height 553
drag, startPoint x: 239, startPoint y: 103, endPoint x: 254, endPoint y: 110, distance: 16.3
click at [240, 104] on div at bounding box center [406, 361] width 714 height 553
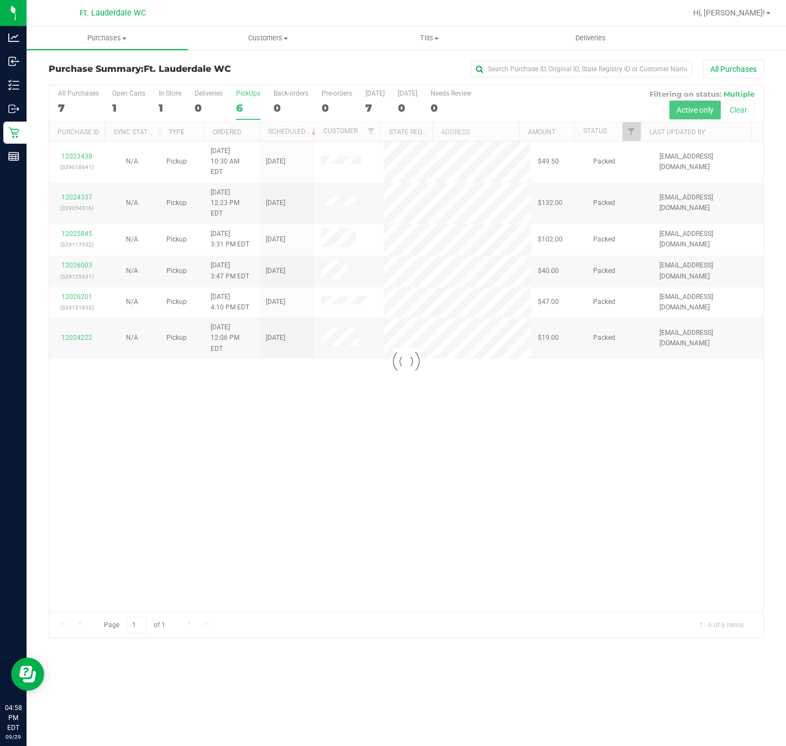
click at [236, 95] on div at bounding box center [406, 361] width 714 height 553
click at [236, 93] on div at bounding box center [406, 361] width 714 height 553
click at [239, 95] on div at bounding box center [406, 361] width 714 height 553
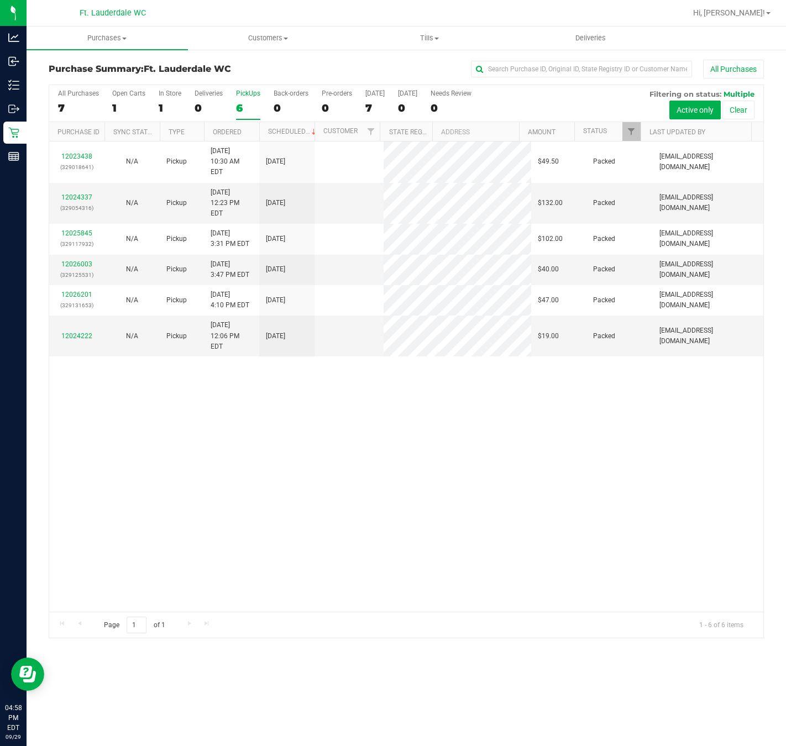
click at [239, 104] on div "6" at bounding box center [248, 108] width 24 height 13
click at [0, 0] on input "PickUps 6" at bounding box center [0, 0] width 0 height 0
click at [468, 460] on div "12023438 (329018641) N/A Pickup [DATE] 10:30 AM EDT 9/29/2025 $49.50 Packed [EM…" at bounding box center [406, 377] width 714 height 470
click at [244, 103] on div "6" at bounding box center [248, 108] width 24 height 13
click at [0, 0] on input "PickUps 6" at bounding box center [0, 0] width 0 height 0
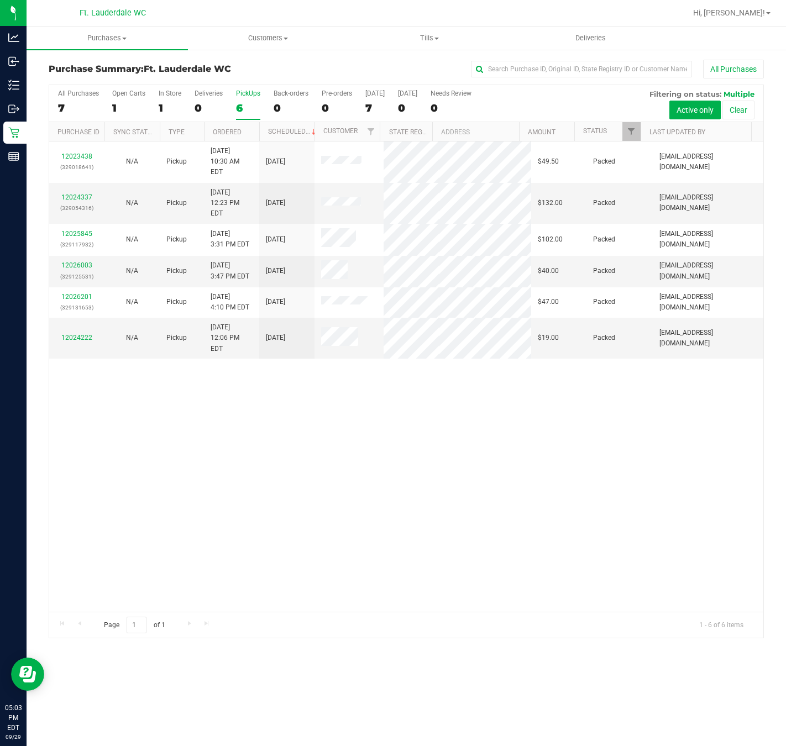
click at [447, 435] on div "12023438 (329018641) N/A Pickup [DATE] 10:30 AM EDT 9/29/2025 $49.50 Packed [EM…" at bounding box center [406, 377] width 714 height 470
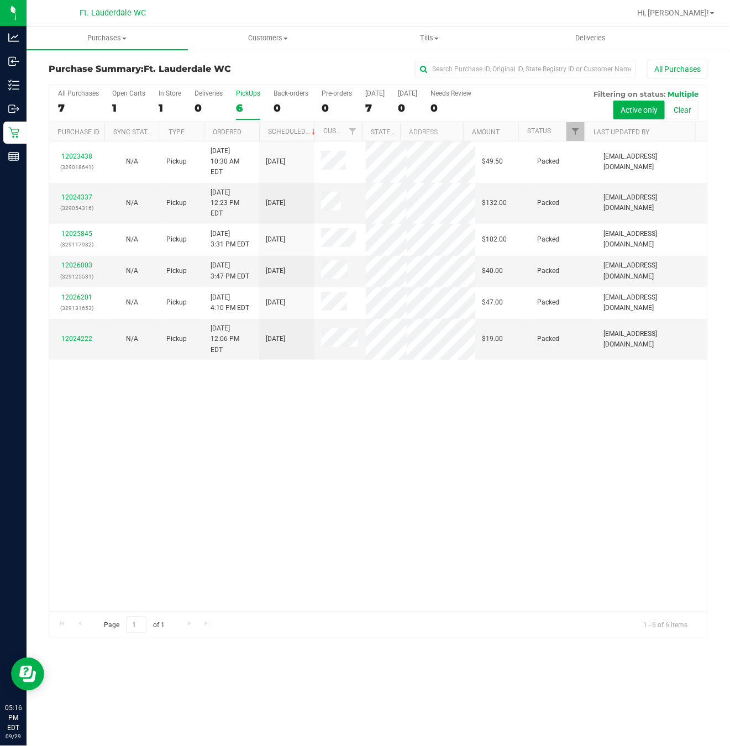
click at [236, 110] on div "6" at bounding box center [248, 108] width 24 height 13
click at [0, 0] on input "PickUps 6" at bounding box center [0, 0] width 0 height 0
click at [257, 553] on div "12023438 (329018641) N/A Pickup [DATE] 10:30 AM EDT 9/29/2025 $49.50 Packed [EM…" at bounding box center [378, 377] width 658 height 470
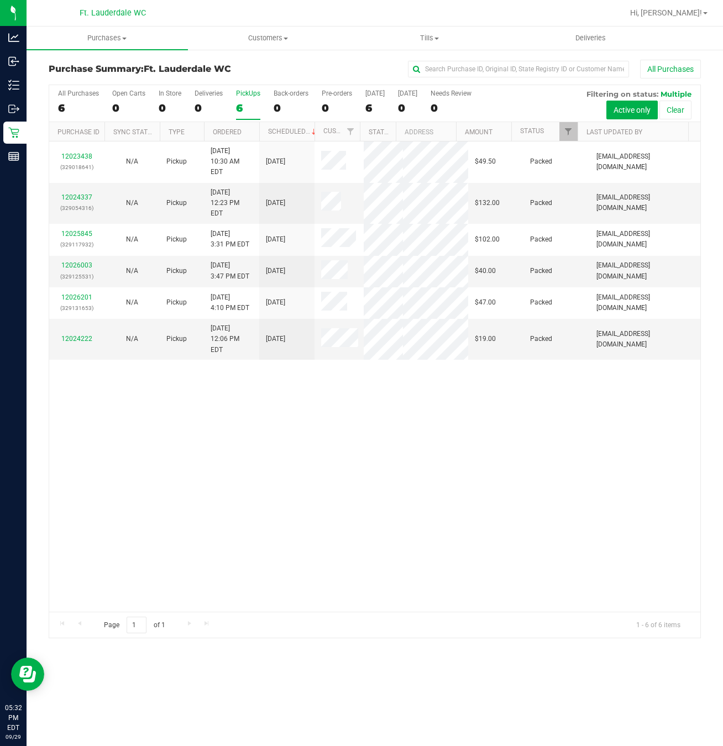
click at [186, 522] on div "12023438 (329018641) N/A Pickup [DATE] 10:30 AM EDT 9/29/2025 $49.50 Packed [EM…" at bounding box center [374, 377] width 651 height 470
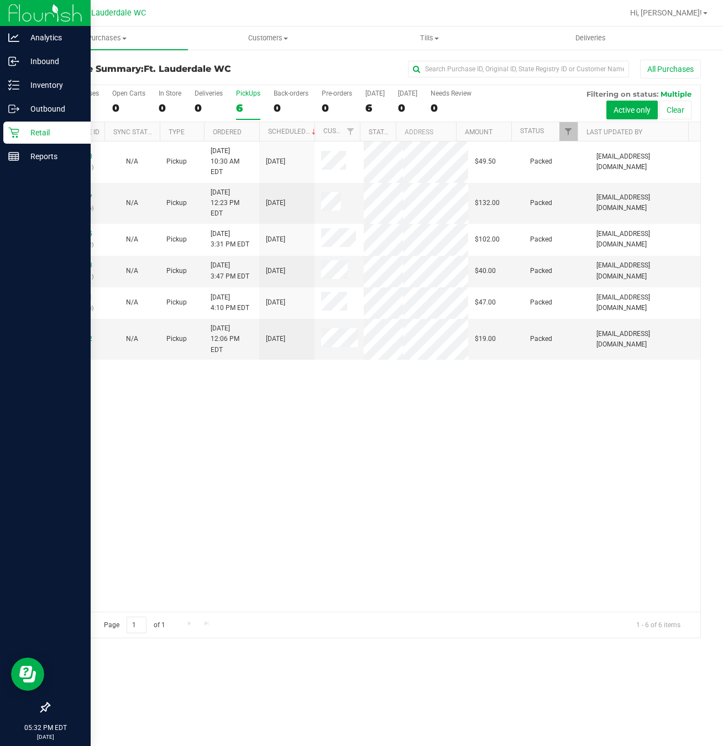
click at [10, 127] on icon at bounding box center [13, 132] width 11 height 11
click at [15, 129] on icon at bounding box center [13, 133] width 11 height 11
click at [30, 131] on p "Retail" at bounding box center [52, 132] width 66 height 13
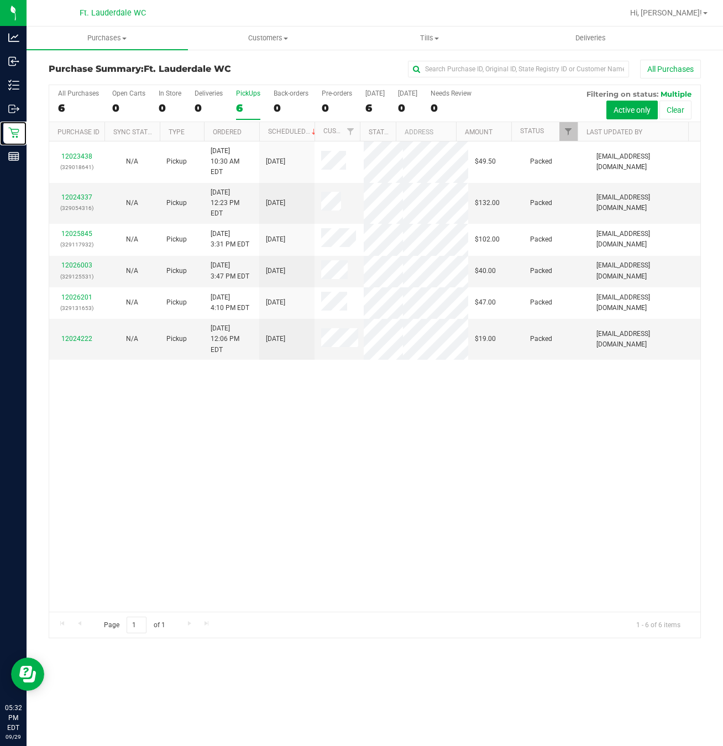
click at [231, 534] on div "12023438 (329018641) N/A Pickup [DATE] 10:30 AM EDT 9/29/2025 $49.50 Packed [EM…" at bounding box center [374, 377] width 651 height 470
click at [239, 109] on div "6" at bounding box center [248, 108] width 24 height 13
click at [0, 0] on input "PickUps 6" at bounding box center [0, 0] width 0 height 0
click at [335, 484] on div "12023438 (329018641) N/A Pickup [DATE] 10:30 AM EDT 9/29/2025 $49.50 Packed [EM…" at bounding box center [374, 377] width 651 height 470
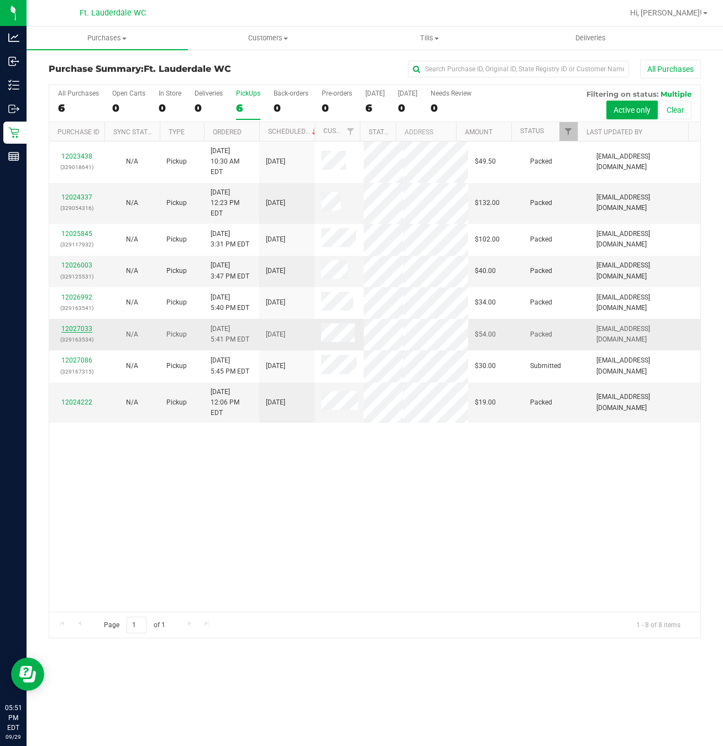
click at [82, 333] on link "12027033" at bounding box center [76, 329] width 31 height 8
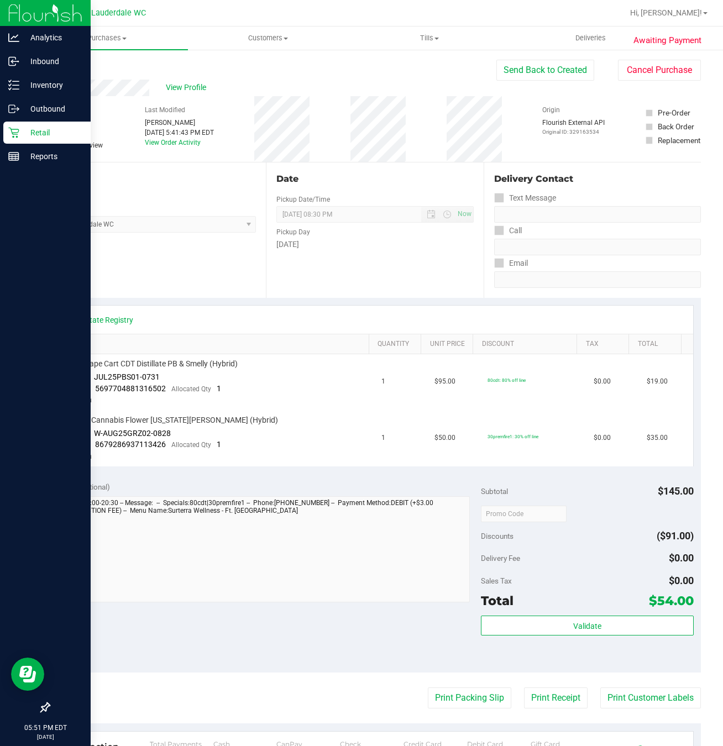
click at [12, 133] on icon at bounding box center [13, 133] width 11 height 11
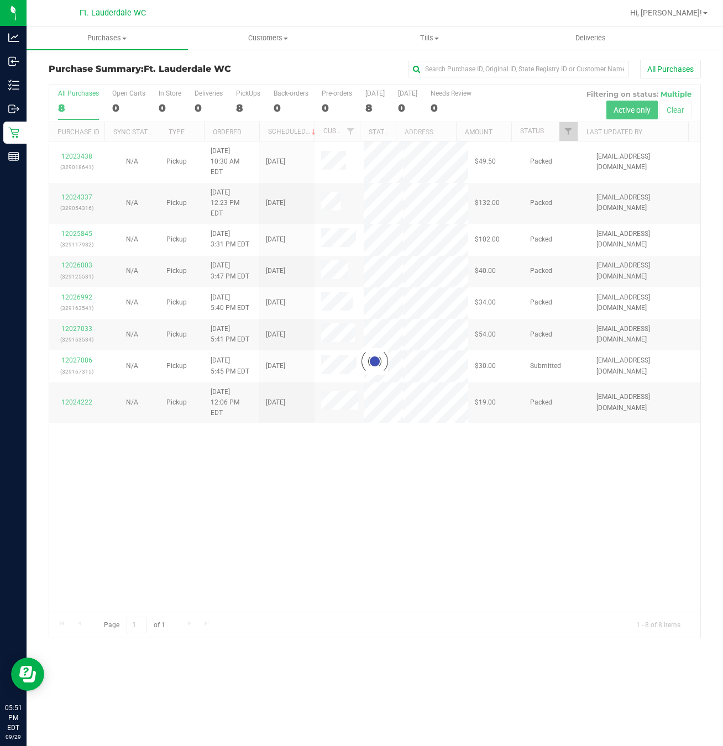
click at [216, 517] on div at bounding box center [374, 361] width 651 height 553
click at [65, 396] on div at bounding box center [374, 361] width 651 height 553
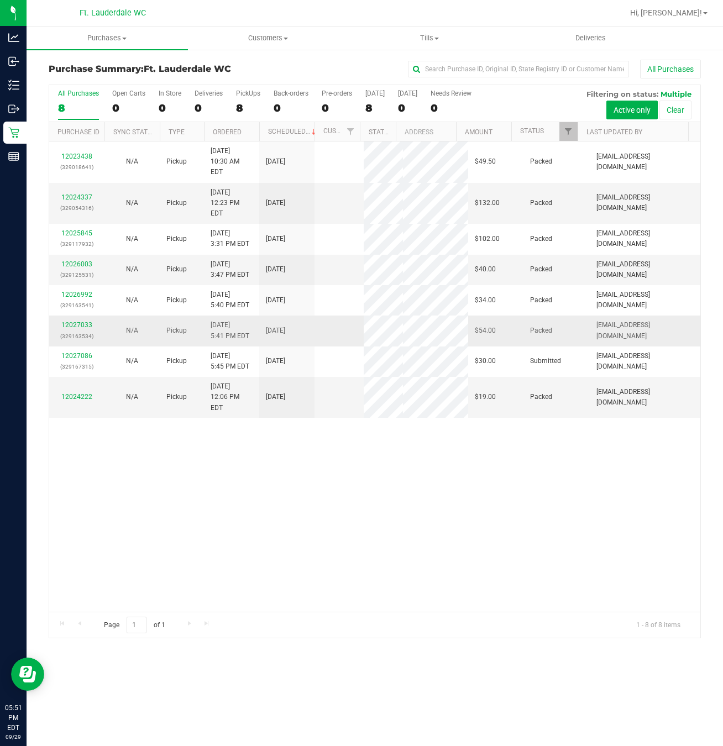
click at [75, 342] on p "(329163534)" at bounding box center [77, 336] width 42 height 11
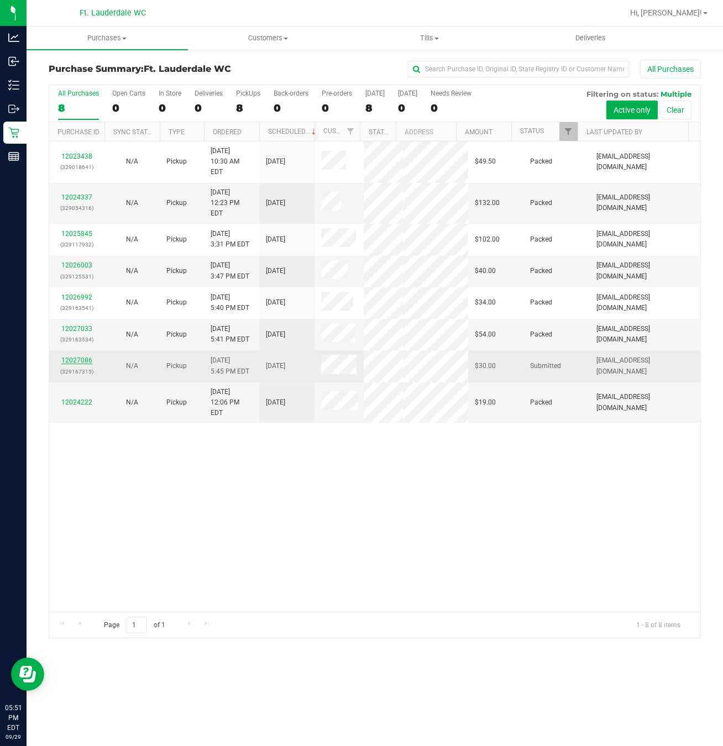
click at [75, 364] on link "12027086" at bounding box center [76, 361] width 31 height 8
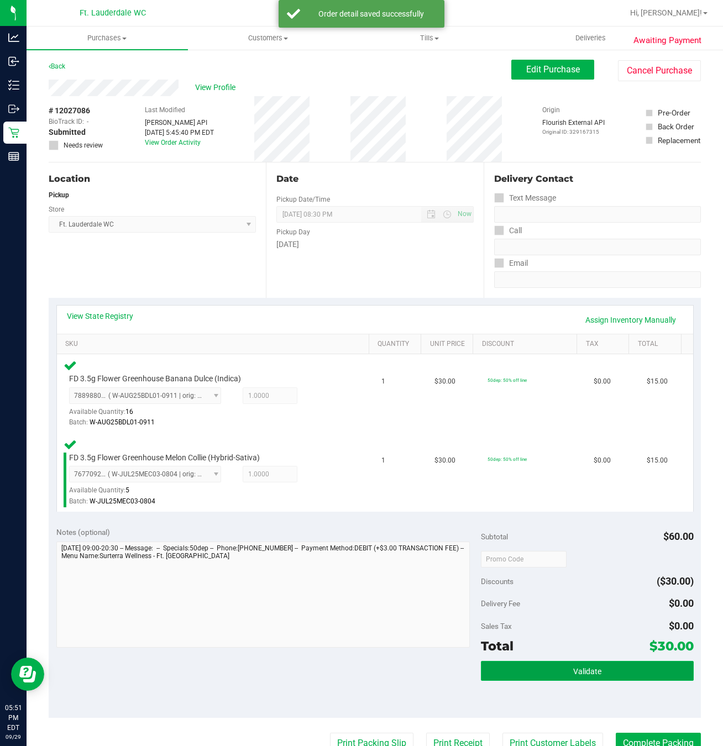
click at [532, 678] on button "Validate" at bounding box center [587, 671] width 212 height 20
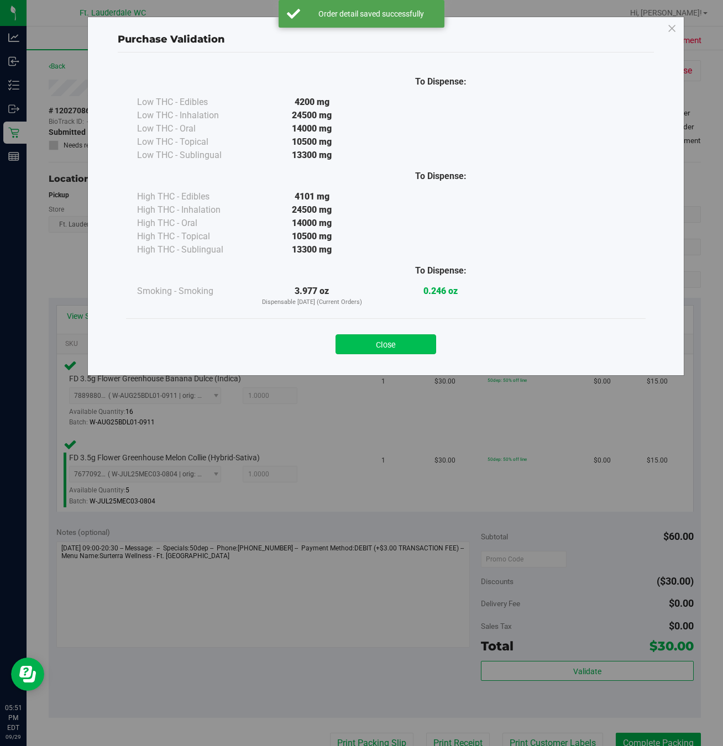
click at [390, 354] on button "Close" at bounding box center [386, 344] width 101 height 20
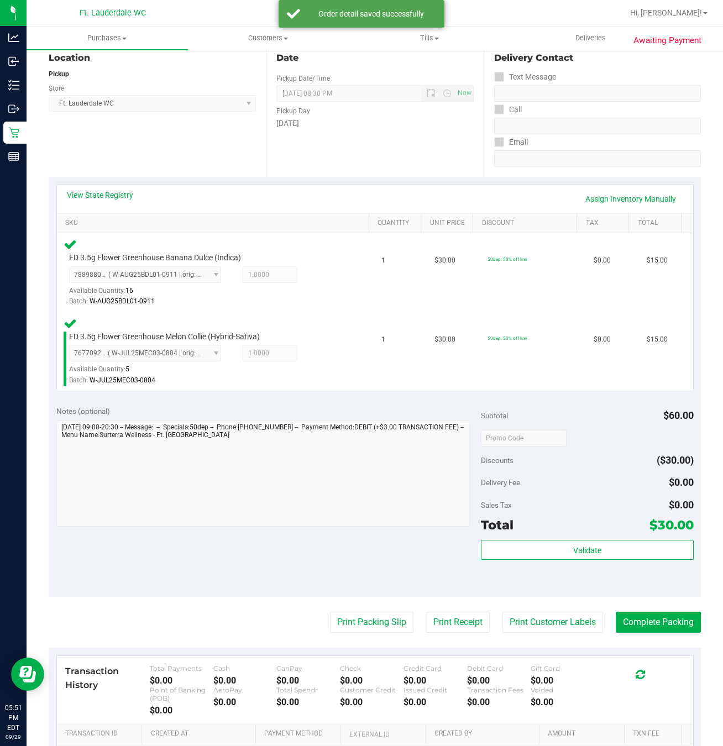
scroll to position [264, 0]
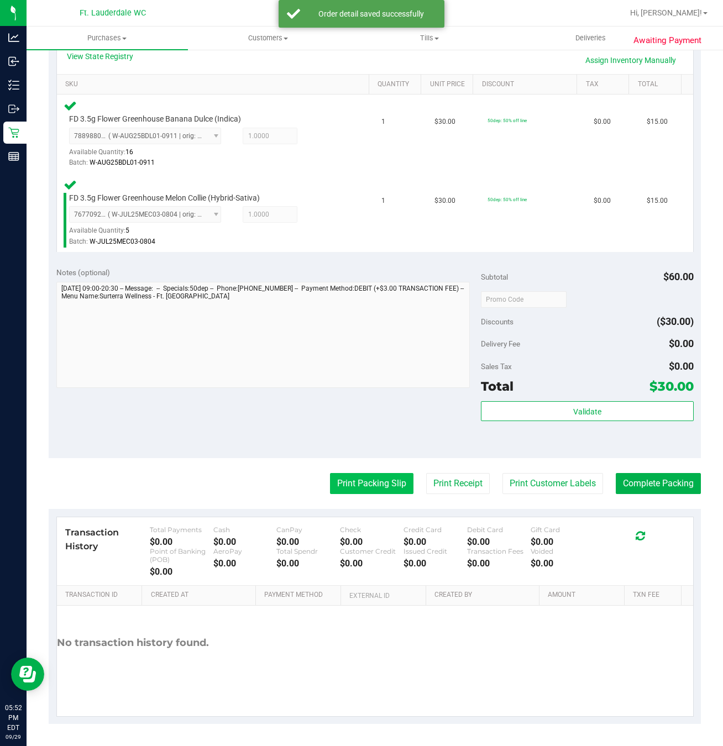
click at [338, 483] on button "Print Packing Slip" at bounding box center [371, 483] width 83 height 21
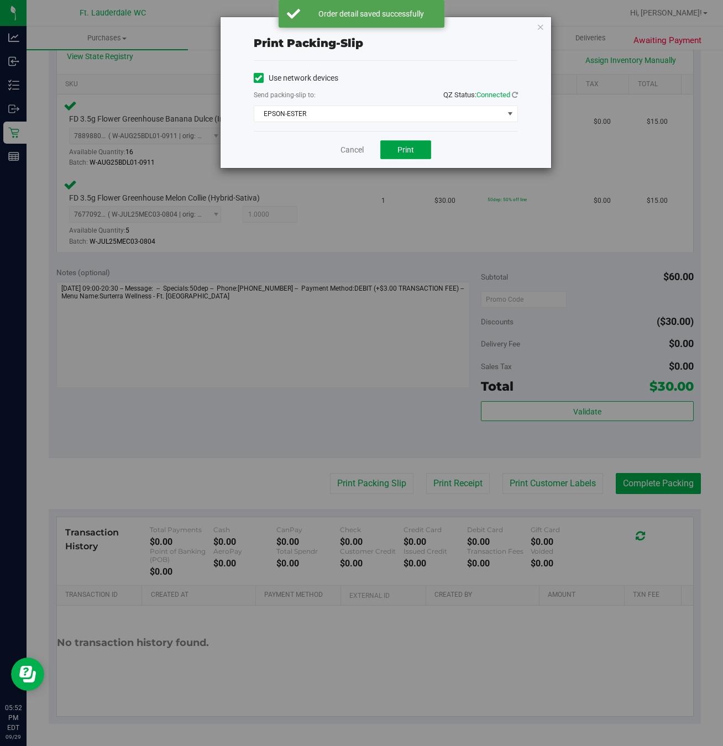
click at [399, 154] on span "Print" at bounding box center [405, 149] width 17 height 9
click at [382, 148] on button "Print" at bounding box center [405, 149] width 51 height 19
click at [405, 151] on span "Print" at bounding box center [405, 149] width 17 height 9
click at [341, 146] on link "Cancel" at bounding box center [352, 150] width 23 height 12
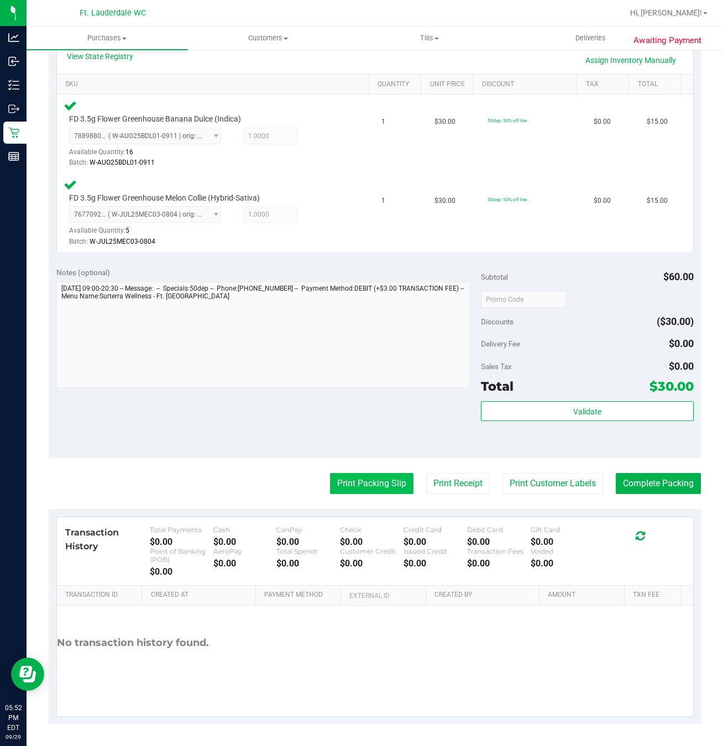
click at [385, 482] on button "Print Packing Slip" at bounding box center [371, 483] width 83 height 21
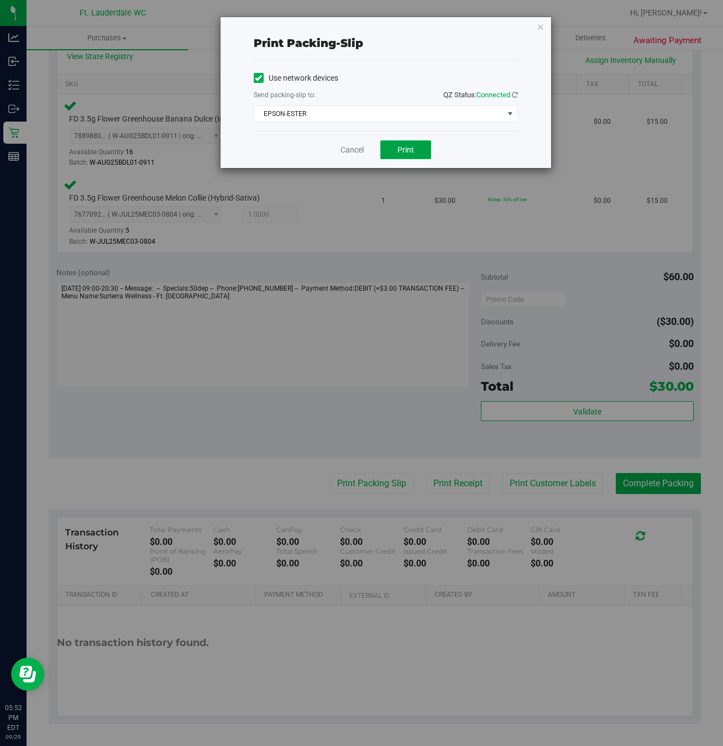
click at [409, 154] on span "Print" at bounding box center [405, 149] width 17 height 9
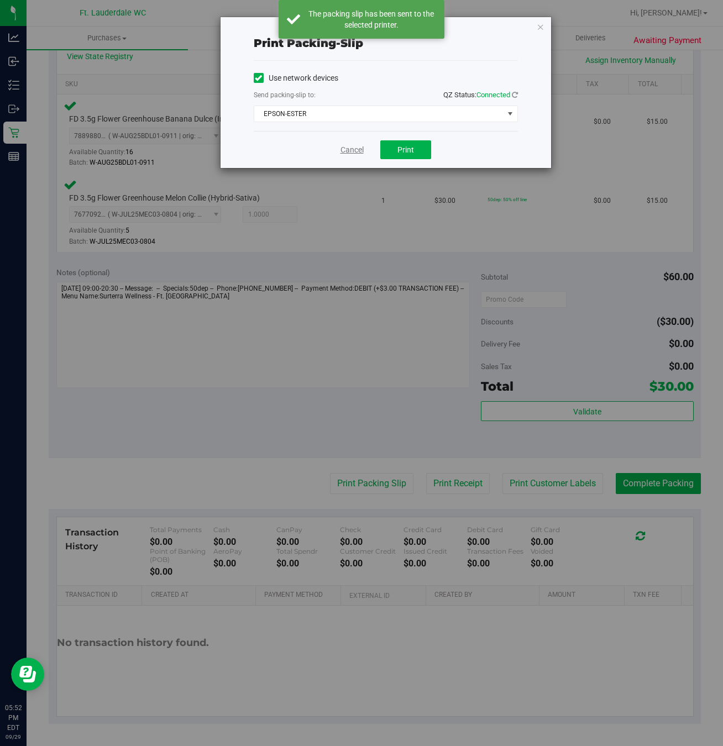
click at [355, 151] on link "Cancel" at bounding box center [352, 150] width 23 height 12
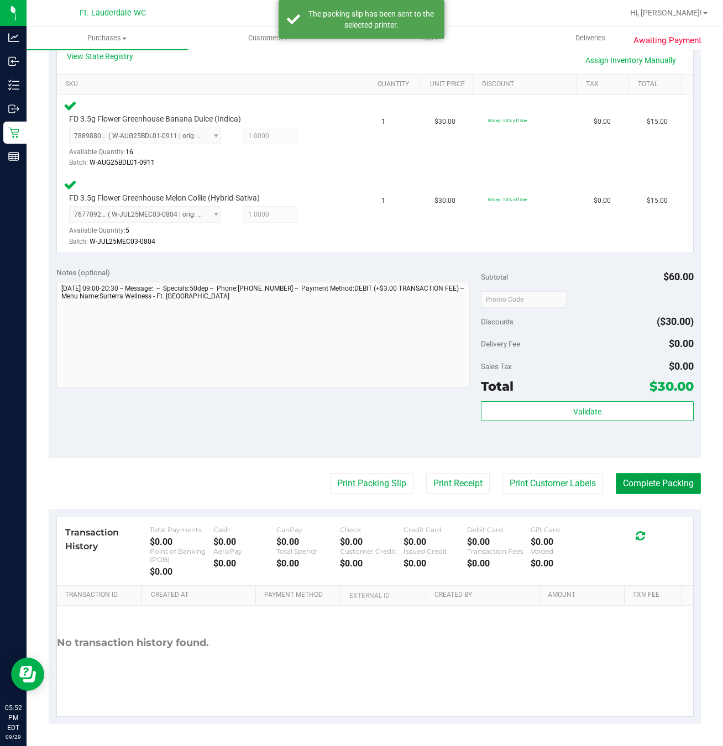
click at [627, 485] on button "Complete Packing" at bounding box center [658, 483] width 85 height 21
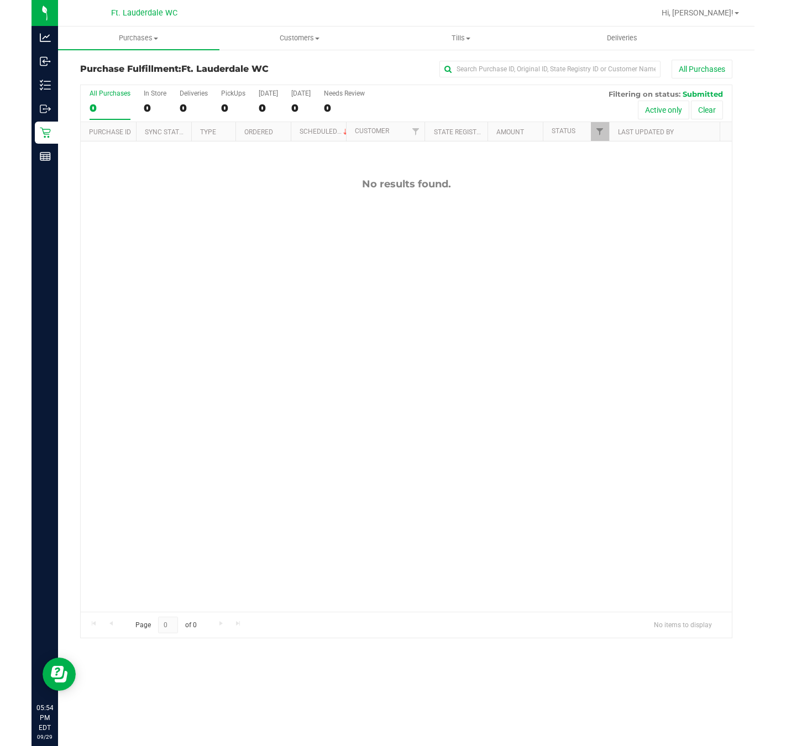
scroll to position [75, 0]
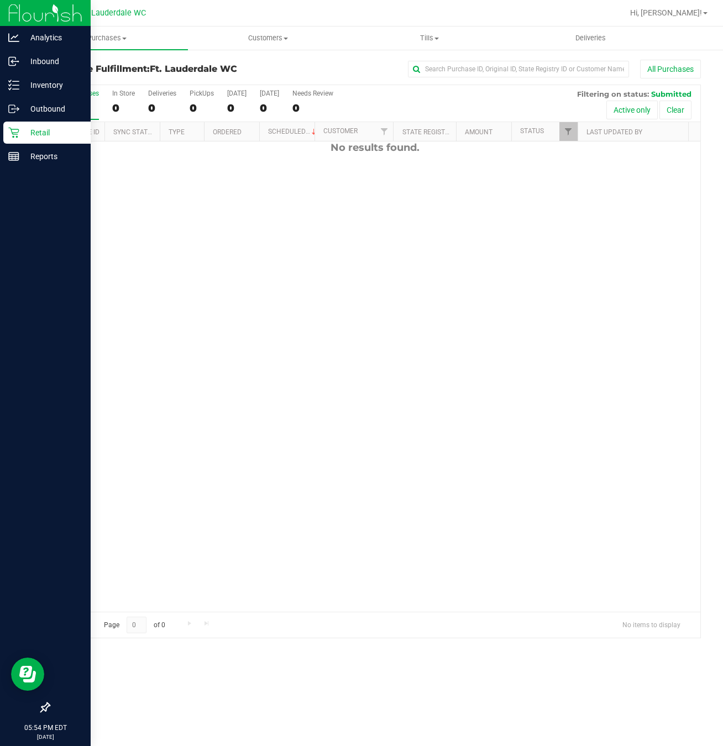
click at [14, 129] on icon at bounding box center [13, 133] width 11 height 11
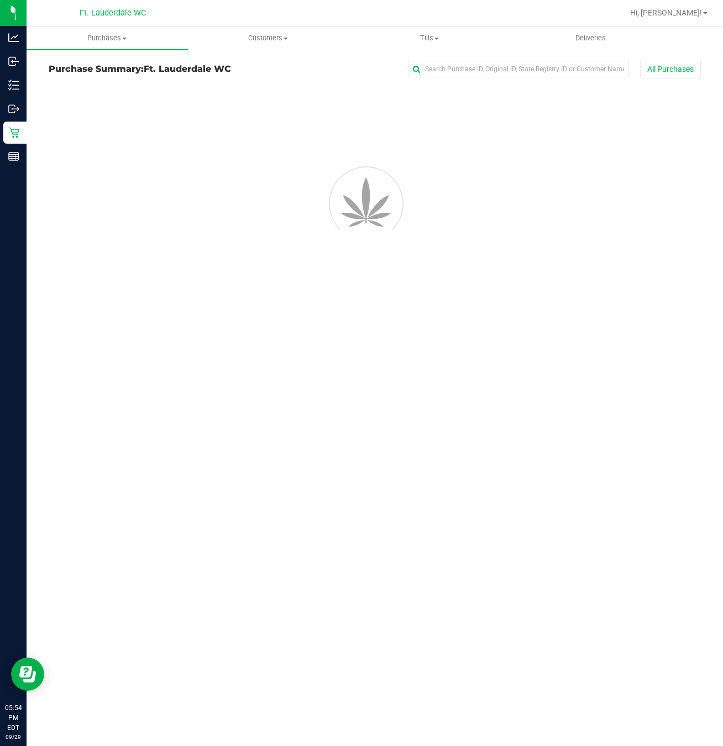
click at [287, 425] on div "Purchases Summary of purchases Fulfillment All purchases Customers All customer…" at bounding box center [375, 387] width 697 height 720
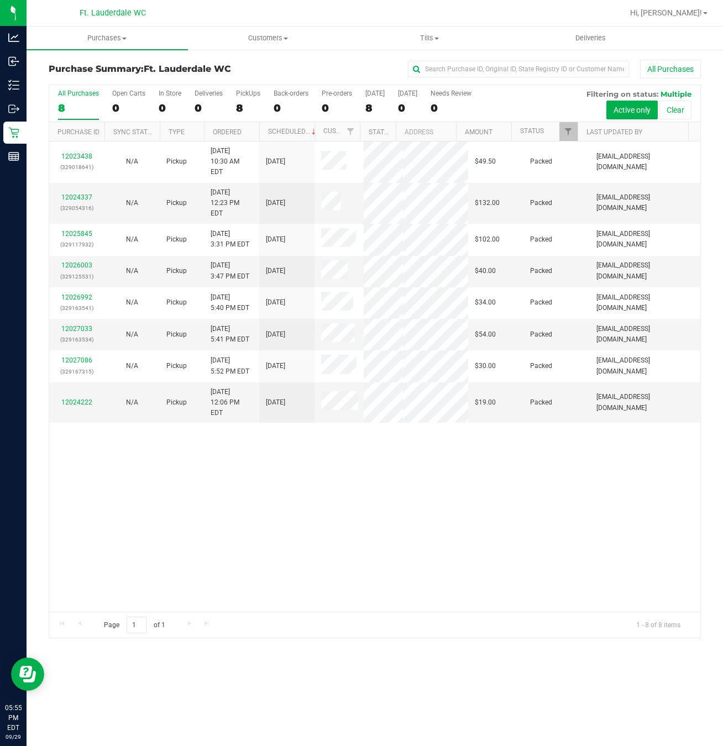
drag, startPoint x: 260, startPoint y: 425, endPoint x: 269, endPoint y: 471, distance: 47.3
click at [269, 471] on div "12023438 (329018641) N/A Pickup [DATE] 10:30 AM EDT 9/29/2025 $49.50 Packed [EM…" at bounding box center [374, 377] width 651 height 470
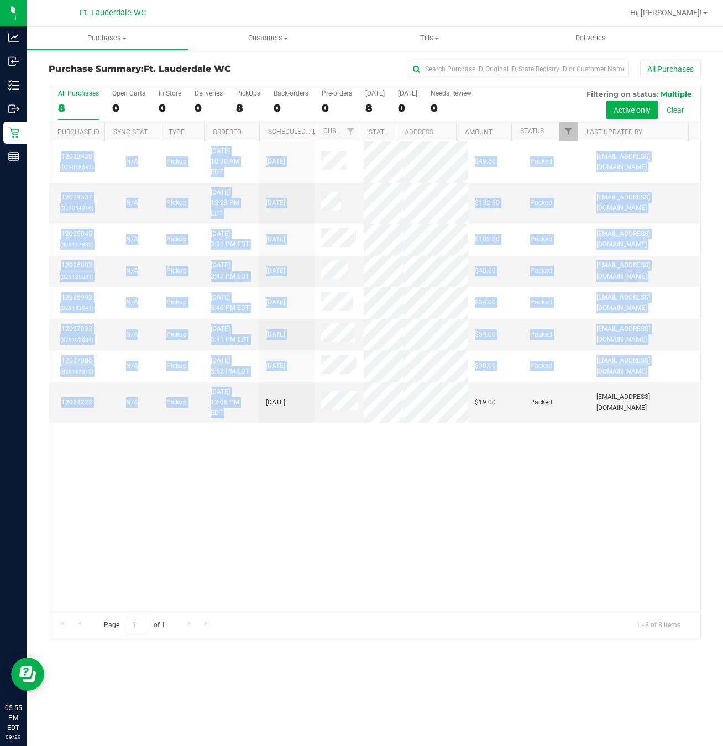
click at [284, 567] on div "12023438 (329018641) N/A Pickup [DATE] 10:30 AM EDT 9/29/2025 $49.50 Packed [EM…" at bounding box center [374, 377] width 651 height 470
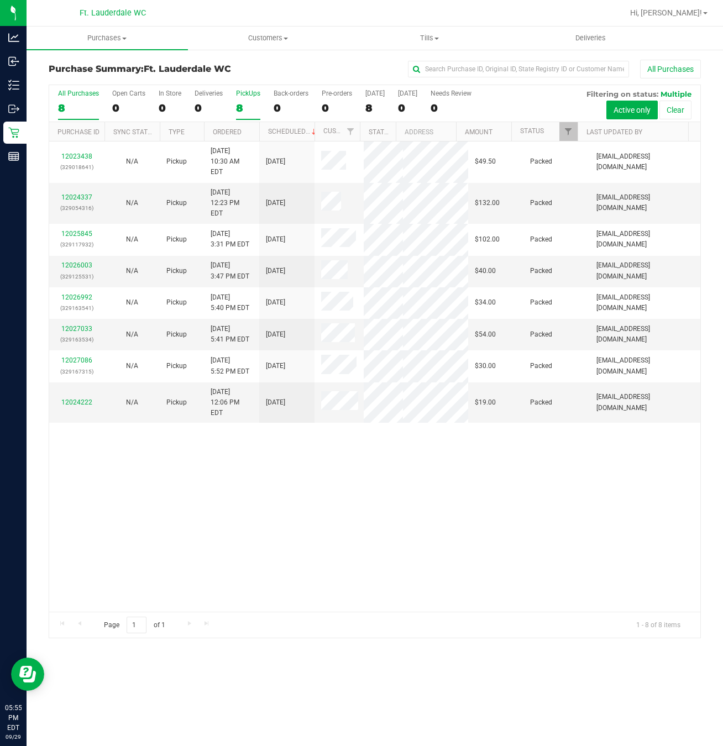
click at [254, 96] on div "PickUps" at bounding box center [248, 94] width 24 height 8
click at [0, 0] on input "PickUps 8" at bounding box center [0, 0] width 0 height 0
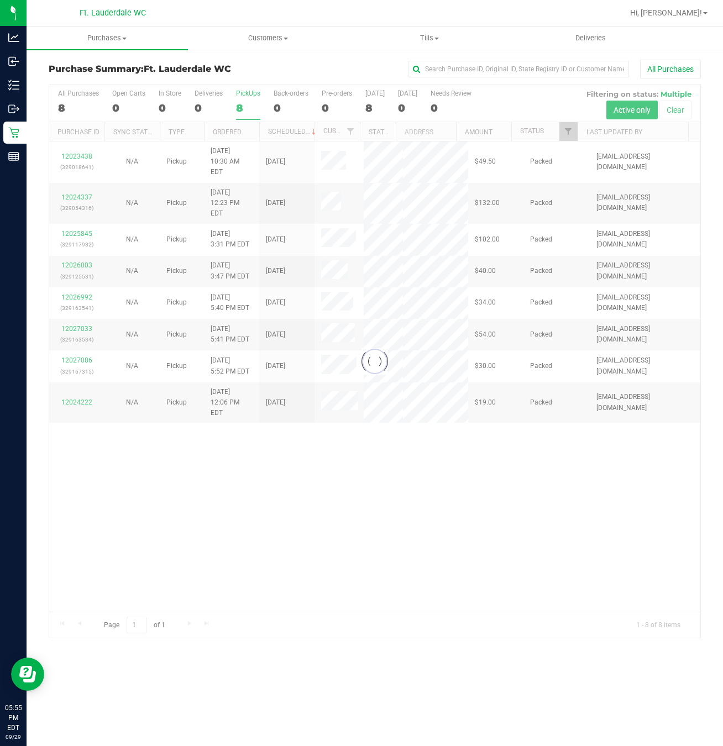
click at [368, 458] on div at bounding box center [374, 361] width 651 height 553
click at [367, 458] on div at bounding box center [374, 361] width 651 height 553
click at [375, 508] on div at bounding box center [374, 361] width 651 height 553
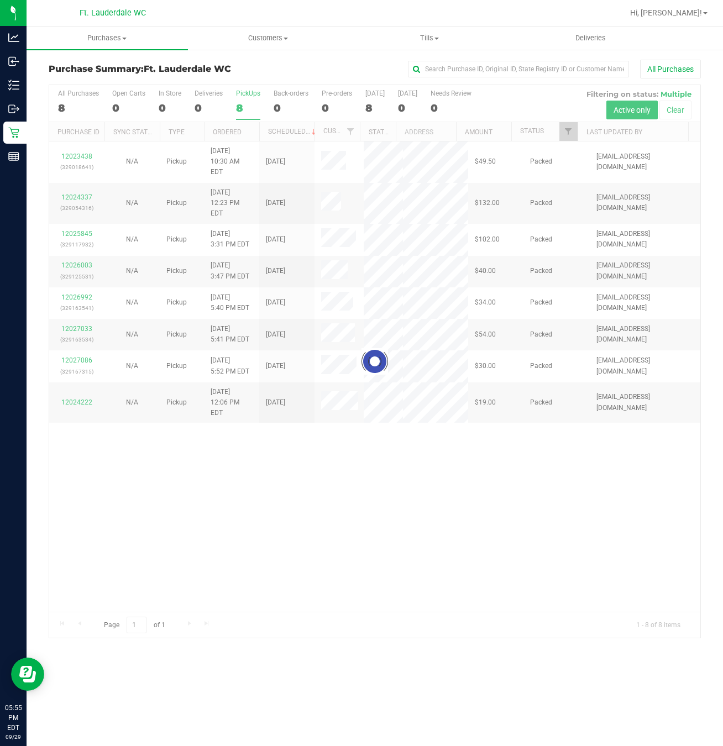
click at [365, 563] on div at bounding box center [374, 361] width 651 height 553
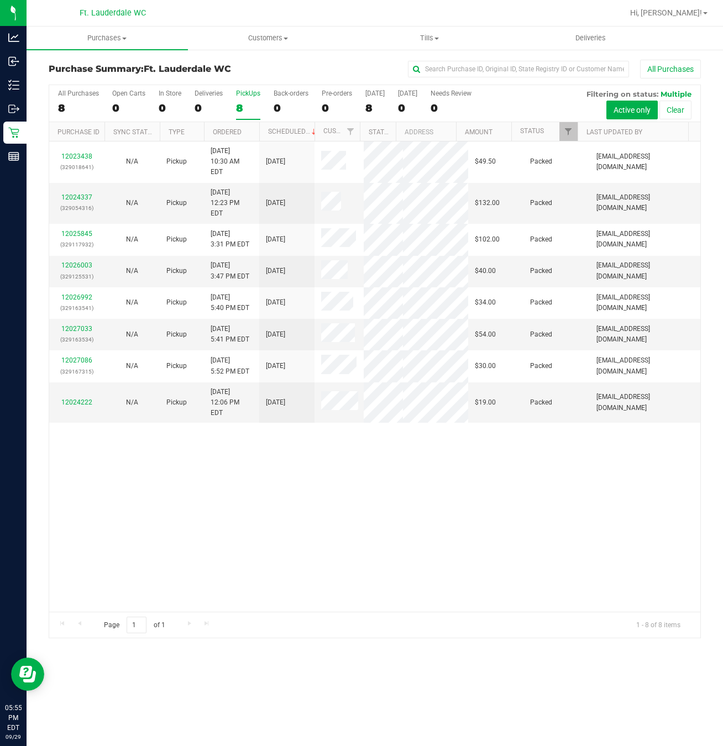
click at [452, 538] on div "12023438 (329018641) N/A Pickup [DATE] 10:30 AM EDT 9/29/2025 $49.50 Packed [EM…" at bounding box center [374, 377] width 651 height 470
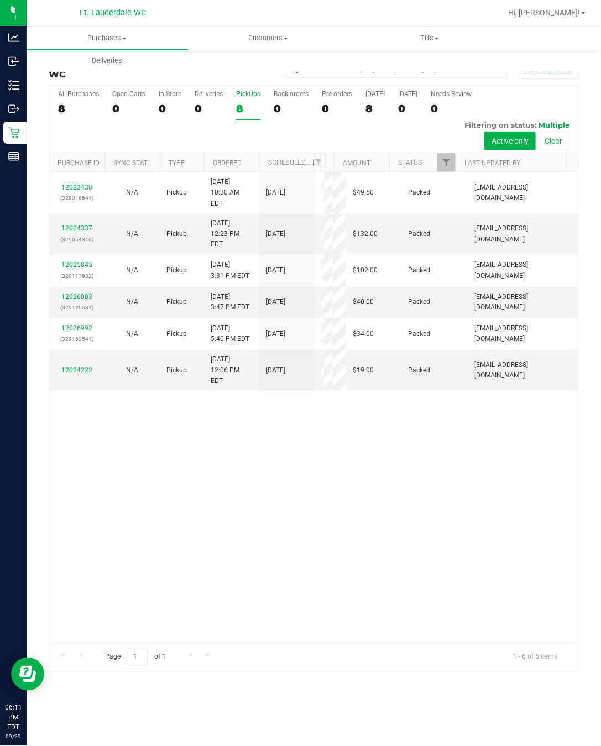
click at [252, 105] on div "8" at bounding box center [248, 108] width 24 height 13
click at [0, 0] on input "PickUps 8" at bounding box center [0, 0] width 0 height 0
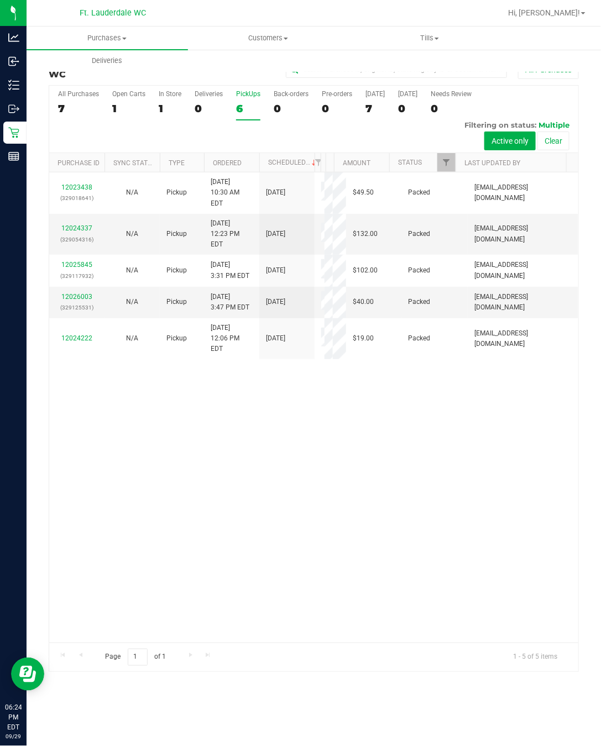
click at [208, 532] on div "12023438 (329018641) N/A Pickup [DATE] 10:30 AM EDT 9/29/2025 $49.50 Packed [EM…" at bounding box center [313, 407] width 529 height 470
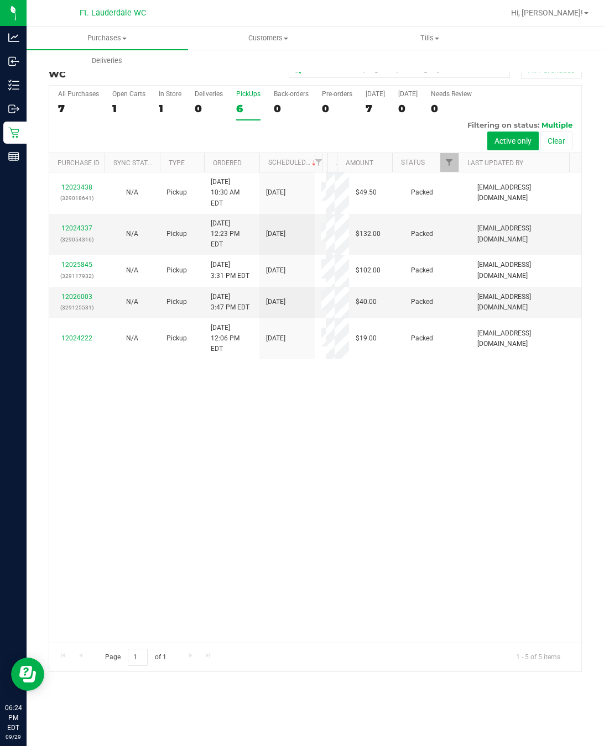
click at [186, 511] on div "12023438 (329018641) N/A Pickup [DATE] 10:30 AM EDT 9/29/2025 $49.50 Packed [EM…" at bounding box center [315, 407] width 532 height 470
click at [206, 617] on div "12023438 (329018641) N/A Pickup [DATE] 10:30 AM EDT 9/29/2025 $49.50 Packed [EM…" at bounding box center [315, 407] width 532 height 470
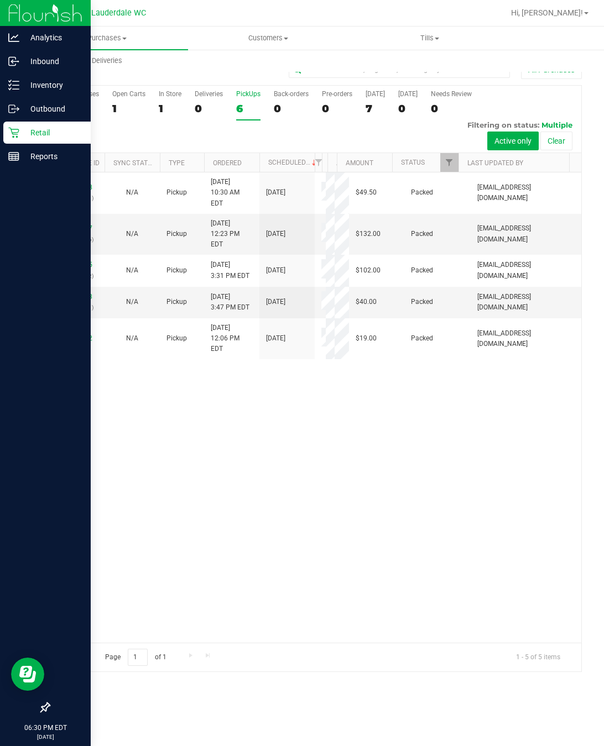
click at [178, 511] on div "12023438 (329018641) N/A Pickup [DATE] 10:30 AM EDT 9/29/2025 $49.50 Packed [EM…" at bounding box center [315, 407] width 532 height 470
click at [12, 133] on icon at bounding box center [13, 133] width 11 height 11
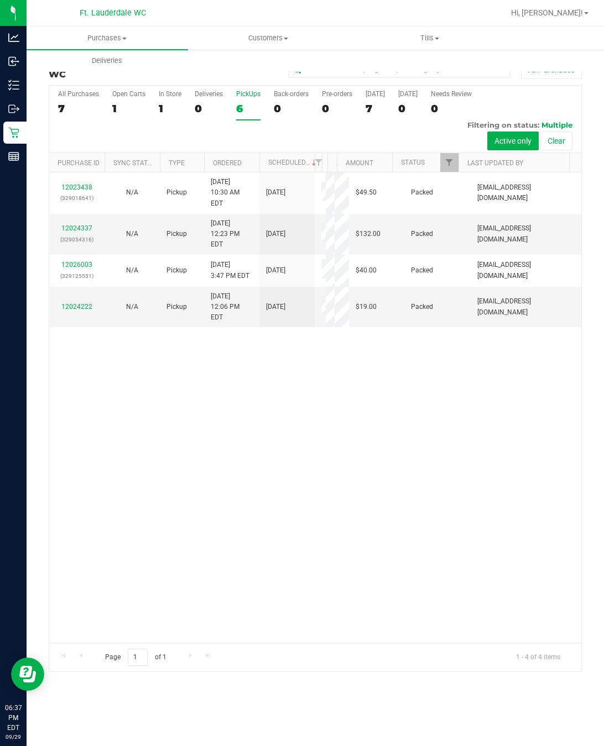
click at [304, 557] on div "12023438 (329018641) N/A Pickup [DATE] 10:30 AM EDT 9/29/2025 $49.50 Packed [EM…" at bounding box center [315, 407] width 532 height 470
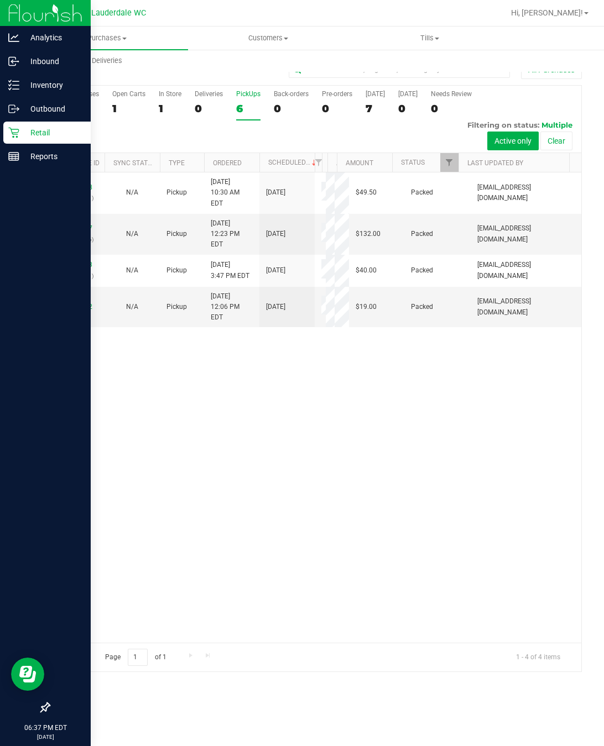
click at [20, 133] on p "Retail" at bounding box center [52, 132] width 66 height 13
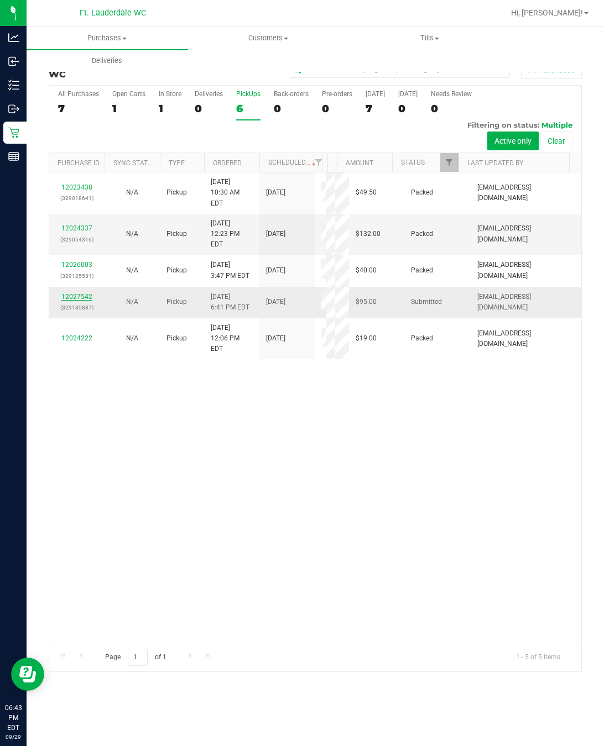
click at [82, 301] on link "12027542" at bounding box center [76, 297] width 31 height 8
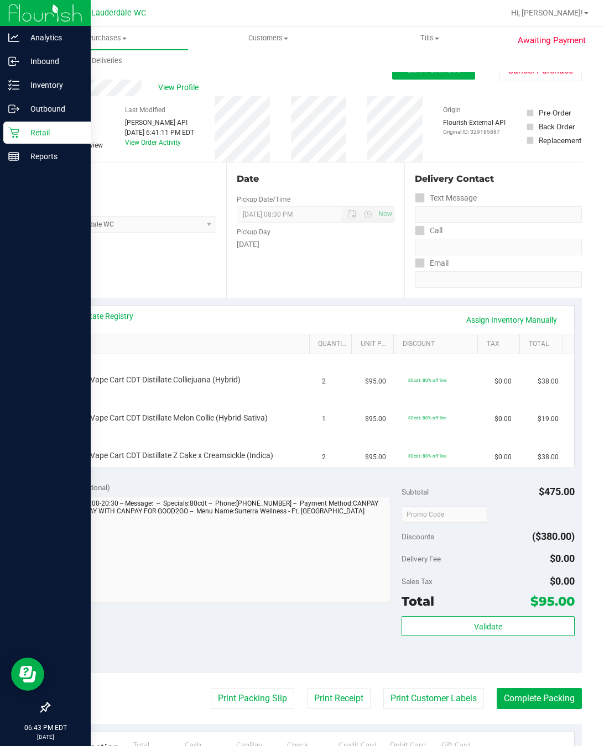
click at [23, 127] on p "Retail" at bounding box center [52, 132] width 66 height 13
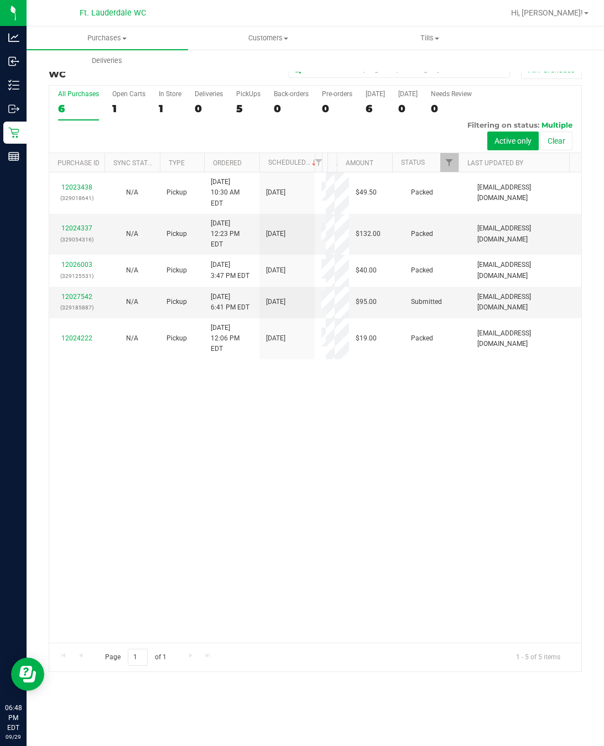
click at [279, 524] on div "12023438 (329018641) N/A Pickup [DATE] 10:30 AM EDT 9/29/2025 $49.50 Packed [EM…" at bounding box center [315, 407] width 532 height 470
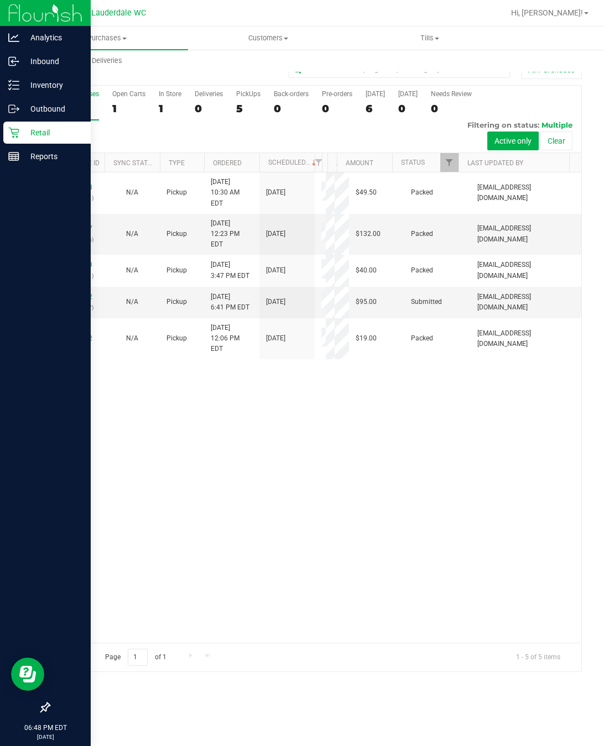
click at [7, 350] on div at bounding box center [45, 433] width 91 height 528
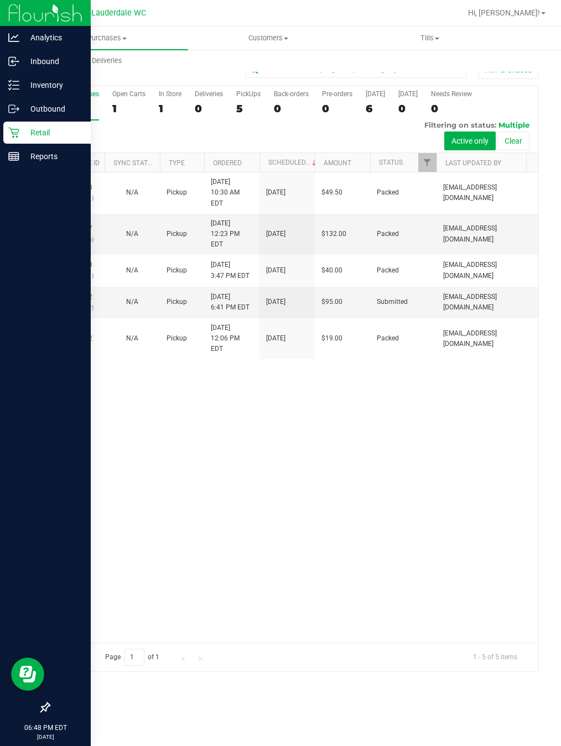
click at [8, 135] on icon at bounding box center [13, 132] width 11 height 11
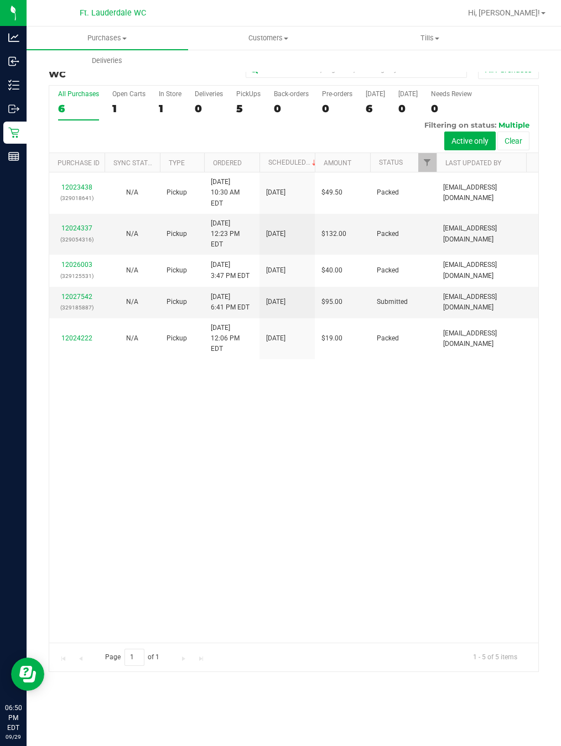
click at [153, 423] on div "12023438 (329018641) N/A Pickup [DATE] 10:30 AM EDT 9/29/2025 $49.50 Packed [EM…" at bounding box center [293, 407] width 489 height 470
click at [83, 313] on p "(329185887)" at bounding box center [77, 307] width 42 height 11
click at [83, 301] on link "12027542" at bounding box center [76, 297] width 31 height 8
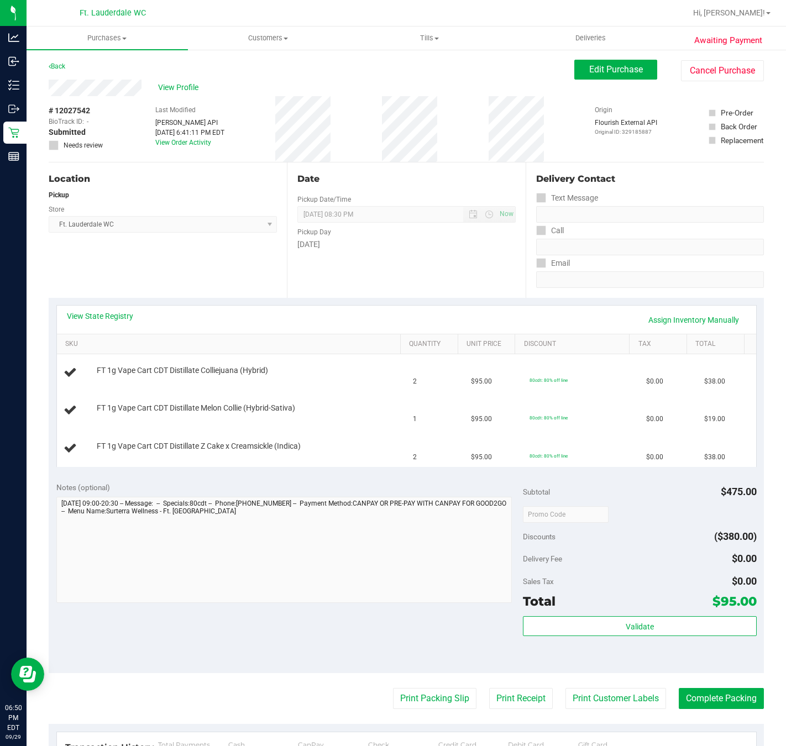
click at [173, 266] on div "Location Pickup Store Ft. Lauderdale WC Select Store [PERSON_NAME][GEOGRAPHIC_D…" at bounding box center [168, 230] width 238 height 135
click at [182, 261] on div "Location Pickup Store Ft. Lauderdale WC Select Store [PERSON_NAME][GEOGRAPHIC_D…" at bounding box center [168, 230] width 238 height 135
click at [259, 250] on div "Location Pickup Store Ft. Lauderdale WC Select Store [PERSON_NAME][GEOGRAPHIC_D…" at bounding box center [168, 230] width 238 height 135
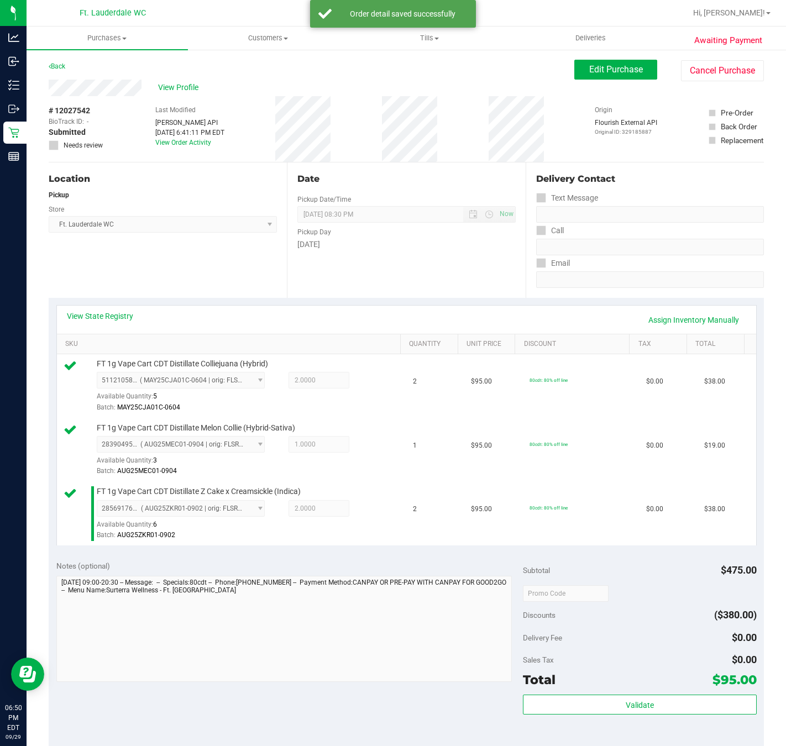
click at [580, 725] on div "Validate" at bounding box center [639, 720] width 233 height 50
click at [579, 715] on button "Validate" at bounding box center [639, 705] width 233 height 20
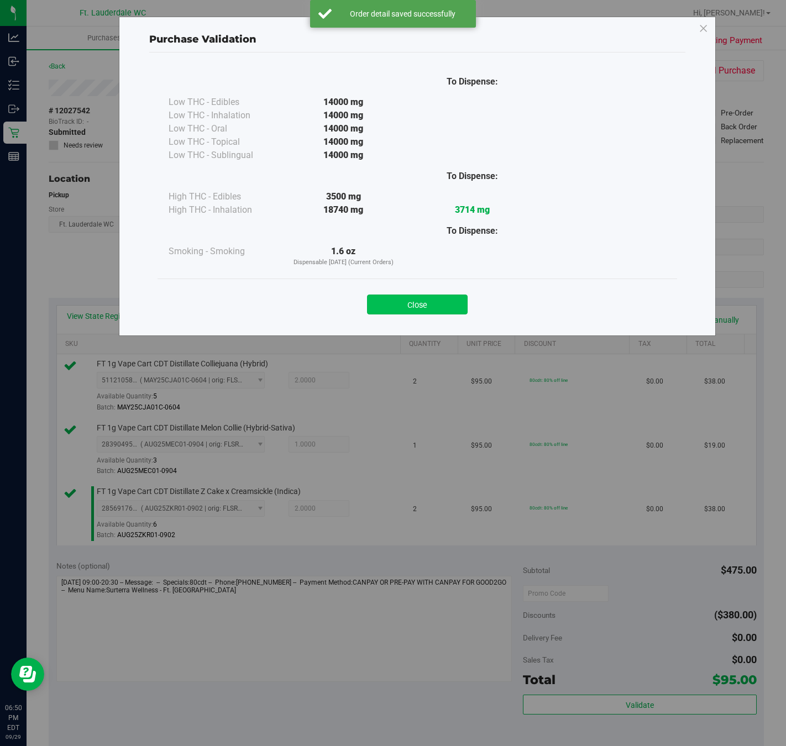
click at [435, 310] on button "Close" at bounding box center [417, 305] width 101 height 20
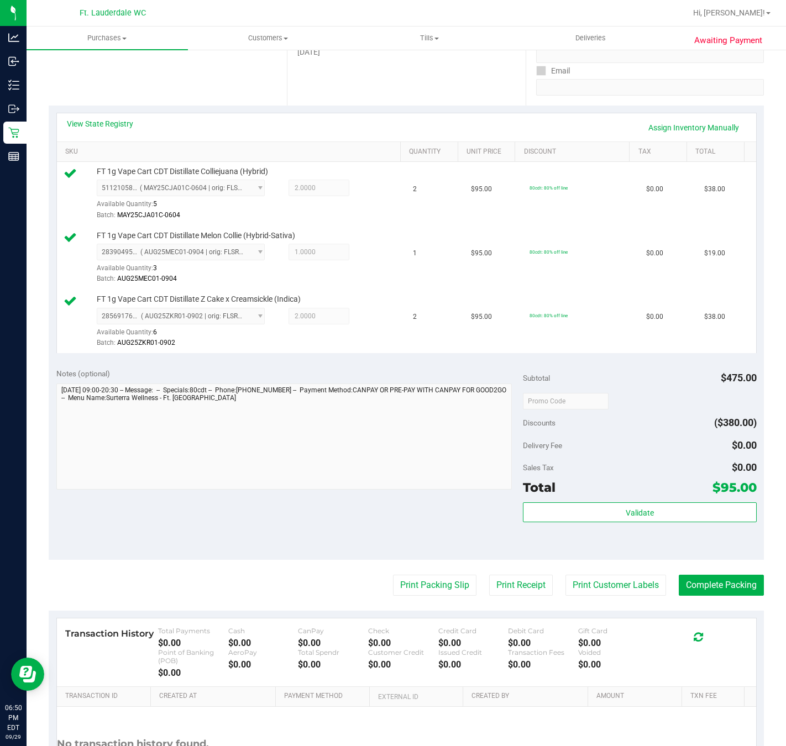
scroll to position [299, 0]
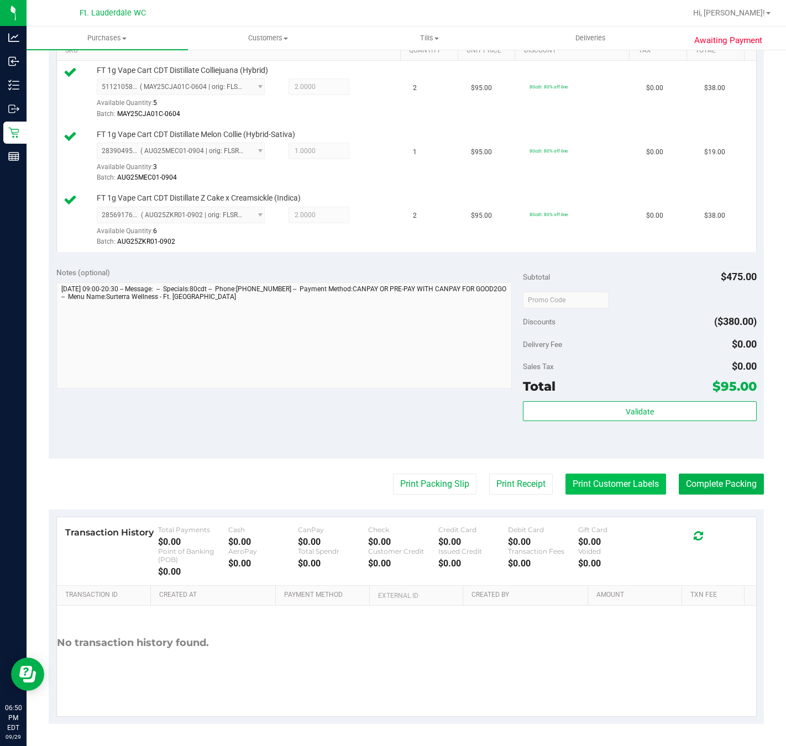
click at [619, 480] on button "Print Customer Labels" at bounding box center [616, 484] width 101 height 21
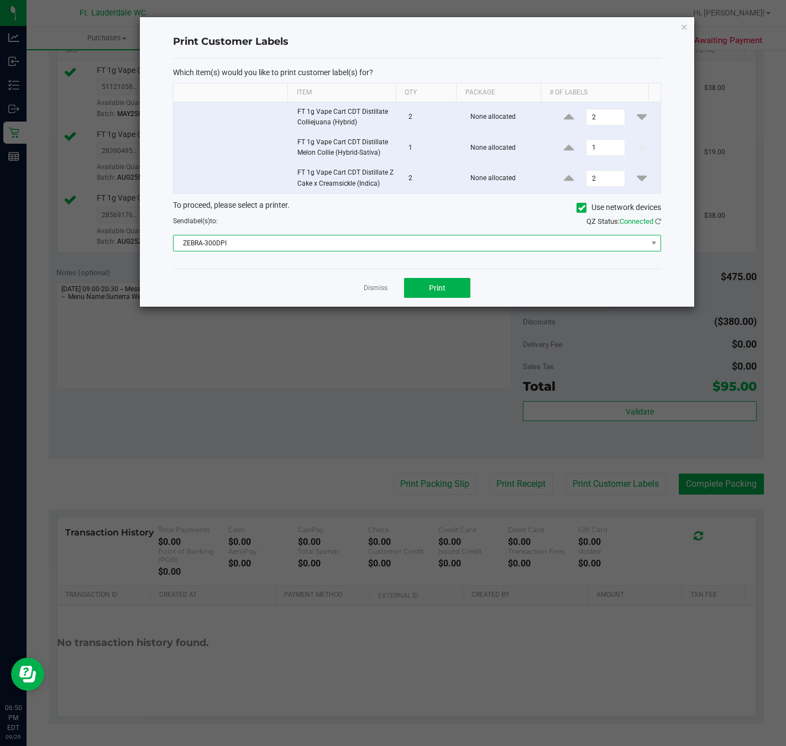
click at [375, 250] on span "ZEBRA-300DPI" at bounding box center [411, 243] width 474 height 15
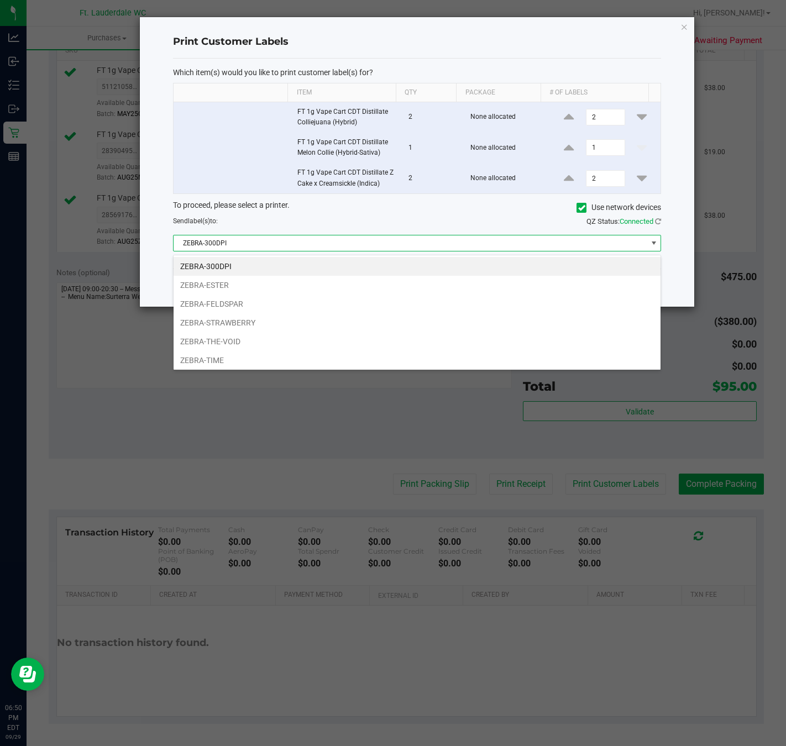
scroll to position [17, 488]
click at [231, 282] on li "ZEBRA-ESTER" at bounding box center [417, 285] width 487 height 19
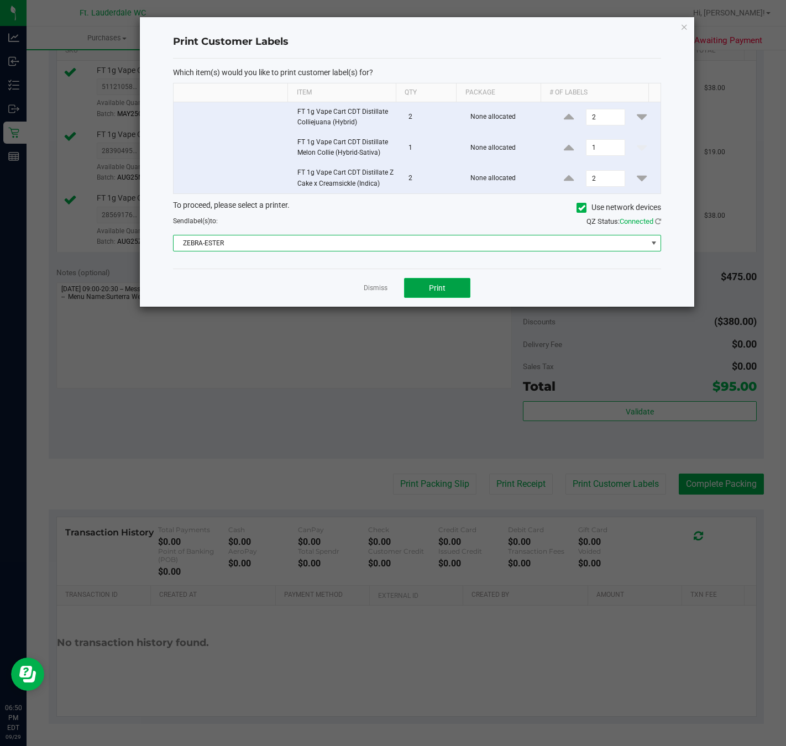
click at [438, 292] on span "Print" at bounding box center [437, 288] width 17 height 9
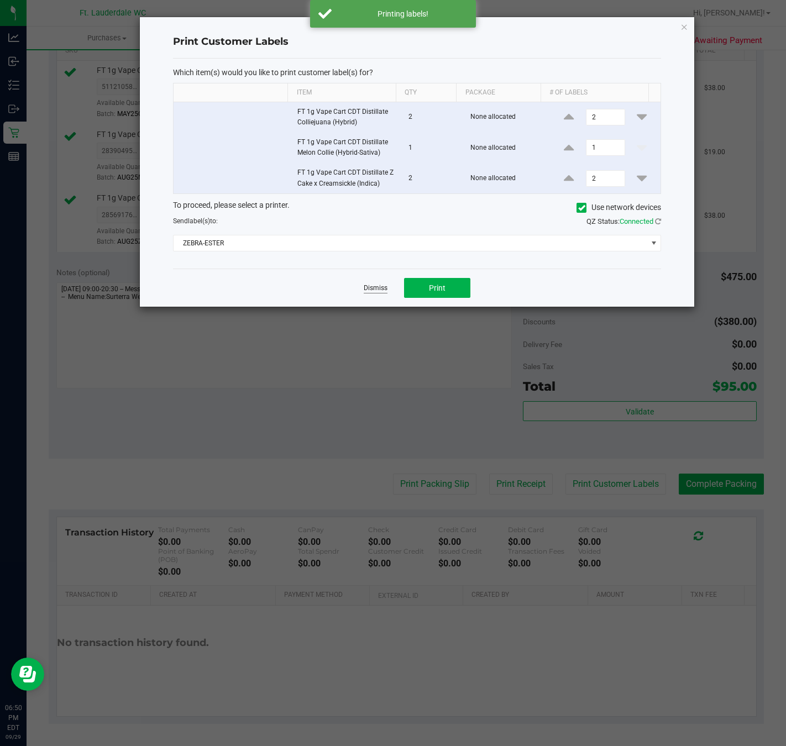
click at [381, 289] on link "Dismiss" at bounding box center [376, 288] width 24 height 9
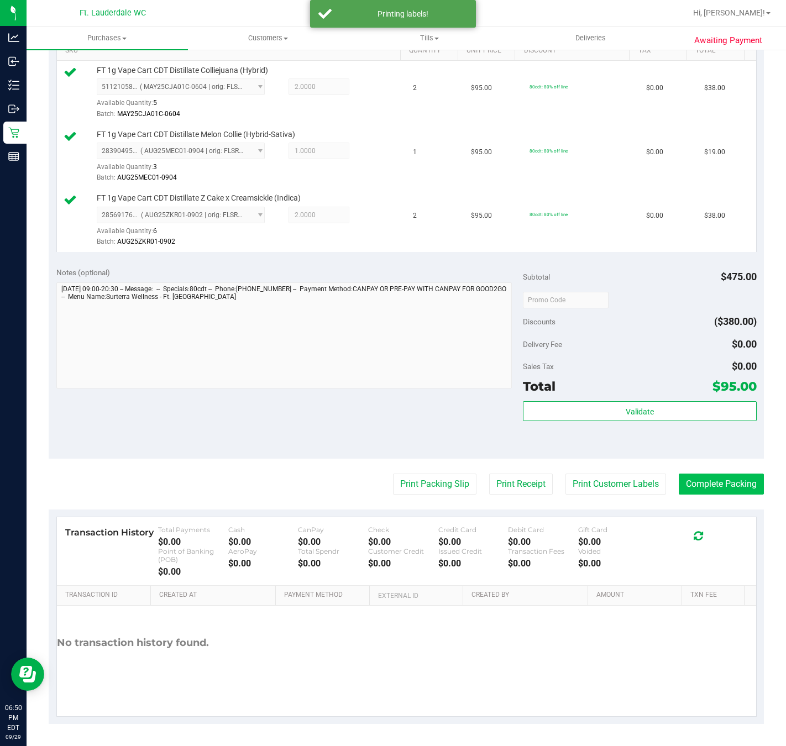
click at [629, 479] on div "Print Packing Slip Print Receipt Print Customer Labels Complete Packing" at bounding box center [406, 484] width 715 height 21
click at [629, 479] on button "Complete Packing" at bounding box center [721, 484] width 85 height 21
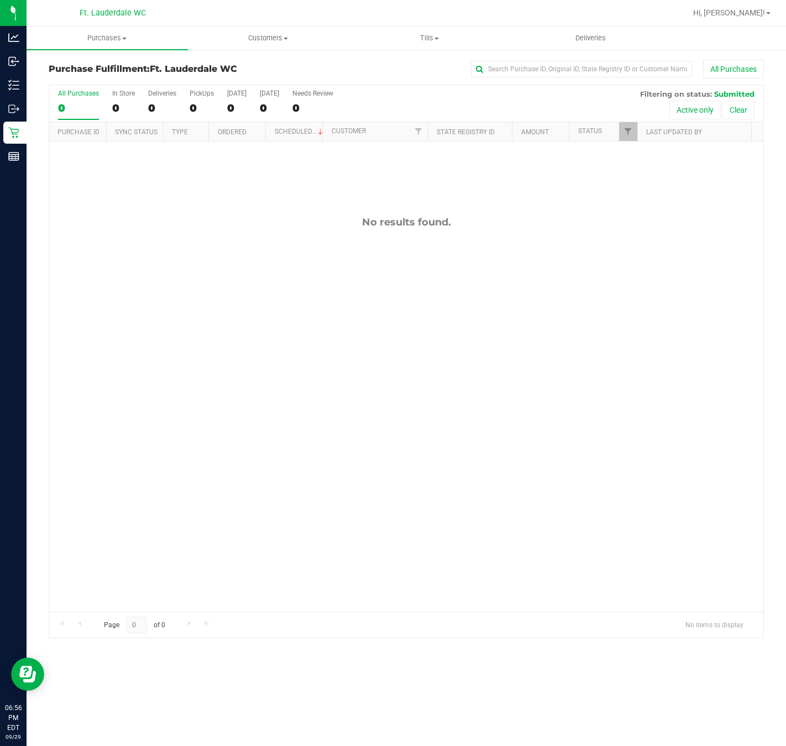
drag, startPoint x: 286, startPoint y: 451, endPoint x: 256, endPoint y: 229, distance: 224.2
click at [286, 450] on div "No results found." at bounding box center [406, 414] width 714 height 545
click at [140, 503] on div "No results found." at bounding box center [406, 414] width 714 height 545
click at [141, 503] on div "No results found." at bounding box center [406, 414] width 714 height 545
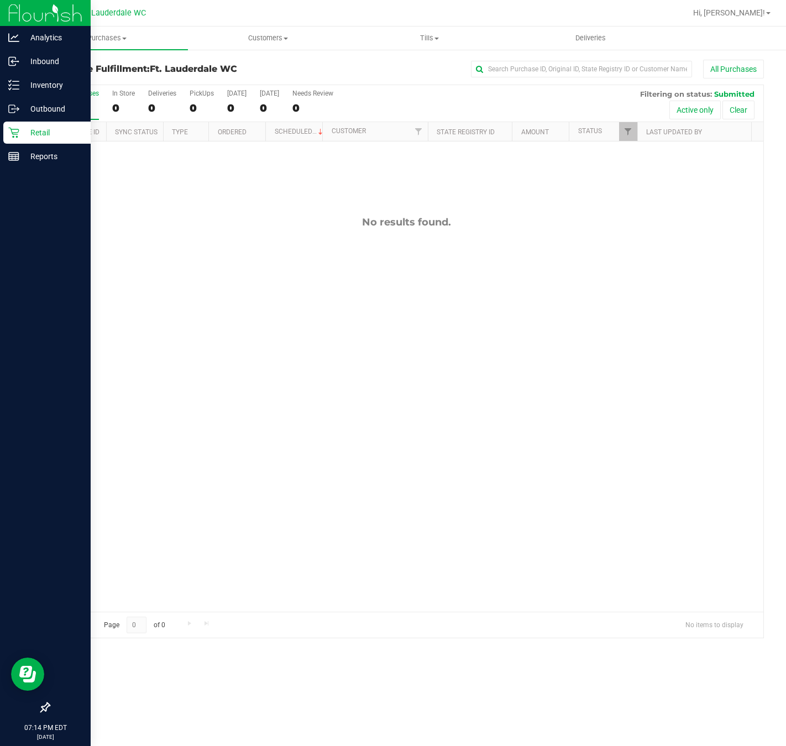
click at [12, 132] on icon at bounding box center [13, 133] width 11 height 11
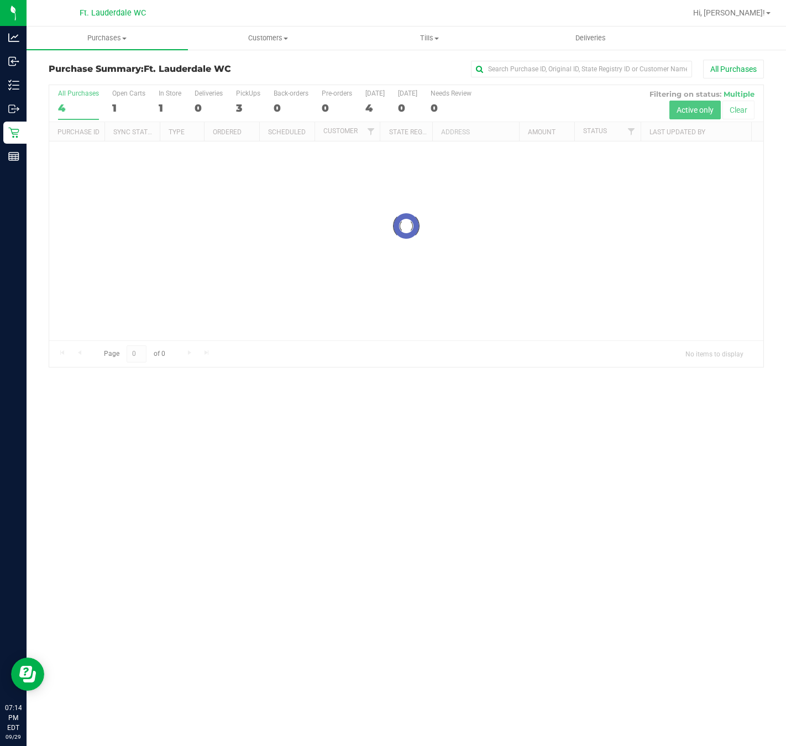
click at [342, 400] on div "Purchases Summary of purchases Fulfillment All purchases Customers All customer…" at bounding box center [407, 387] width 760 height 720
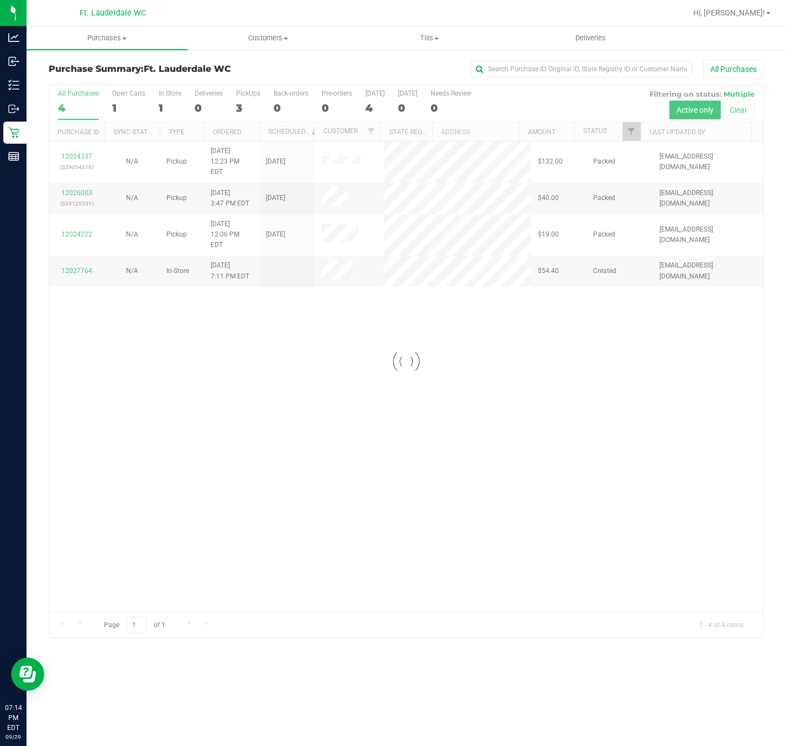
click at [243, 108] on div at bounding box center [406, 361] width 714 height 553
click at [249, 107] on div "3" at bounding box center [248, 108] width 24 height 13
click at [0, 0] on input "PickUps 3" at bounding box center [0, 0] width 0 height 0
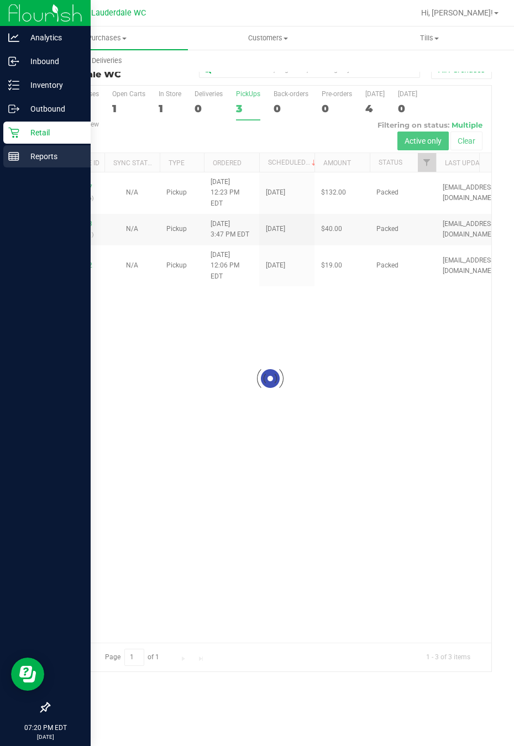
click at [17, 149] on div "Reports" at bounding box center [46, 156] width 87 height 22
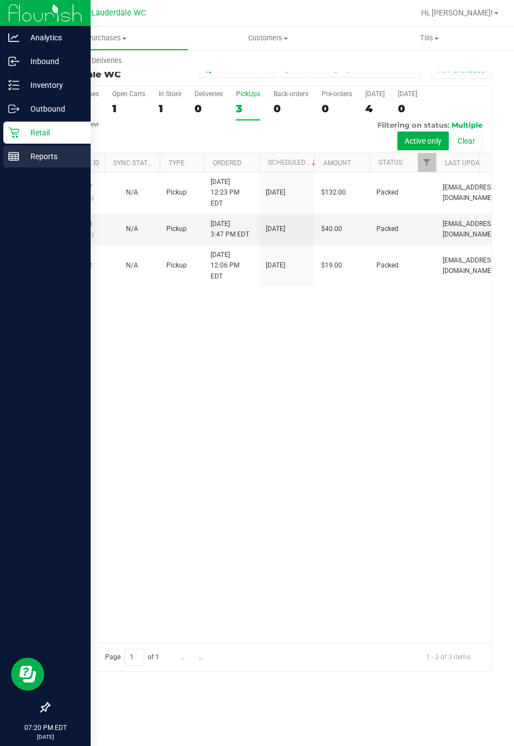
click at [10, 153] on rect at bounding box center [14, 157] width 10 height 8
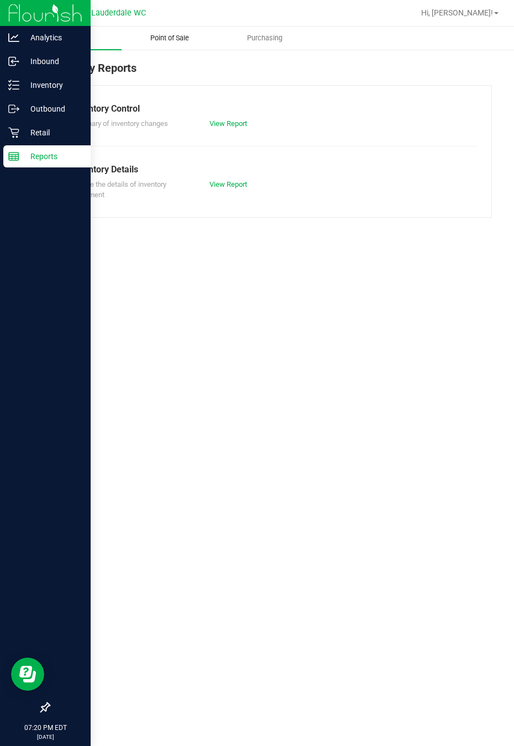
click at [165, 41] on span "Point of Sale" at bounding box center [169, 38] width 69 height 10
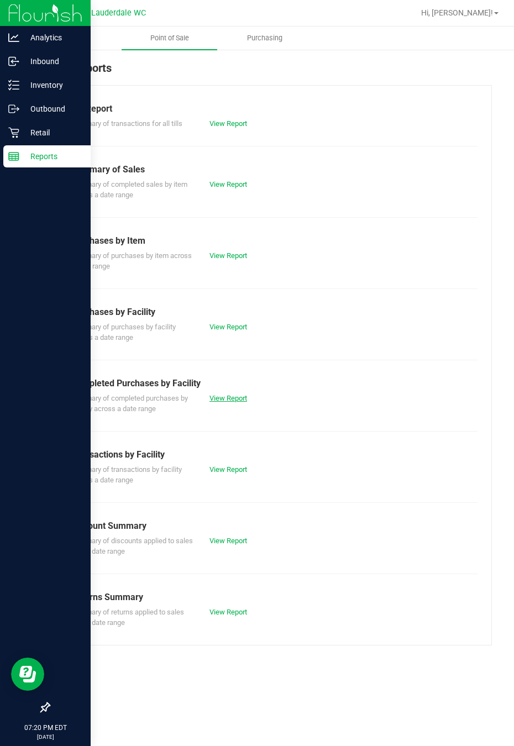
click at [228, 399] on link "View Report" at bounding box center [229, 398] width 38 height 8
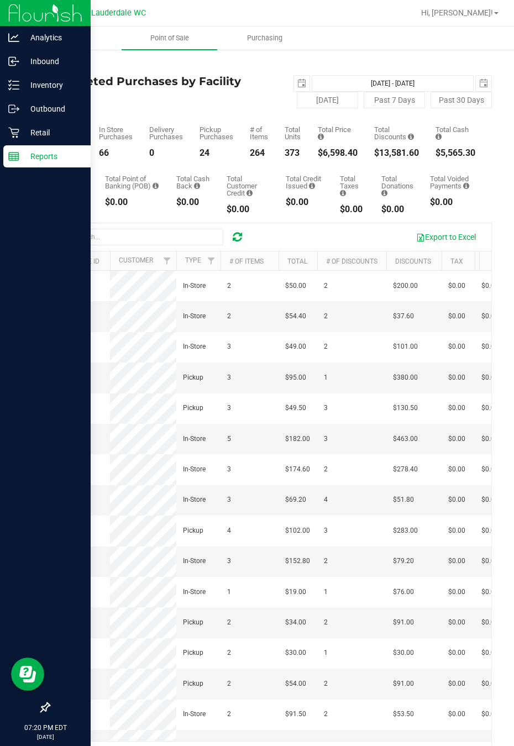
click at [168, 181] on div "Total CanPay $1,033.10 Total Point of Banking (POB) $0.00 Total Cash Back $0.00…" at bounding box center [270, 186] width 443 height 56
click at [15, 123] on div "Retail" at bounding box center [46, 133] width 87 height 22
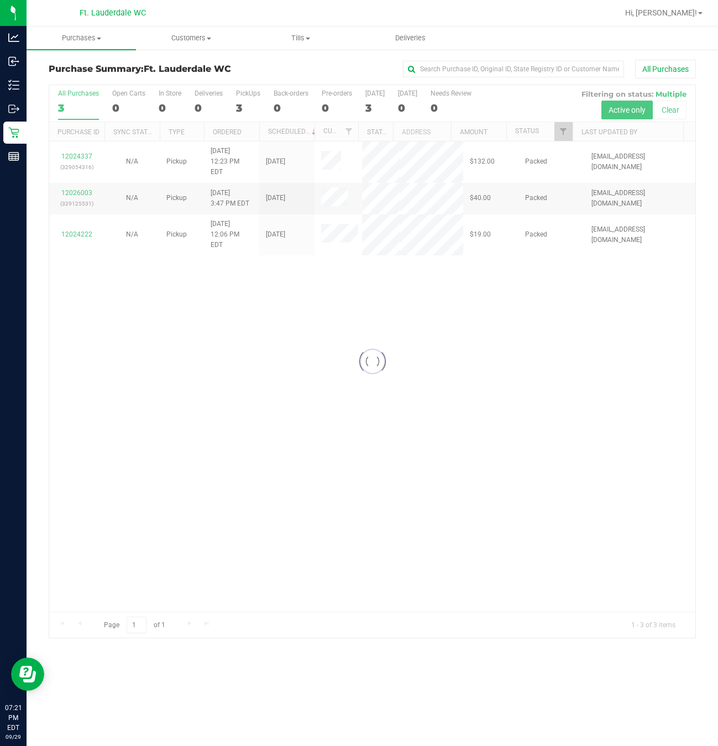
click at [207, 447] on div at bounding box center [372, 361] width 646 height 553
click at [222, 449] on div at bounding box center [372, 361] width 646 height 553
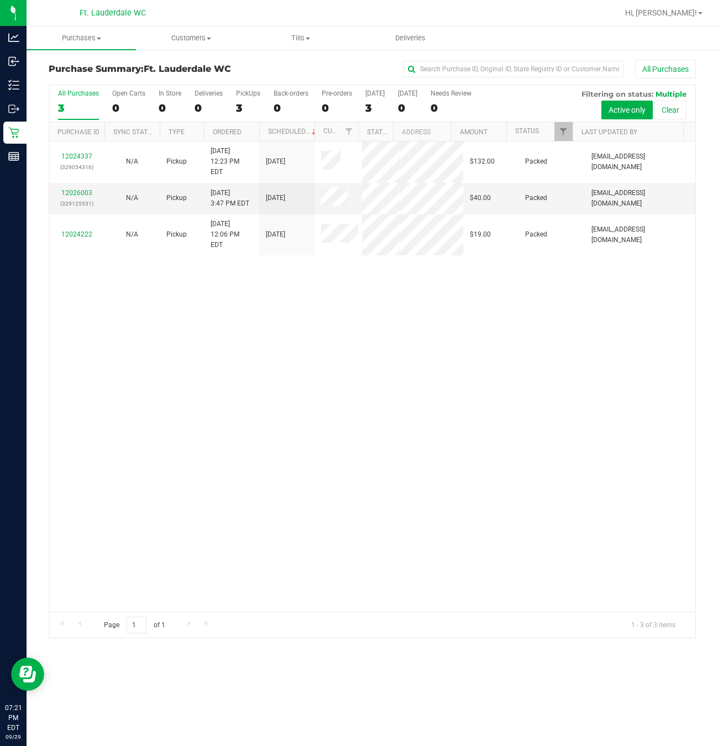
click at [478, 493] on div "12024337 (329054316) N/A Pickup [DATE] 12:23 PM EDT 9/29/2025 $132.00 Packed [E…" at bounding box center [372, 377] width 646 height 470
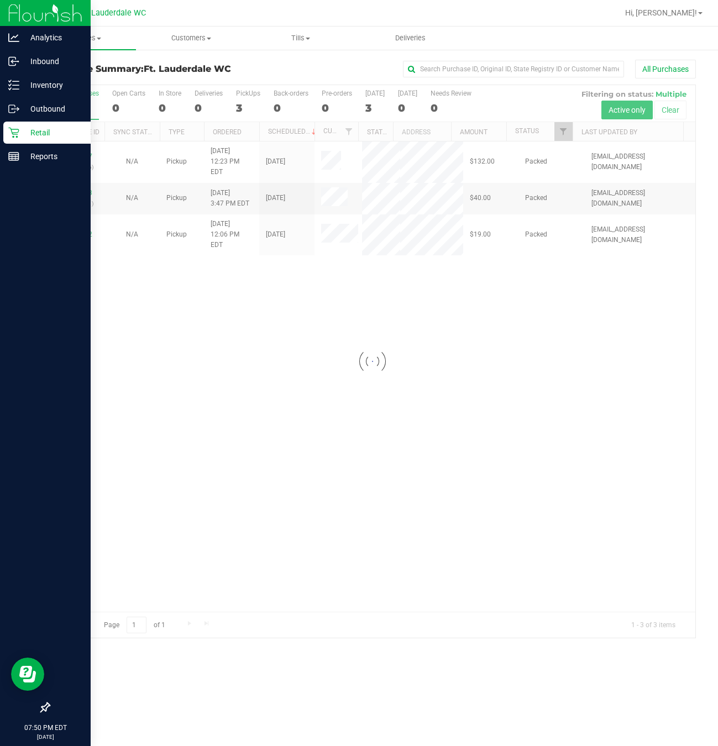
click at [15, 130] on icon at bounding box center [13, 132] width 11 height 11
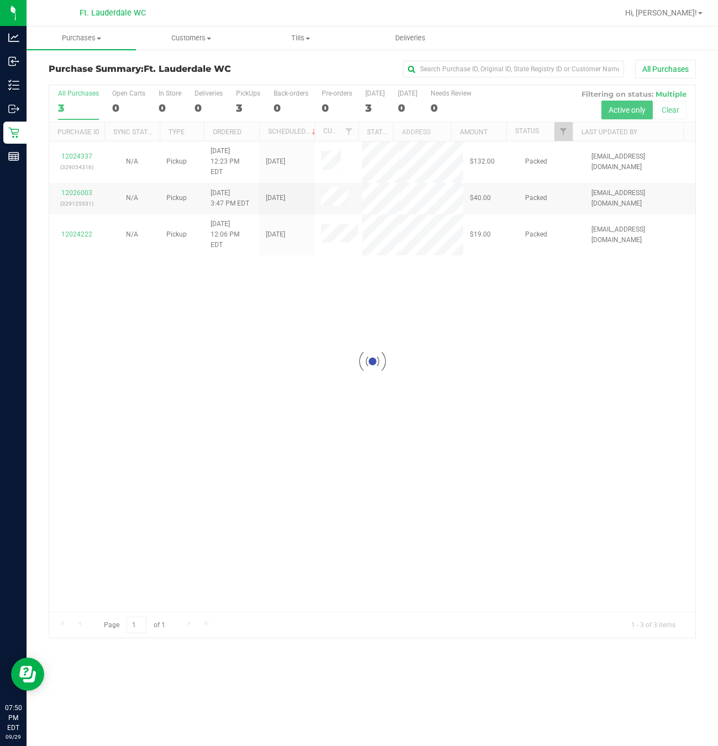
click at [222, 297] on div at bounding box center [372, 361] width 646 height 553
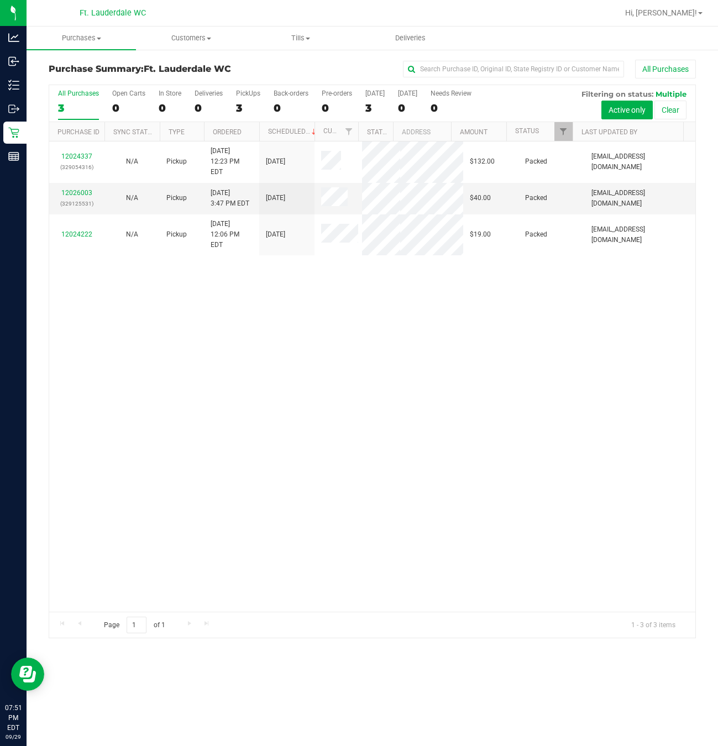
click at [262, 291] on div "12024337 (329054316) N/A Pickup [DATE] 12:23 PM EDT 9/29/2025 $132.00 Packed [E…" at bounding box center [372, 377] width 646 height 470
click at [240, 109] on div "3" at bounding box center [248, 108] width 24 height 13
click at [0, 0] on input "PickUps 3" at bounding box center [0, 0] width 0 height 0
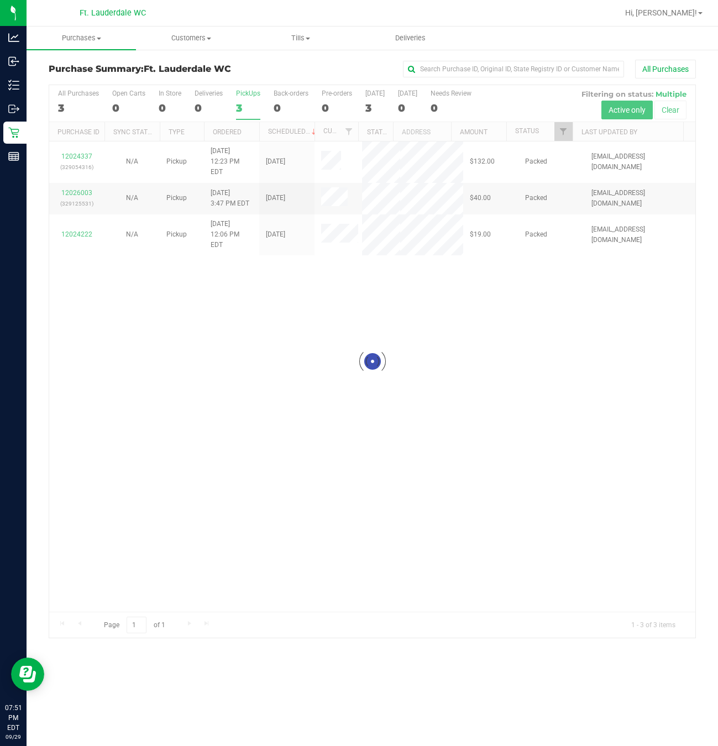
drag, startPoint x: 325, startPoint y: 397, endPoint x: 328, endPoint y: 380, distance: 16.9
click at [326, 386] on div at bounding box center [372, 361] width 646 height 553
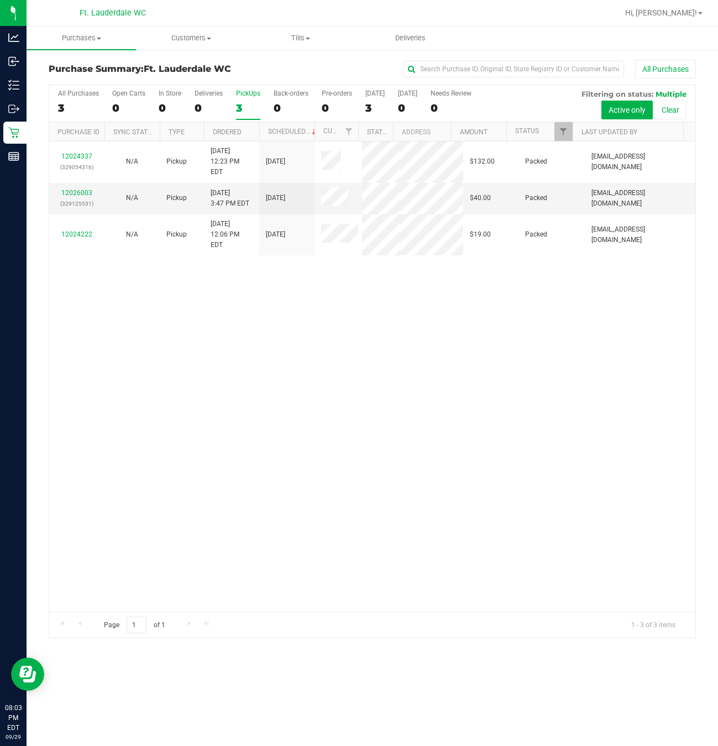
click at [236, 491] on div "12024337 (329054316) N/A Pickup [DATE] 12:23 PM EDT 9/29/2025 $132.00 Packed [E…" at bounding box center [372, 377] width 646 height 470
click at [387, 454] on div "12024337 (329054316) N/A Pickup [DATE] 12:23 PM EDT 9/29/2025 $132.00 Packed [E…" at bounding box center [372, 377] width 646 height 470
click at [176, 363] on div "12024337 (329054316) N/A Pickup [DATE] 12:23 PM EDT 9/29/2025 $132.00 Packed [E…" at bounding box center [372, 377] width 646 height 470
click at [342, 382] on div "12024337 (329054316) N/A Pickup [DATE] 12:23 PM EDT 9/29/2025 $132.00 Packed [E…" at bounding box center [372, 377] width 646 height 470
click at [508, 472] on div "12024337 (329054316) N/A Pickup [DATE] 12:23 PM EDT 9/29/2025 $132.00 Packed [E…" at bounding box center [372, 377] width 646 height 470
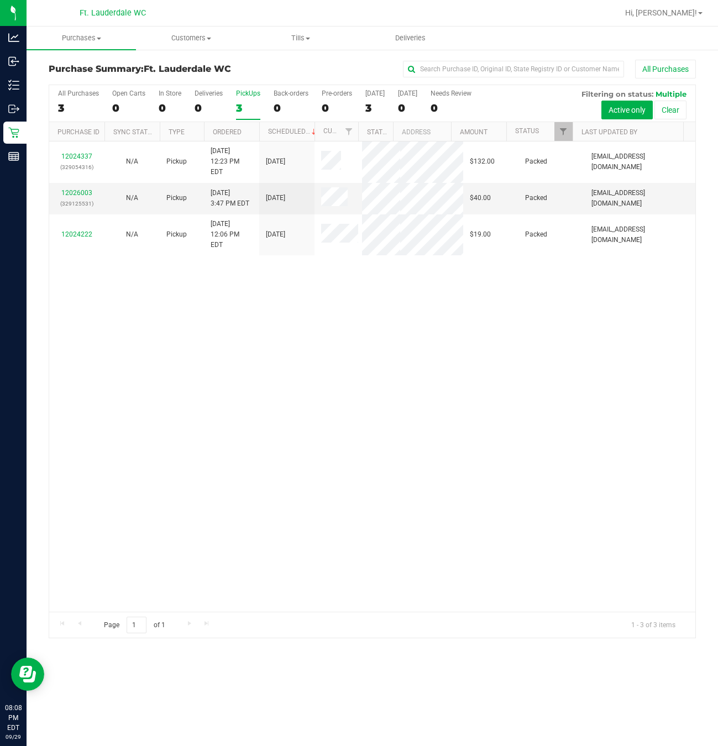
click at [307, 385] on div "12024337 (329054316) N/A Pickup [DATE] 12:23 PM EDT 9/29/2025 $132.00 Packed [E…" at bounding box center [372, 377] width 646 height 470
click at [302, 458] on div "12024337 (329054316) N/A Pickup [DATE] 12:23 PM EDT 9/29/2025 $132.00 Packed [E…" at bounding box center [372, 377] width 646 height 470
click at [320, 496] on div "12024337 (329054316) N/A Pickup [DATE] 12:23 PM EDT 9/29/2025 $132.00 Packed [E…" at bounding box center [372, 377] width 646 height 470
click at [214, 367] on div "12024337 (329054316) N/A Pickup [DATE] 12:23 PM EDT 9/29/2025 $132.00 Packed [E…" at bounding box center [372, 377] width 646 height 470
click at [379, 309] on div "12024337 (329054316) N/A Pickup [DATE] 12:23 PM EDT 9/29/2025 $132.00 Packed [E…" at bounding box center [372, 377] width 646 height 470
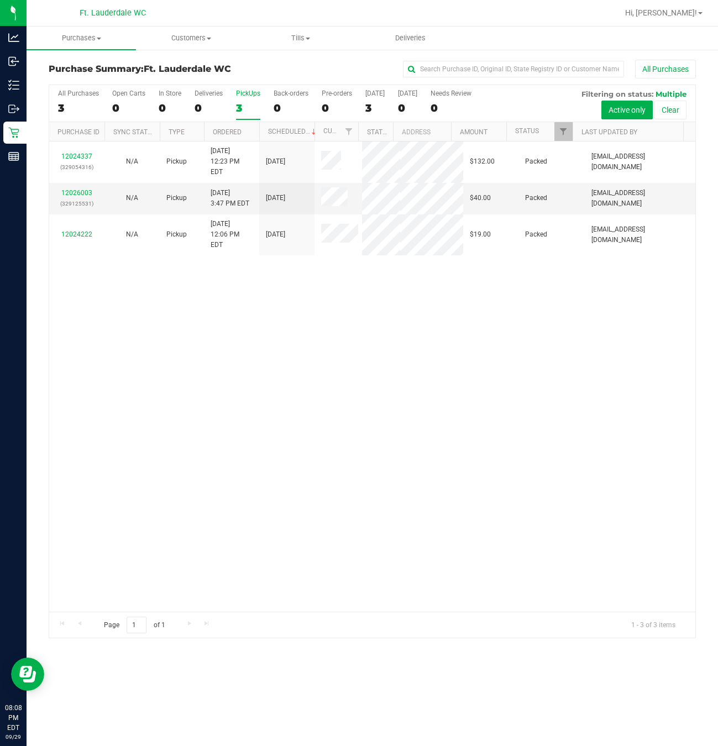
click at [244, 93] on div "PickUps" at bounding box center [248, 94] width 24 height 8
click at [0, 0] on input "PickUps 3" at bounding box center [0, 0] width 0 height 0
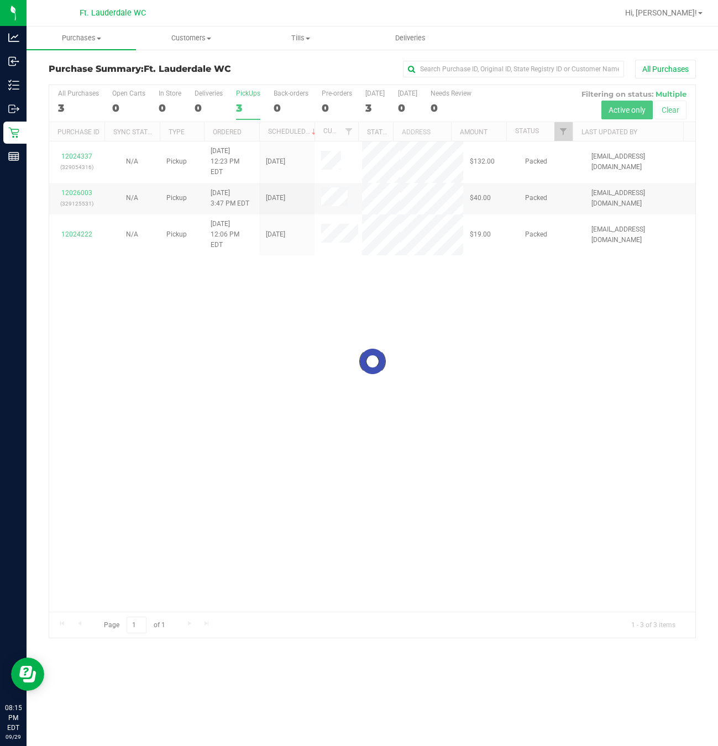
click at [268, 386] on div at bounding box center [372, 361] width 646 height 553
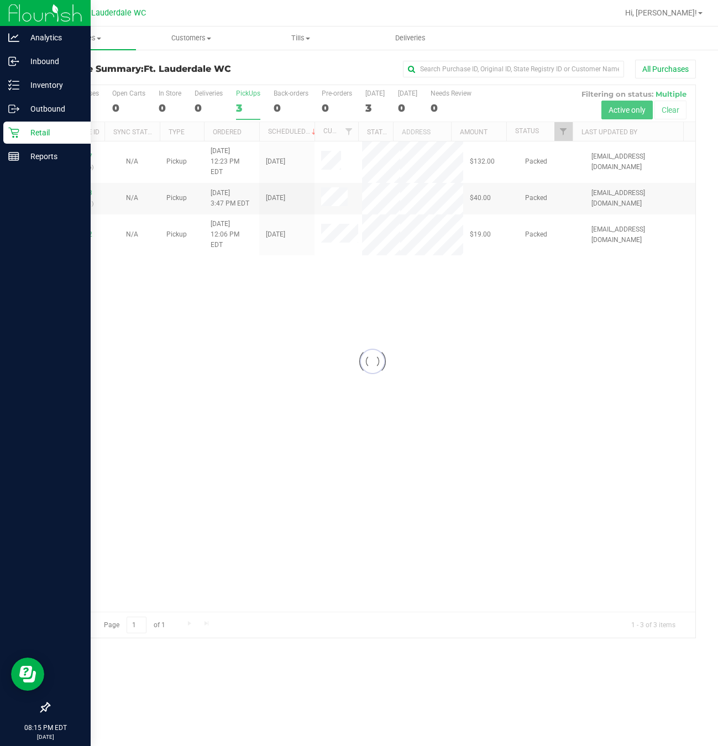
click at [9, 130] on icon at bounding box center [13, 132] width 11 height 11
click at [35, 132] on p "Retail" at bounding box center [52, 132] width 66 height 13
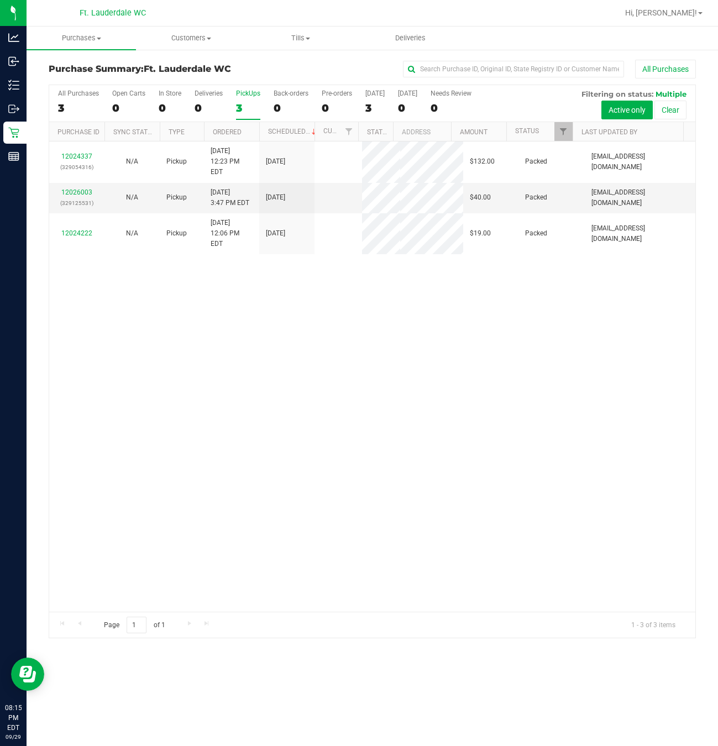
click at [249, 236] on div "12024337 (329054316) N/A Pickup [DATE] 12:23 PM EDT 9/29/2025 $132.00 Packed [E…" at bounding box center [372, 377] width 646 height 470
click at [204, 480] on div "12024337 (329054316) N/A Pickup [DATE] 12:23 PM EDT 9/29/2025 $132.00 Packed [E…" at bounding box center [372, 377] width 646 height 470
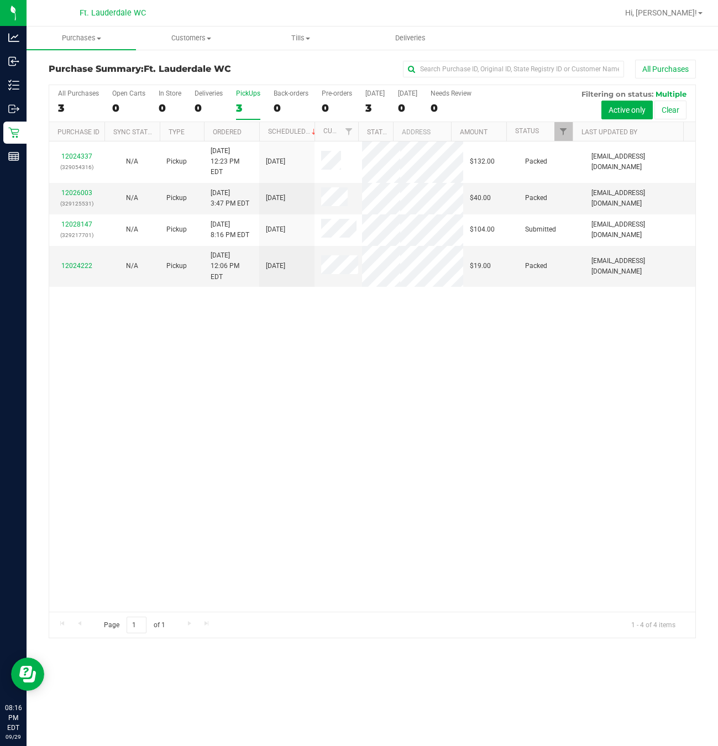
drag, startPoint x: 218, startPoint y: 372, endPoint x: 136, endPoint y: 269, distance: 131.8
click at [218, 372] on div "12024337 (329054316) N/A Pickup [DATE] 12:23 PM EDT 9/29/2025 $132.00 Packed [E…" at bounding box center [372, 377] width 646 height 470
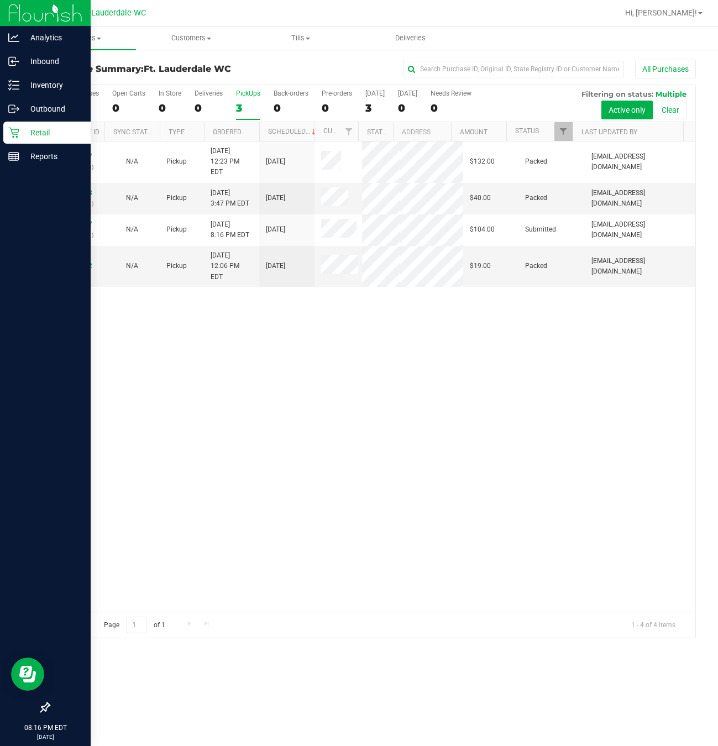
click at [17, 129] on icon at bounding box center [13, 133] width 11 height 11
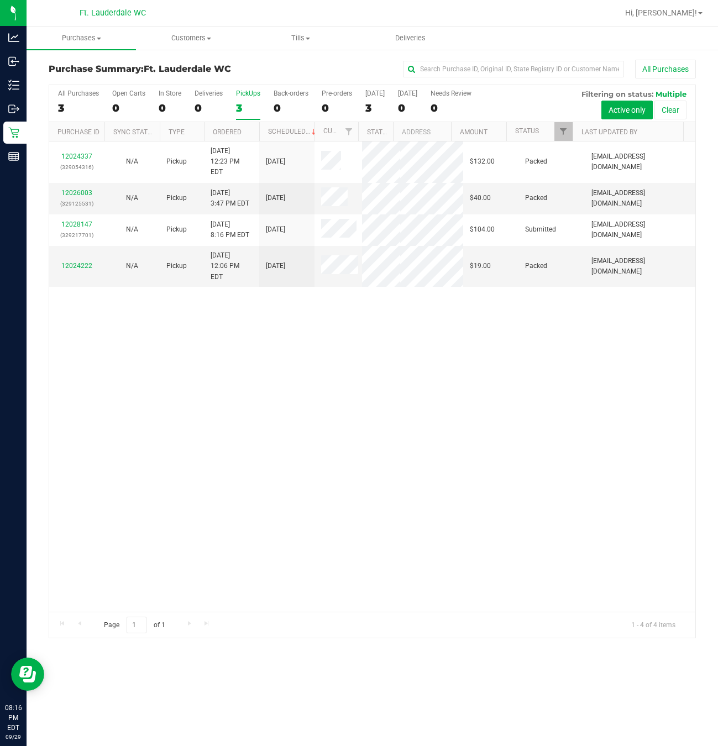
click at [222, 376] on div "12024337 (329054316) N/A Pickup [DATE] 12:23 PM EDT 9/29/2025 $132.00 Packed [E…" at bounding box center [372, 377] width 646 height 470
click at [248, 443] on div "12024337 (329054316) N/A Pickup [DATE] 12:23 PM EDT 9/29/2025 $132.00 Packed [E…" at bounding box center [372, 377] width 646 height 470
click at [410, 391] on div "12024337 (329054316) N/A Pickup [DATE] 12:23 PM EDT 9/29/2025 $132.00 Packed [E…" at bounding box center [372, 377] width 646 height 470
click at [76, 221] on link "12028147" at bounding box center [76, 225] width 31 height 8
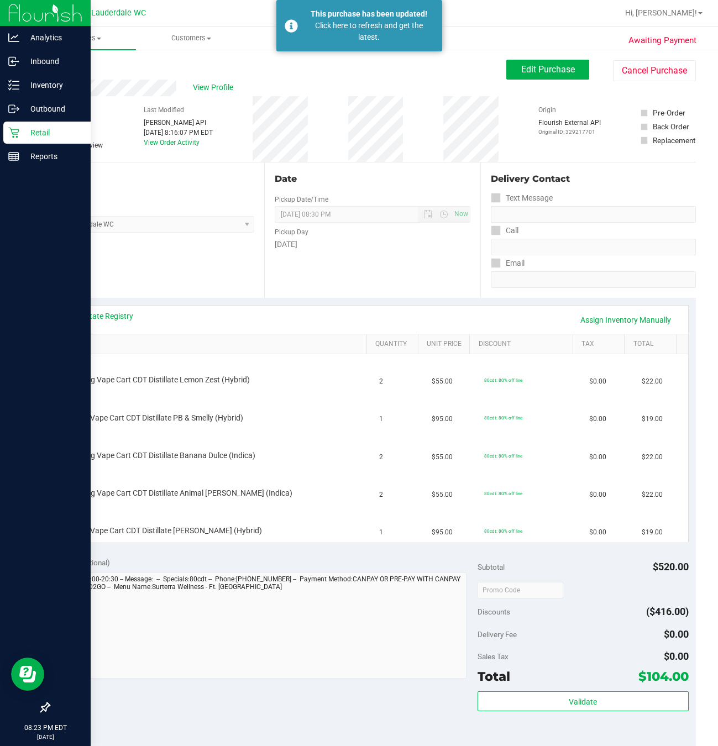
click at [8, 133] on icon at bounding box center [13, 132] width 11 height 11
